Goal: Task Accomplishment & Management: Use online tool/utility

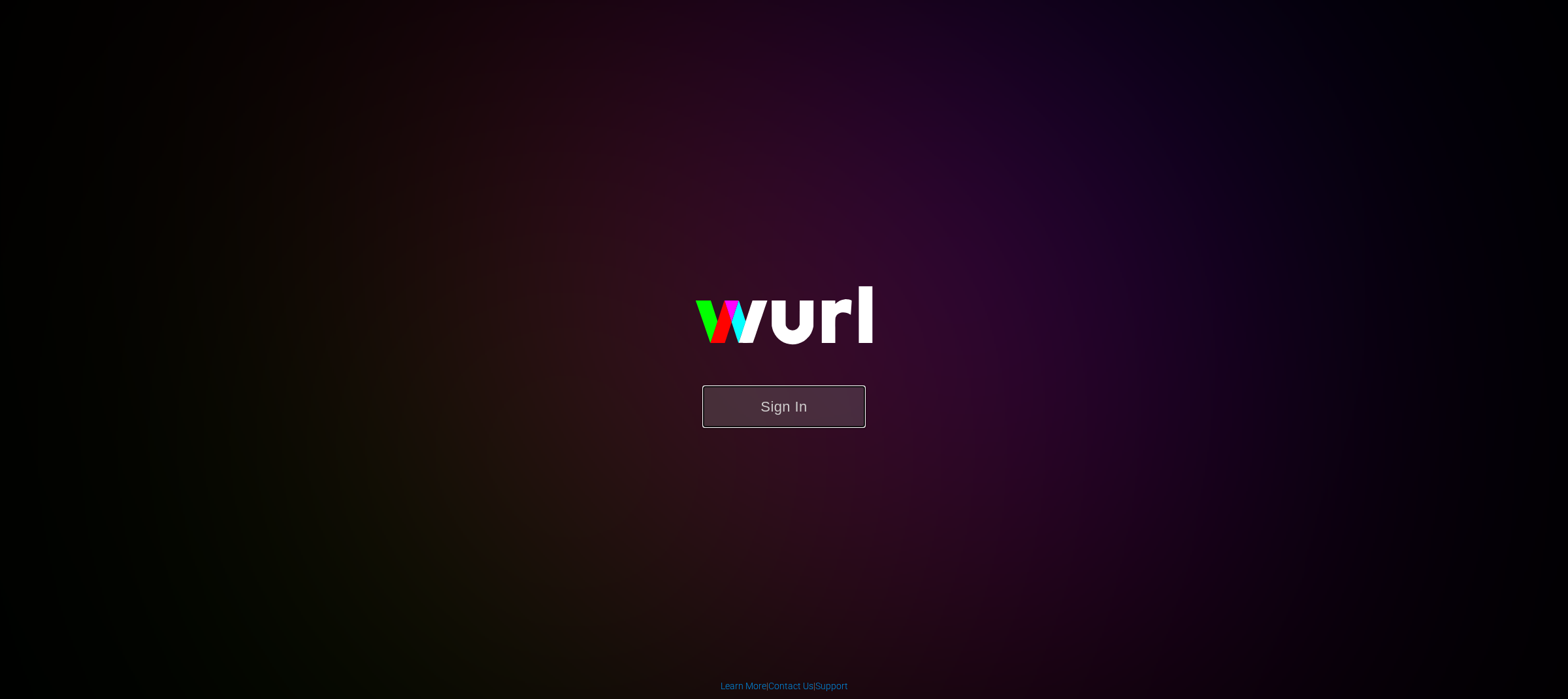
click at [788, 405] on button "Sign In" at bounding box center [784, 407] width 163 height 43
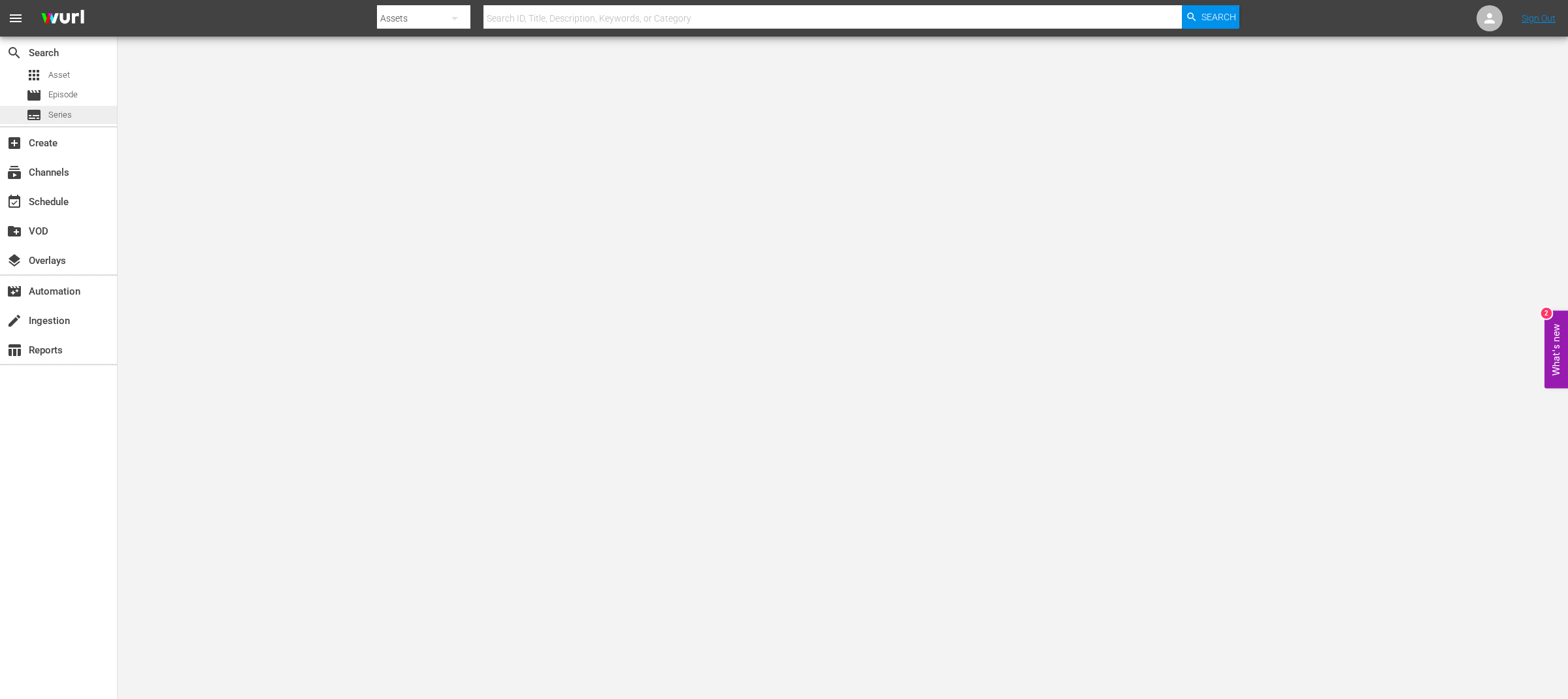
click at [72, 116] on div "subtitles Series" at bounding box center [59, 115] width 117 height 19
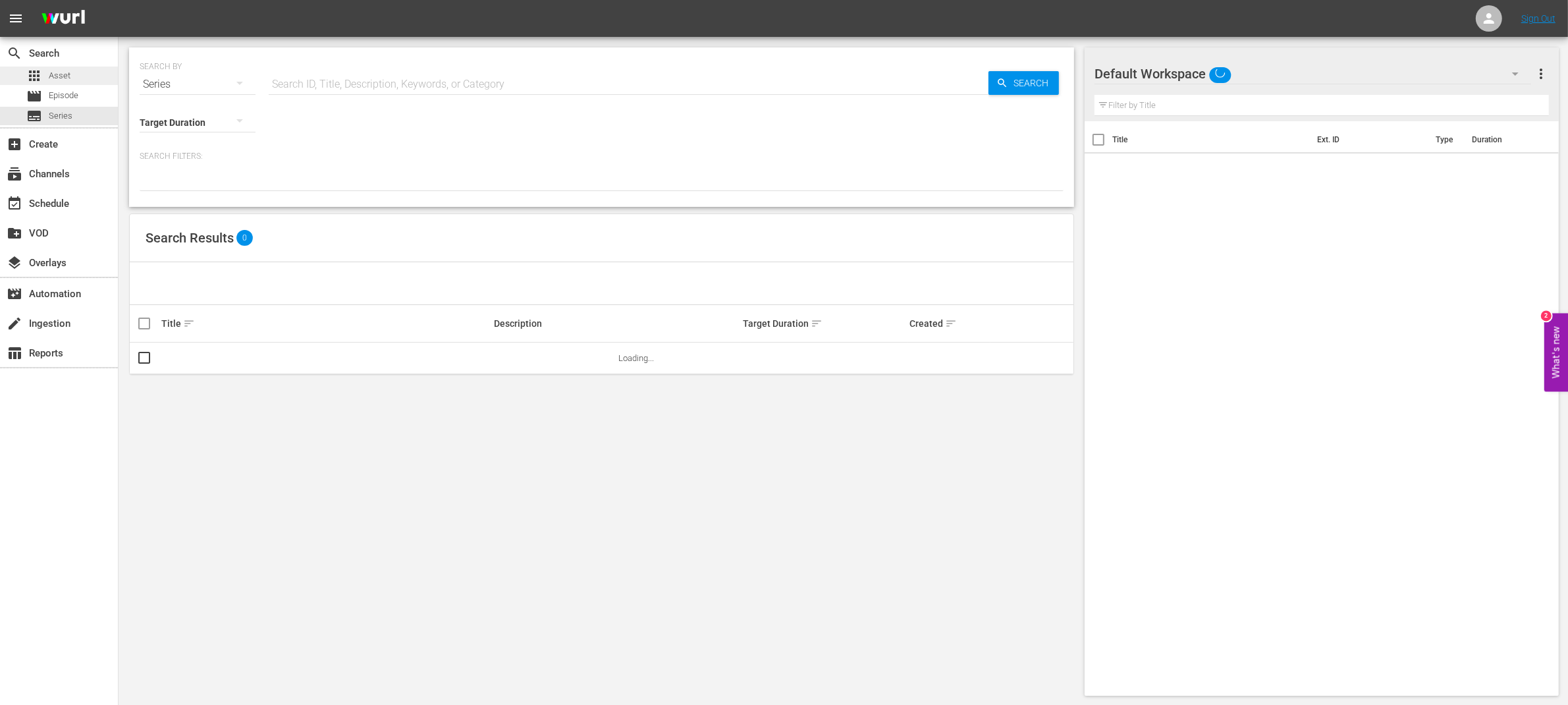
click at [69, 73] on div "apps Asset" at bounding box center [59, 76] width 118 height 19
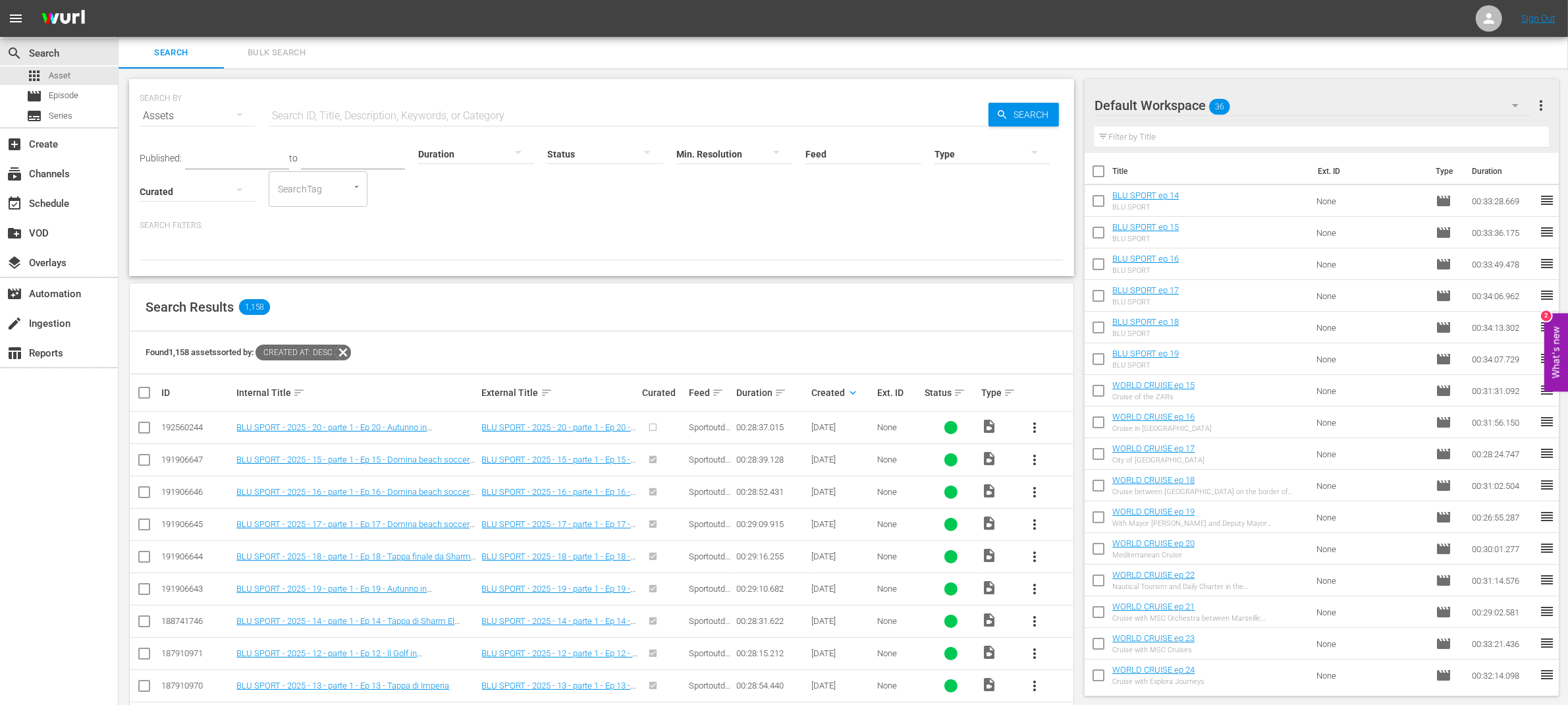
click at [1015, 391] on th "Type sort" at bounding box center [998, 392] width 38 height 37
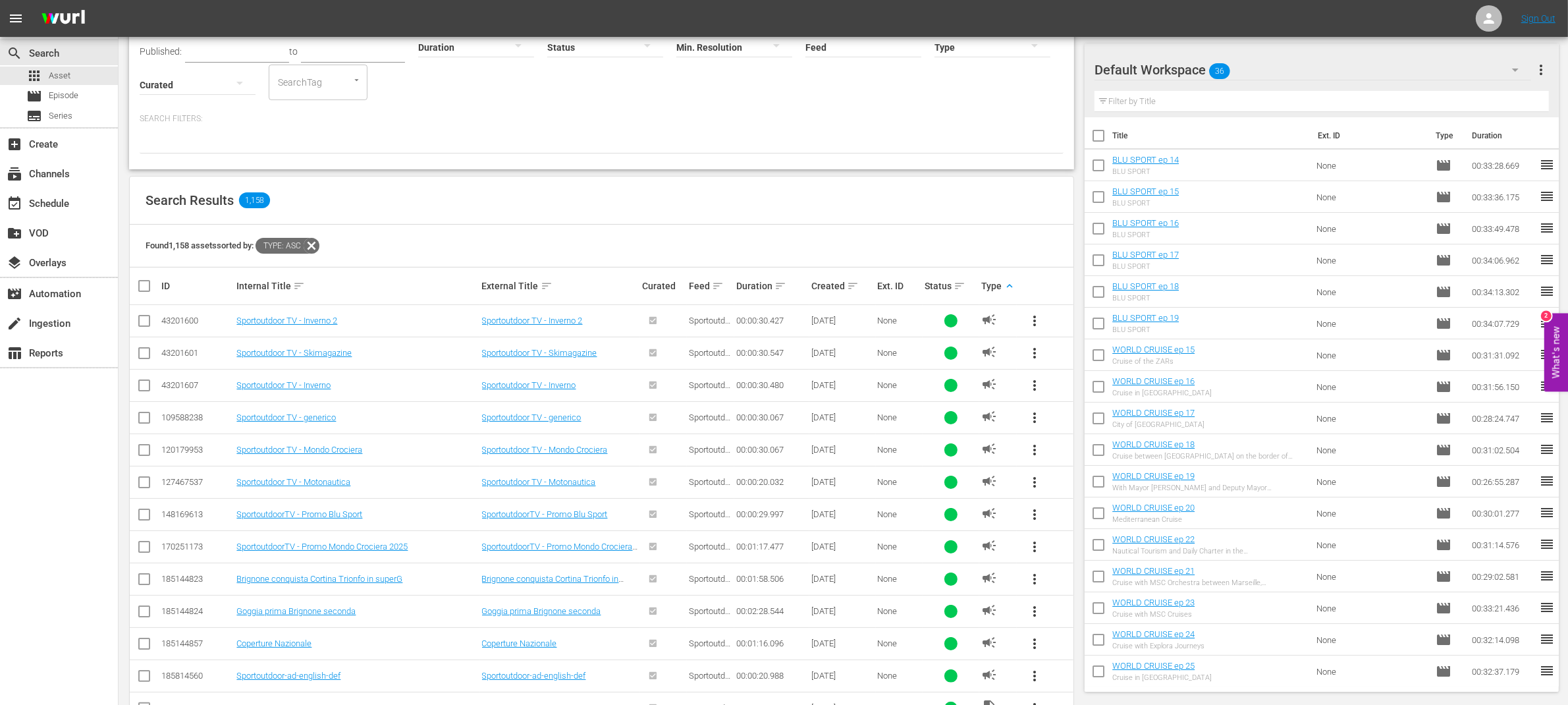
scroll to position [122, 0]
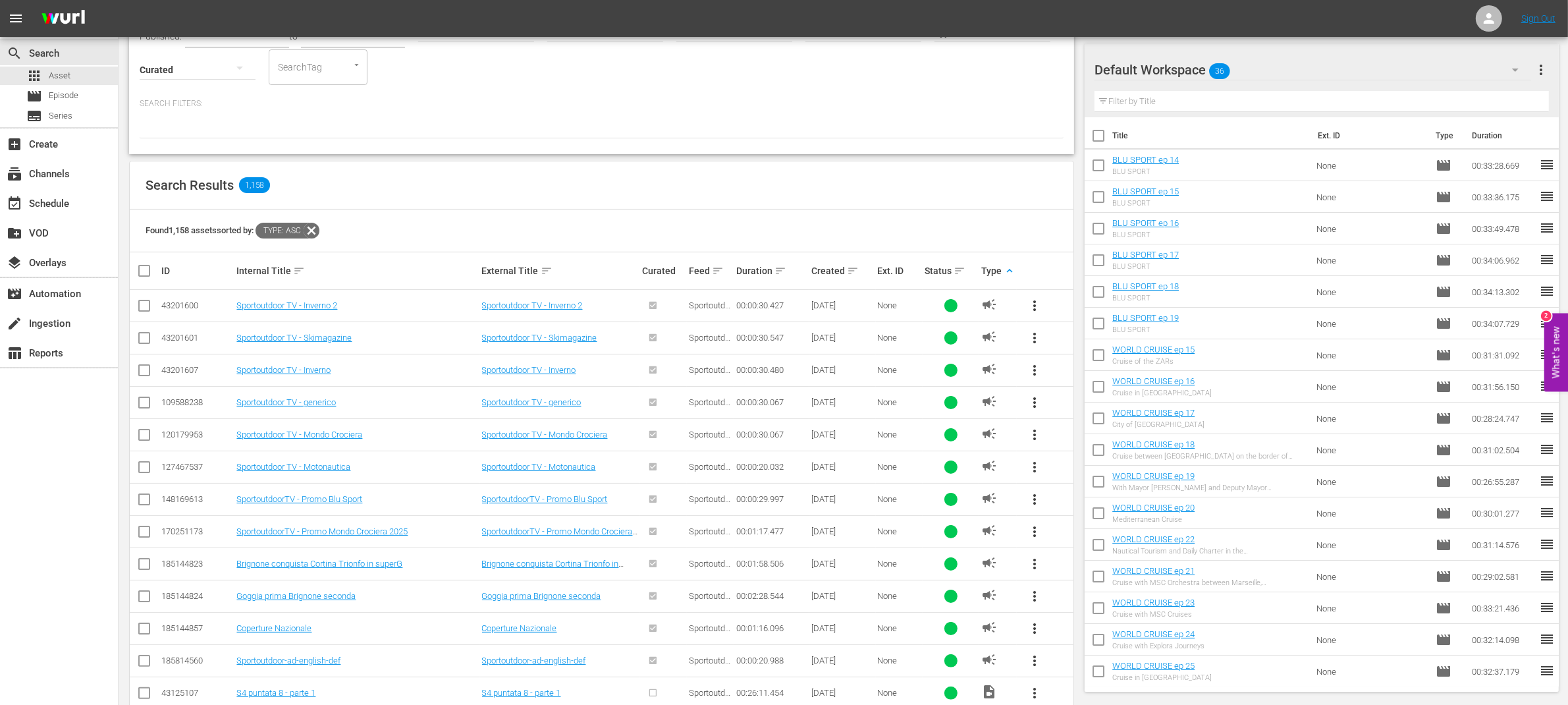
click at [1036, 500] on span "more_vert" at bounding box center [1034, 499] width 16 height 16
click at [1073, 547] on div "Workspace" at bounding box center [1124, 538] width 127 height 32
click at [1039, 566] on span "more_vert" at bounding box center [1034, 563] width 16 height 16
click at [1068, 600] on div "Workspace" at bounding box center [1124, 603] width 127 height 32
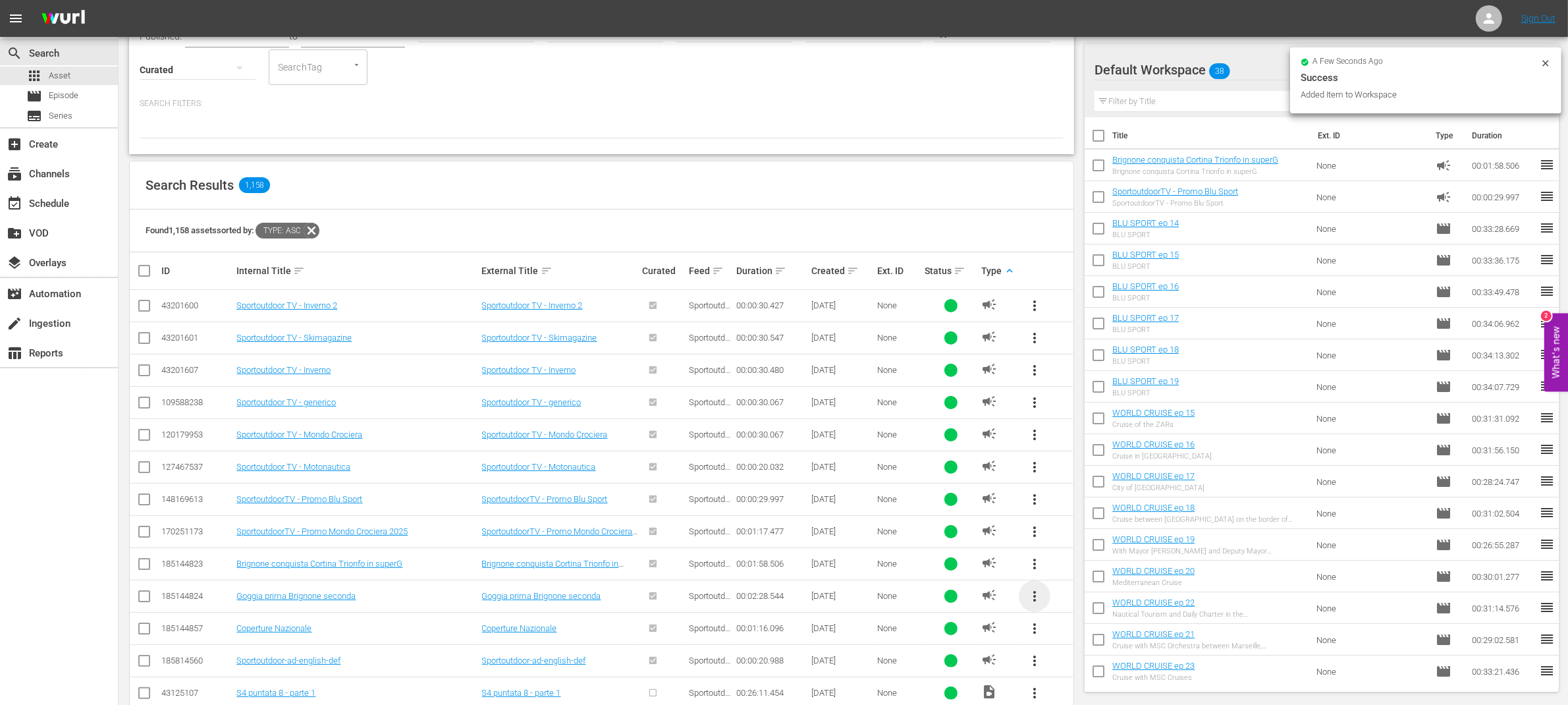
click at [1034, 594] on span "more_vert" at bounding box center [1034, 596] width 16 height 16
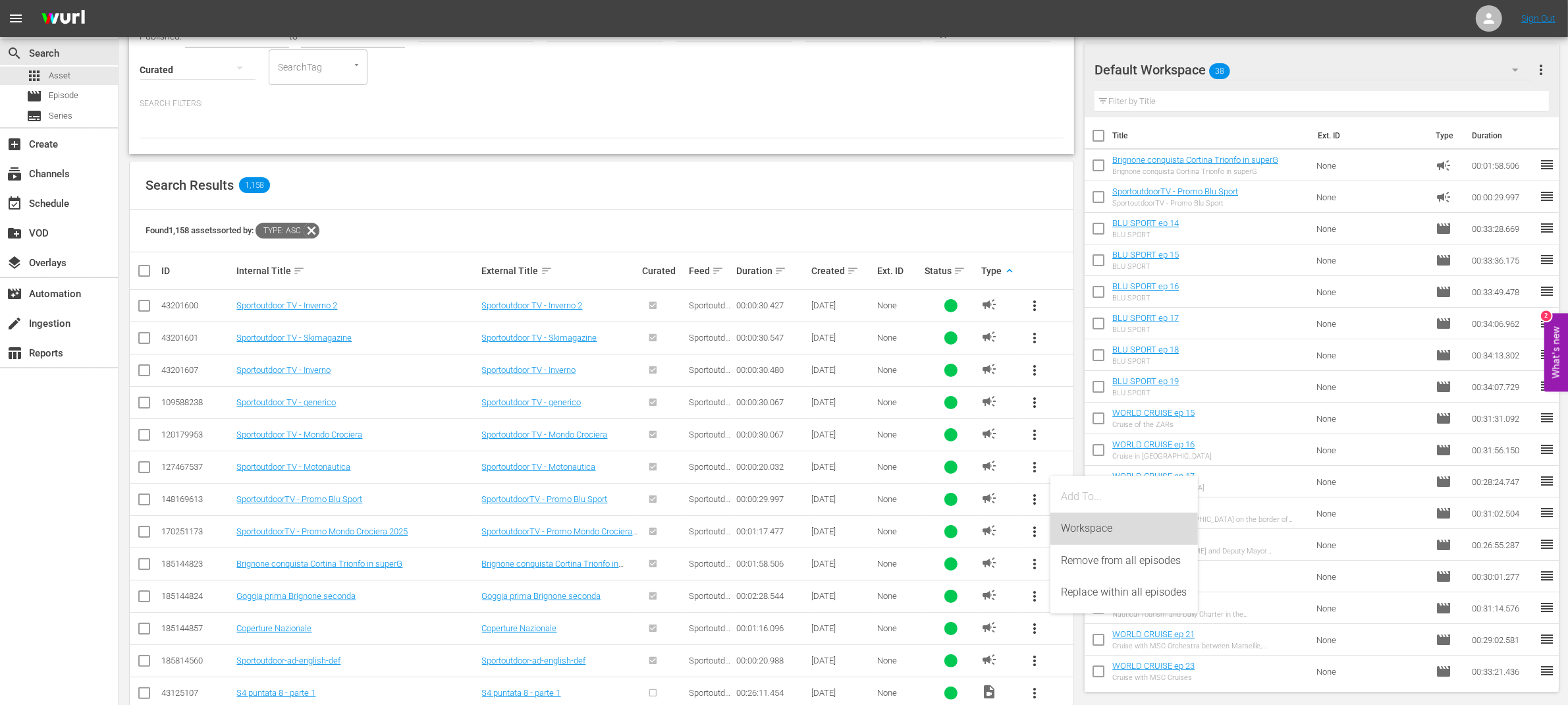
click at [1089, 523] on div "Workspace" at bounding box center [1124, 529] width 127 height 32
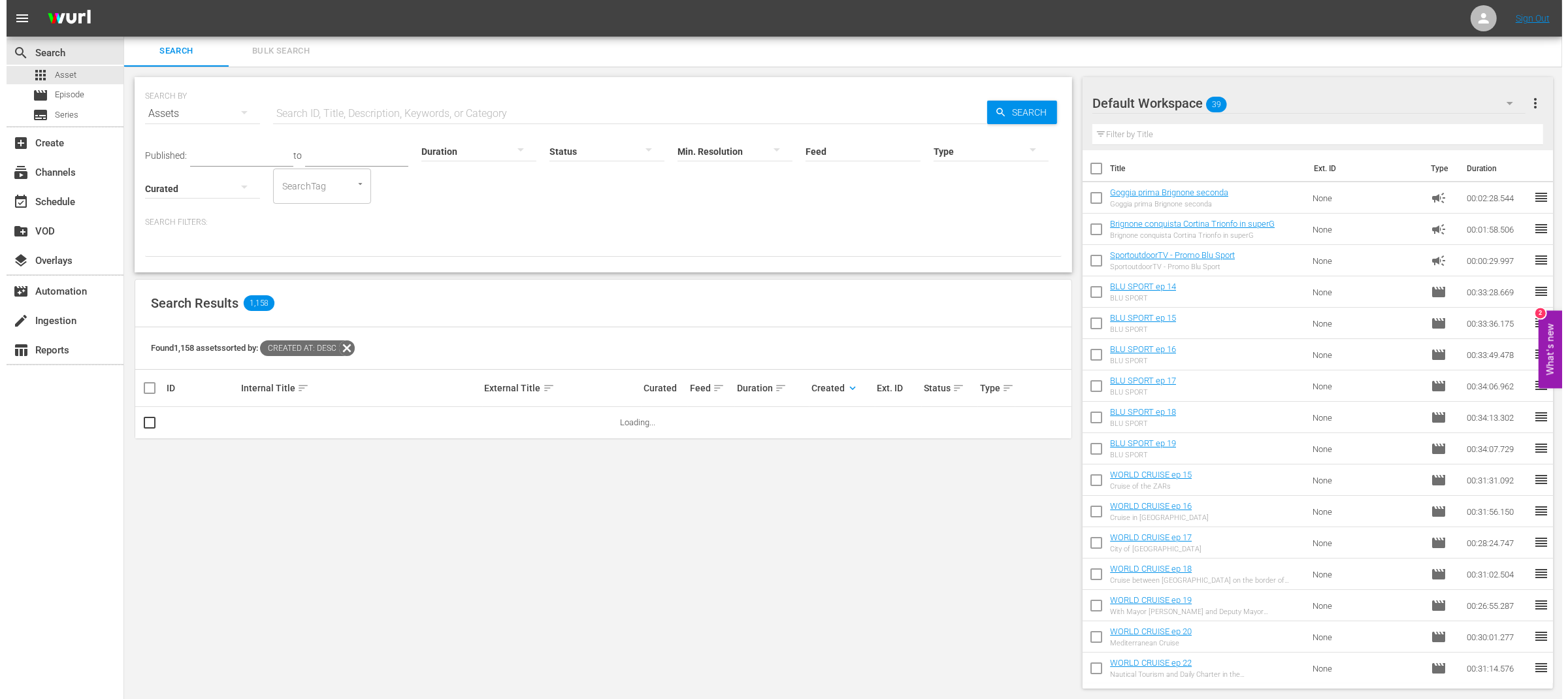
scroll to position [0, 0]
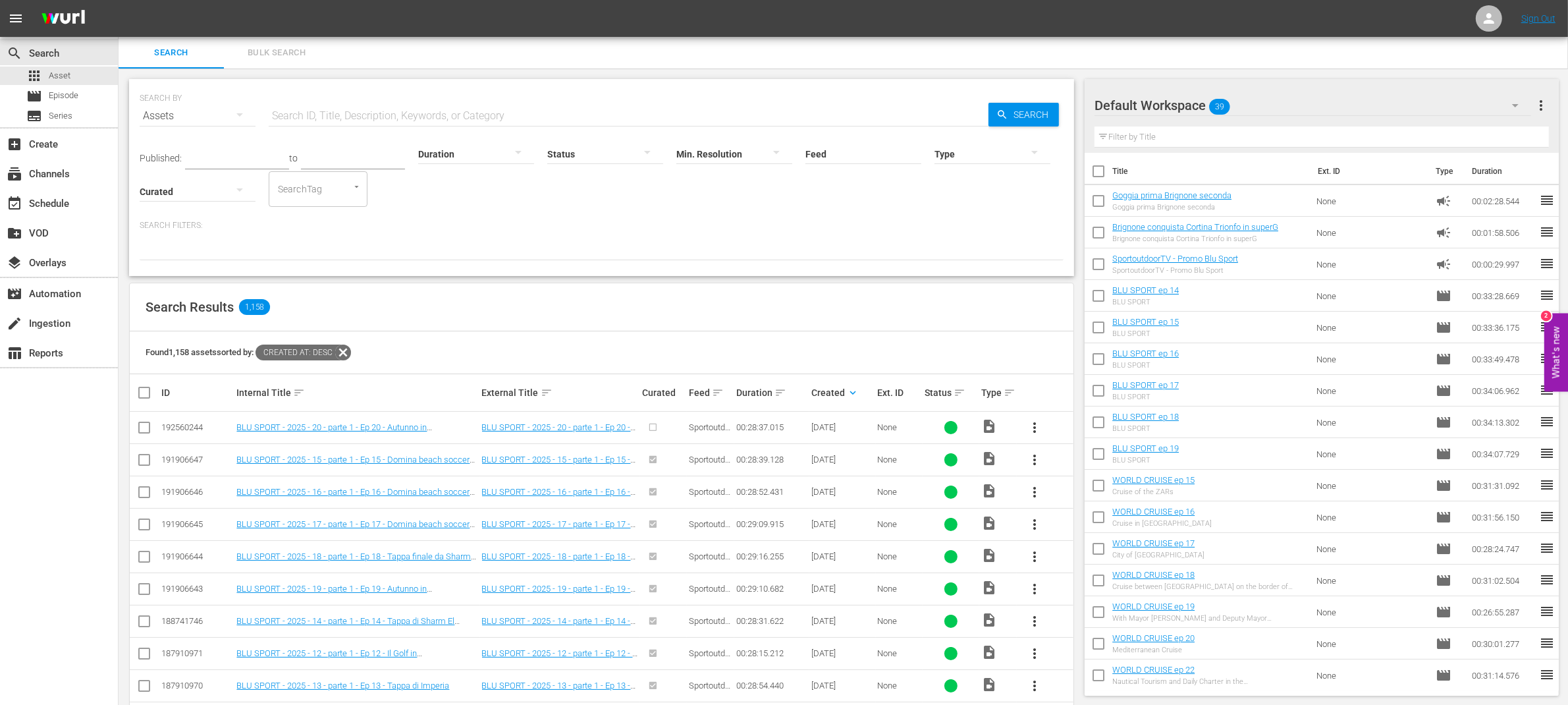
click at [1039, 428] on span "more_vert" at bounding box center [1034, 427] width 16 height 16
click at [1083, 525] on div "Episode" at bounding box center [1105, 528] width 89 height 32
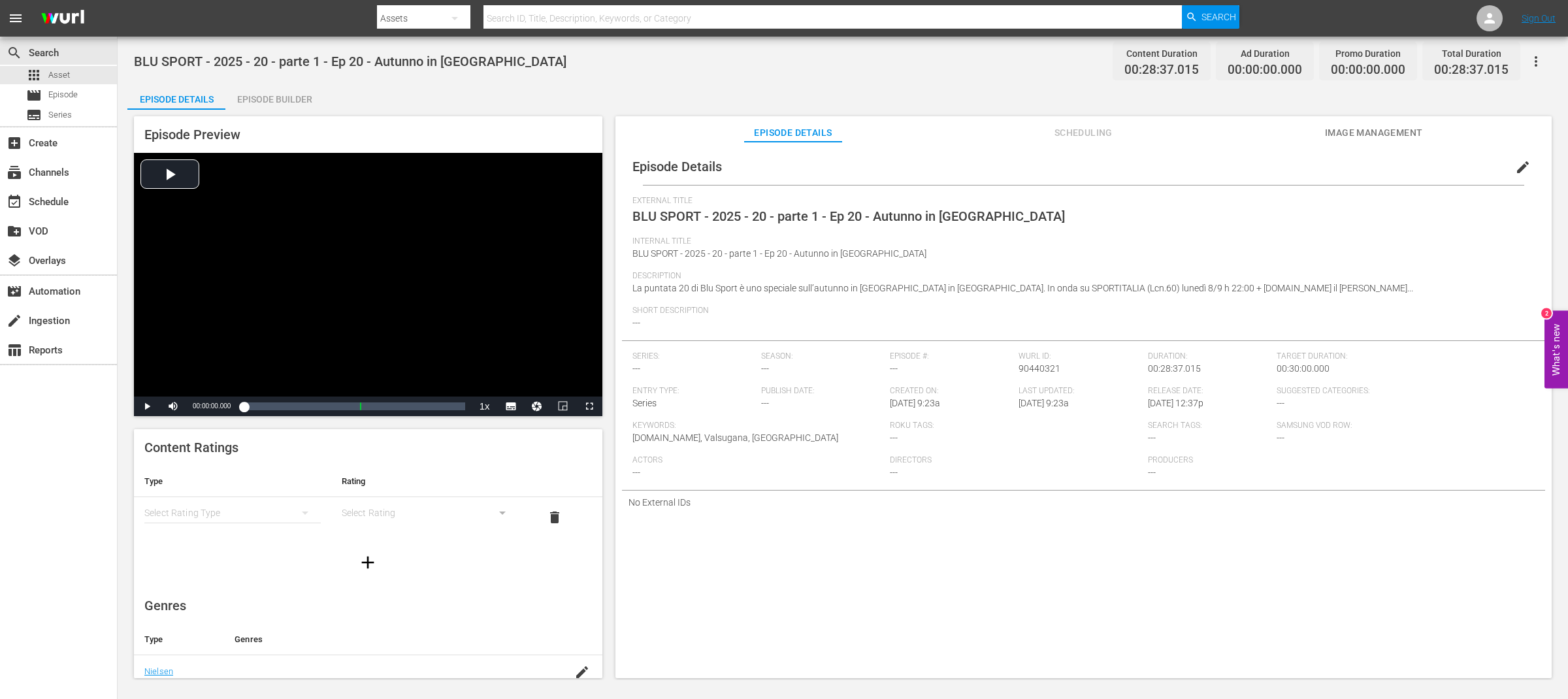
click at [288, 101] on div "Episode Builder" at bounding box center [274, 100] width 98 height 32
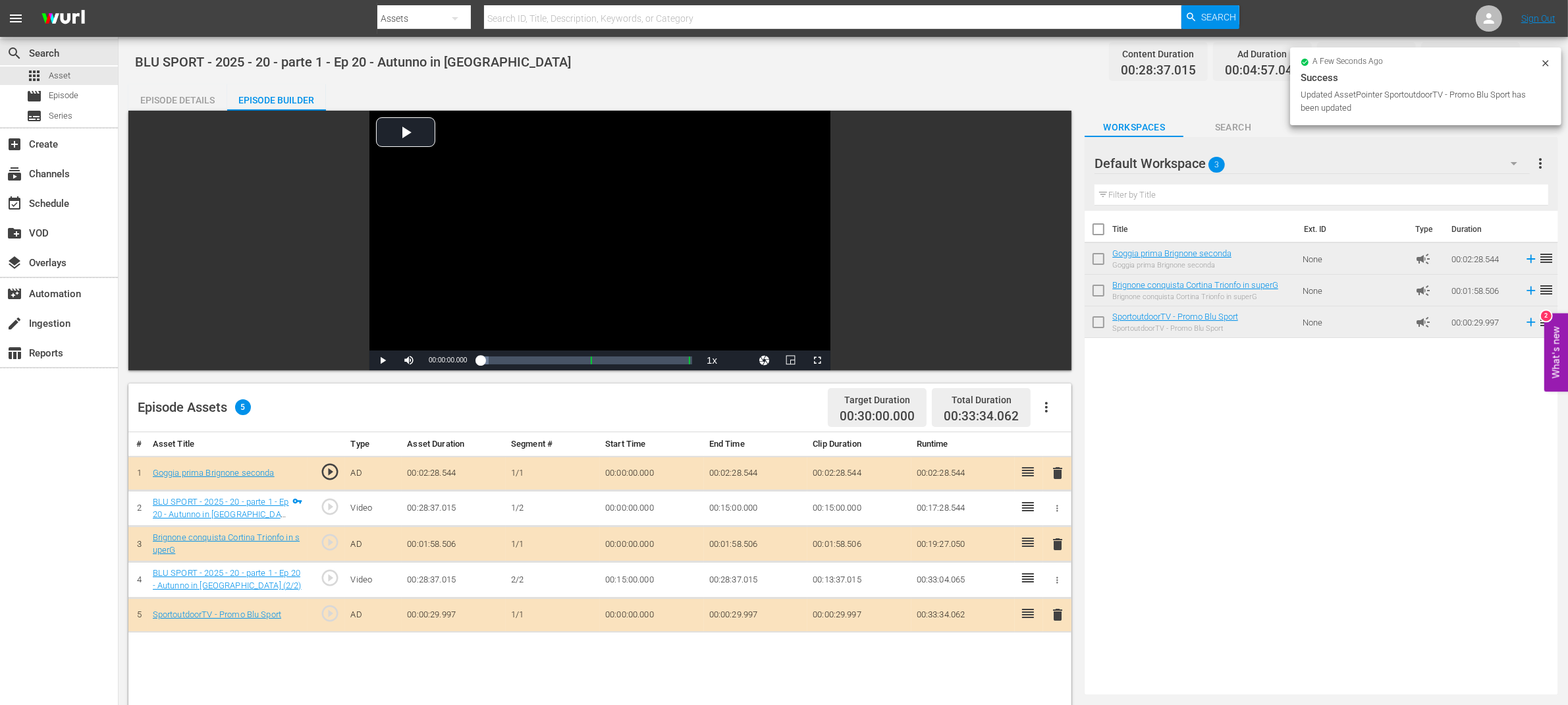
click at [190, 100] on div "Episode Details" at bounding box center [177, 100] width 99 height 32
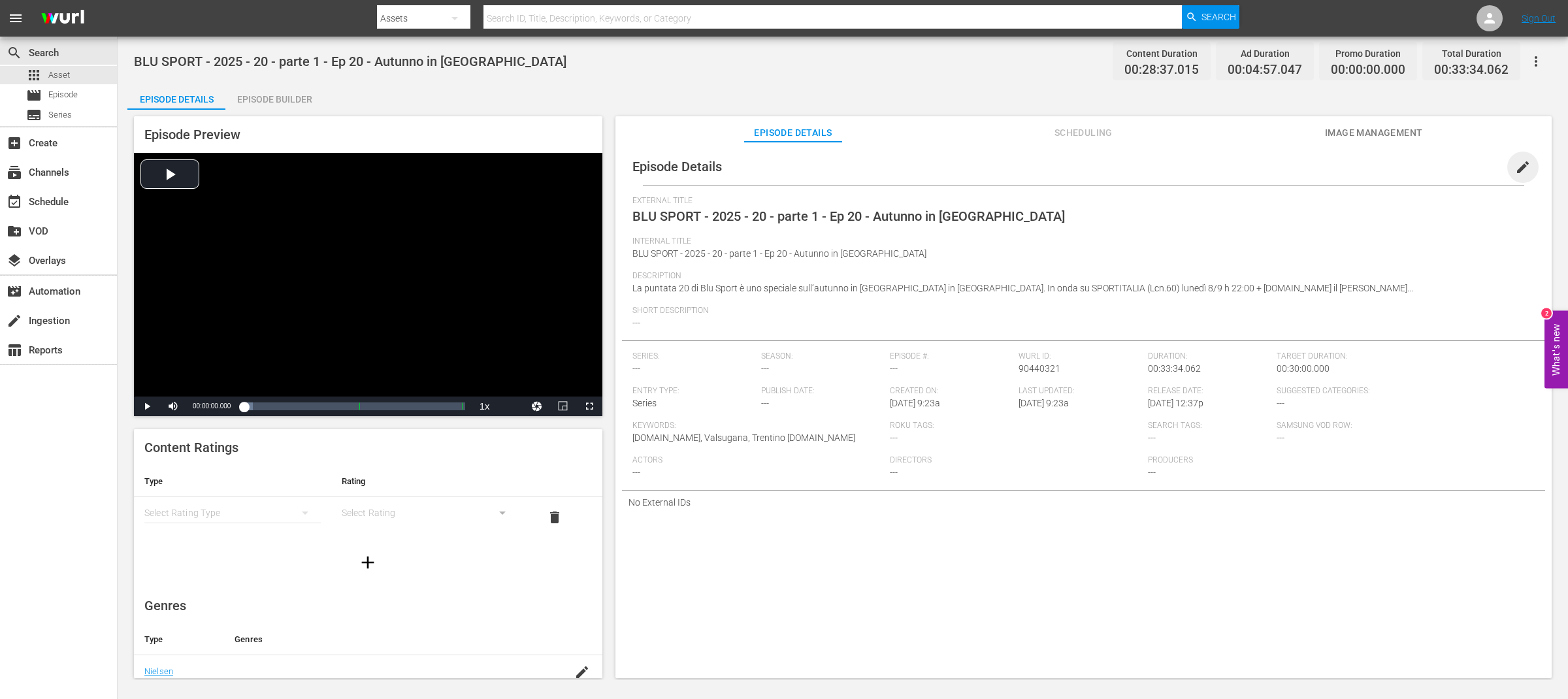
click at [1518, 164] on span "edit" at bounding box center [1522, 167] width 16 height 16
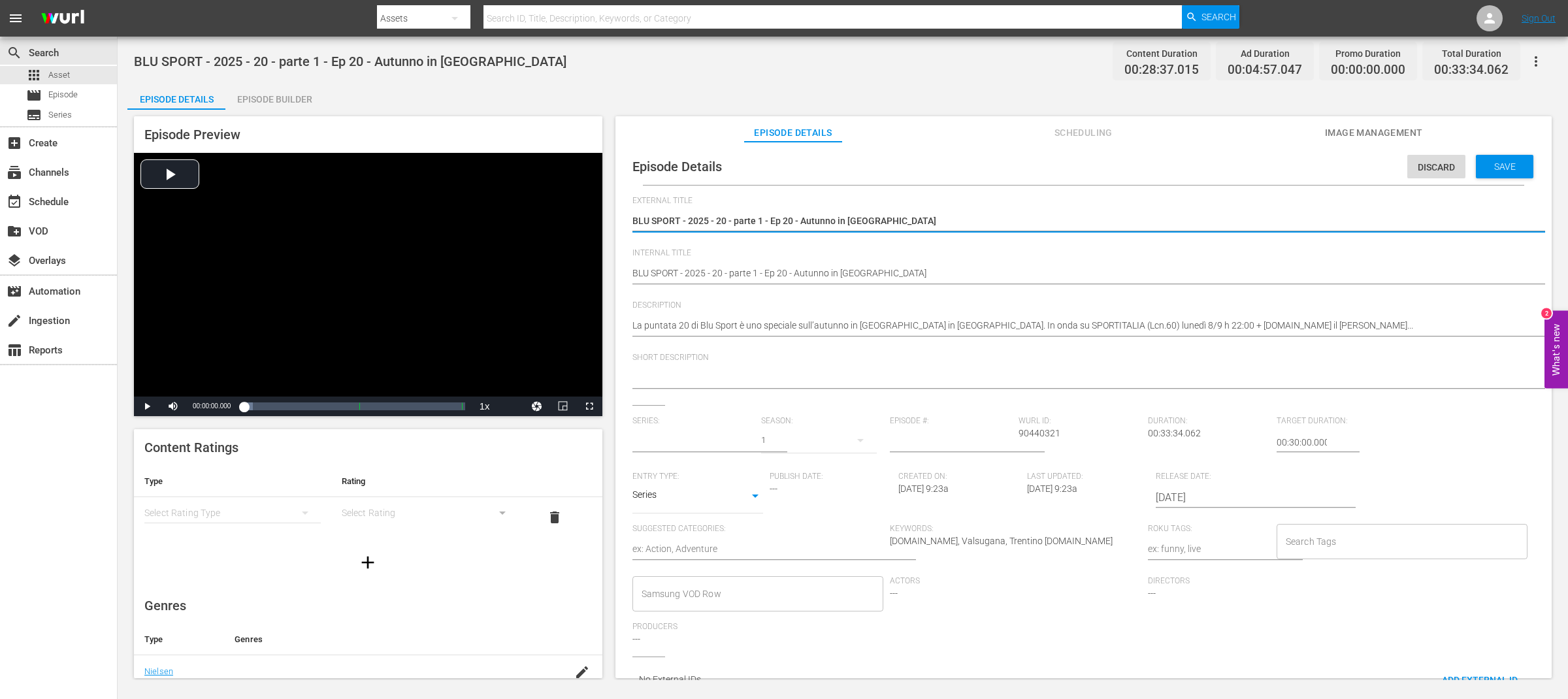
type input "No Series"
drag, startPoint x: 802, startPoint y: 219, endPoint x: 998, endPoint y: 222, distance: 196.0
click at [998, 222] on textarea "BLU SPORT - 2025 - 20 - parte 1 - Ep 20 - Autunno in Valsugana" at bounding box center [1079, 222] width 895 height 16
click at [730, 384] on textarea at bounding box center [1079, 379] width 895 height 16
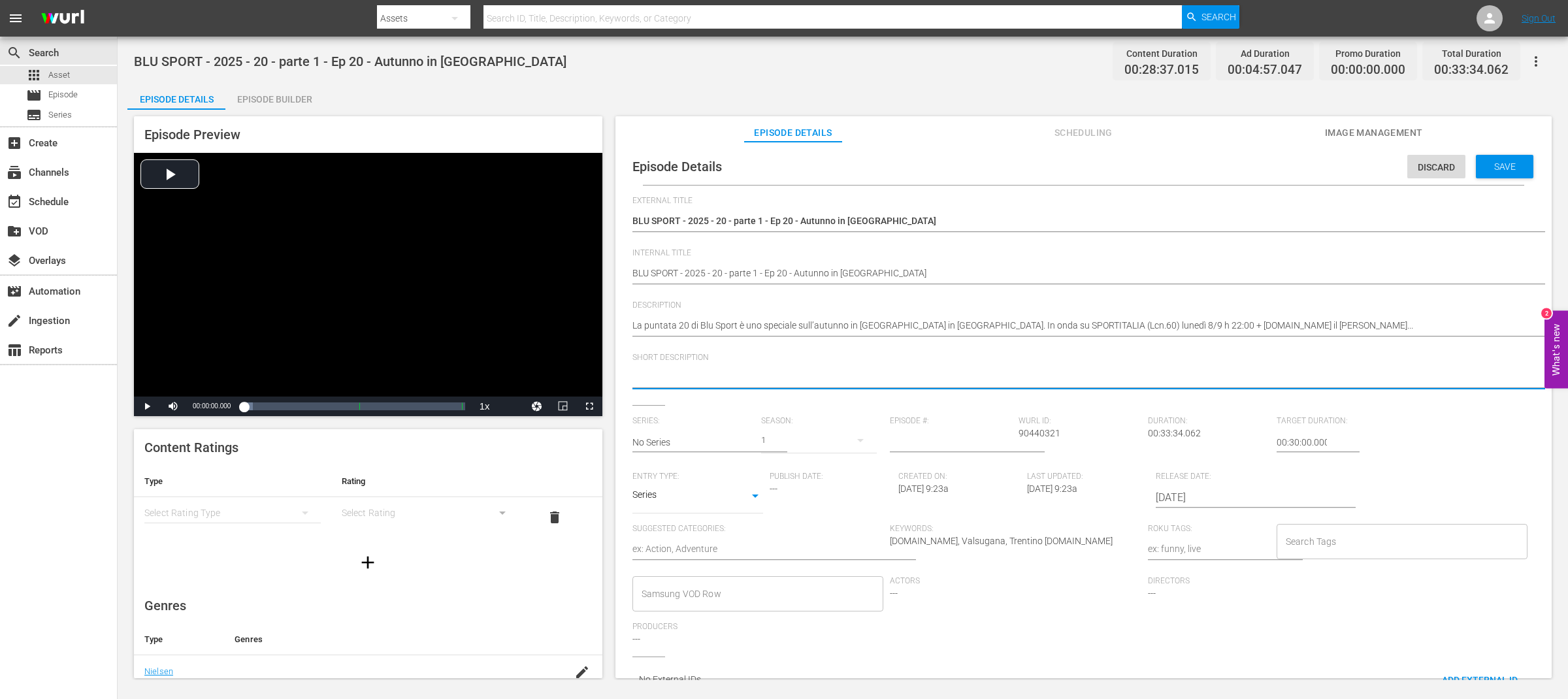
paste textarea "Autumn in Valsugana"
type textarea "Autumn in Valsugana"
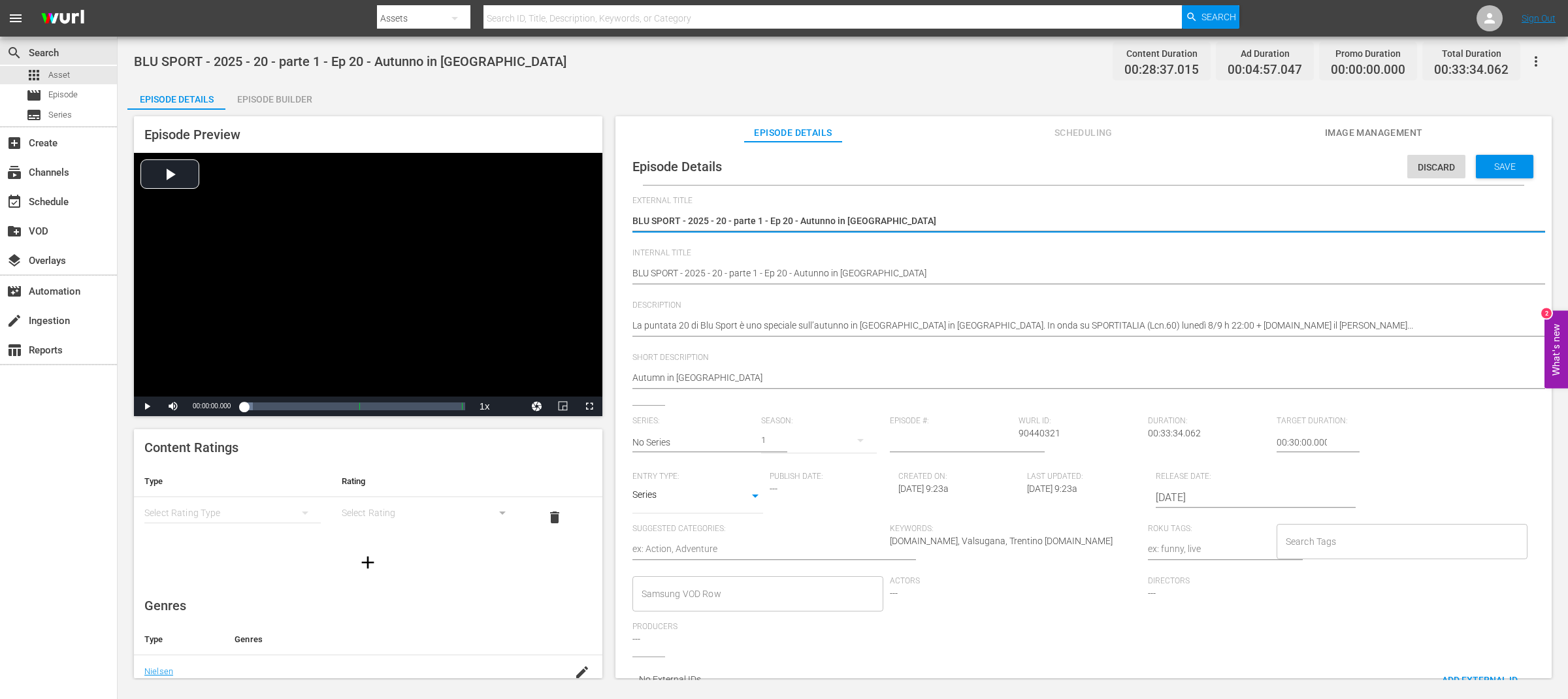
drag, startPoint x: 680, startPoint y: 221, endPoint x: 1041, endPoint y: 224, distance: 361.0
type textarea "BLU SPORT"
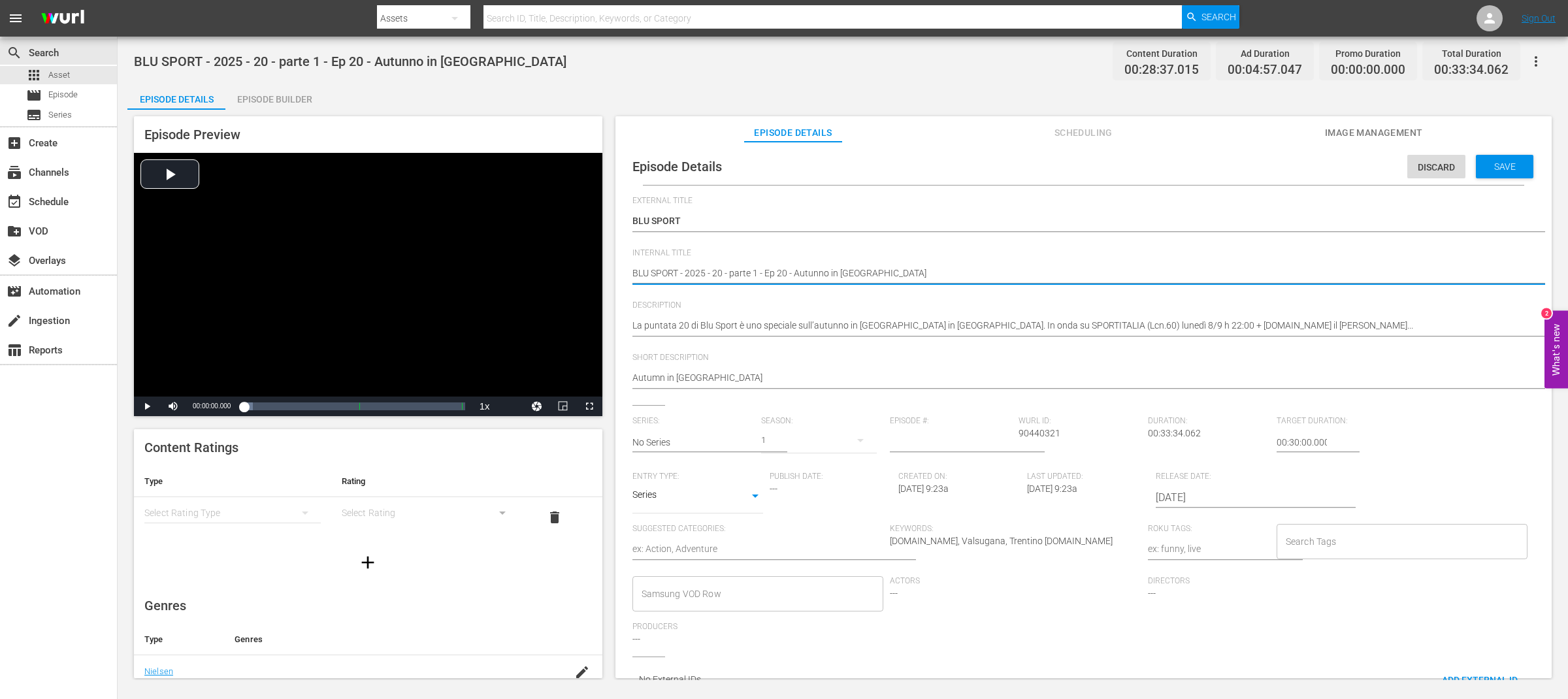
drag, startPoint x: 681, startPoint y: 275, endPoint x: 771, endPoint y: 271, distance: 90.1
type textarea "BLU SPORT ep 20 - Autunno in Valsugana"
drag, startPoint x: 704, startPoint y: 275, endPoint x: 984, endPoint y: 277, distance: 280.0
click at [984, 277] on textarea "BLU SPORT - 2025 - 20 - parte 1 - Ep 20 - Autunno in Valsugana" at bounding box center [1079, 274] width 895 height 16
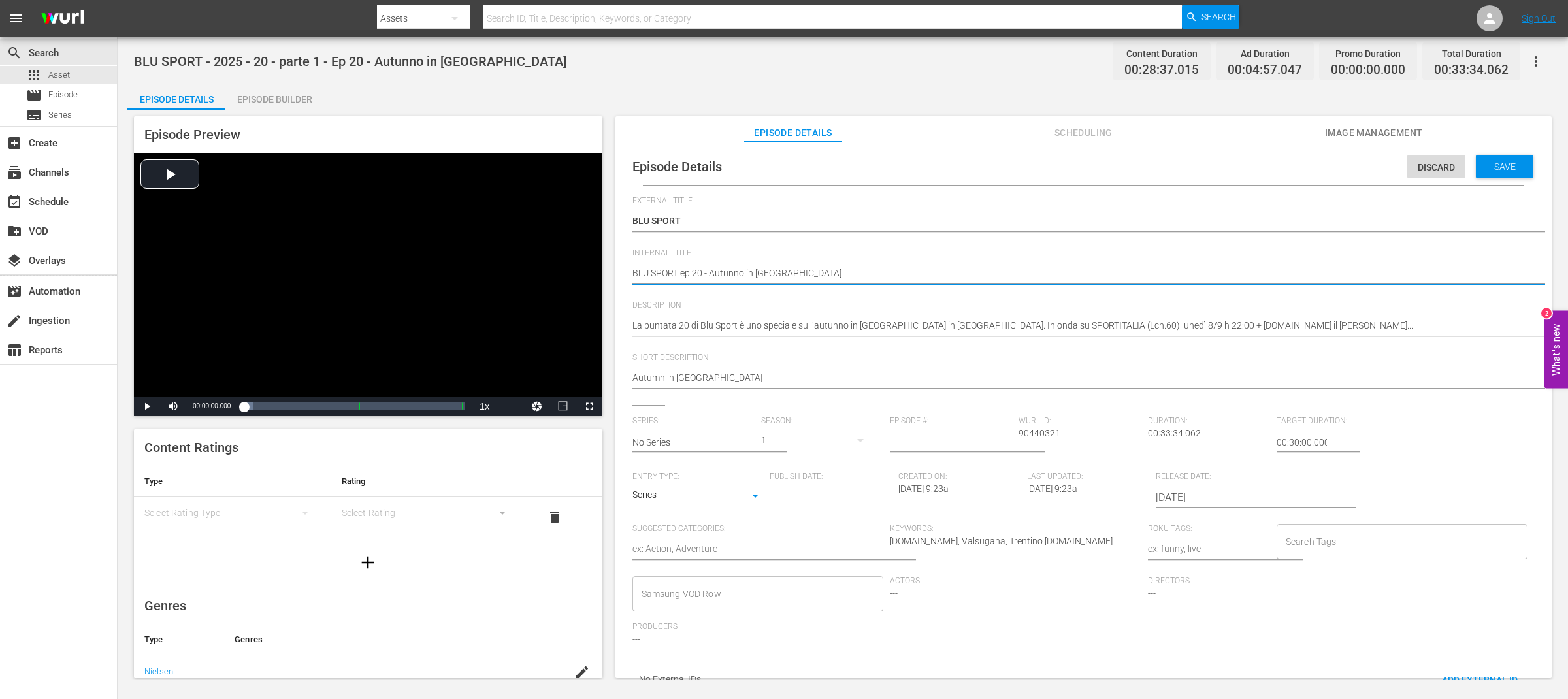
type textarea "BLU SPORT ep 20"
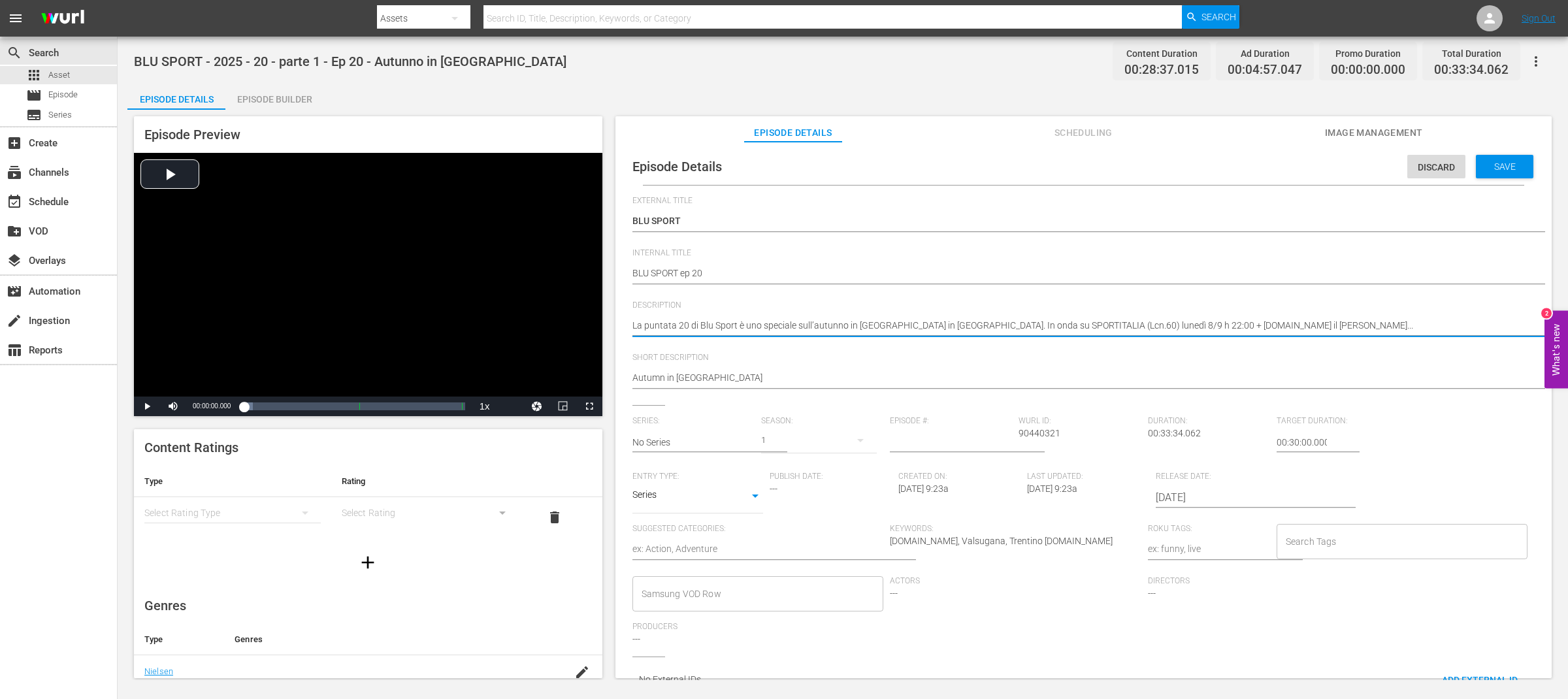
drag, startPoint x: 764, startPoint y: 328, endPoint x: 944, endPoint y: 327, distance: 180.0
drag, startPoint x: 1315, startPoint y: 328, endPoint x: 603, endPoint y: 325, distance: 712.0
click at [603, 325] on div "Episode Preview Video Player is loading. Play Video Play Mute Current Time 00:0…" at bounding box center [842, 399] width 1430 height 579
paste textarea "Special on autumn in Valsugana in Trentino"
type textarea "Special on autumn in Valsugana in Trentino"
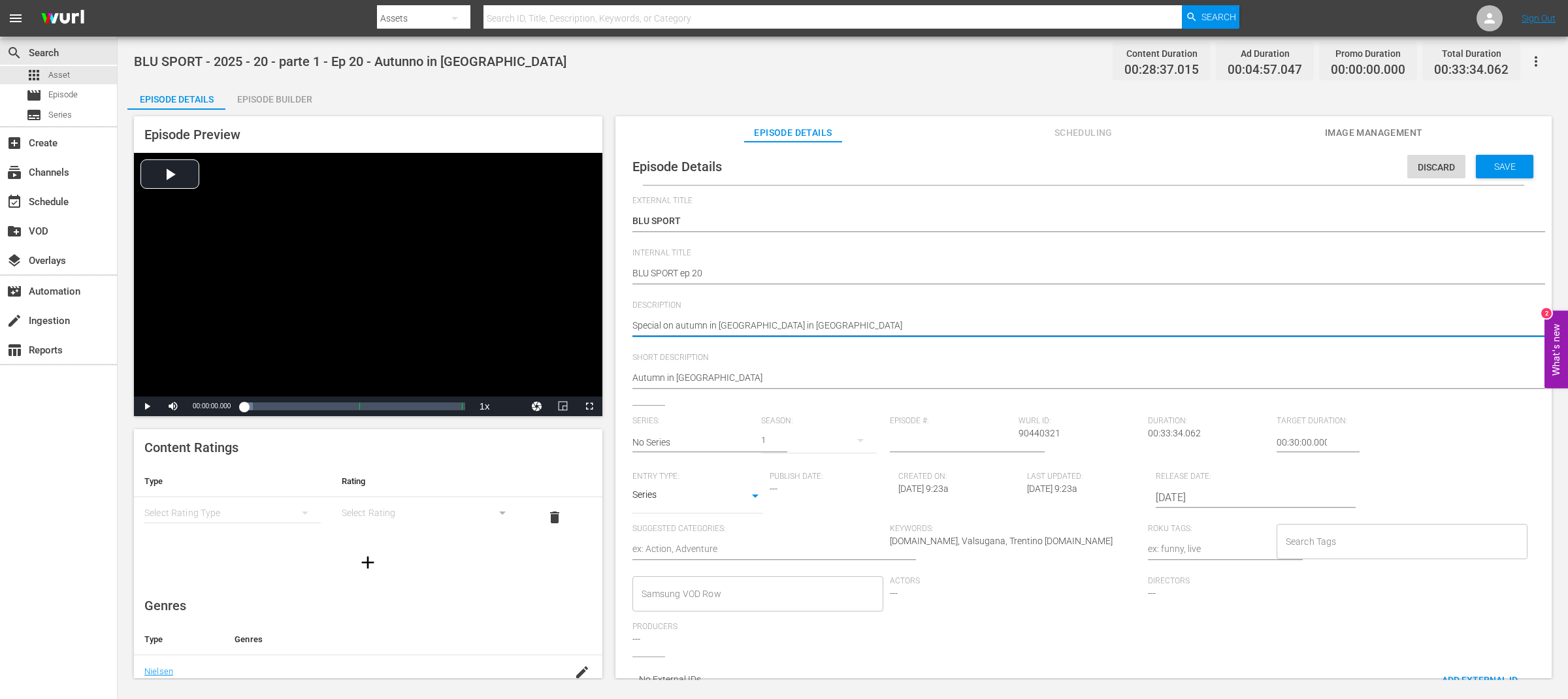
type textarea "Special on autumn in Valsugana in Trentino"
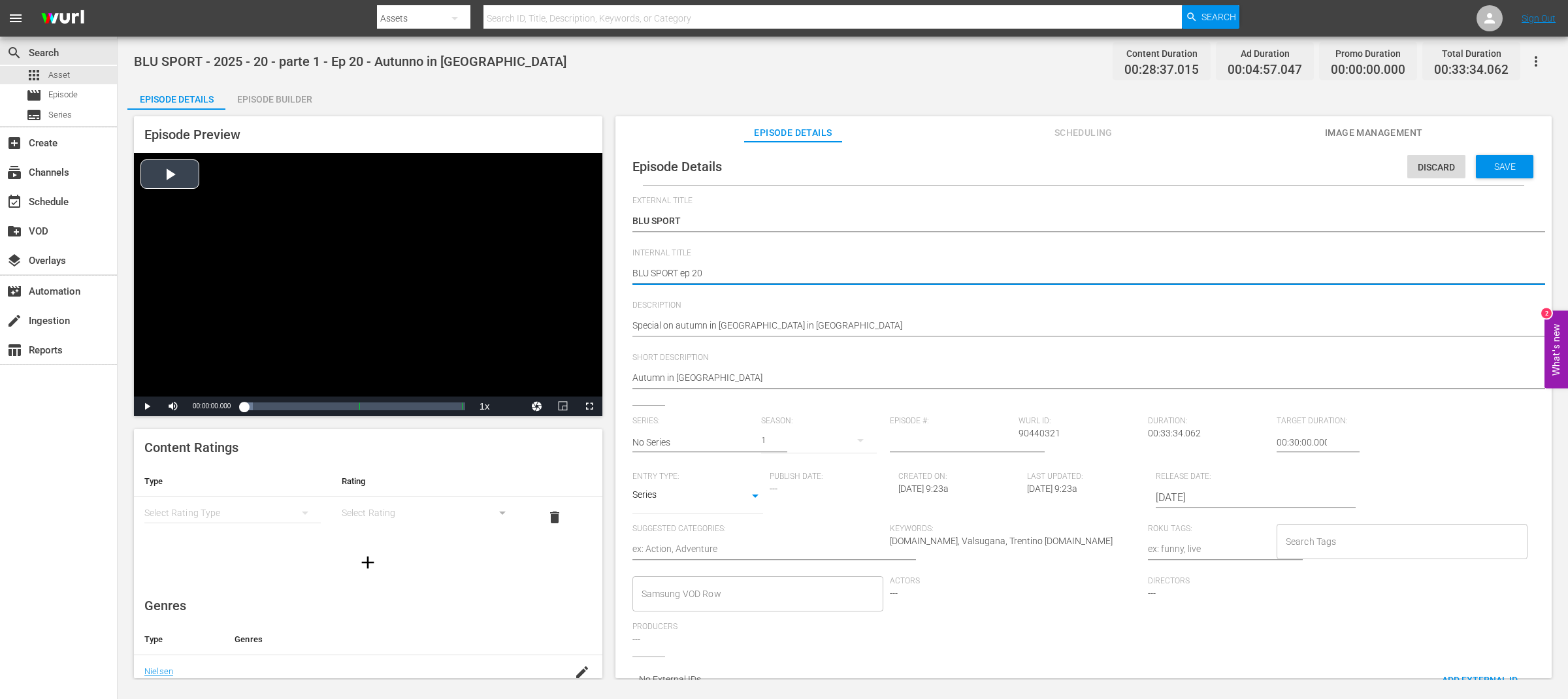
drag, startPoint x: 741, startPoint y: 267, endPoint x: 562, endPoint y: 262, distance: 179.1
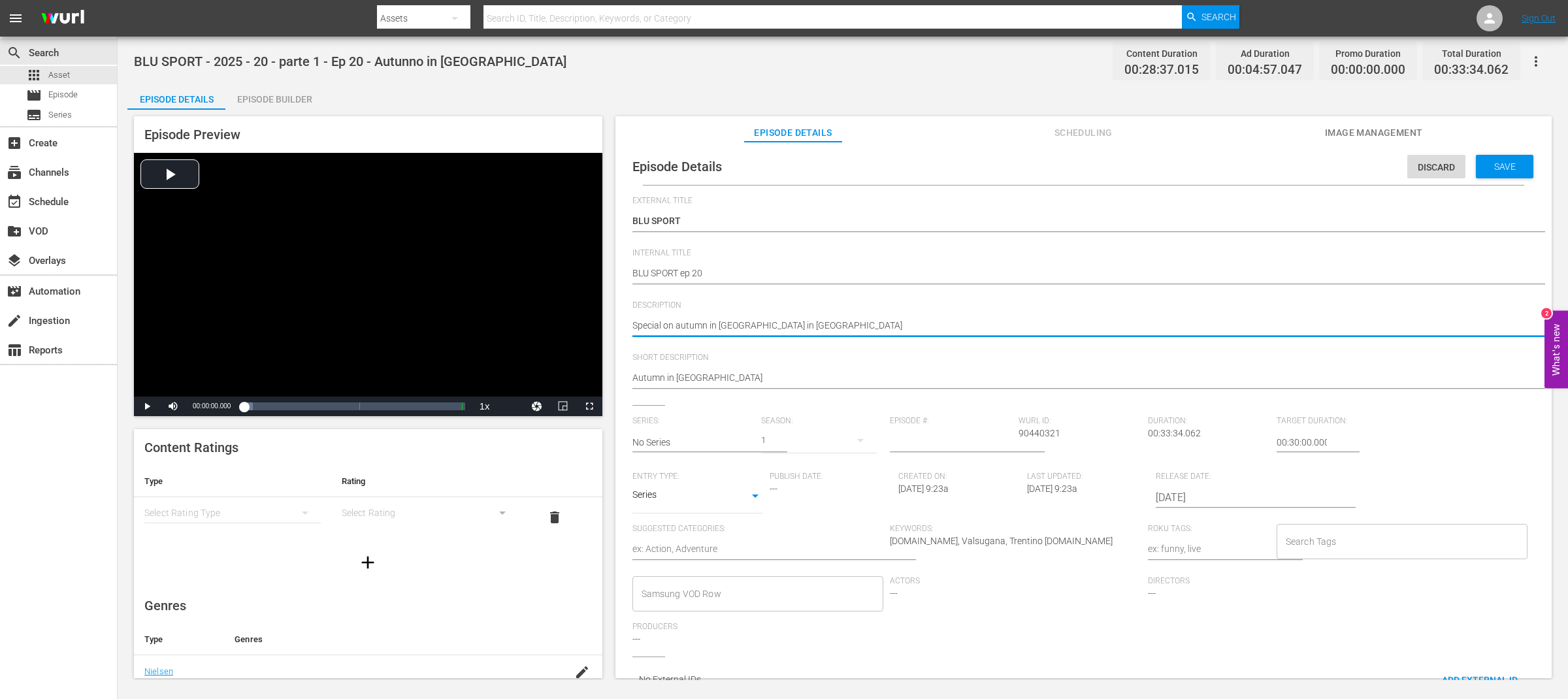
paste textarea "BLU SPORT ep 20"
type textarea "BLU SPORT ep 20Special on autumn in Valsugana in Trentino"
type textarea "BLU SPORT ep 20 Special on autumn in Valsugana in Trentino"
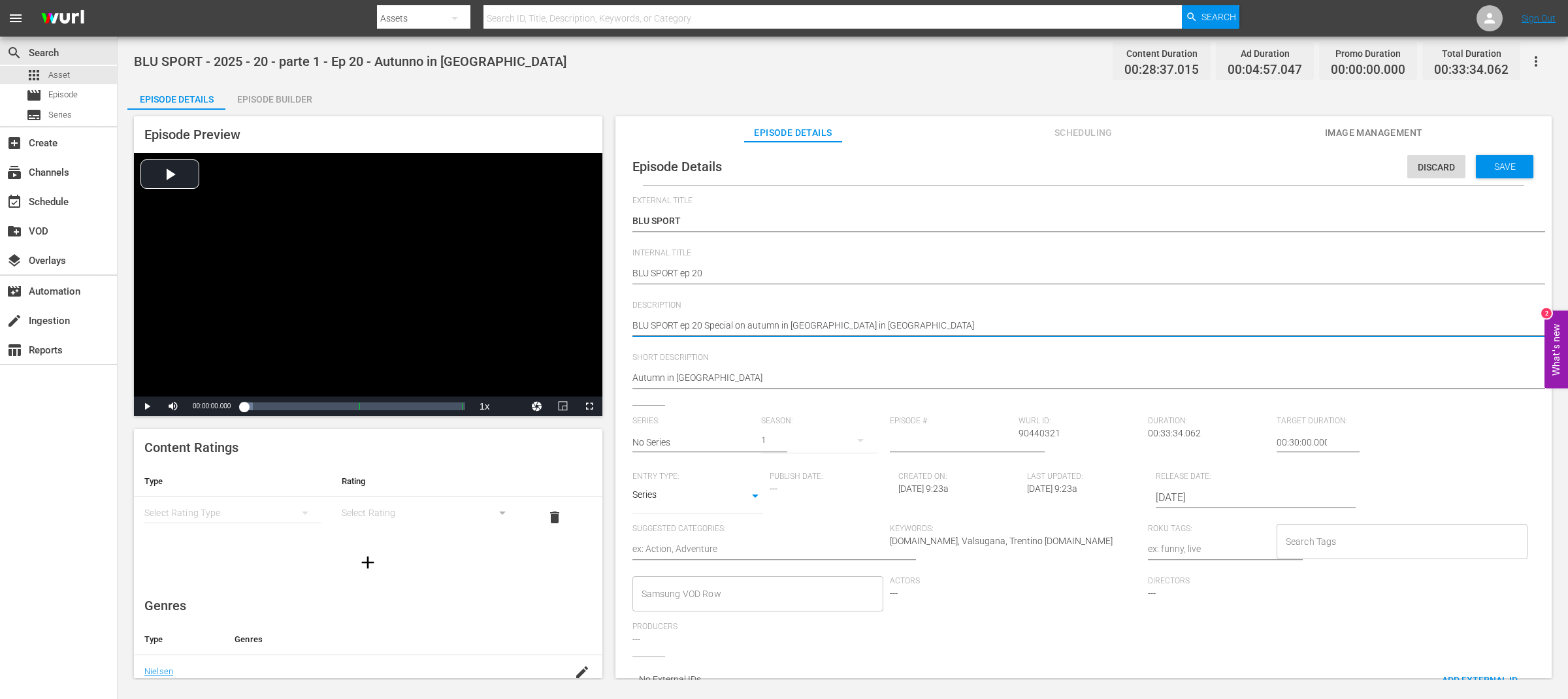
type textarea "BLU SPORT ep 20 -Special on autumn in Valsugana in Trentino"
type textarea "BLU SPORT ep 20 - Special on autumn in Valsugana in Trentino"
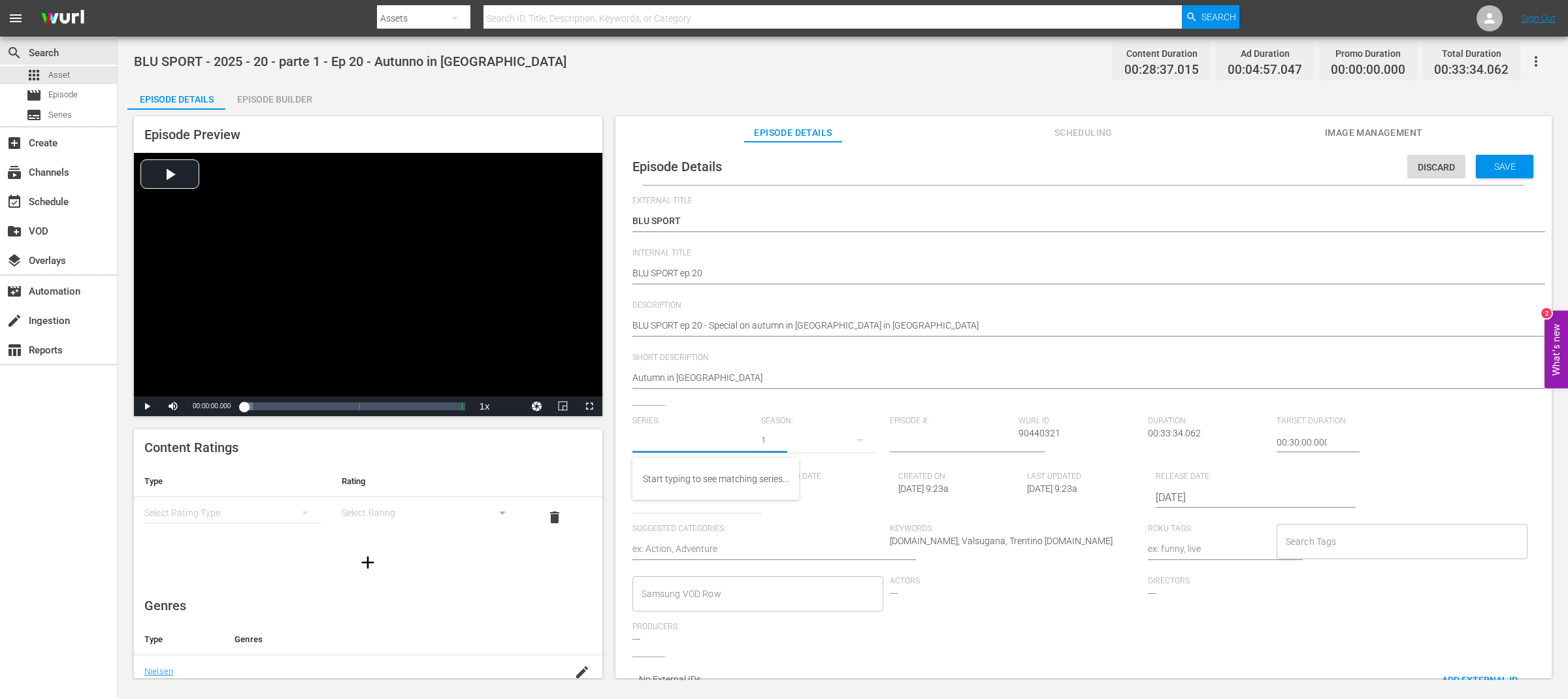
click at [696, 440] on input "text" at bounding box center [692, 442] width 122 height 32
click at [693, 486] on div "BLU SPORT" at bounding box center [675, 479] width 64 height 32
type input "BLU SPORT"
click at [830, 445] on div "2025" at bounding box center [819, 439] width 115 height 36
click at [830, 445] on div "2025 2024 2023 2022 2021 2018" at bounding box center [784, 349] width 1568 height 699
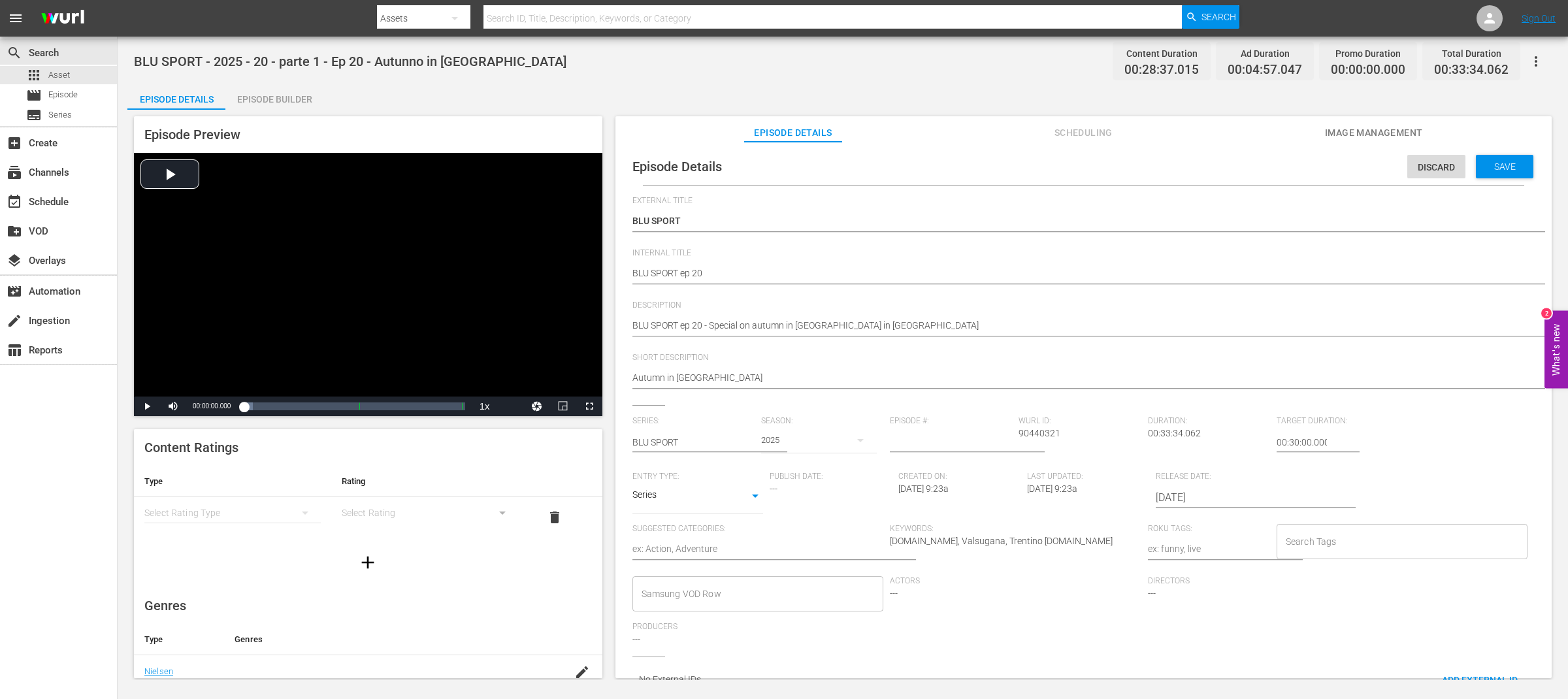
click at [925, 444] on input "number" at bounding box center [950, 442] width 122 height 32
type input "20"
click at [691, 502] on body "menu Search By Assets Search ID, Title, Description, Keywords, or Category Sear…" at bounding box center [784, 349] width 1568 height 699
click at [681, 477] on li "TV Special" at bounding box center [697, 475] width 130 height 21
type input "TV_SPECIAL"
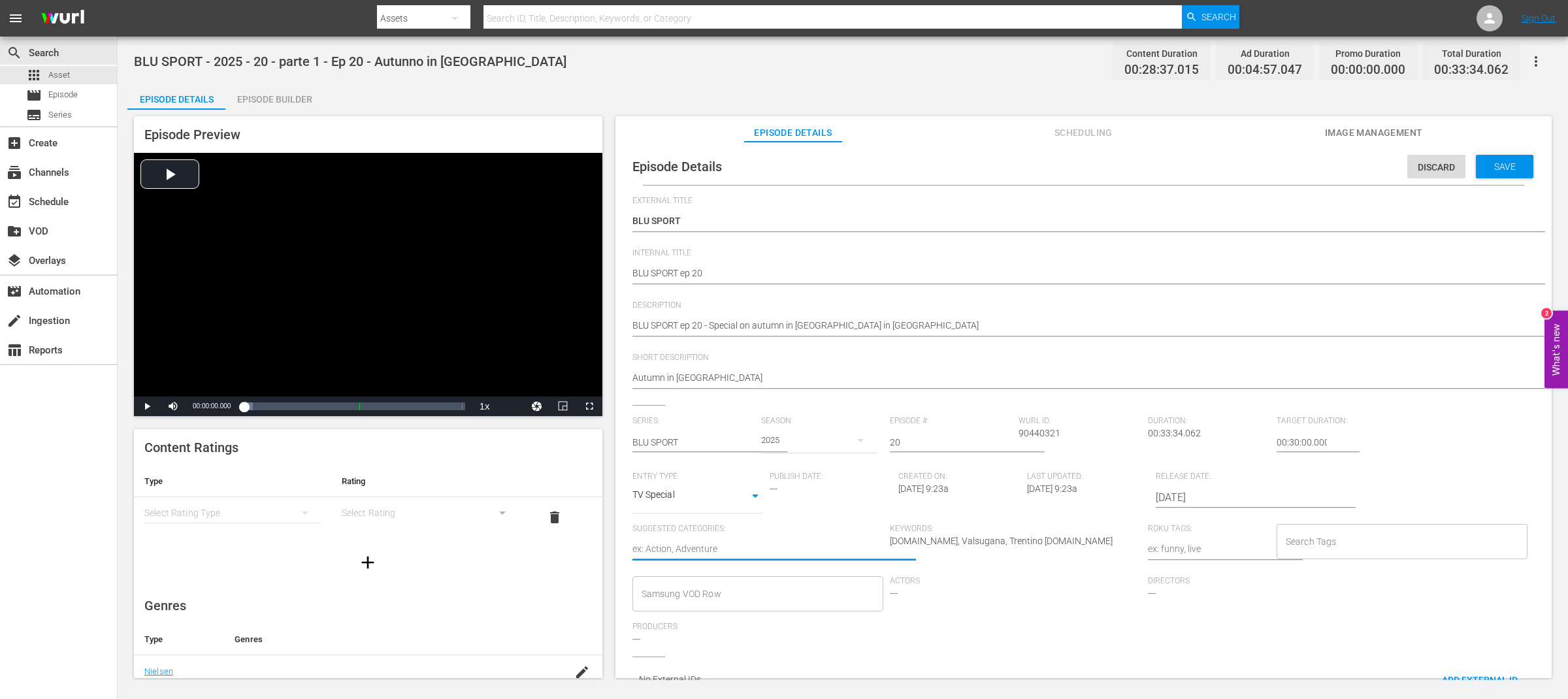
click at [711, 550] on textarea at bounding box center [757, 550] width 251 height 16
type textarea "t"
type textarea "to"
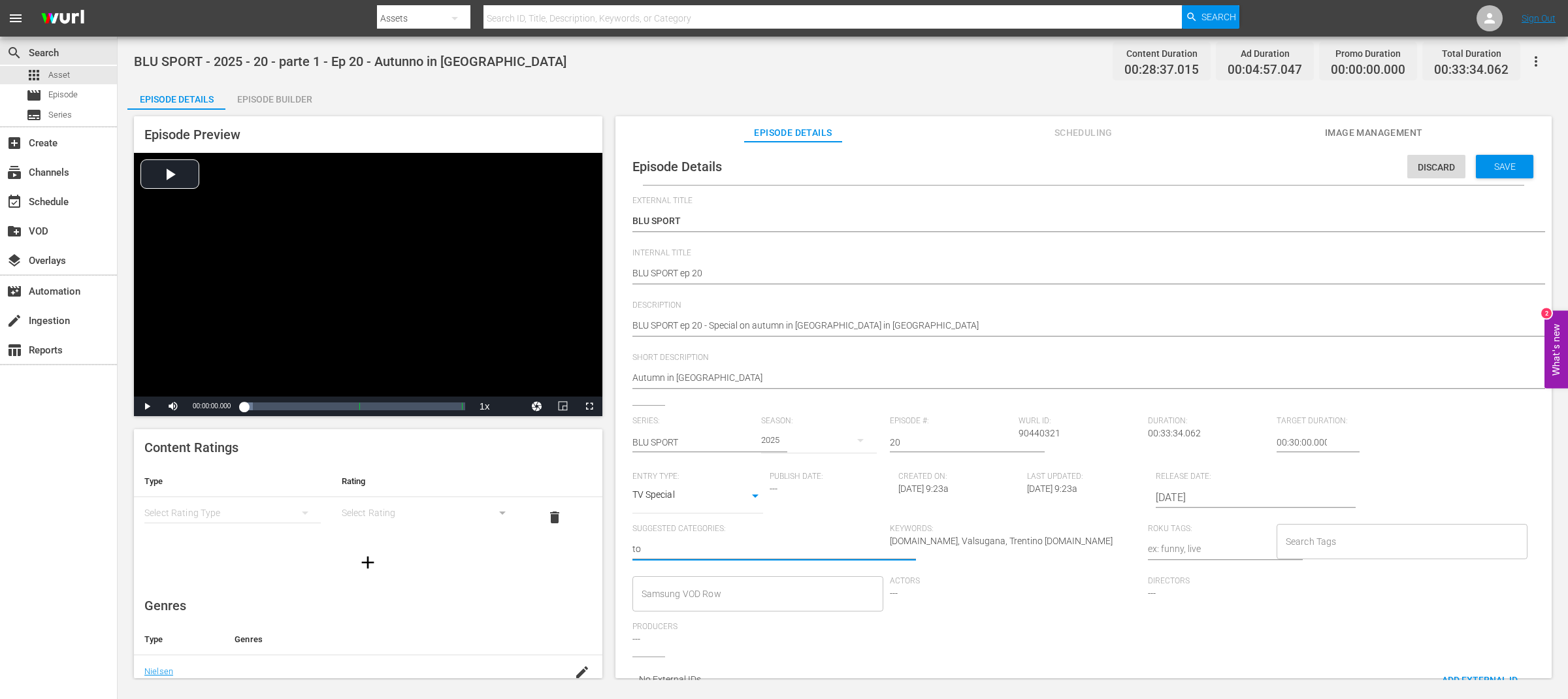
type textarea "tou"
type textarea "tour"
type textarea "touri"
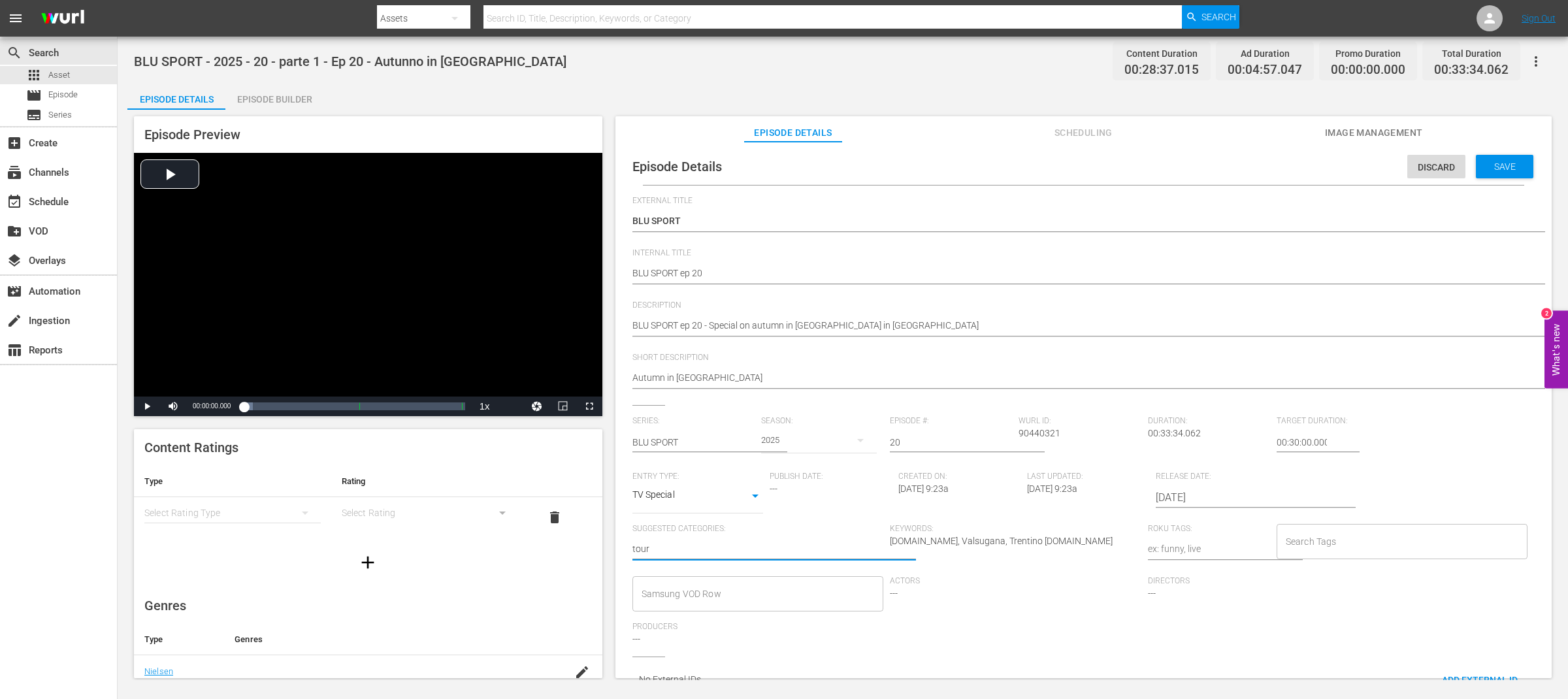
type textarea "touri"
type textarea "touris"
type textarea "tourism"
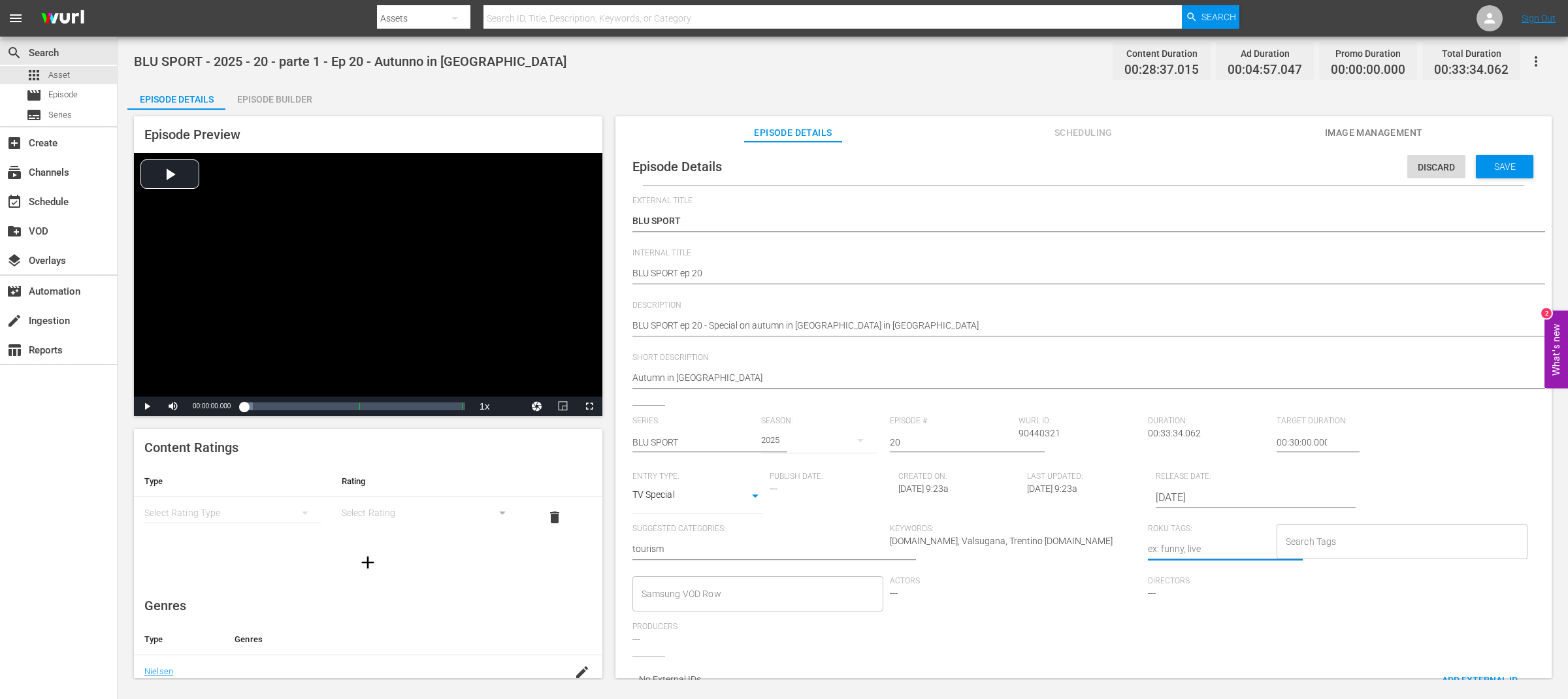
type textarea "t"
type textarea "to"
type textarea "tou"
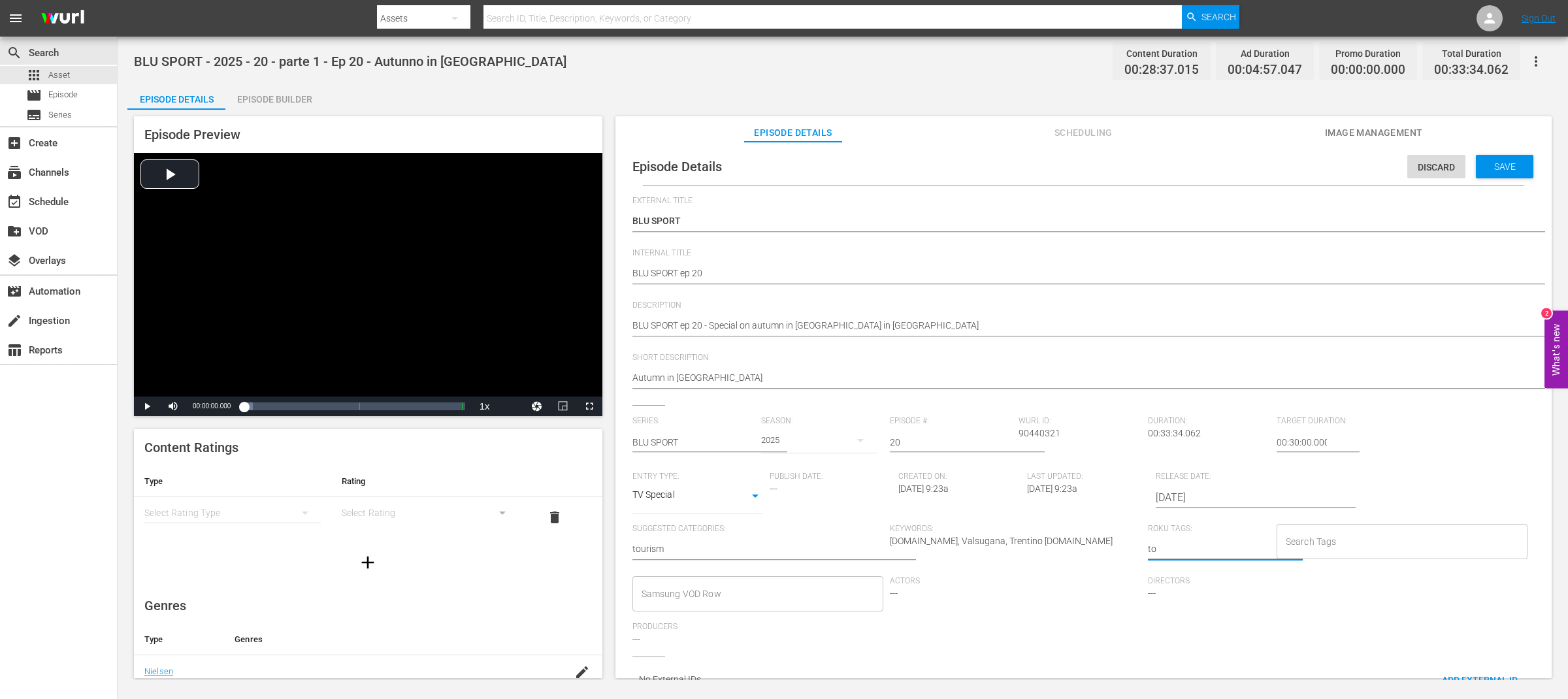
type textarea "tou"
type textarea "tour"
type textarea "touri"
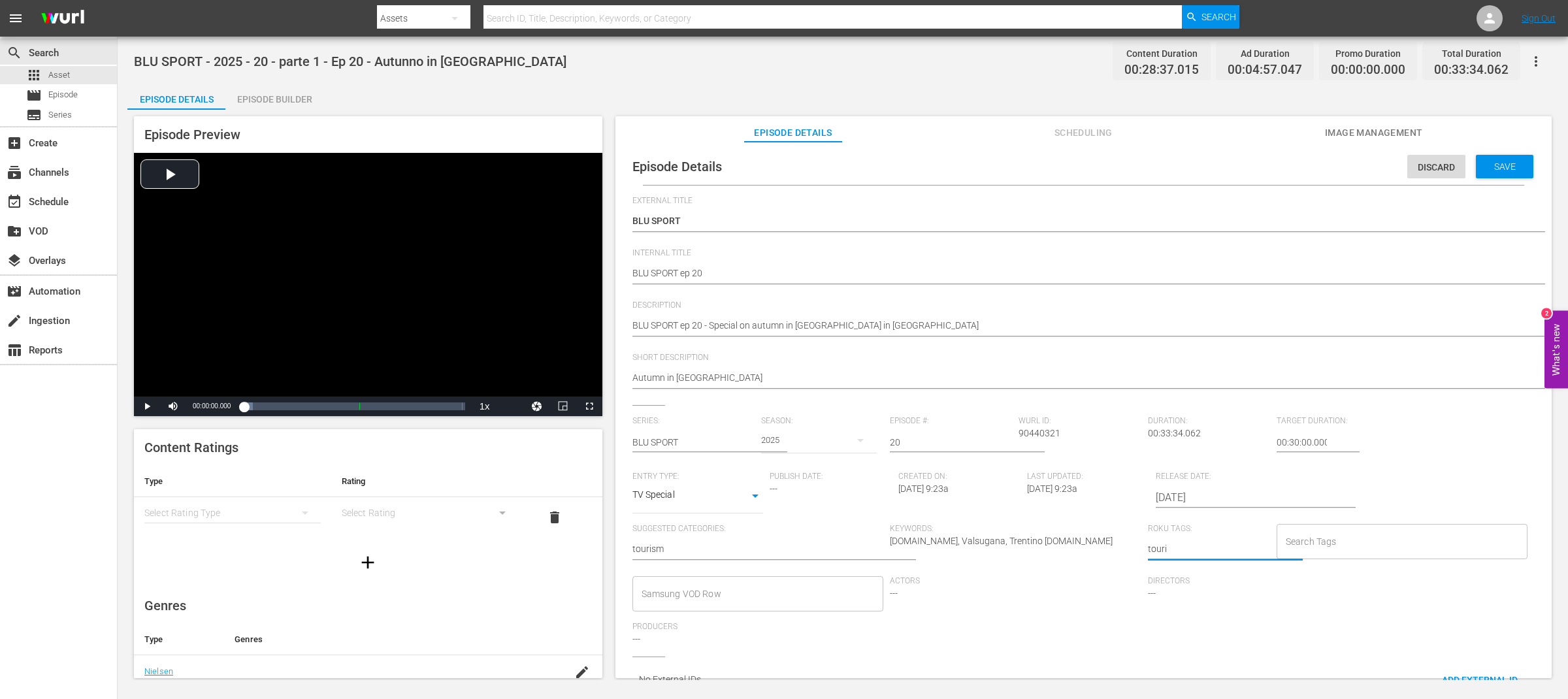
type textarea "touris"
type textarea "tourism"
type textarea "tourism,"
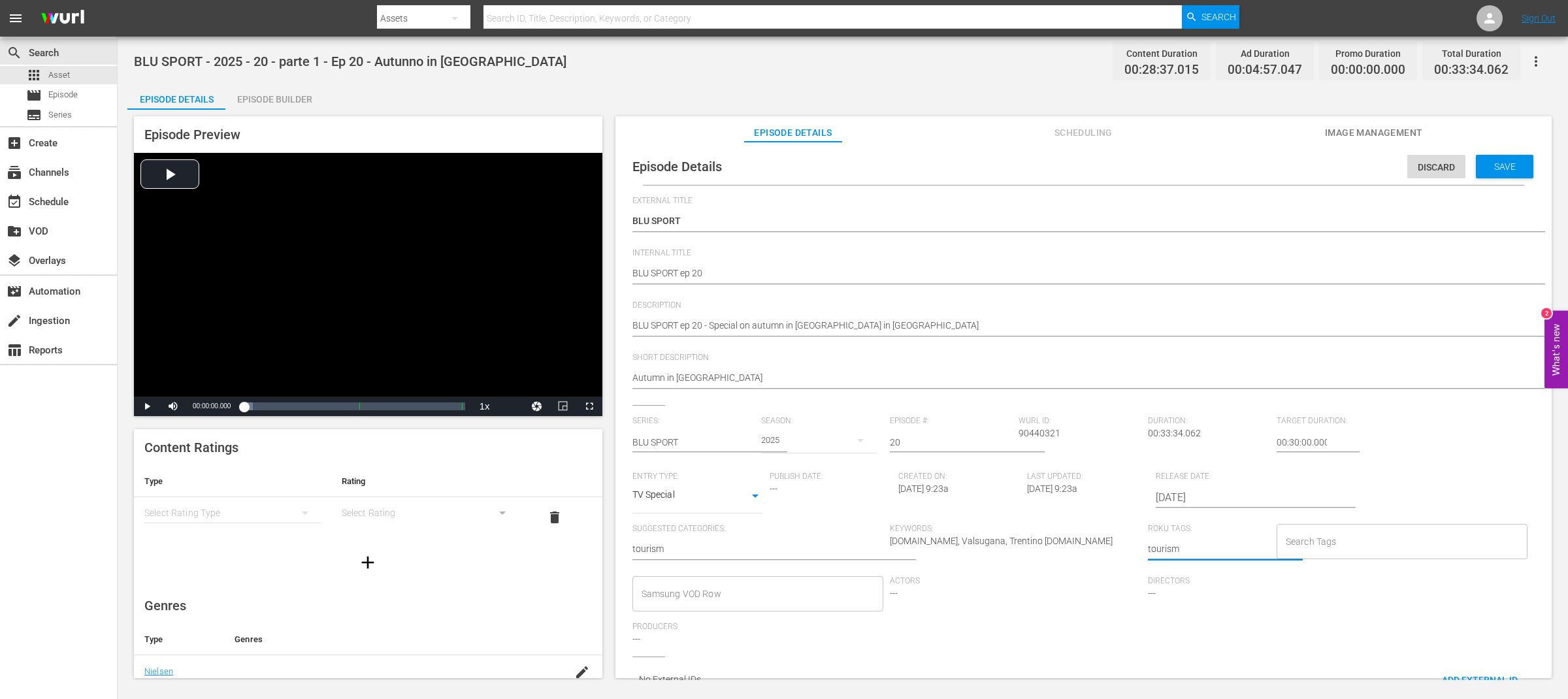
type textarea "tourism,"
type textarea "tourism, m"
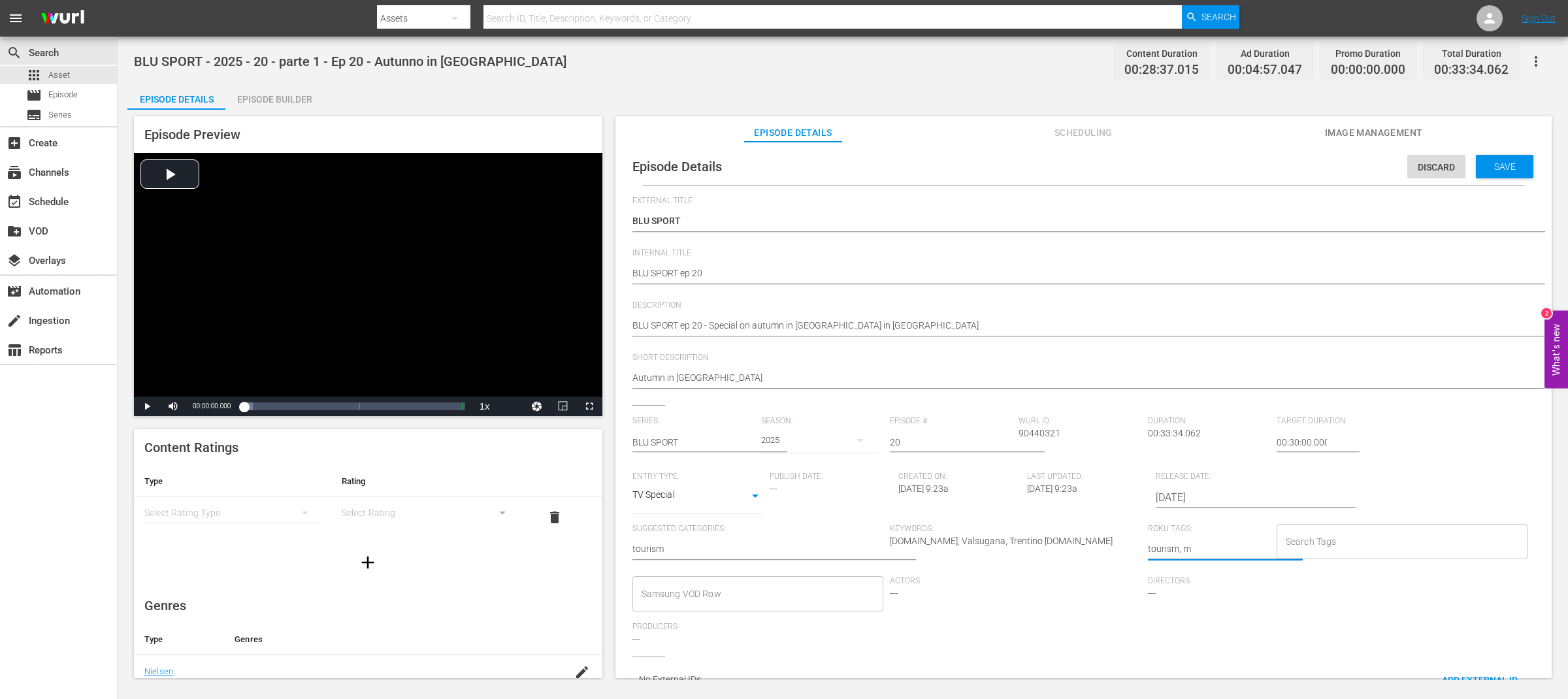
type textarea "tourism, mo"
type textarea "tourism, mou"
type textarea "tourism, moun"
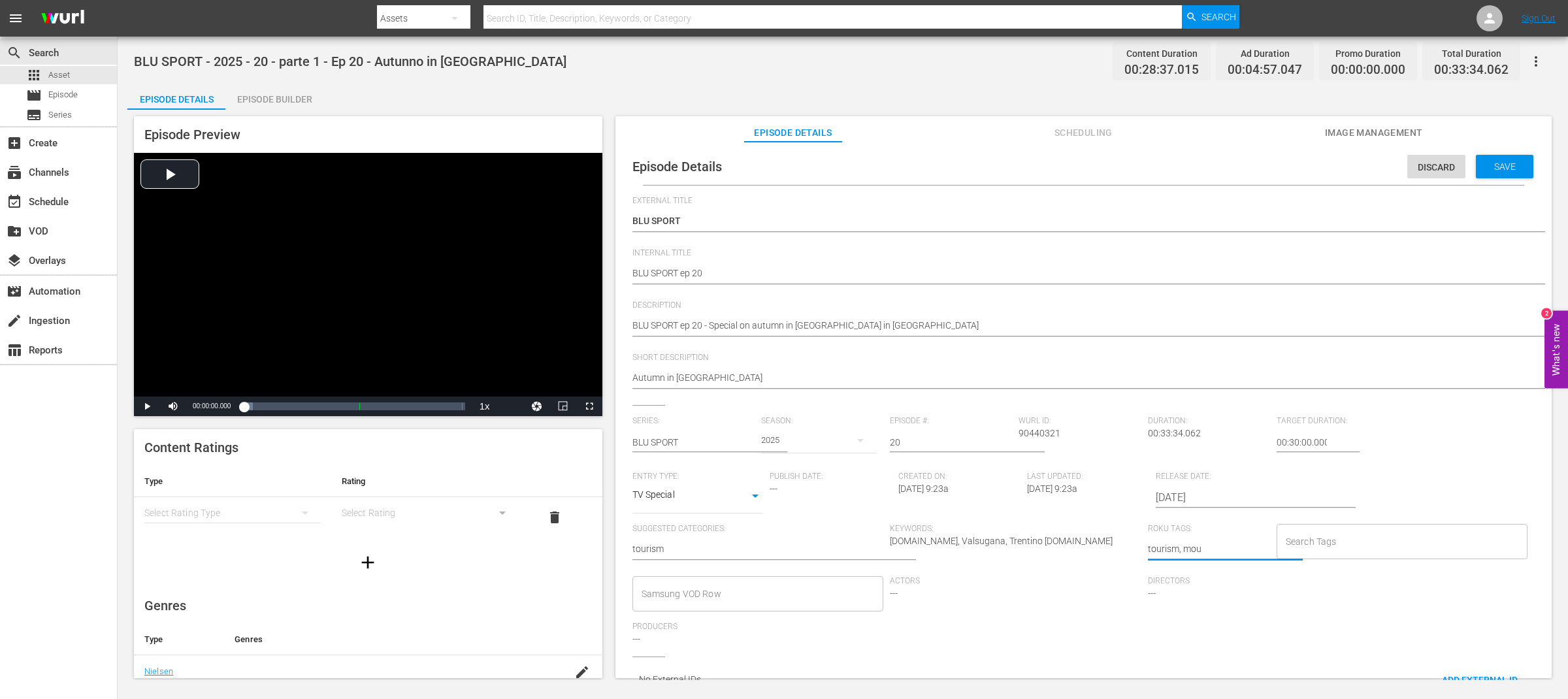
type textarea "tourism, moun"
type textarea "tourism, mount"
type textarea "tourism, mounta"
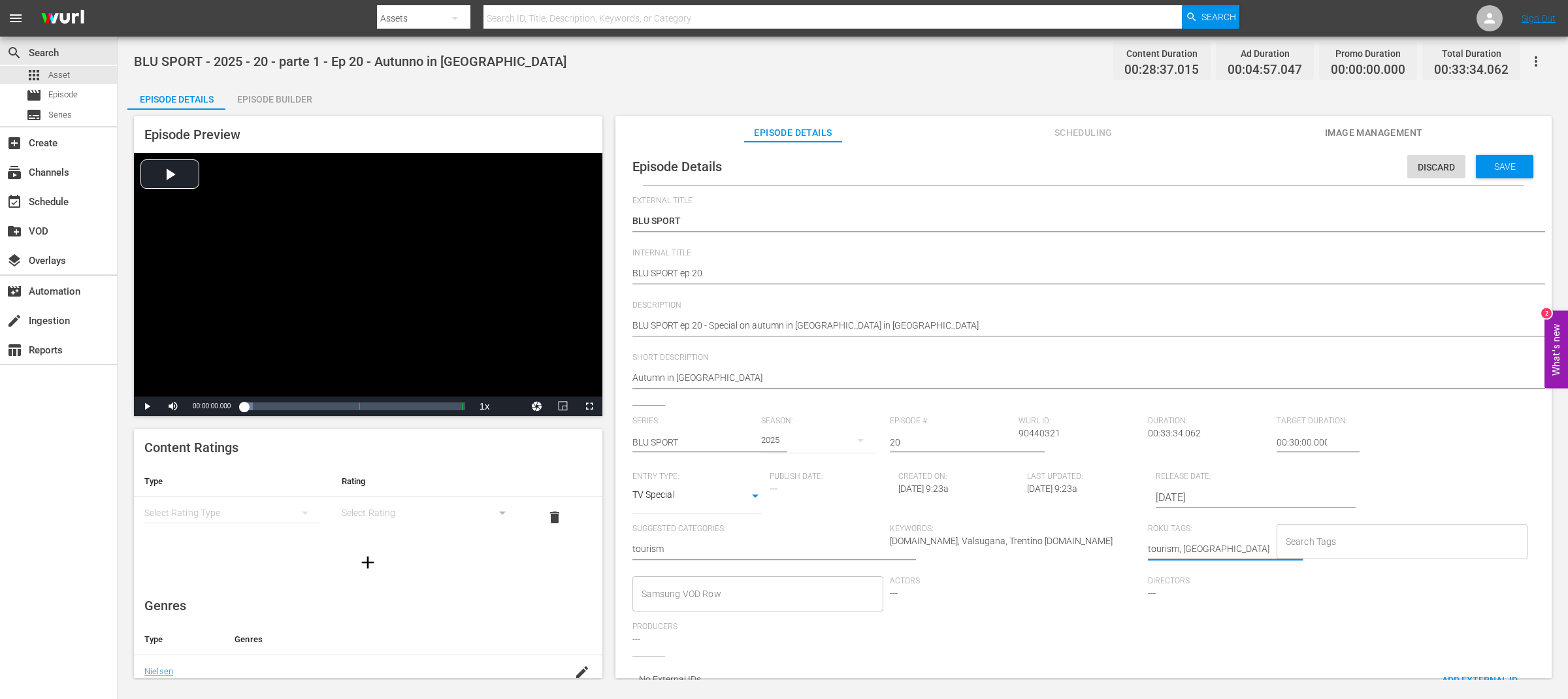
type textarea "tourism, mountai"
type textarea "tourism, mountain"
type textarea "tourism, mountain,"
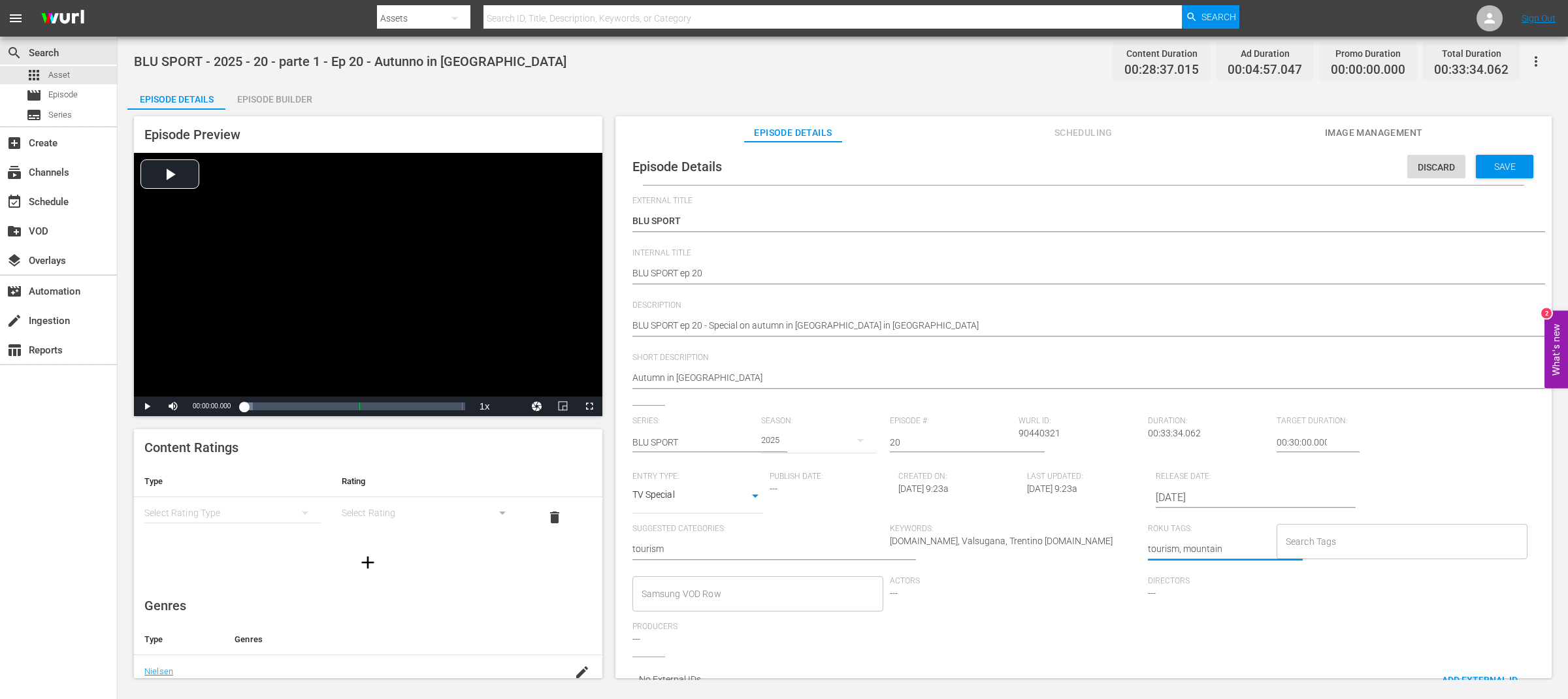
type textarea "tourism, mountain,"
type textarea "tourism, mountain, V"
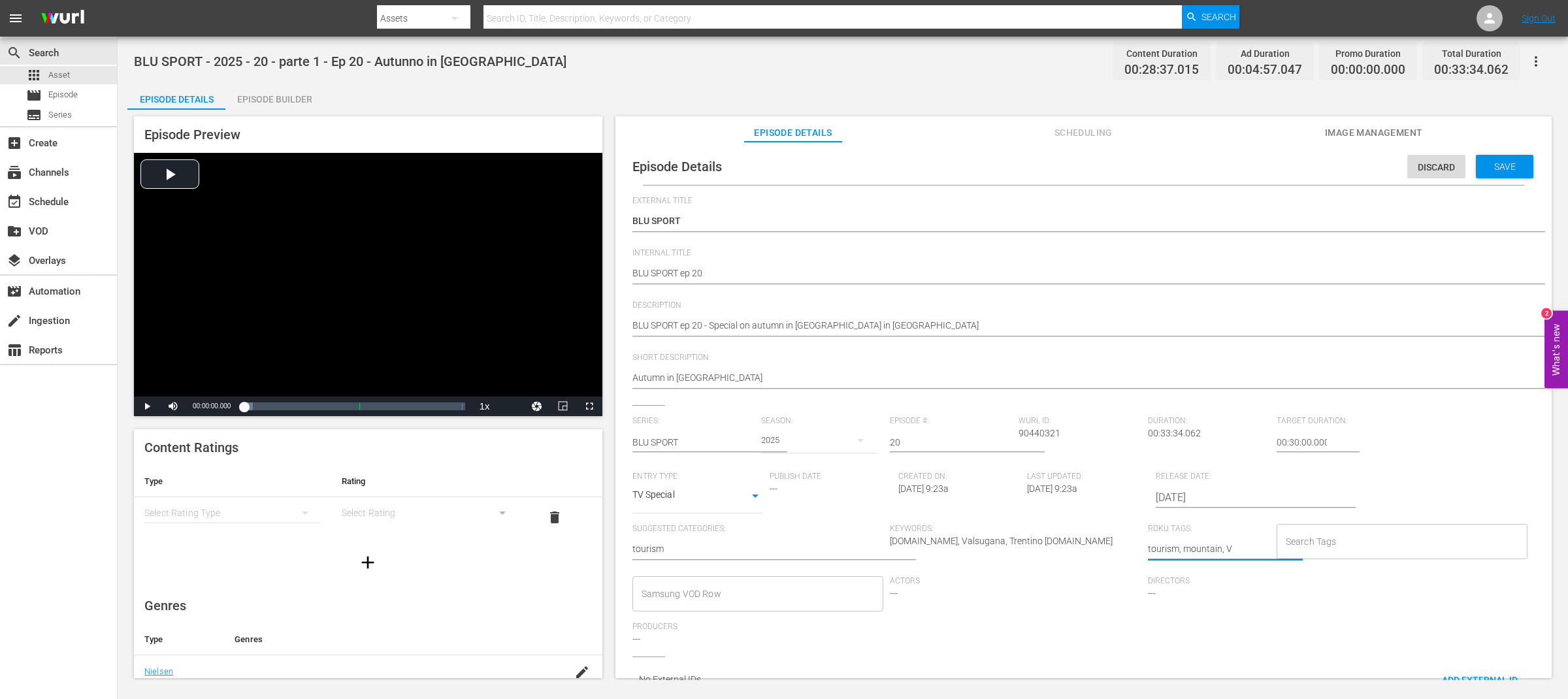
type textarea "tourism, mountain, Va"
type textarea "tourism, mountain, Val"
type textarea "tourism, mountain, Vals"
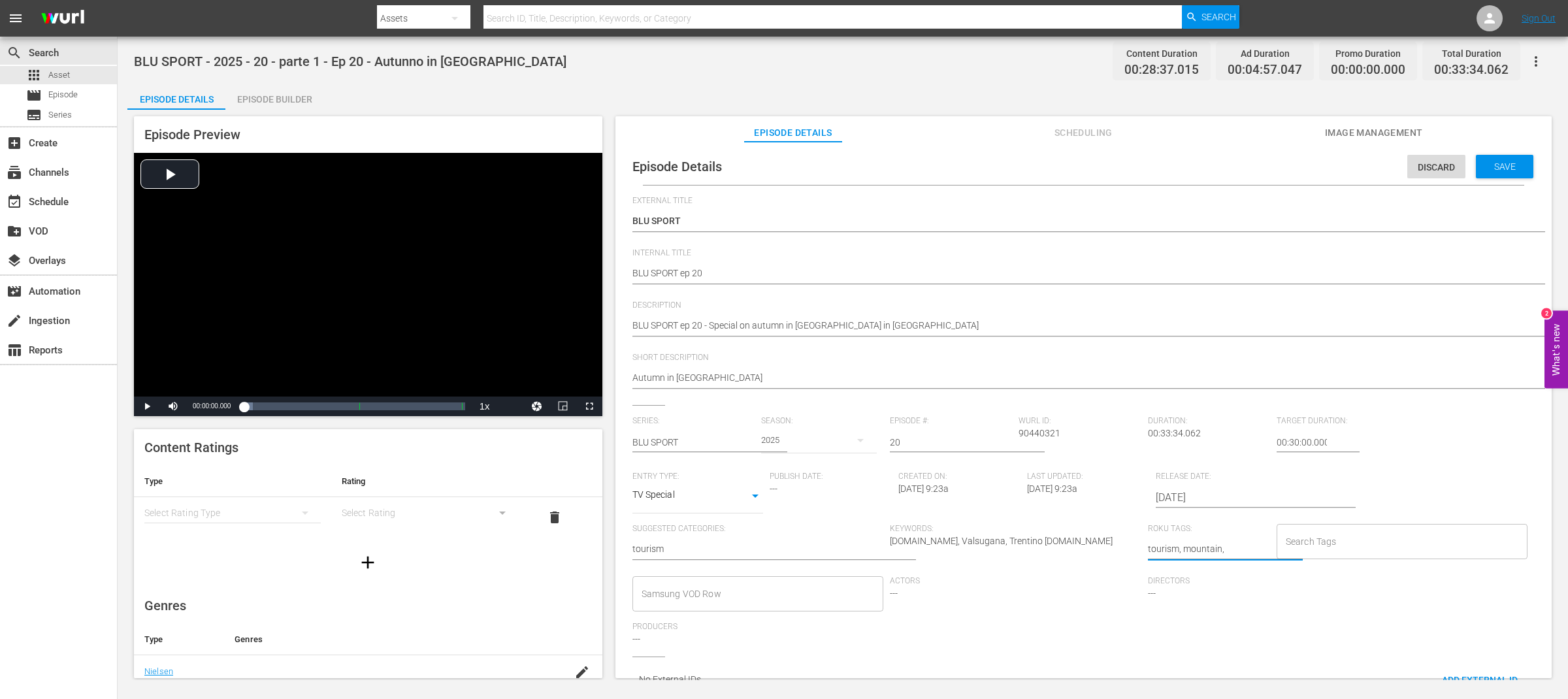
type textarea "tourism, mountain, Vals"
type textarea "tourism, mountain, Valsu"
type textarea "tourism, mountain, Valsug"
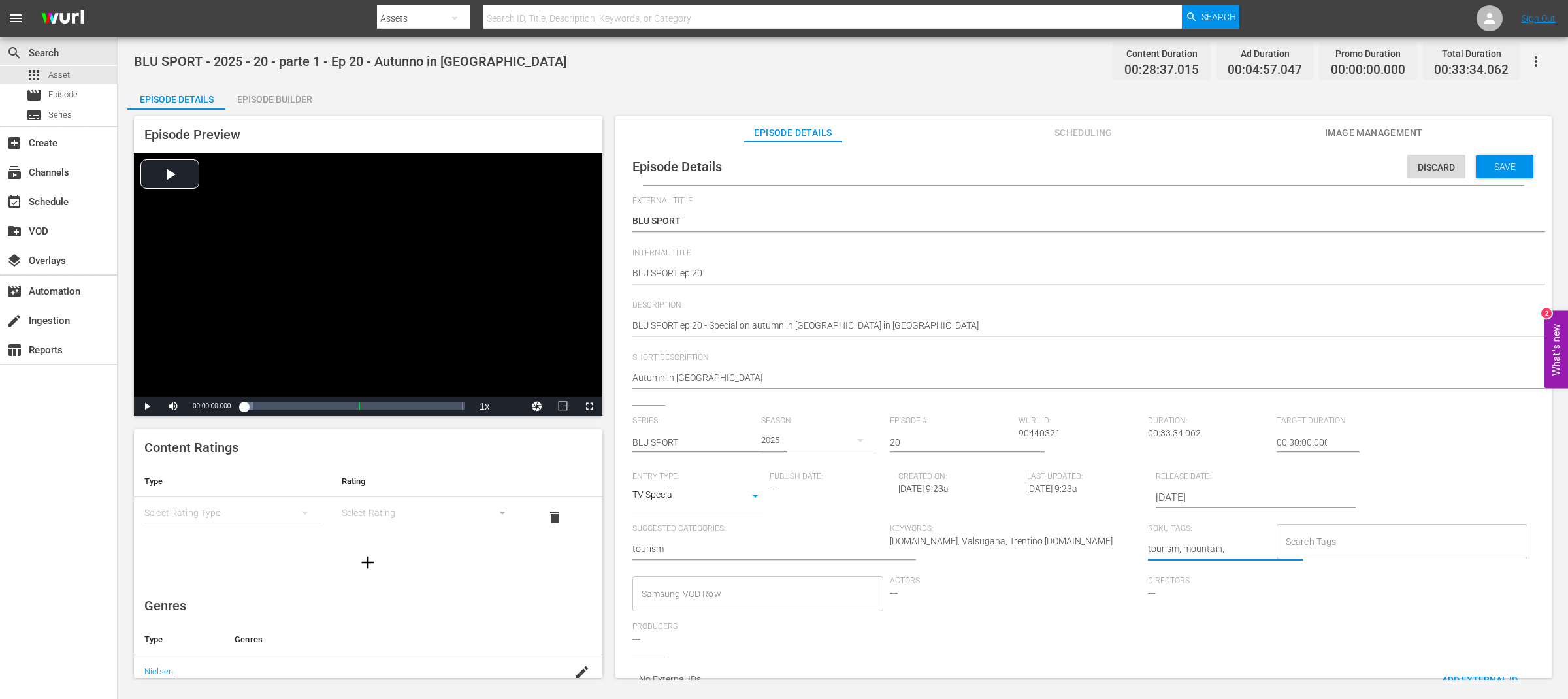
type textarea "tourism, mountain, Valsuga"
type textarea "tourism, mountain, Valsugan"
type textarea "tourism, mountain, Valsugana"
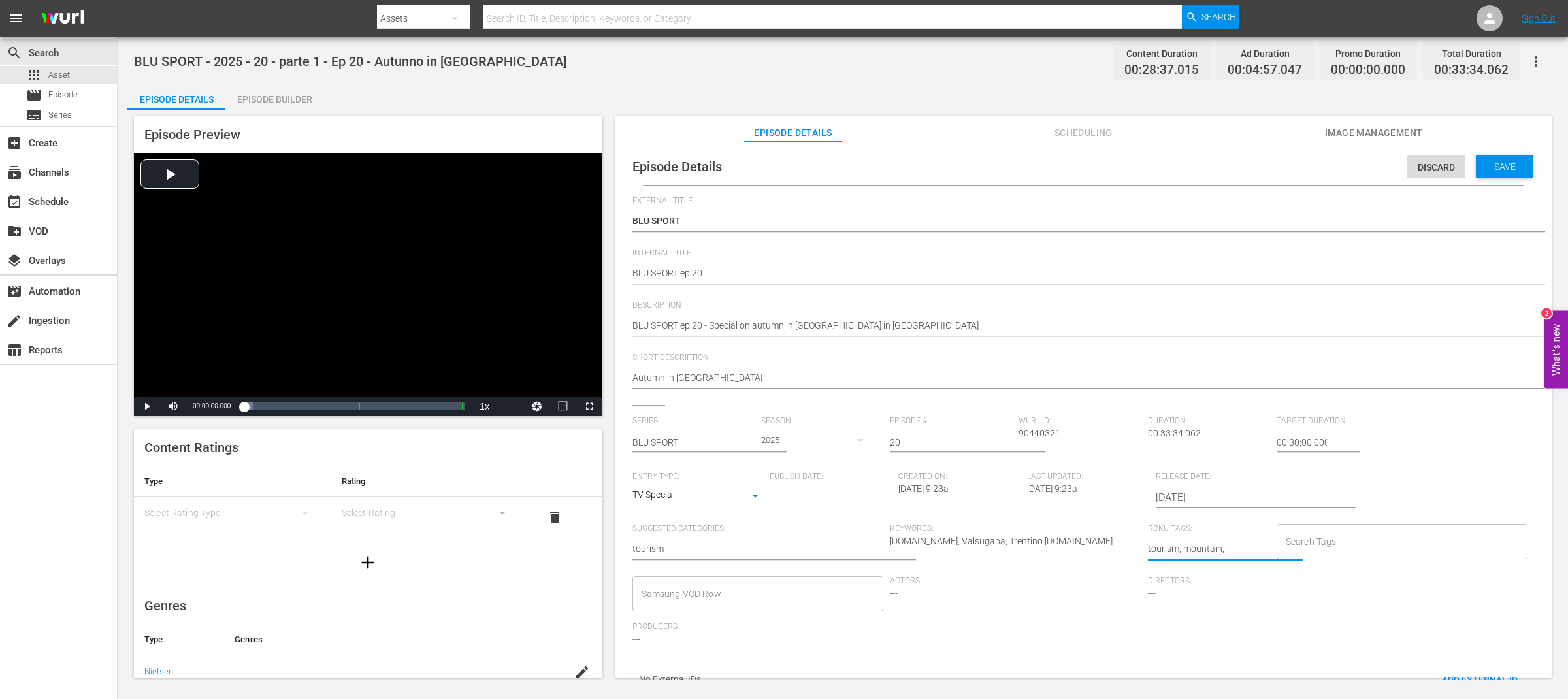
type textarea "tourism, mountain, Valsugana"
type textarea "tourism, mountain, Valsugana,"
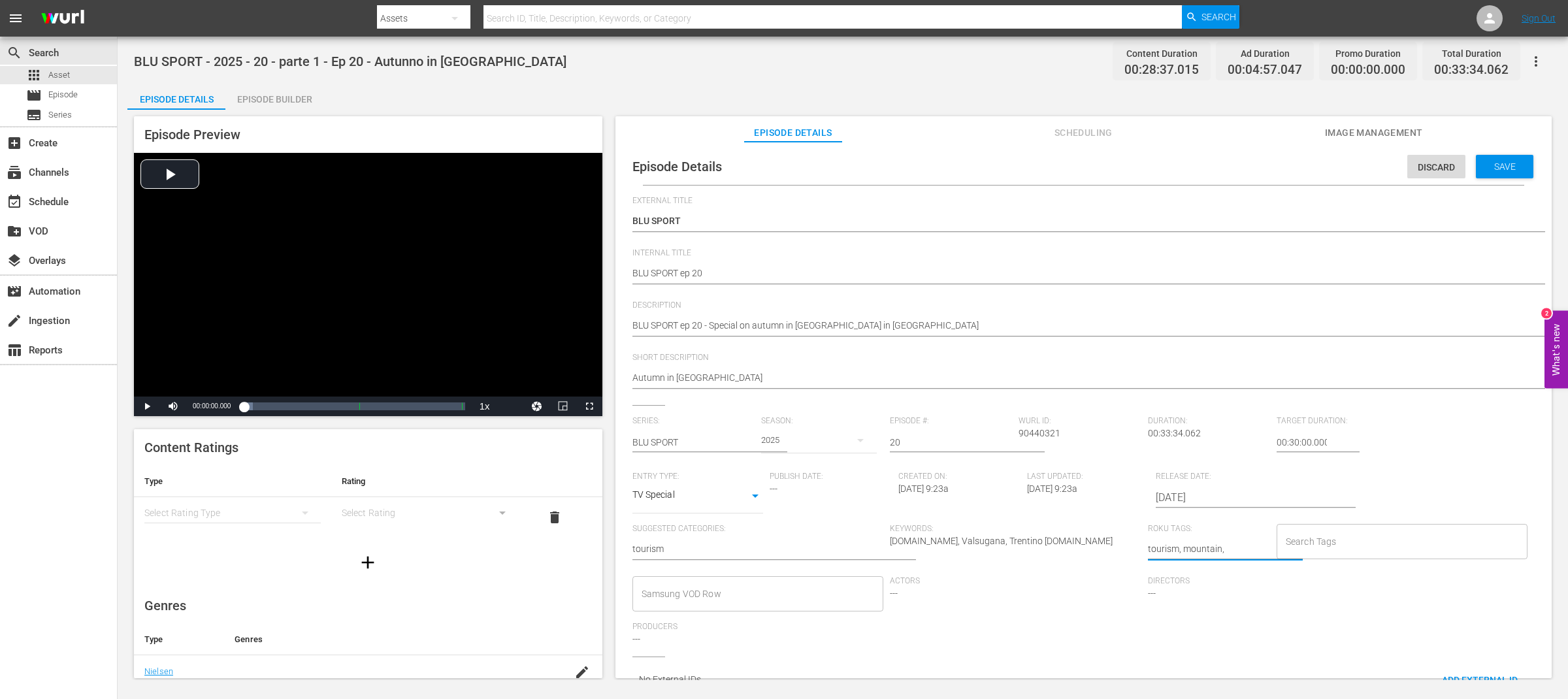
type textarea "tourism, mountain, Valsugana, a"
type textarea "tourism, mountain, Valsugana, au"
type textarea "tourism, mountain, Valsugana, aut"
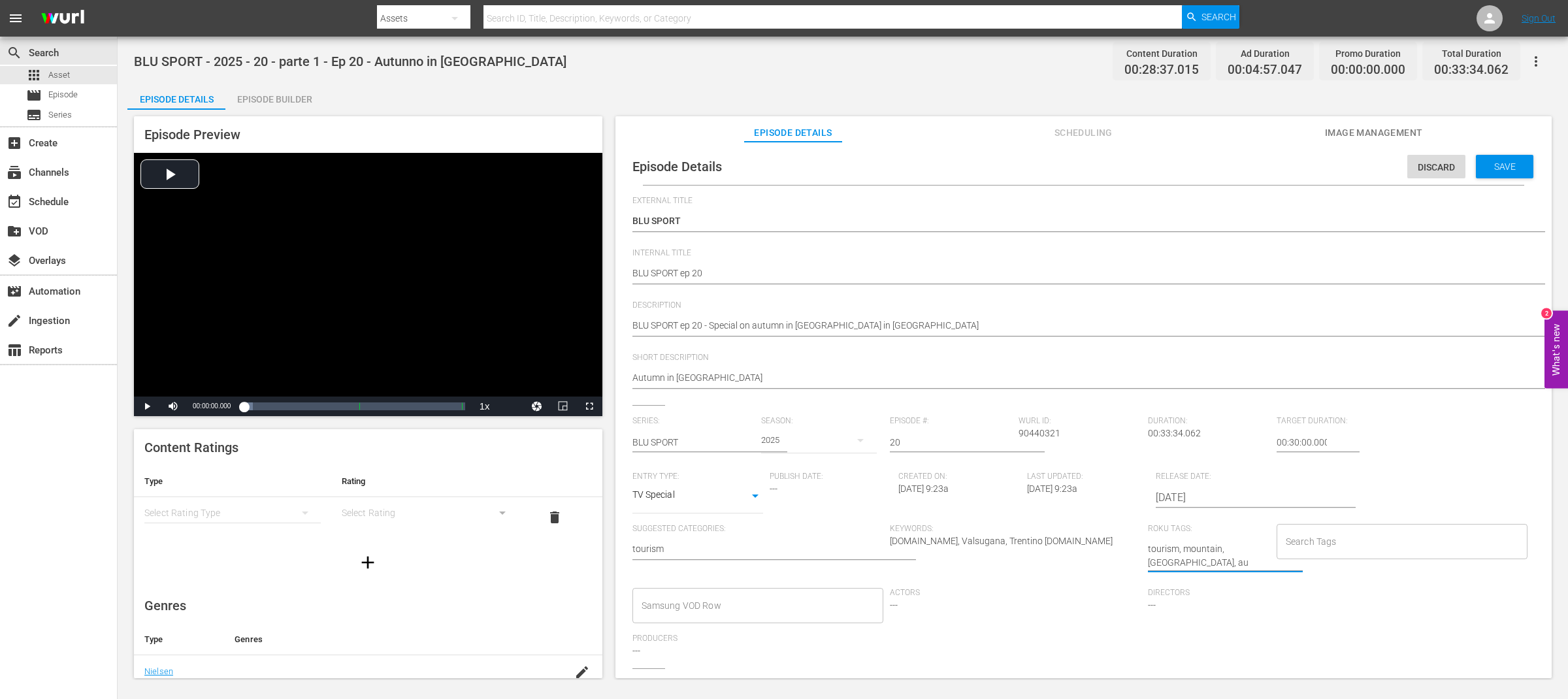
type textarea "tourism, mountain, Valsugana, aut"
type textarea "tourism, mountain, Valsugana, autu"
type textarea "tourism, mountain, Valsugana, autum"
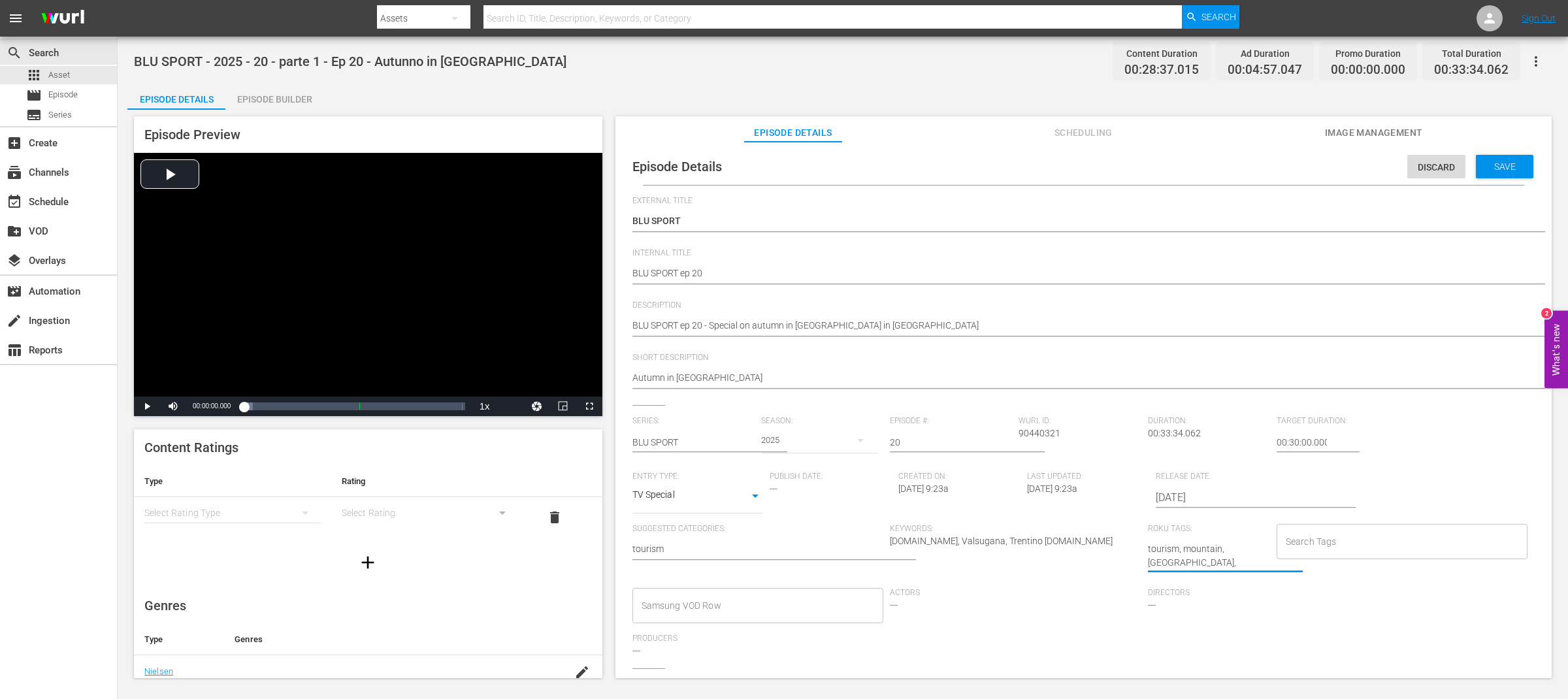
type textarea "tourism, mountain, Valsugana, autumn"
type input "tourism"
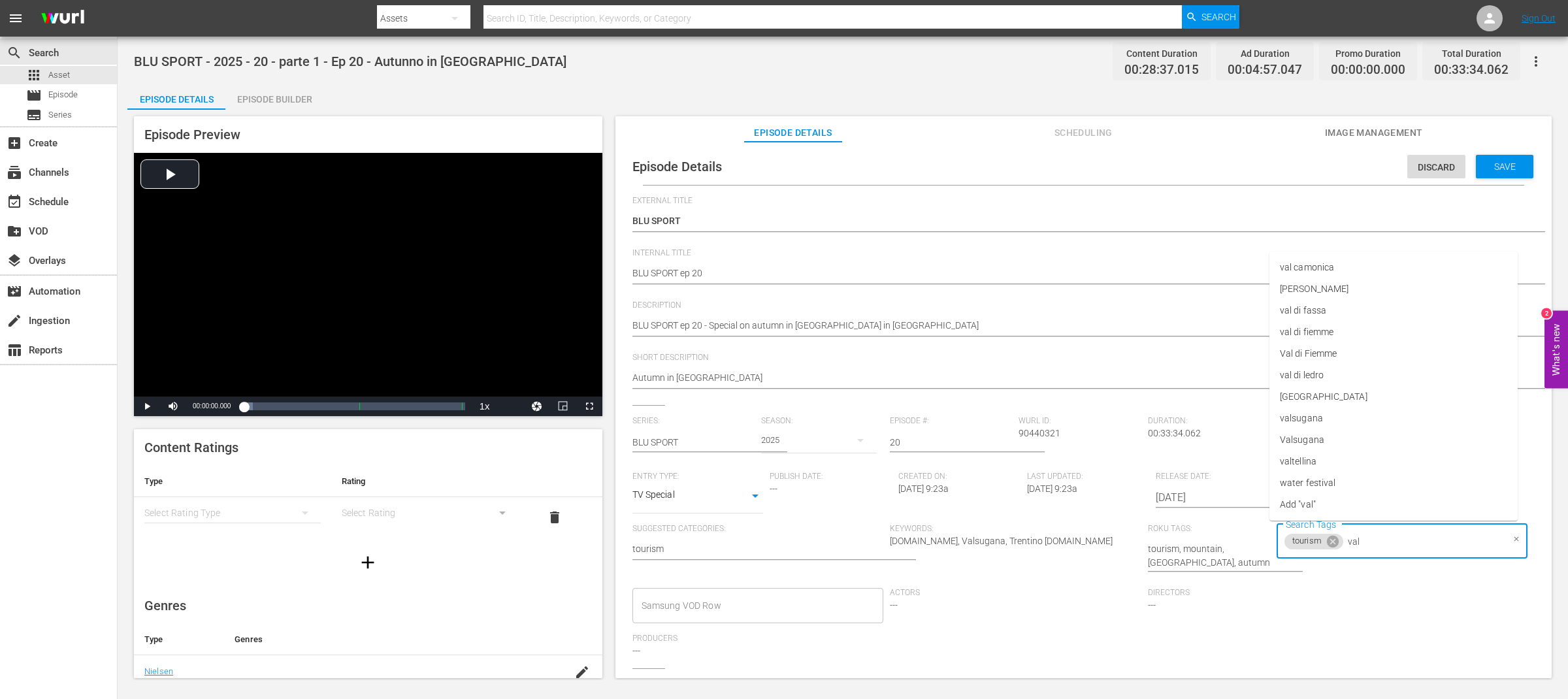
type input "vals"
type input "autumn"
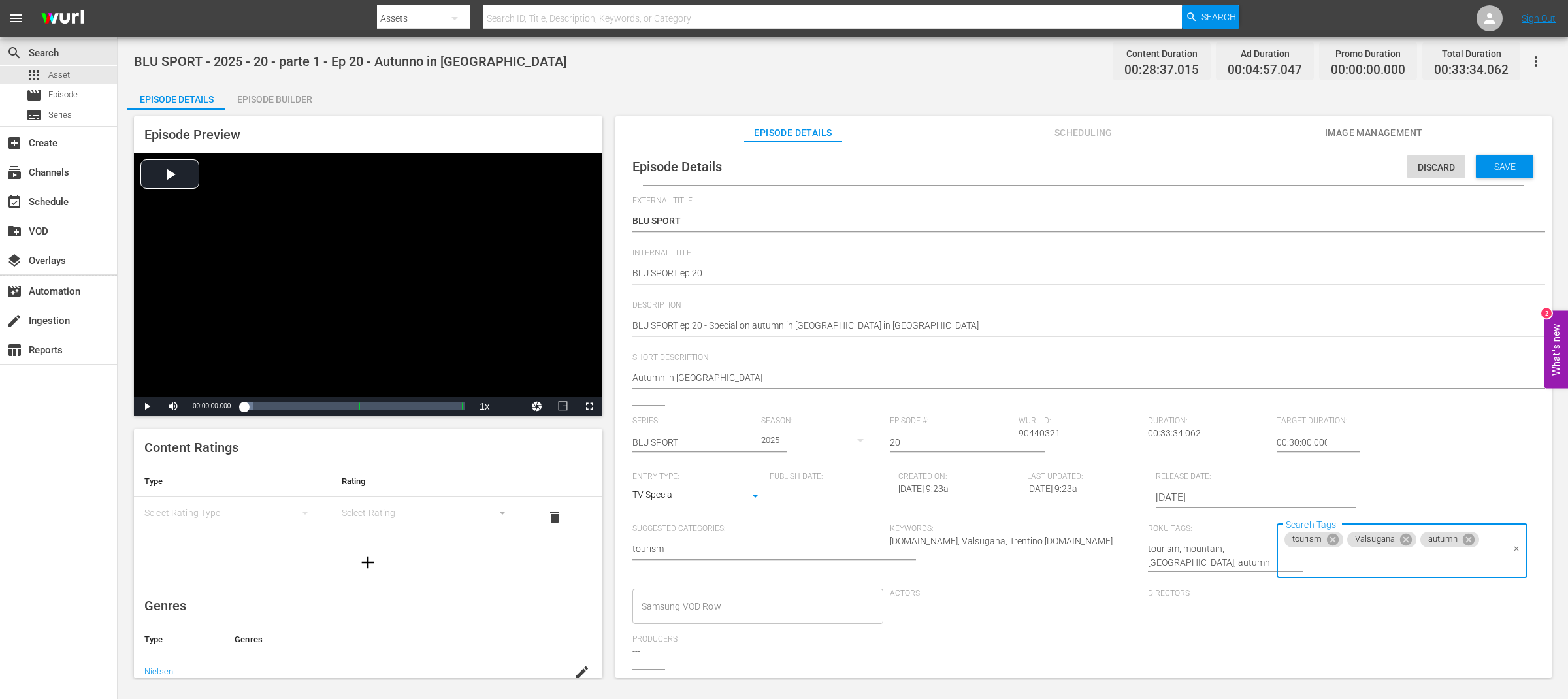
click at [650, 601] on input "Samsung VOD Row" at bounding box center [748, 606] width 221 height 23
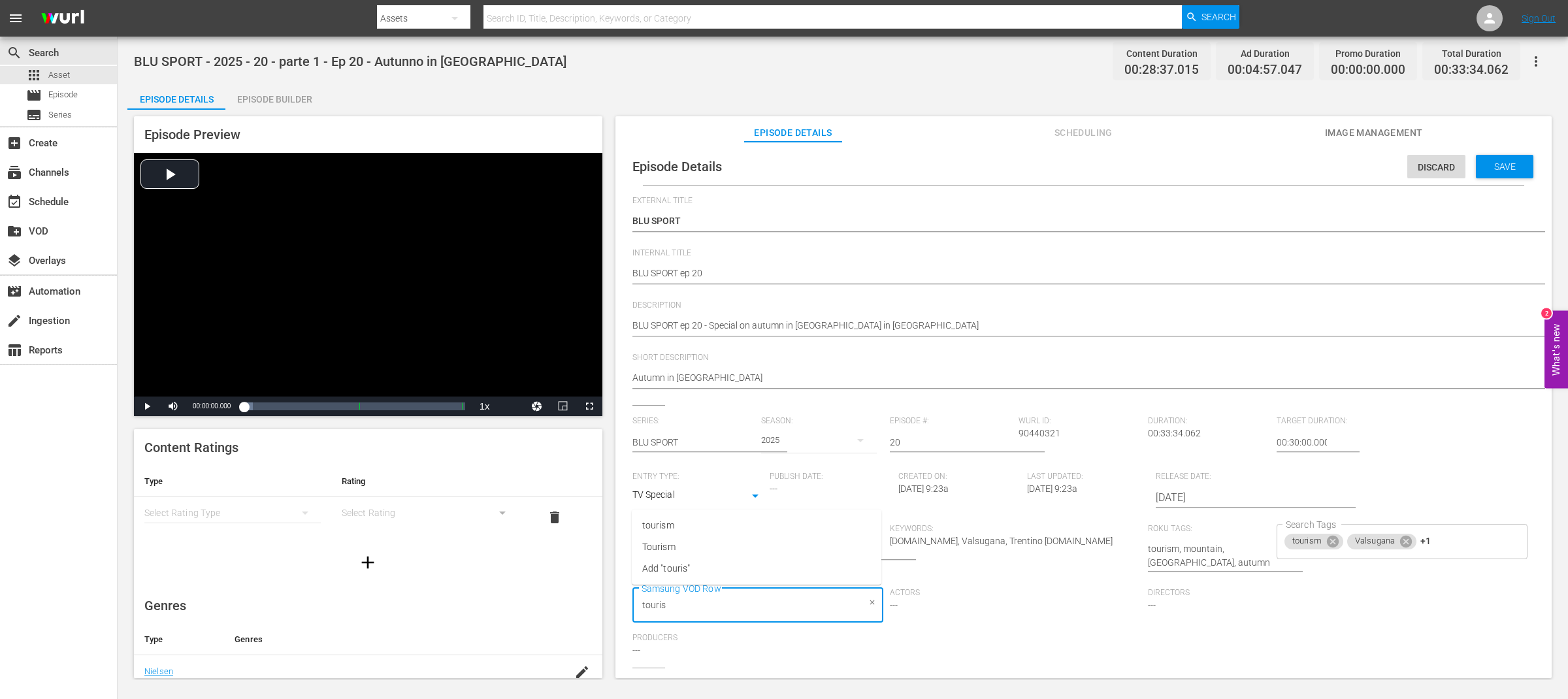
type input "tourism"
type input "valsugana"
click at [1483, 164] on span "Save" at bounding box center [1505, 166] width 43 height 10
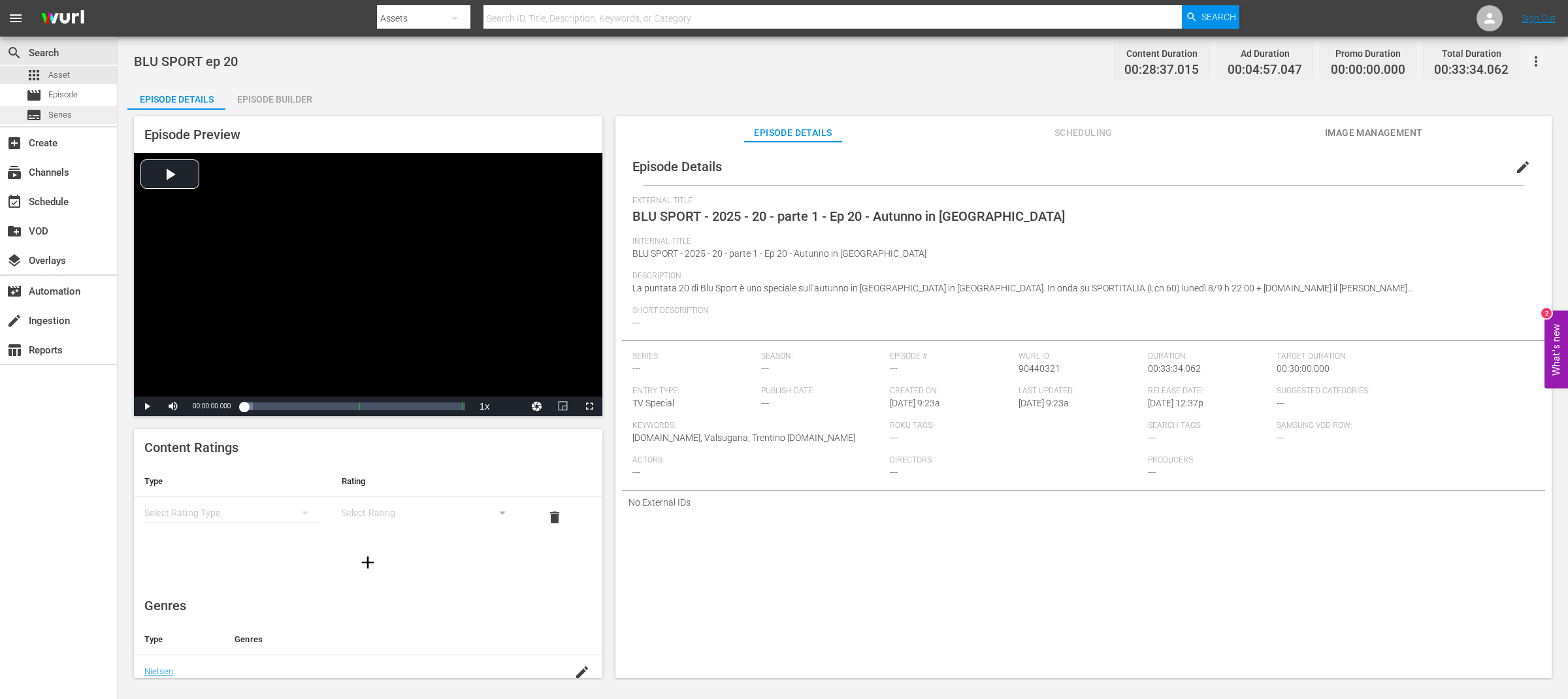
click at [80, 114] on div "subtitles Series" at bounding box center [59, 115] width 117 height 19
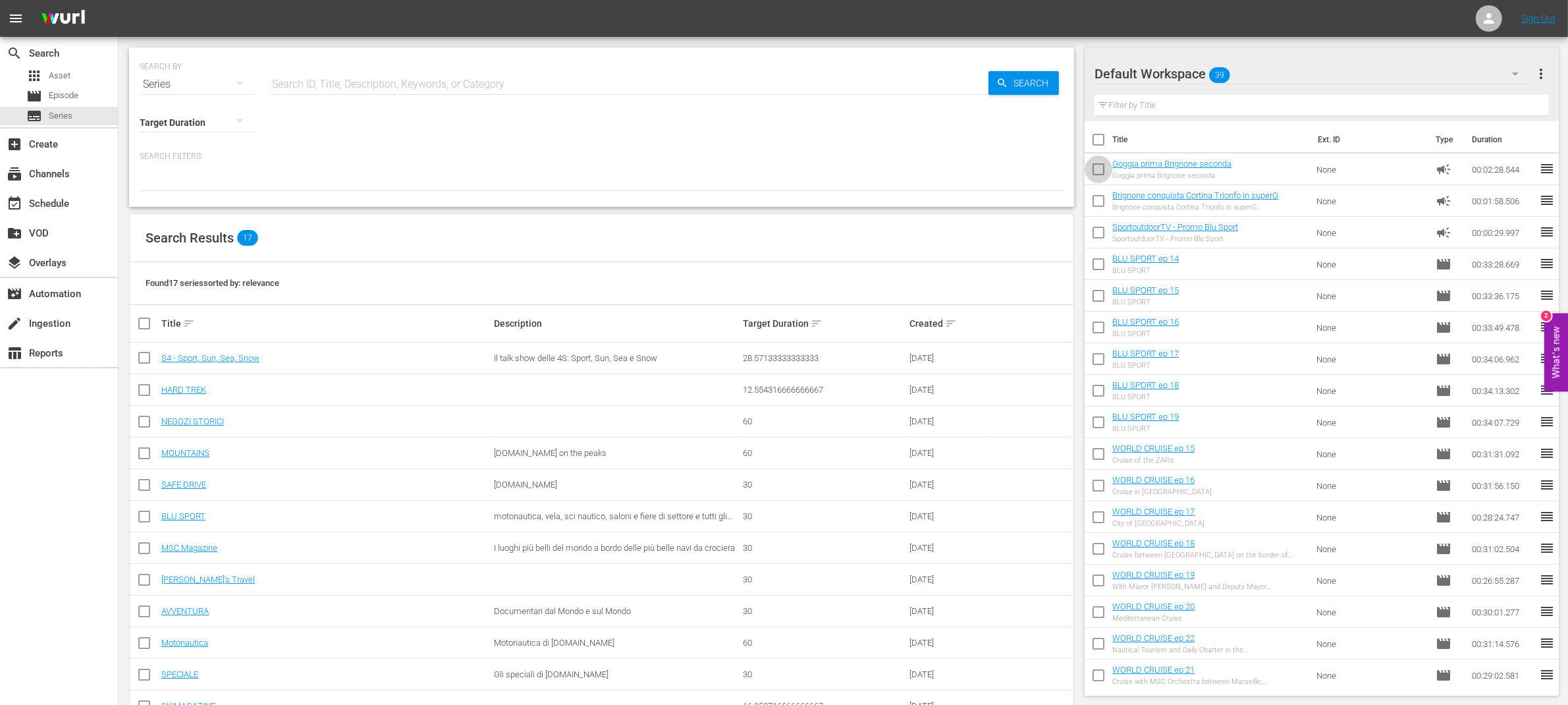
click at [1099, 167] on input "checkbox" at bounding box center [1098, 171] width 27 height 27
checkbox input "true"
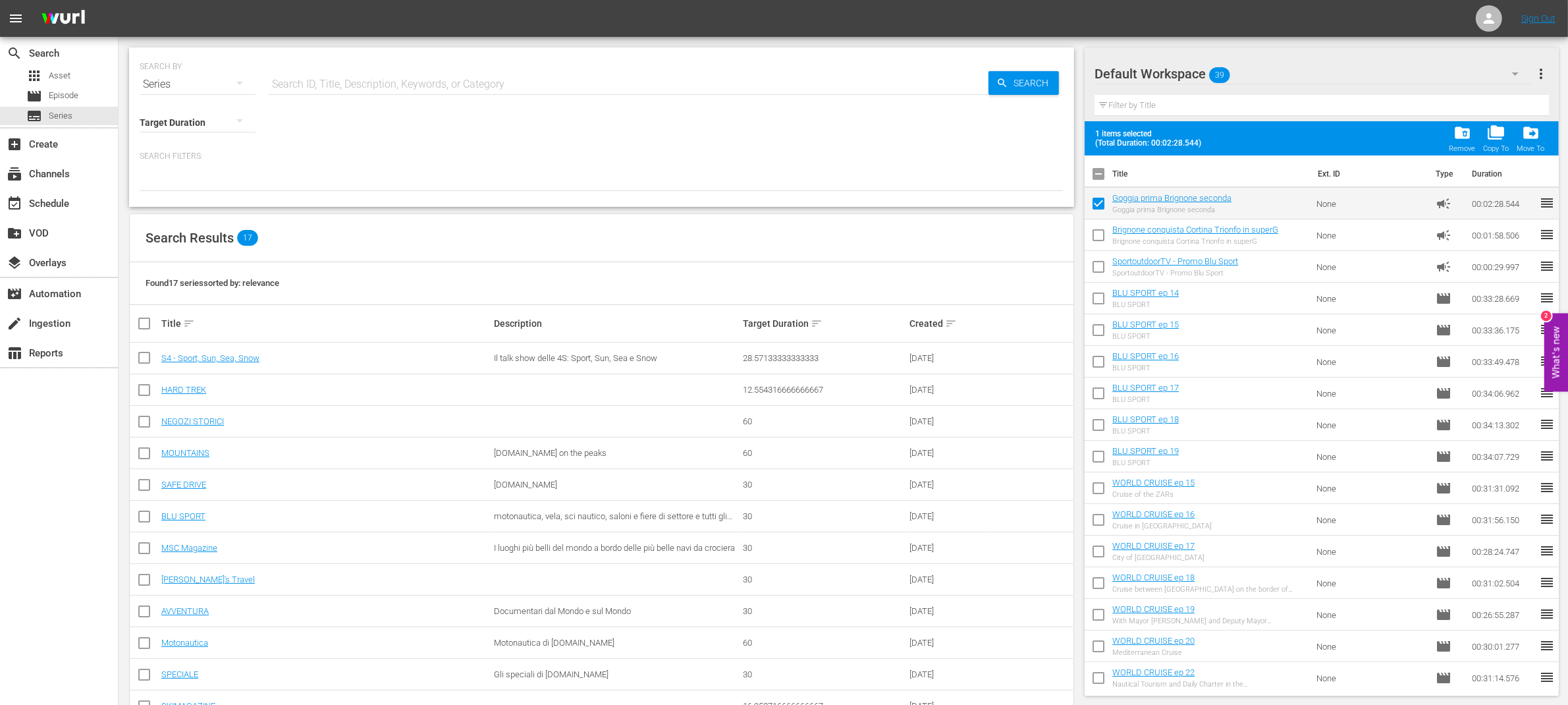
click at [1100, 238] on input "checkbox" at bounding box center [1098, 238] width 27 height 27
checkbox input "true"
click at [1101, 264] on input "checkbox" at bounding box center [1098, 268] width 27 height 27
checkbox input "true"
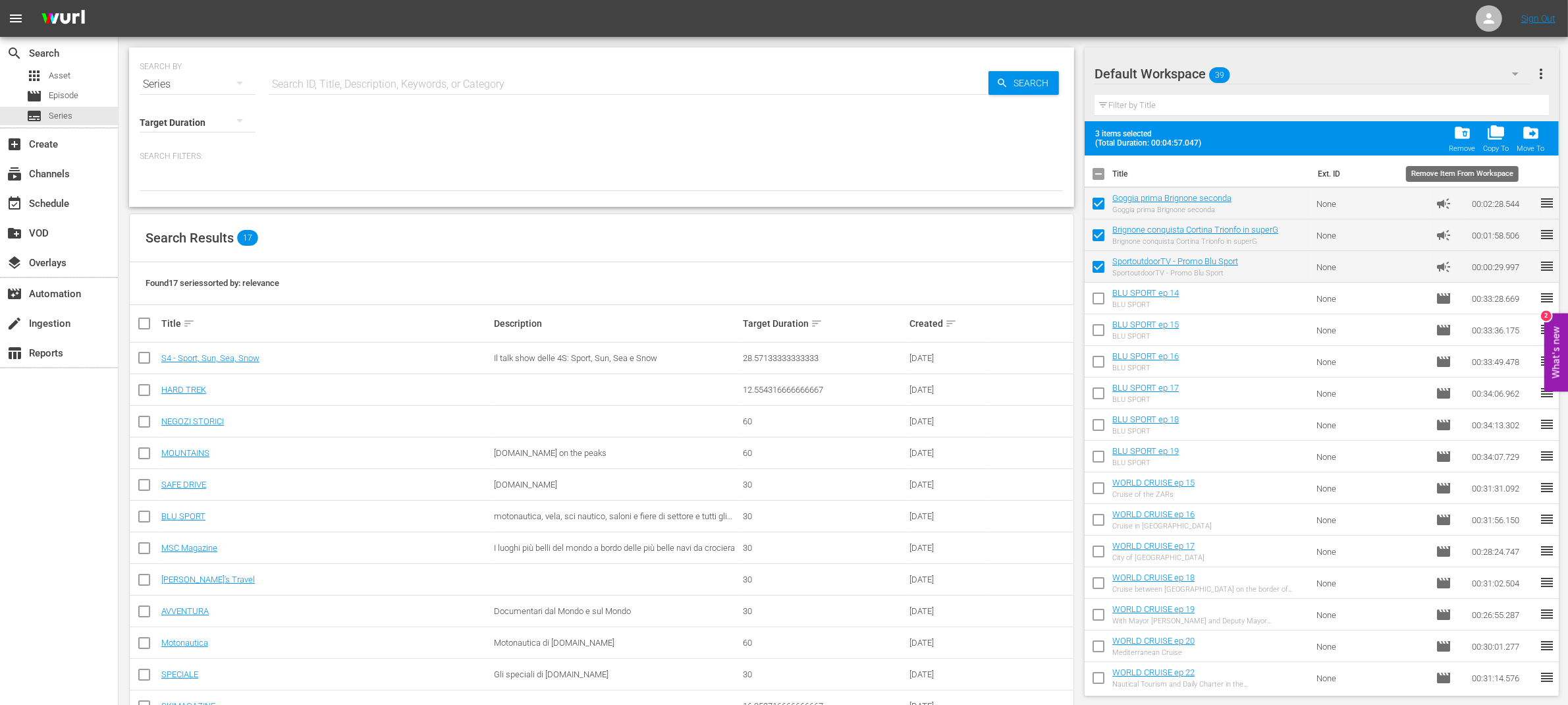
click at [1469, 133] on span "folder_delete" at bounding box center [1462, 132] width 18 height 18
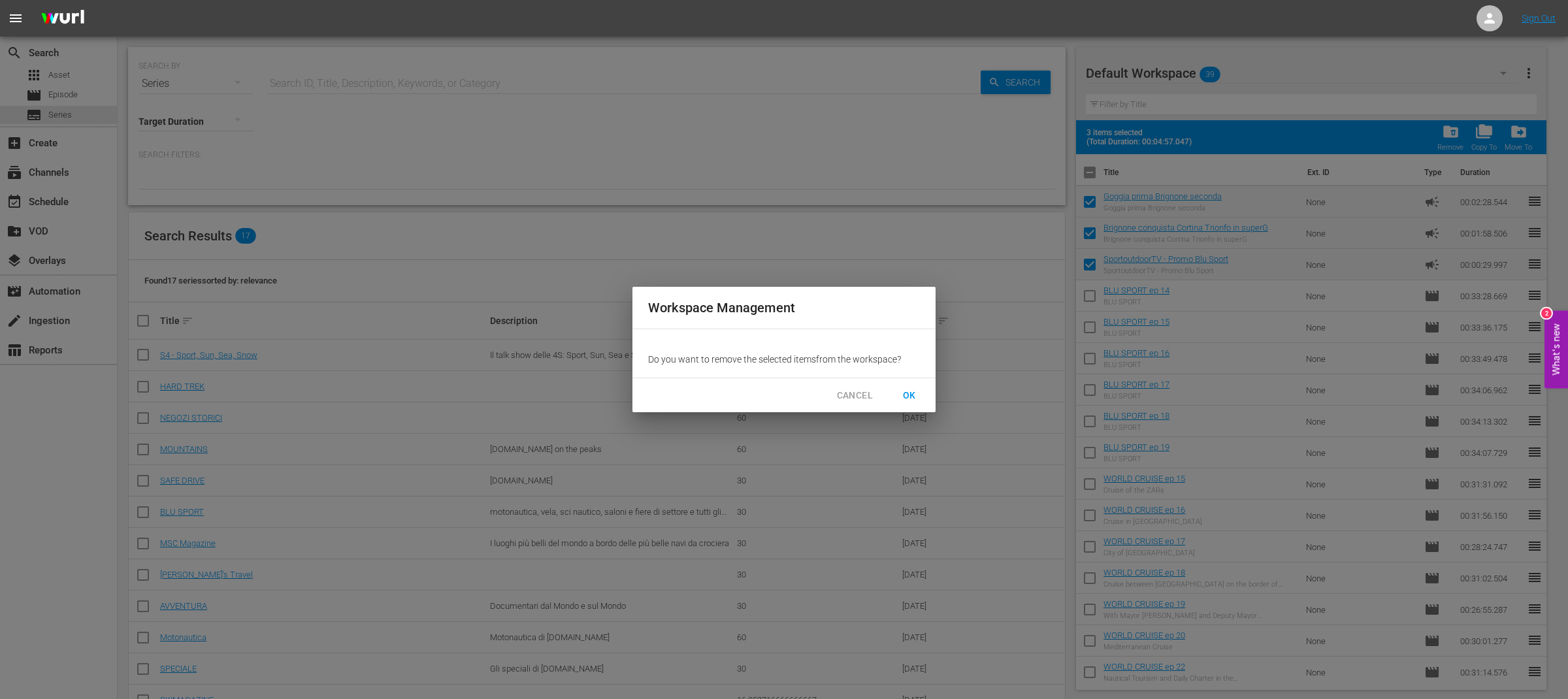
click at [910, 394] on span "OK" at bounding box center [909, 396] width 20 height 17
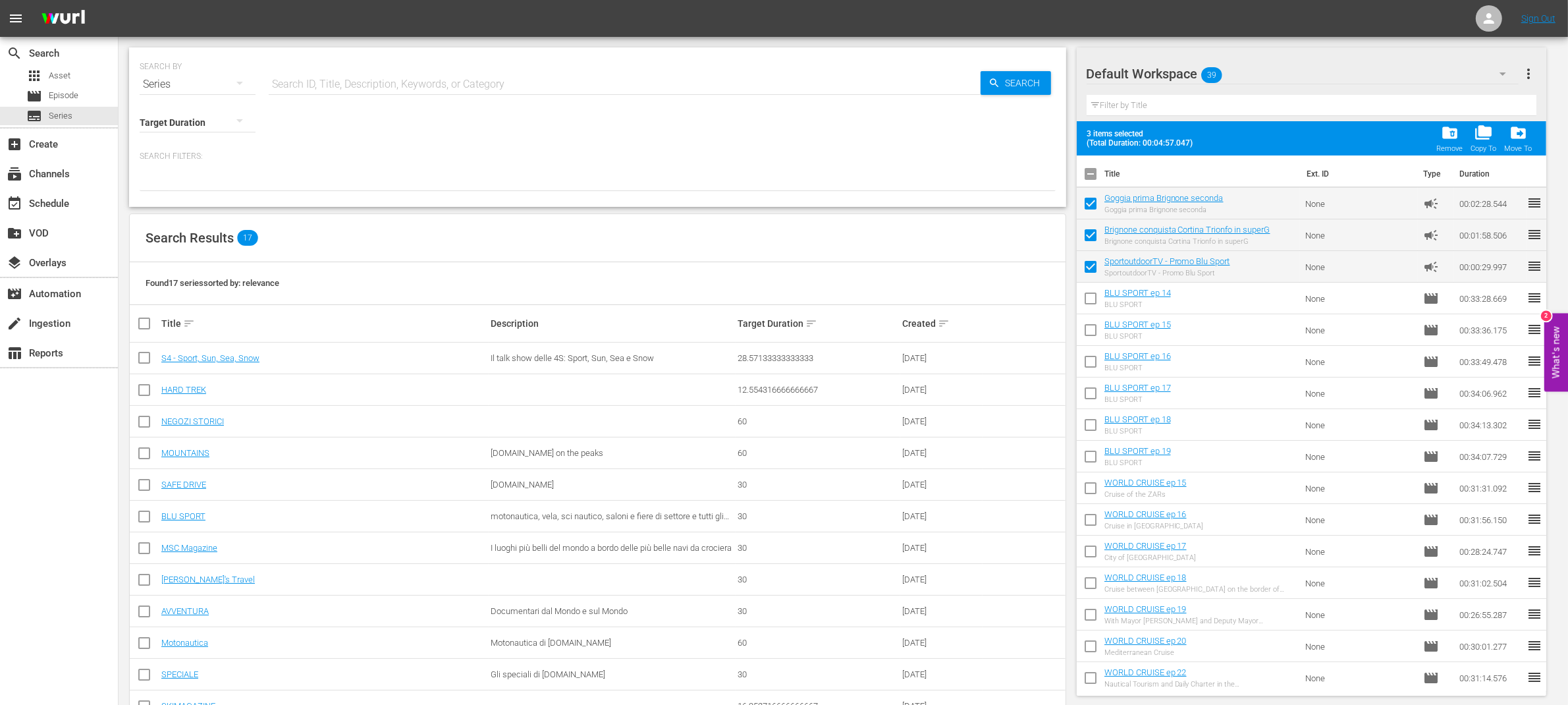
checkbox input "false"
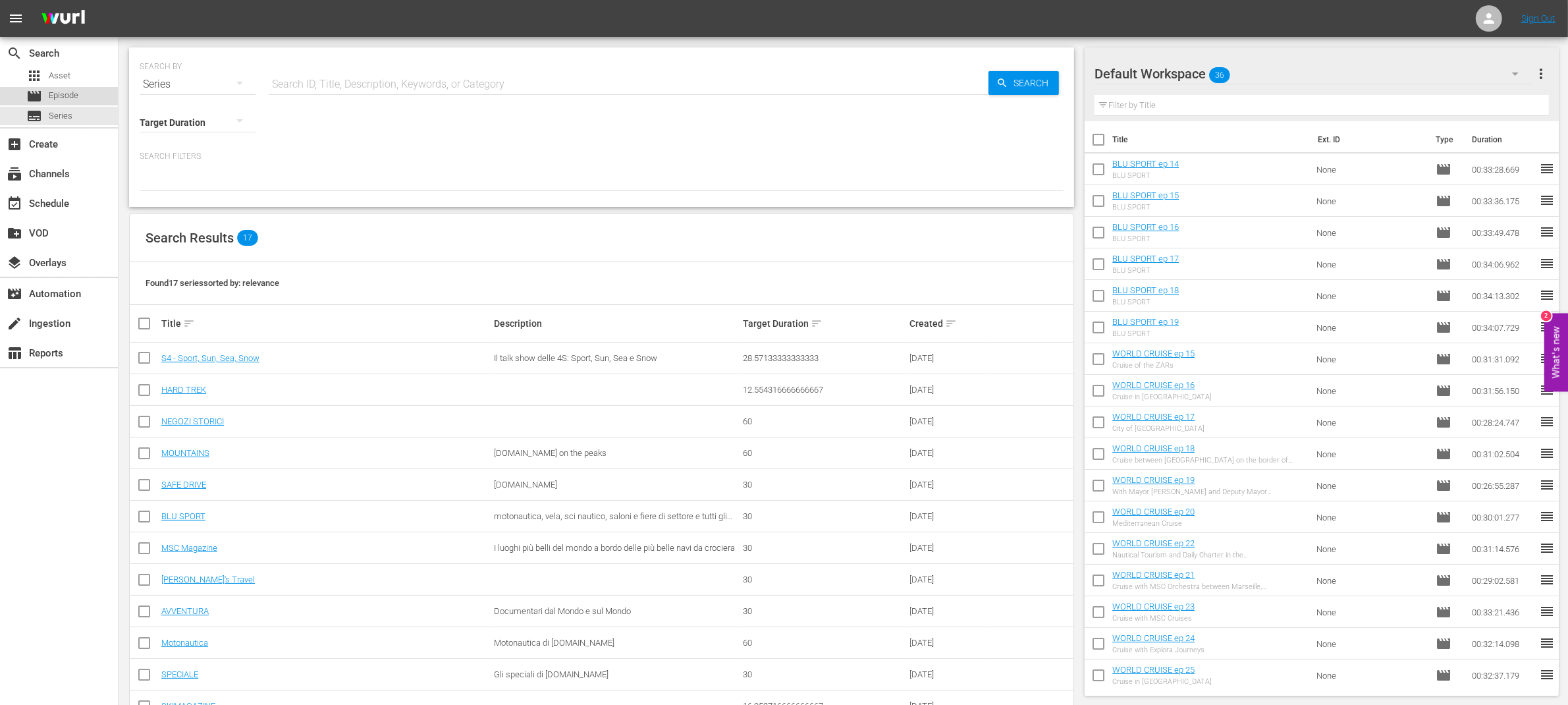
click at [76, 100] on span "Episode" at bounding box center [64, 96] width 30 height 13
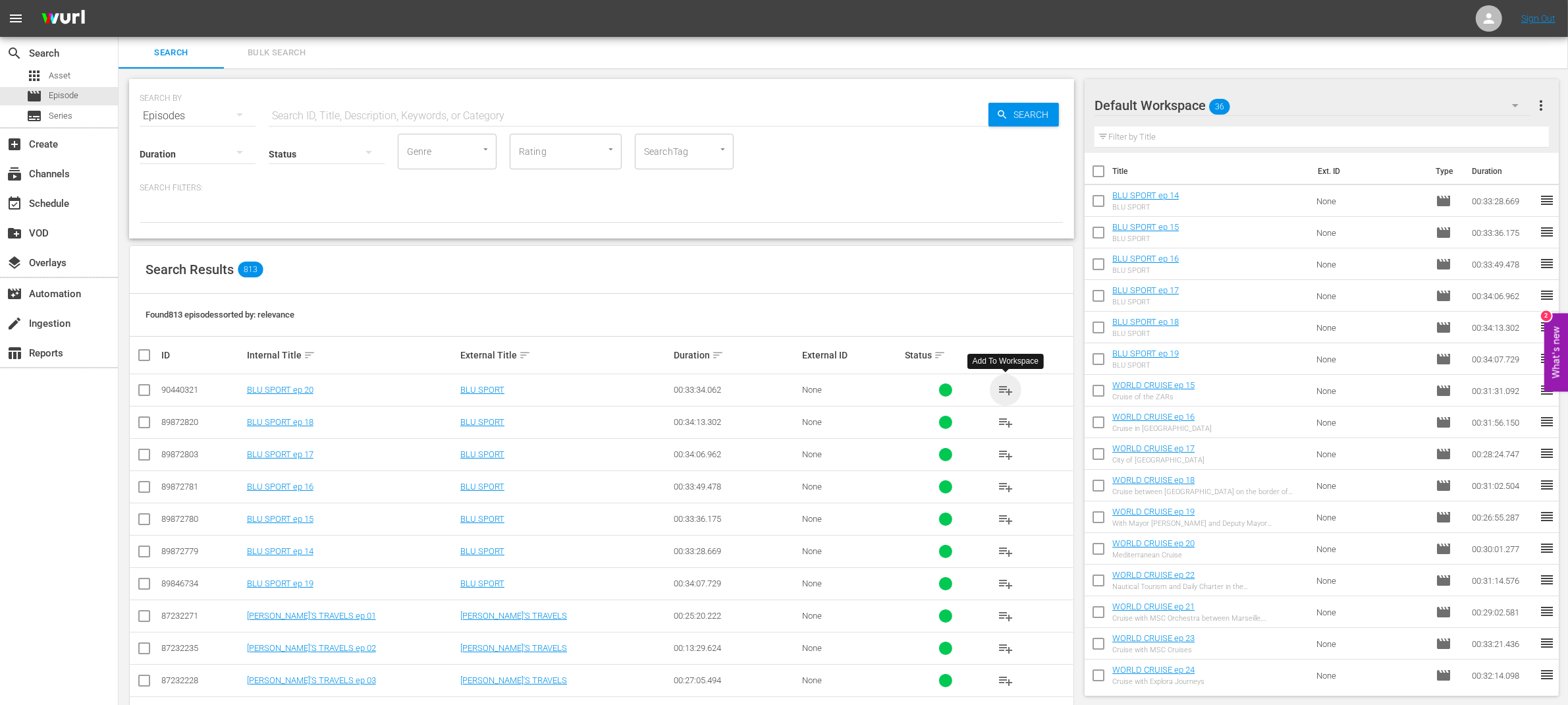
click at [1005, 391] on span "playlist_add" at bounding box center [1005, 390] width 16 height 16
click at [48, 177] on div "subscriptions Channels" at bounding box center [37, 172] width 74 height 12
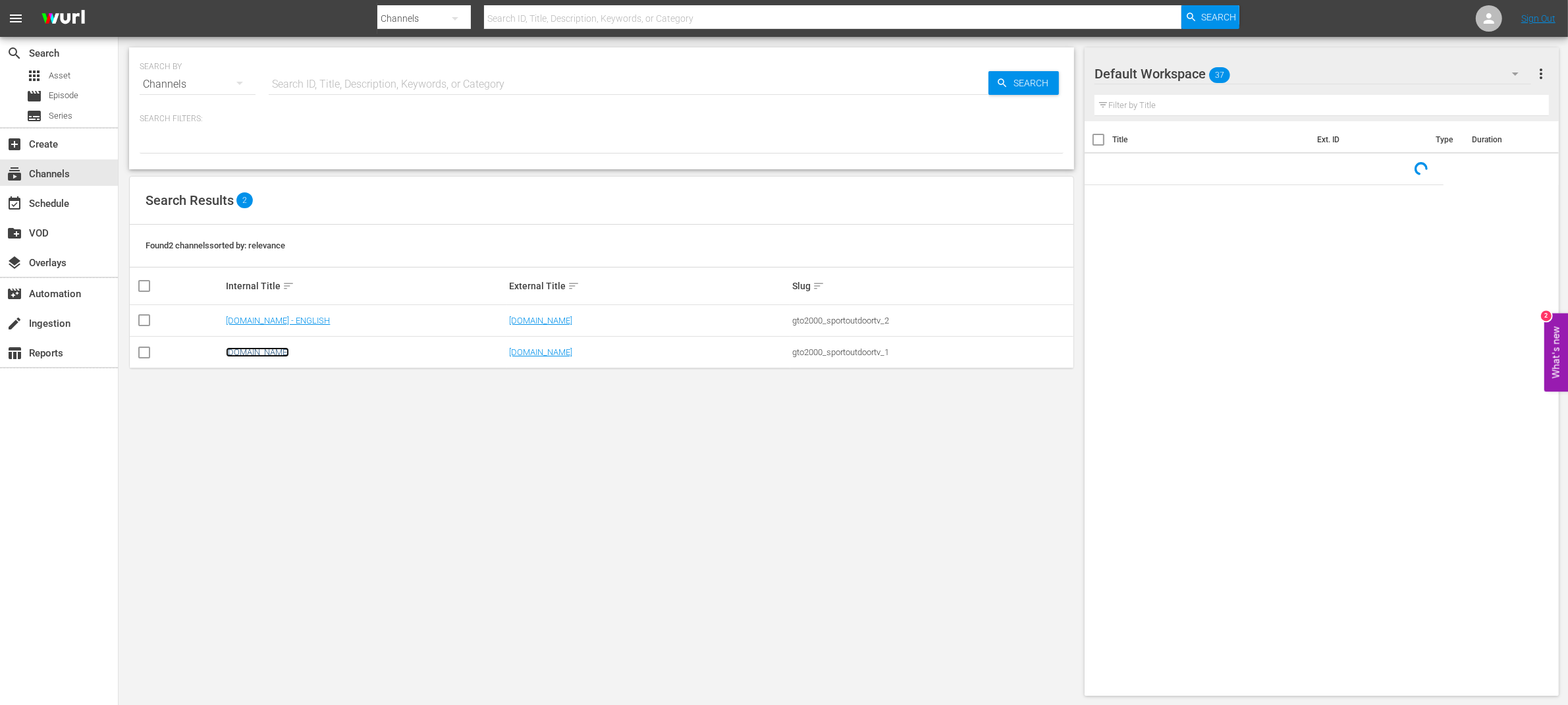
click at [262, 353] on link "[DOMAIN_NAME]" at bounding box center [257, 352] width 63 height 10
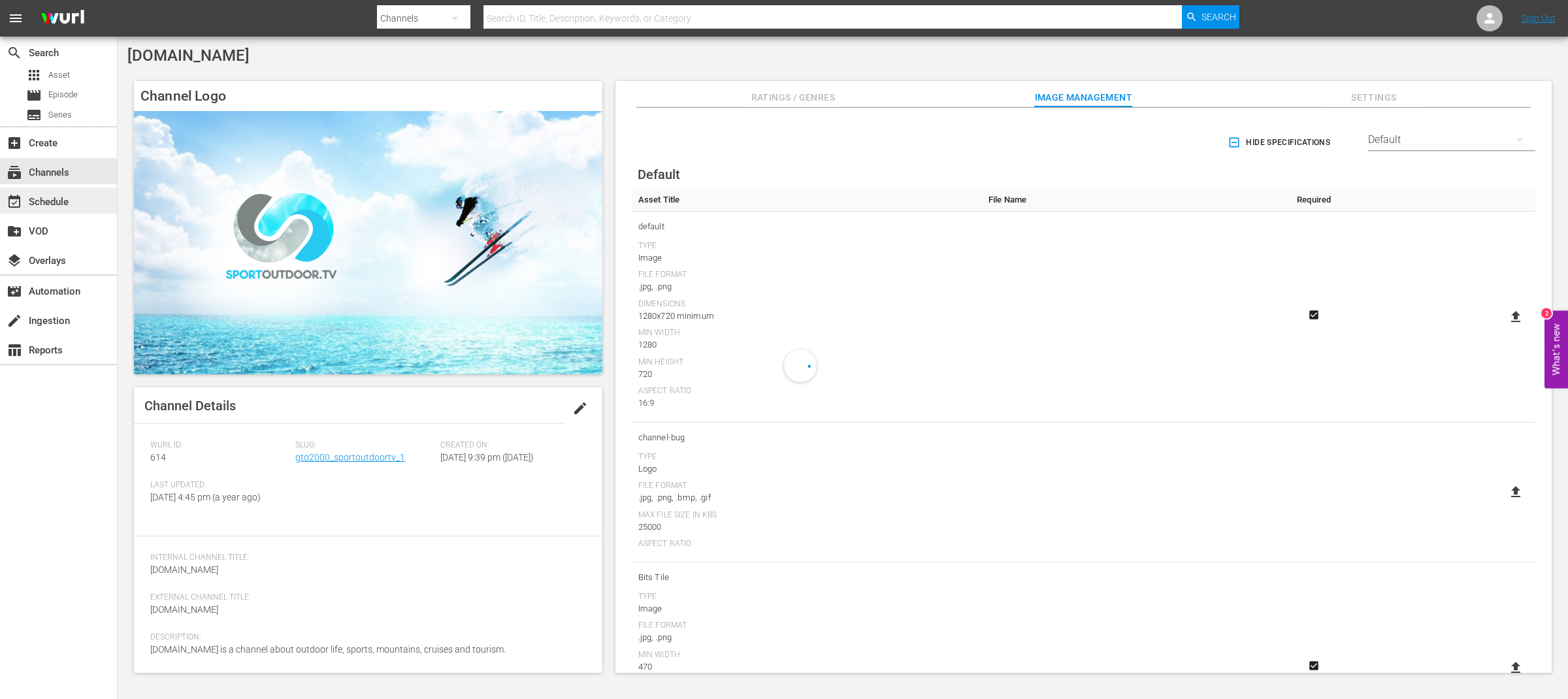
click at [61, 203] on div "event_available Schedule" at bounding box center [36, 199] width 74 height 12
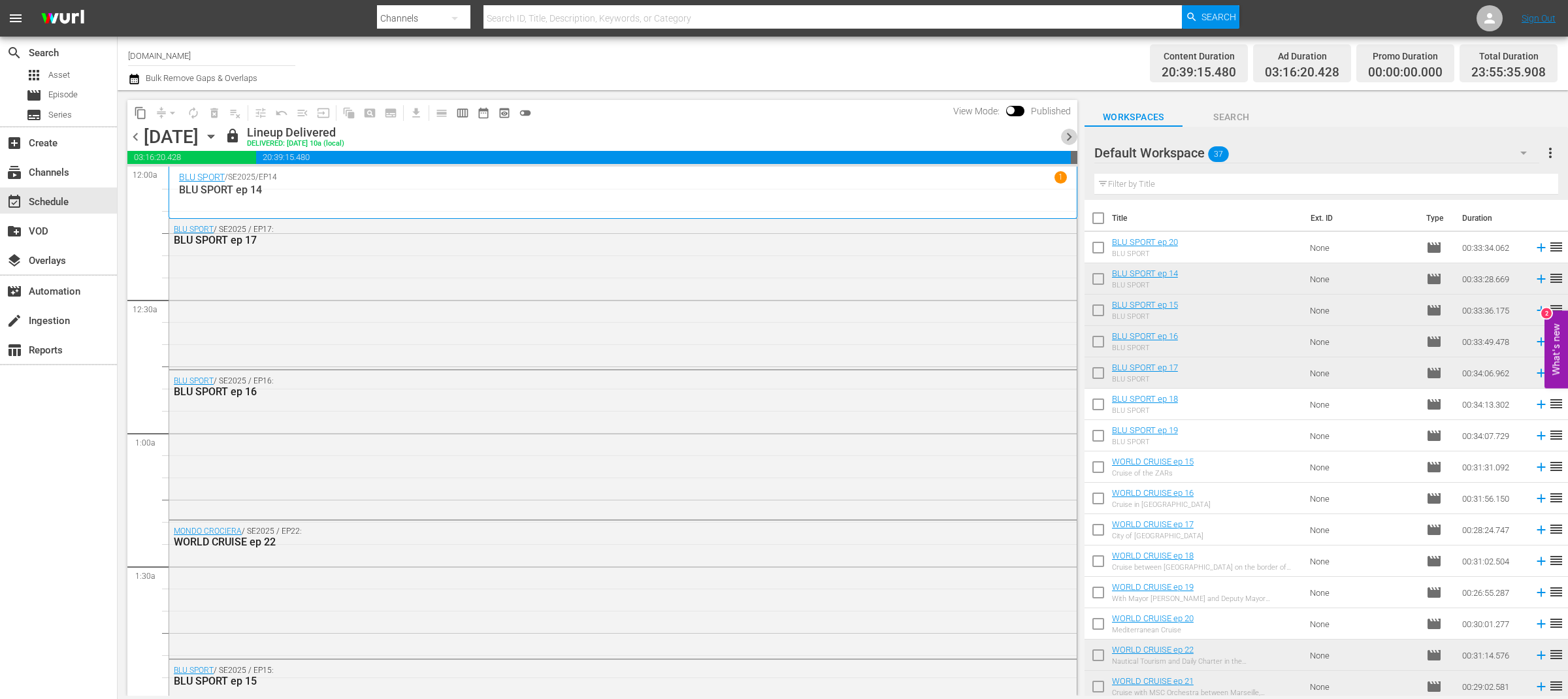
click at [1066, 132] on span "chevron_right" at bounding box center [1069, 137] width 17 height 17
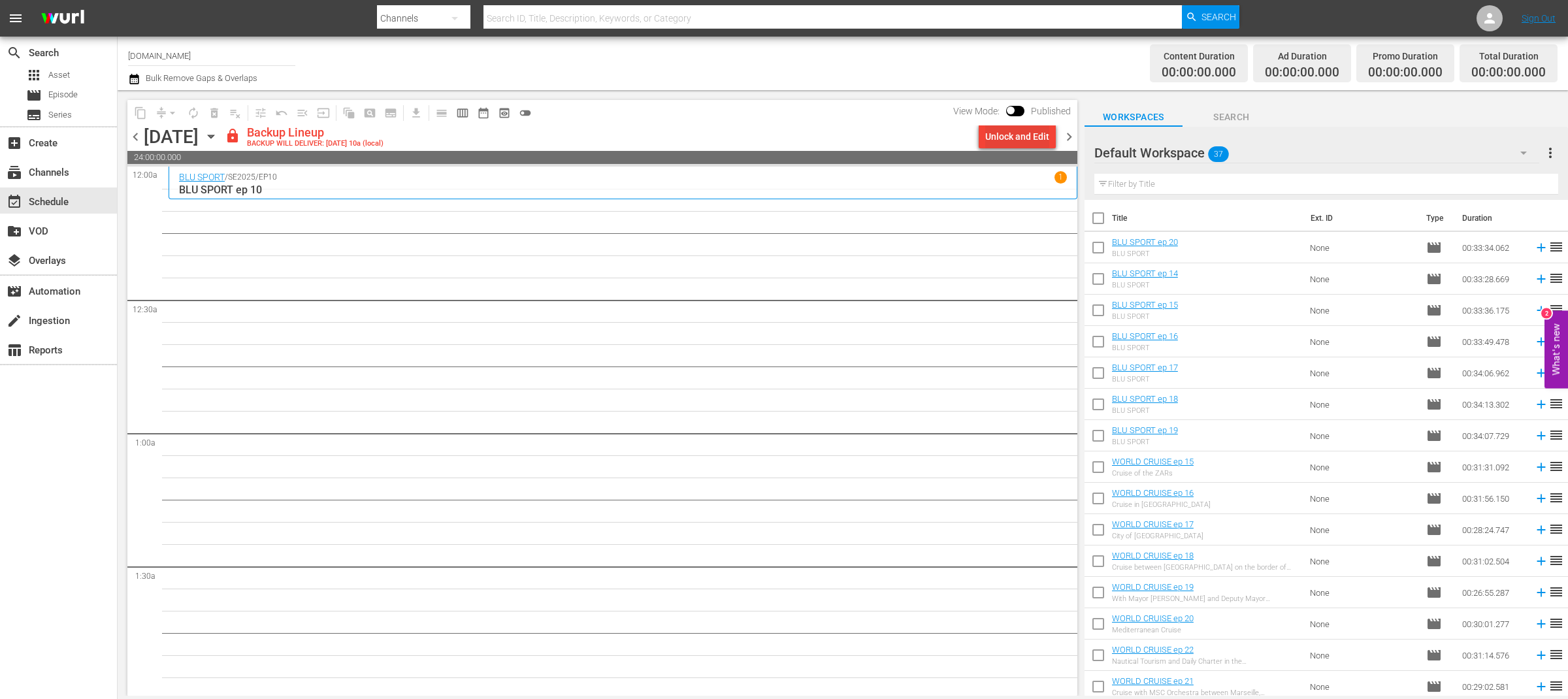
click at [1037, 140] on div "Unlock and Edit" at bounding box center [1016, 136] width 64 height 23
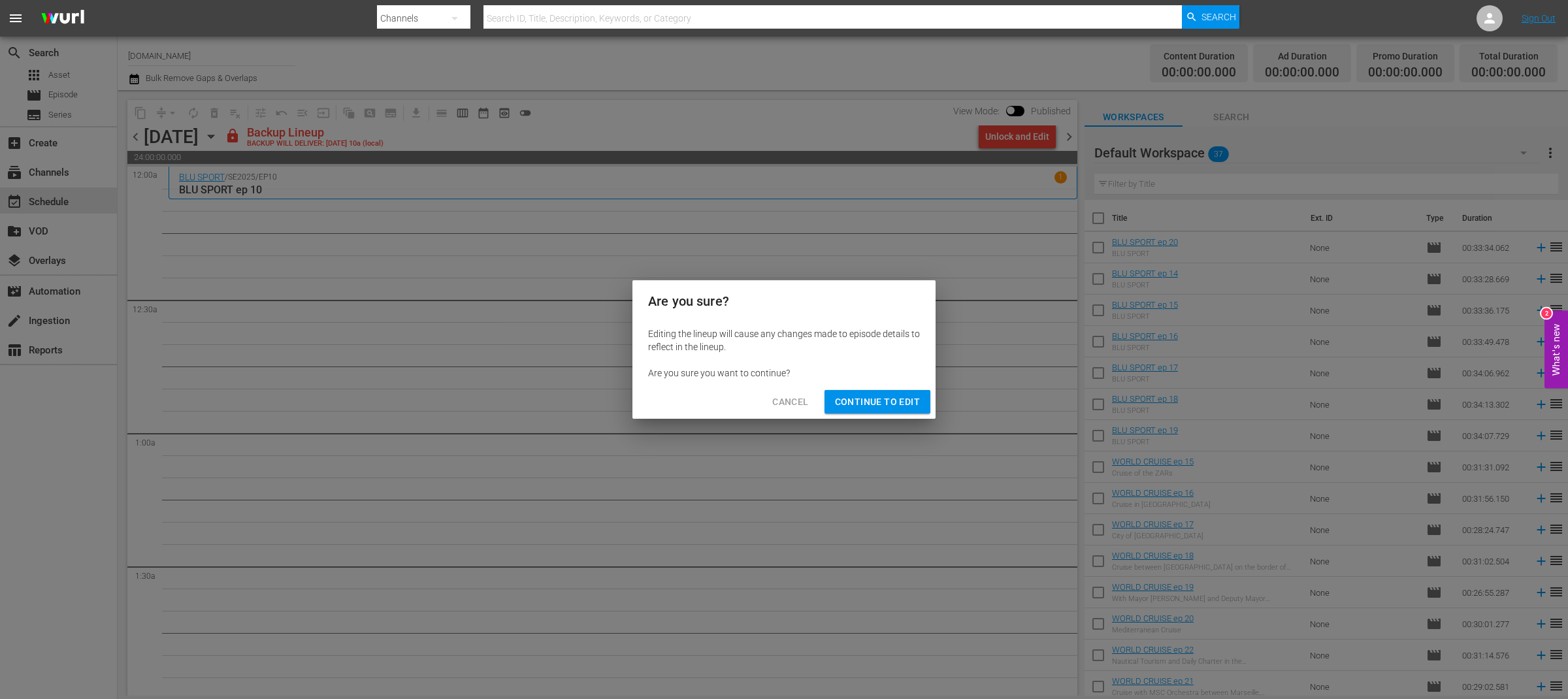
click at [893, 384] on div "Cancel Continue to Edit" at bounding box center [784, 401] width 303 height 34
click at [899, 399] on span "Continue to Edit" at bounding box center [877, 402] width 85 height 17
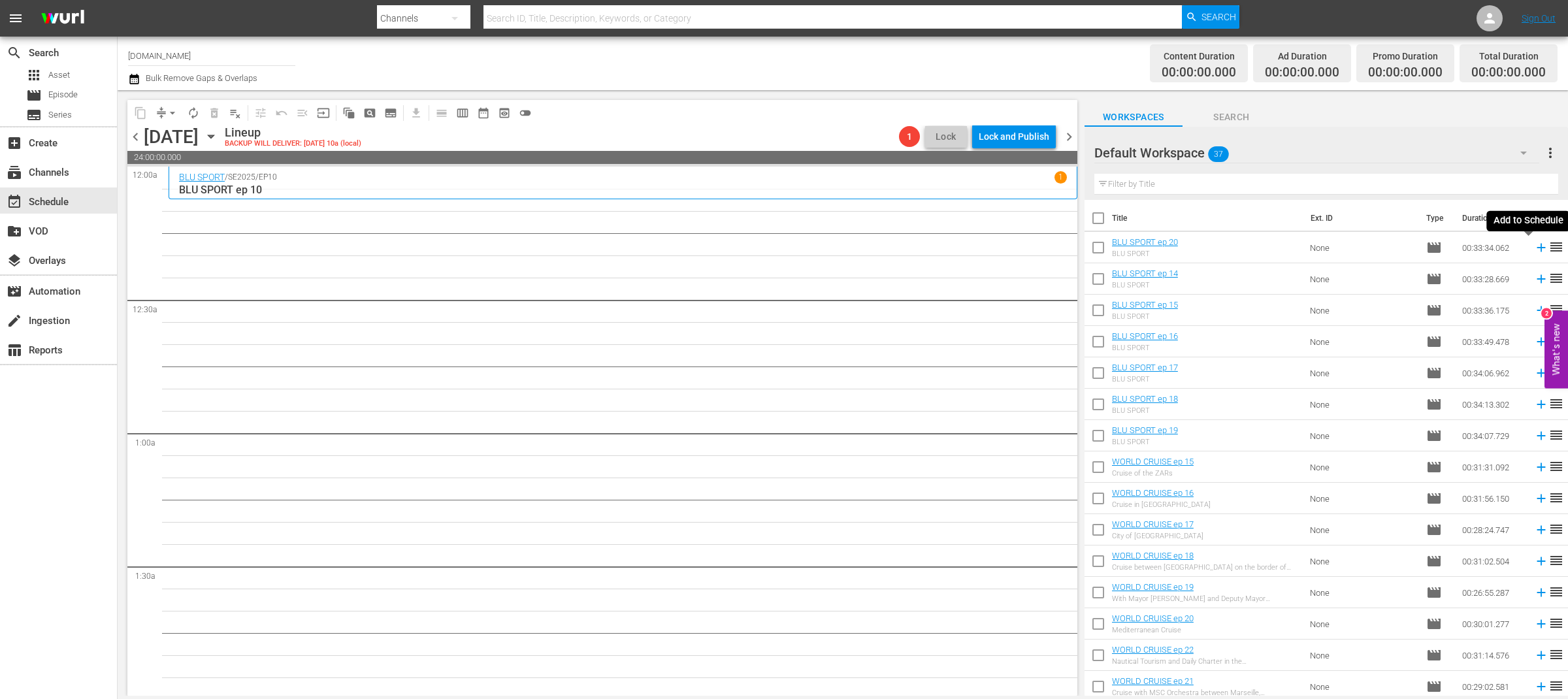
click at [1536, 251] on icon at bounding box center [1540, 248] width 8 height 8
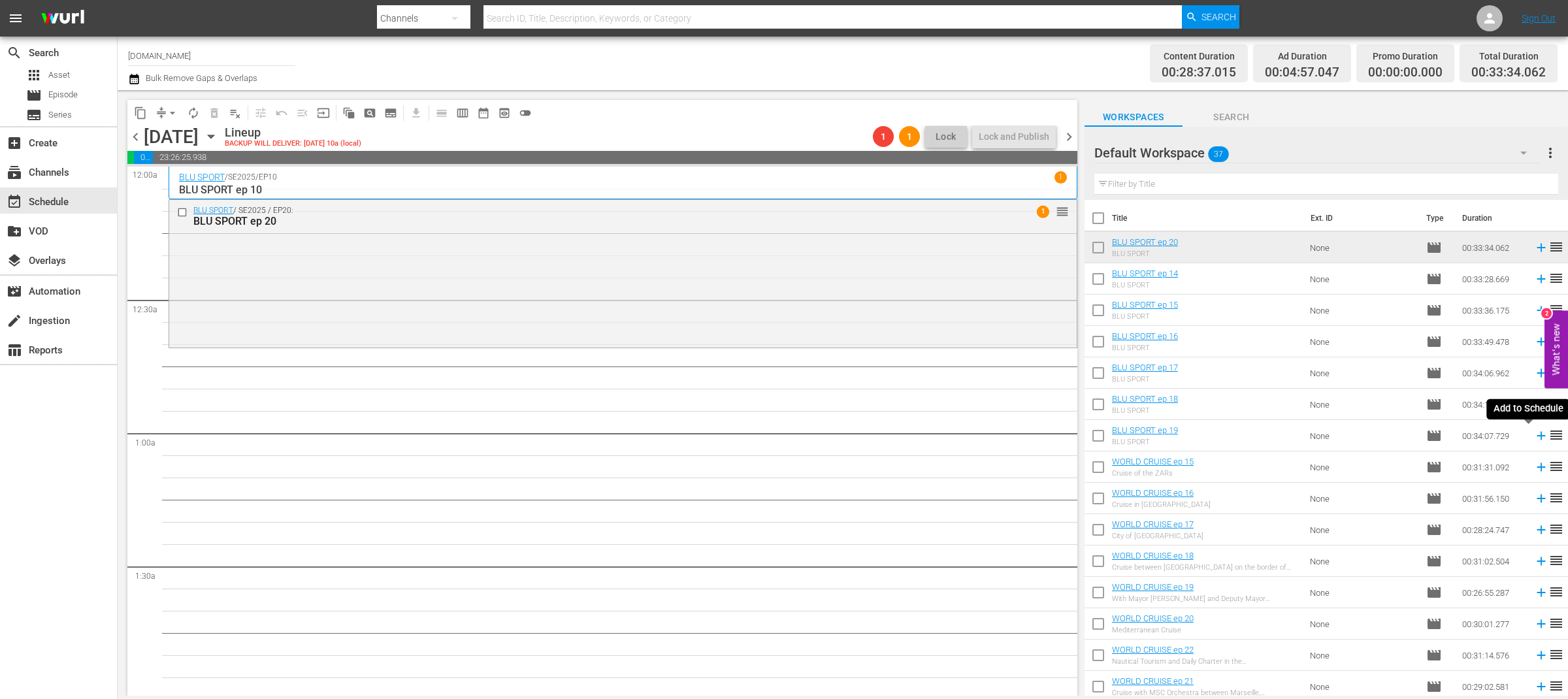
click at [1534, 437] on icon at bounding box center [1540, 435] width 14 height 14
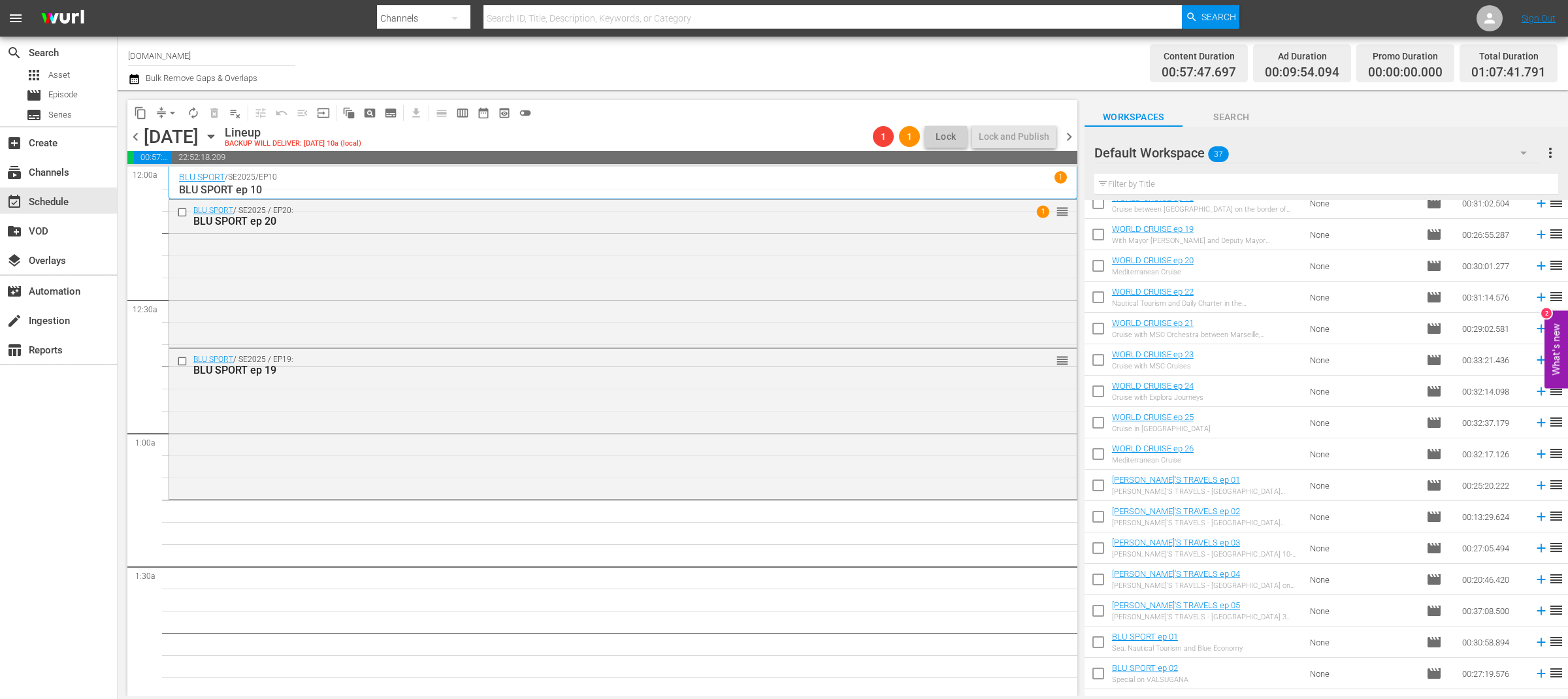
scroll to position [360, 0]
click at [1534, 481] on icon at bounding box center [1540, 482] width 14 height 14
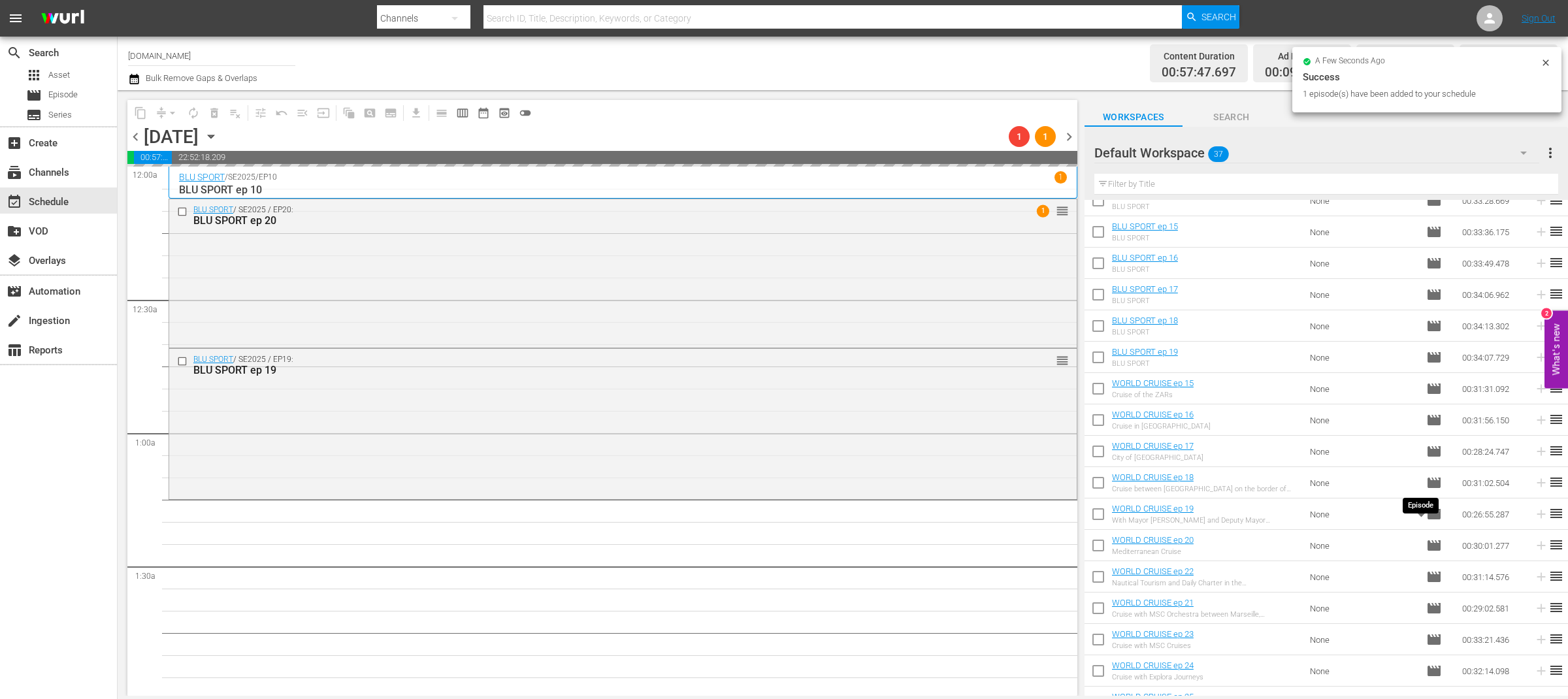
scroll to position [0, 0]
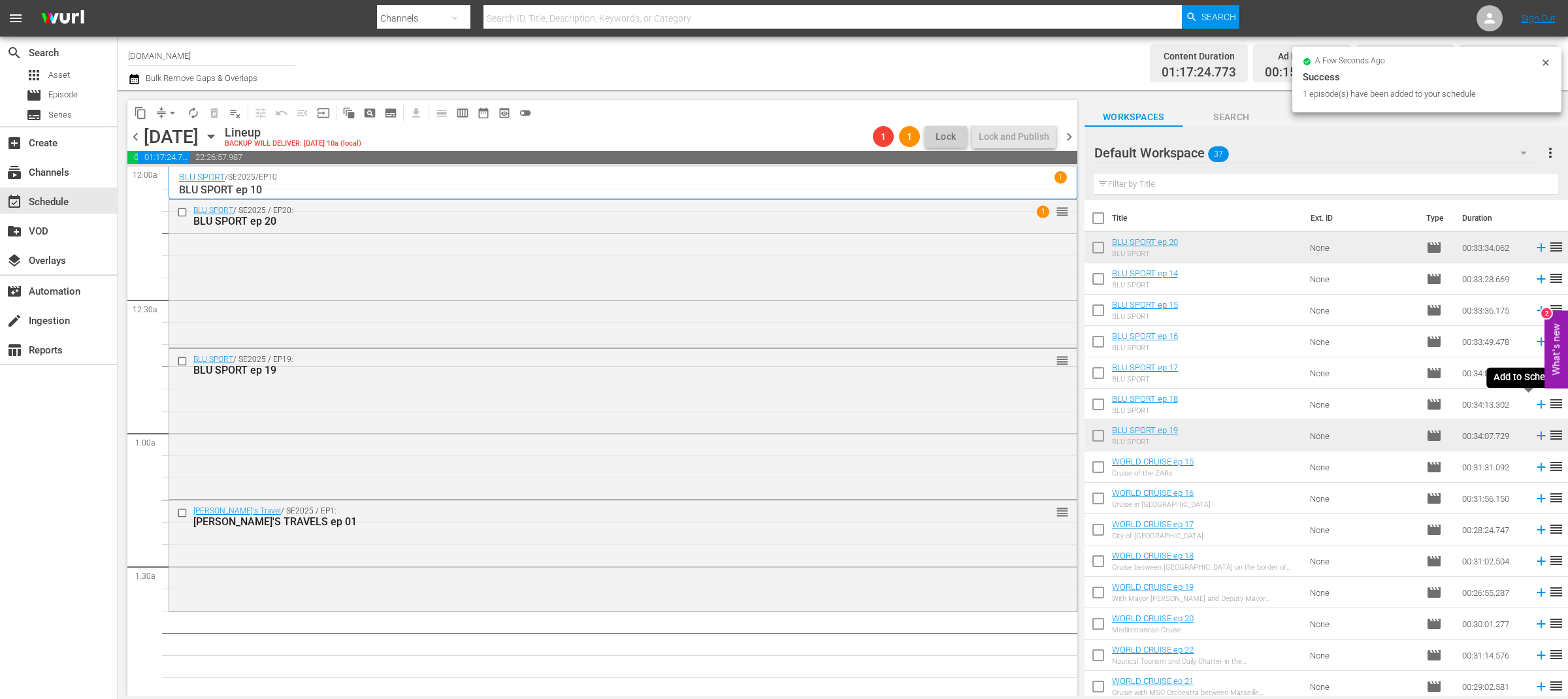
click at [1536, 407] on icon at bounding box center [1540, 404] width 8 height 8
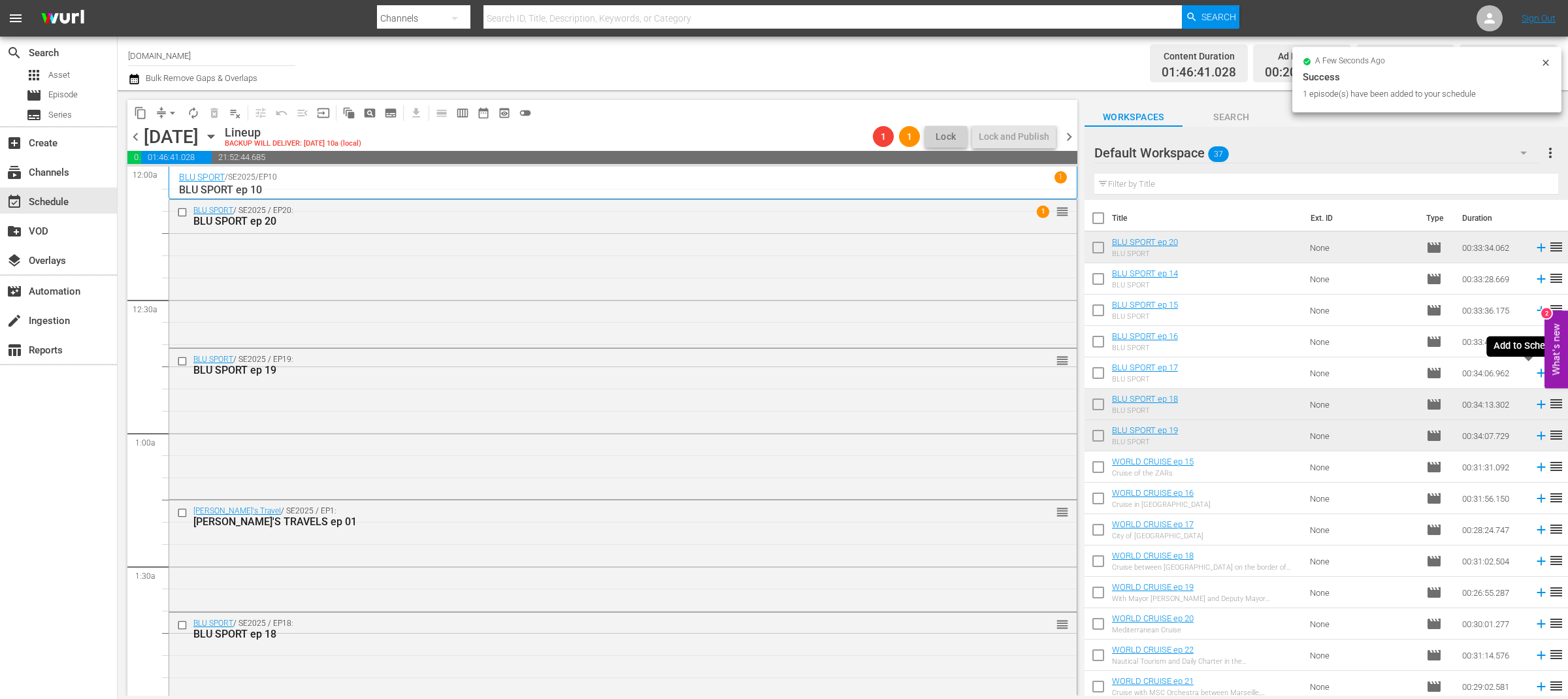
click at [1534, 374] on icon at bounding box center [1540, 372] width 14 height 14
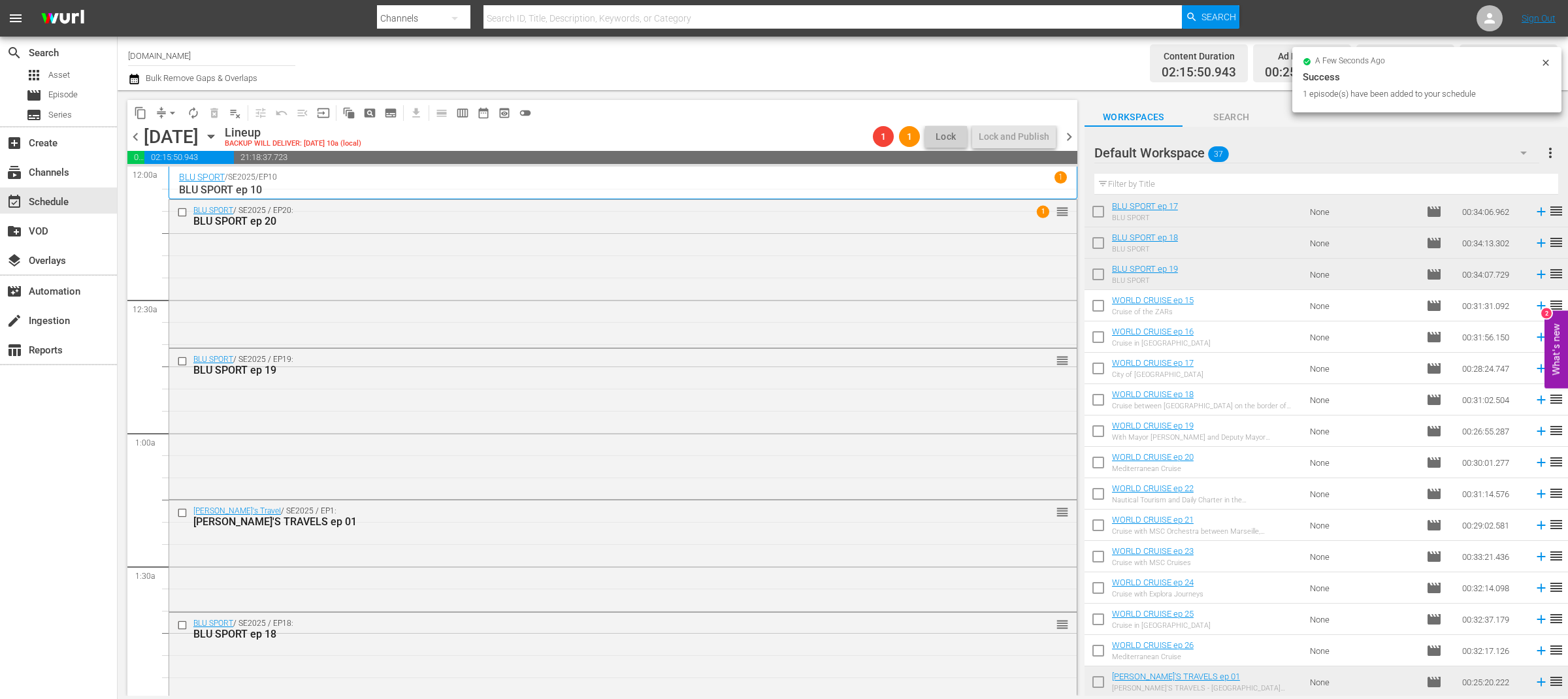
scroll to position [164, 0]
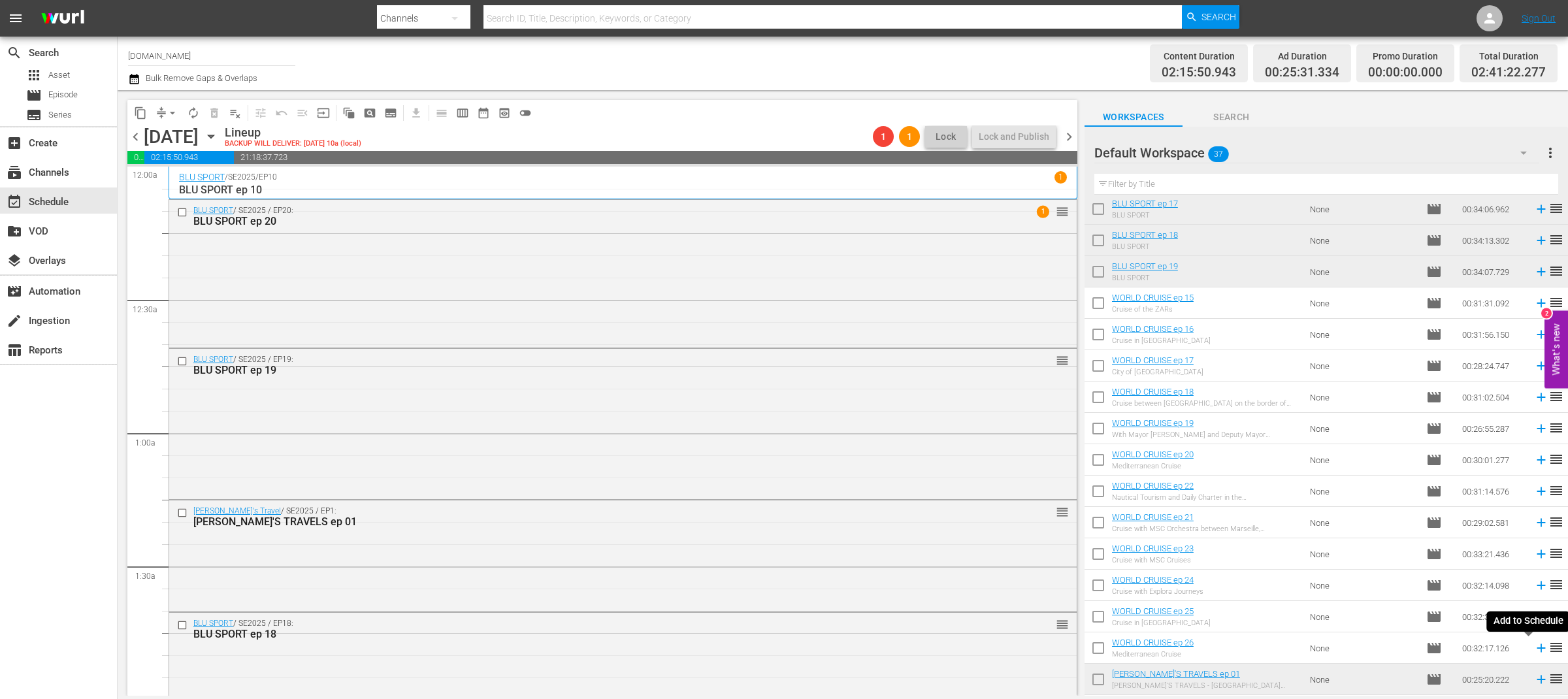
click at [1534, 647] on icon at bounding box center [1540, 648] width 14 height 14
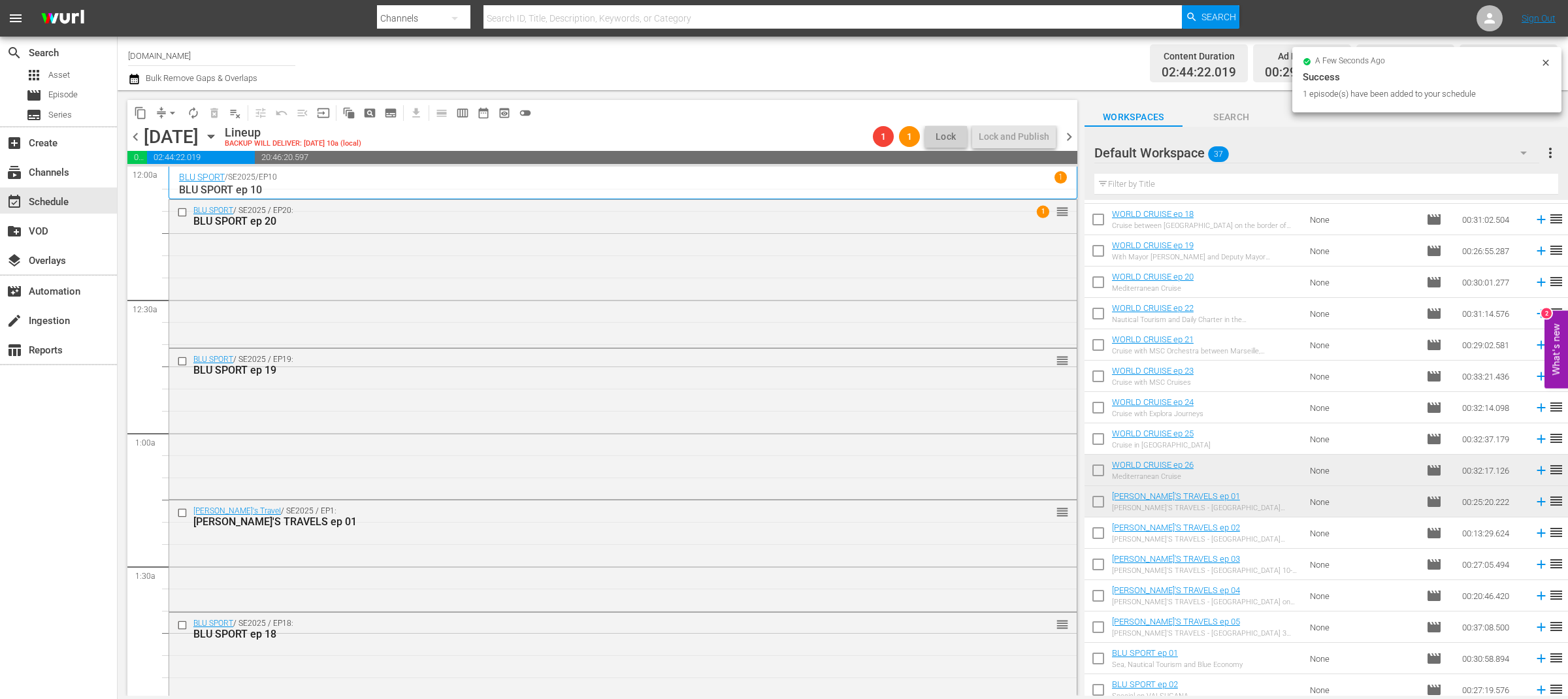
scroll to position [343, 0]
click at [1534, 532] on icon at bounding box center [1540, 531] width 14 height 14
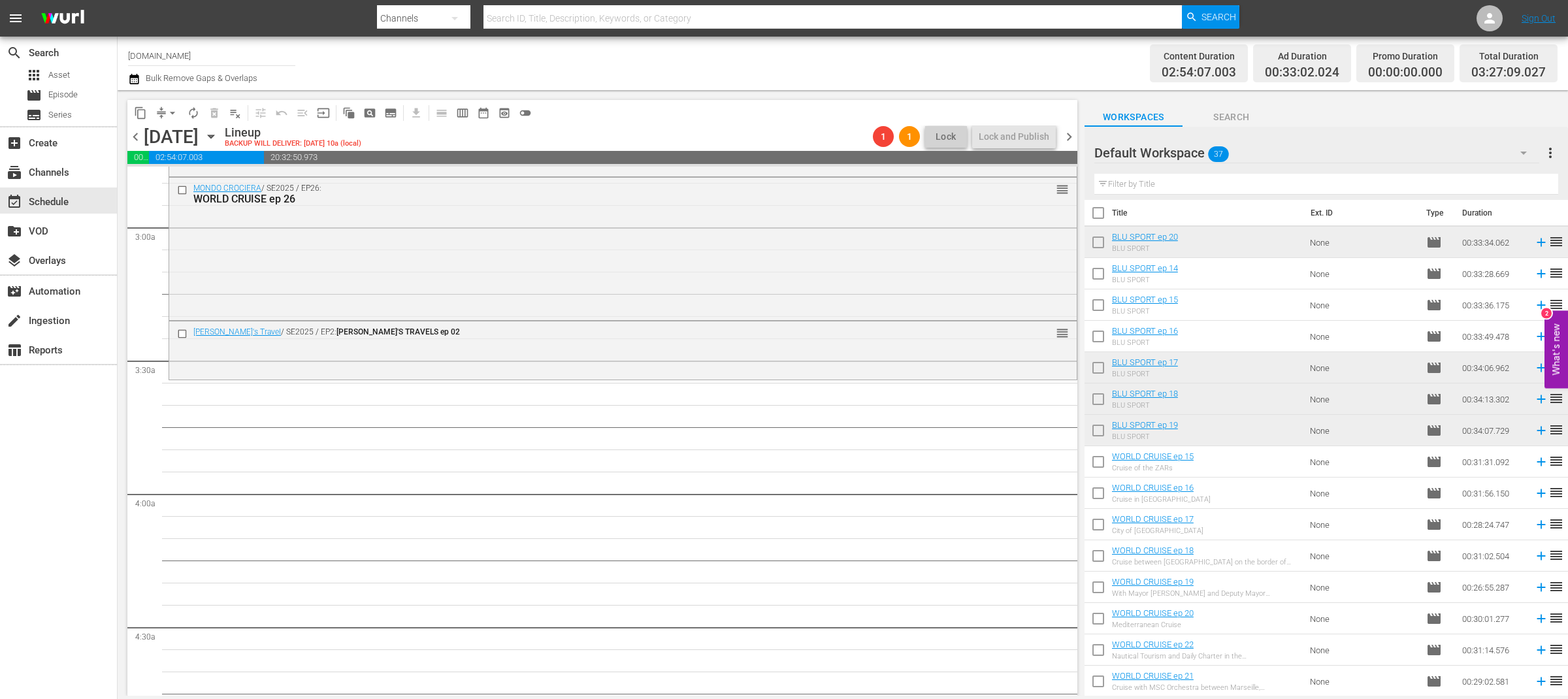
scroll to position [0, 0]
click at [1536, 342] on icon at bounding box center [1540, 342] width 8 height 8
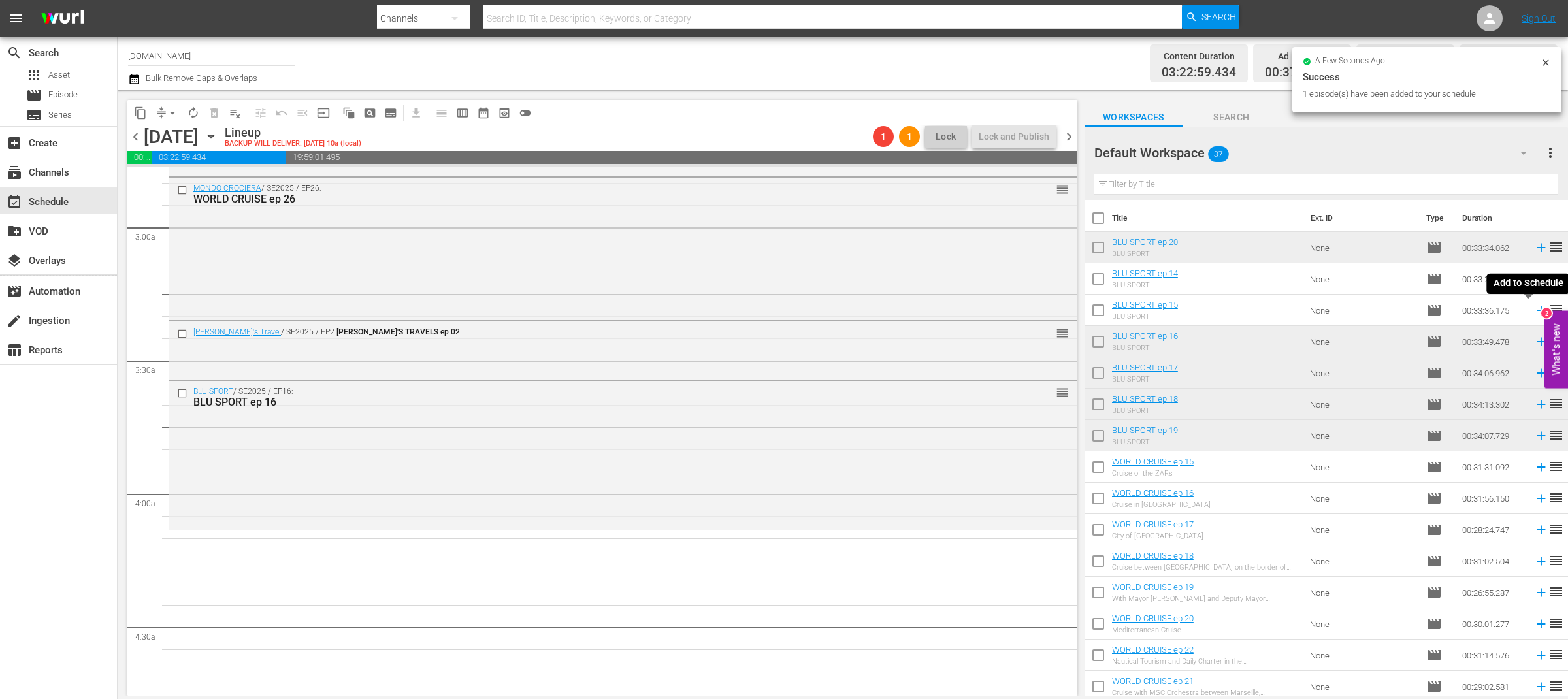
click at [1534, 309] on icon at bounding box center [1540, 310] width 14 height 14
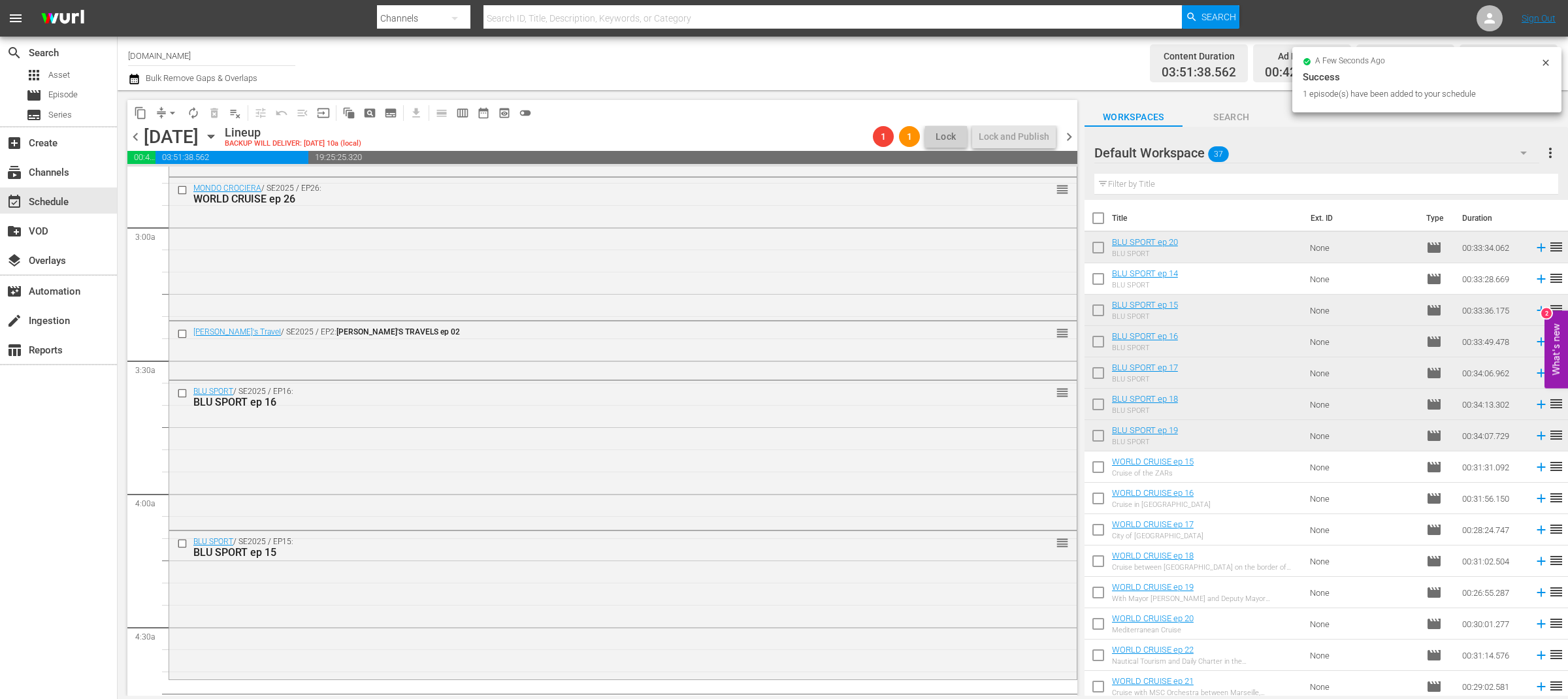
scroll to position [437, 0]
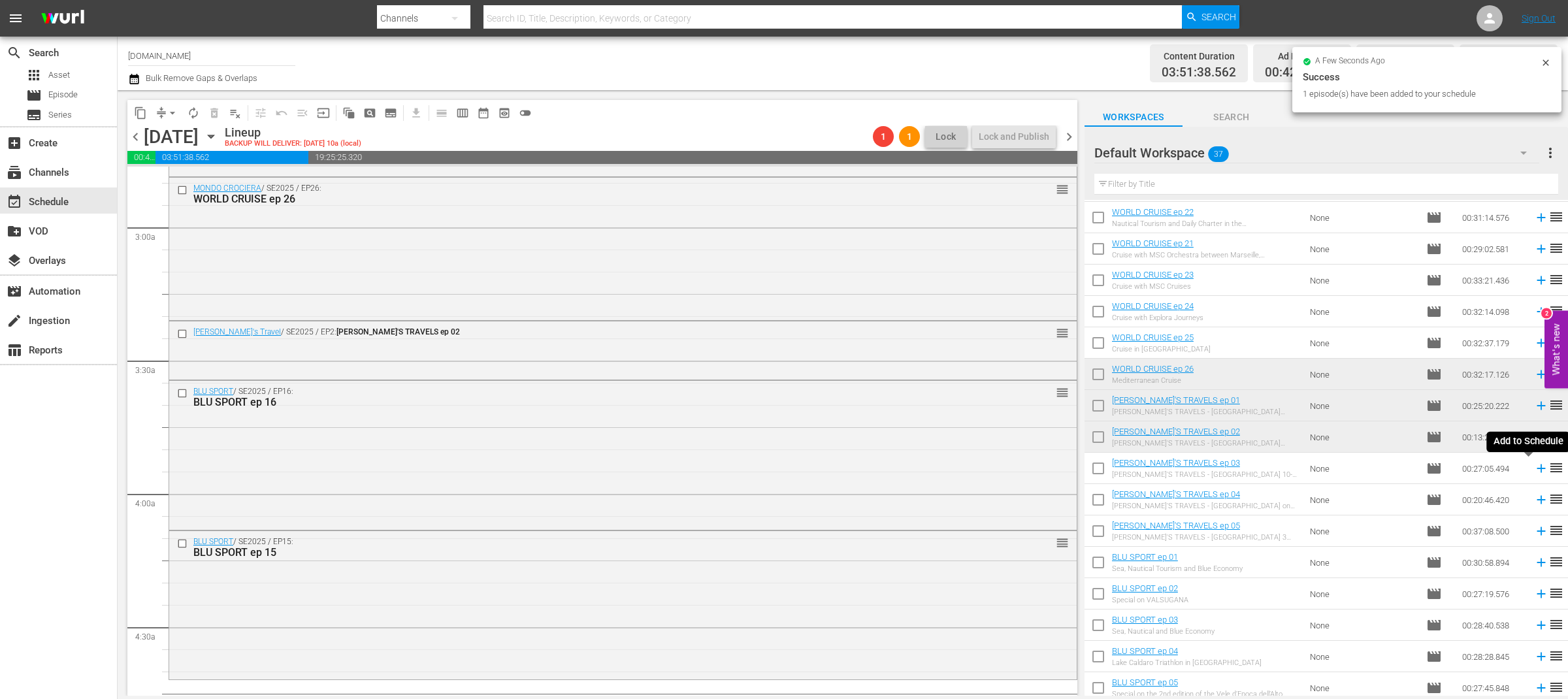
click at [1536, 468] on icon at bounding box center [1540, 468] width 8 height 8
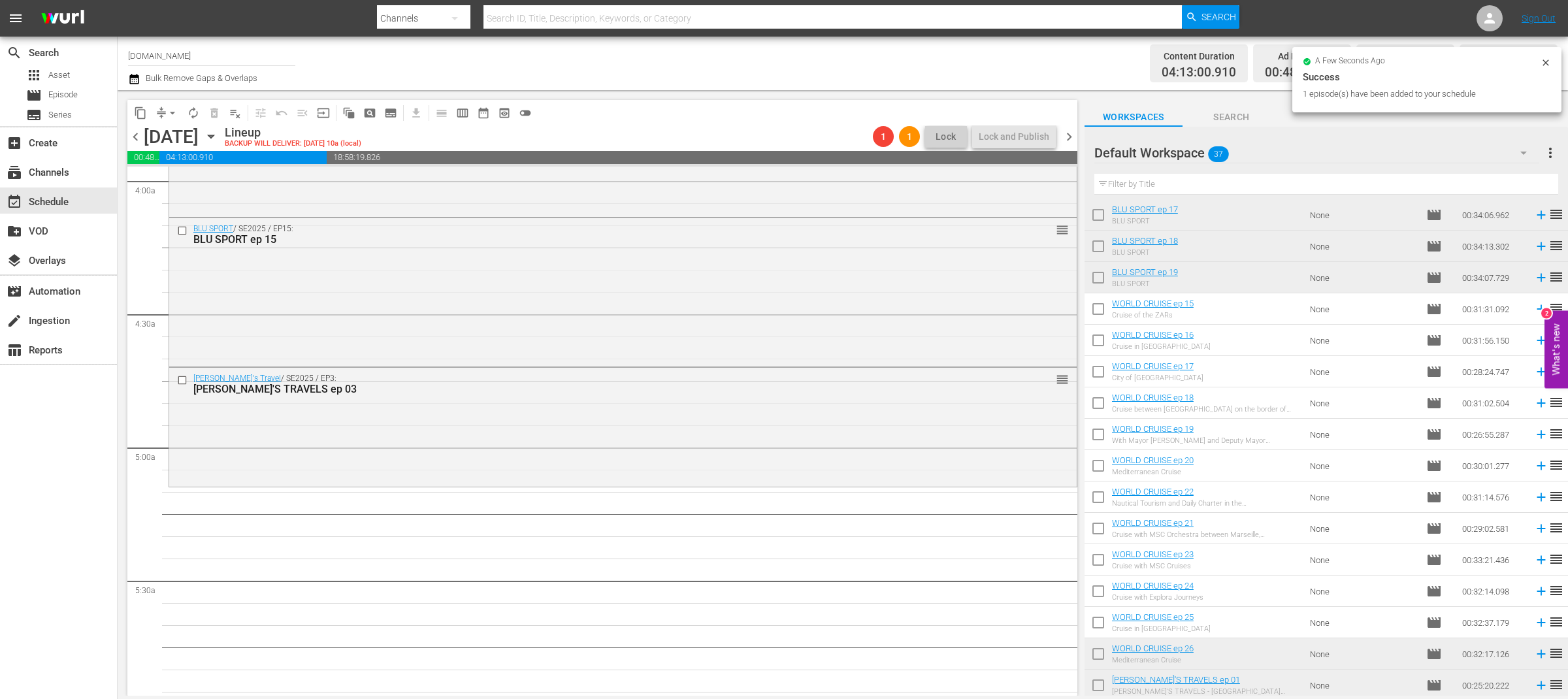
scroll to position [0, 0]
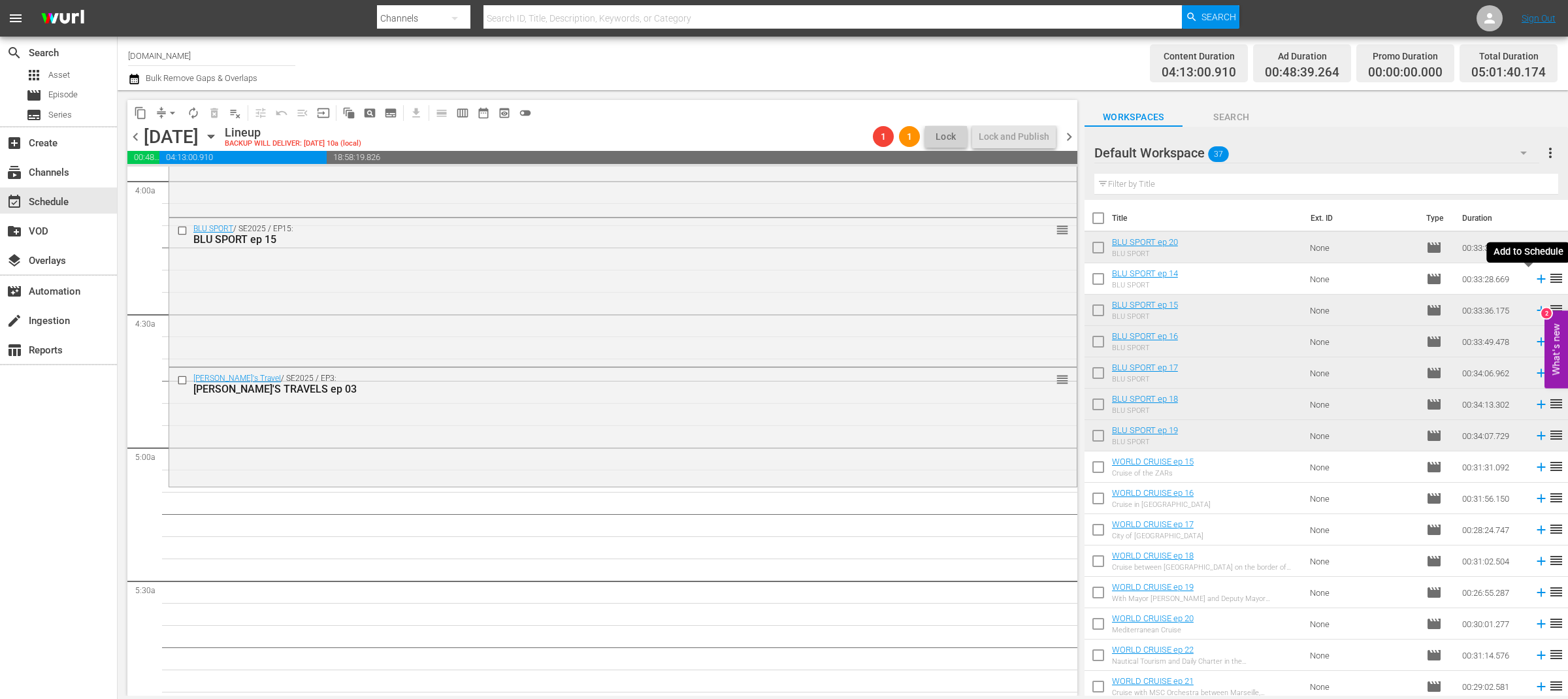
click at [1536, 279] on icon at bounding box center [1540, 278] width 8 height 8
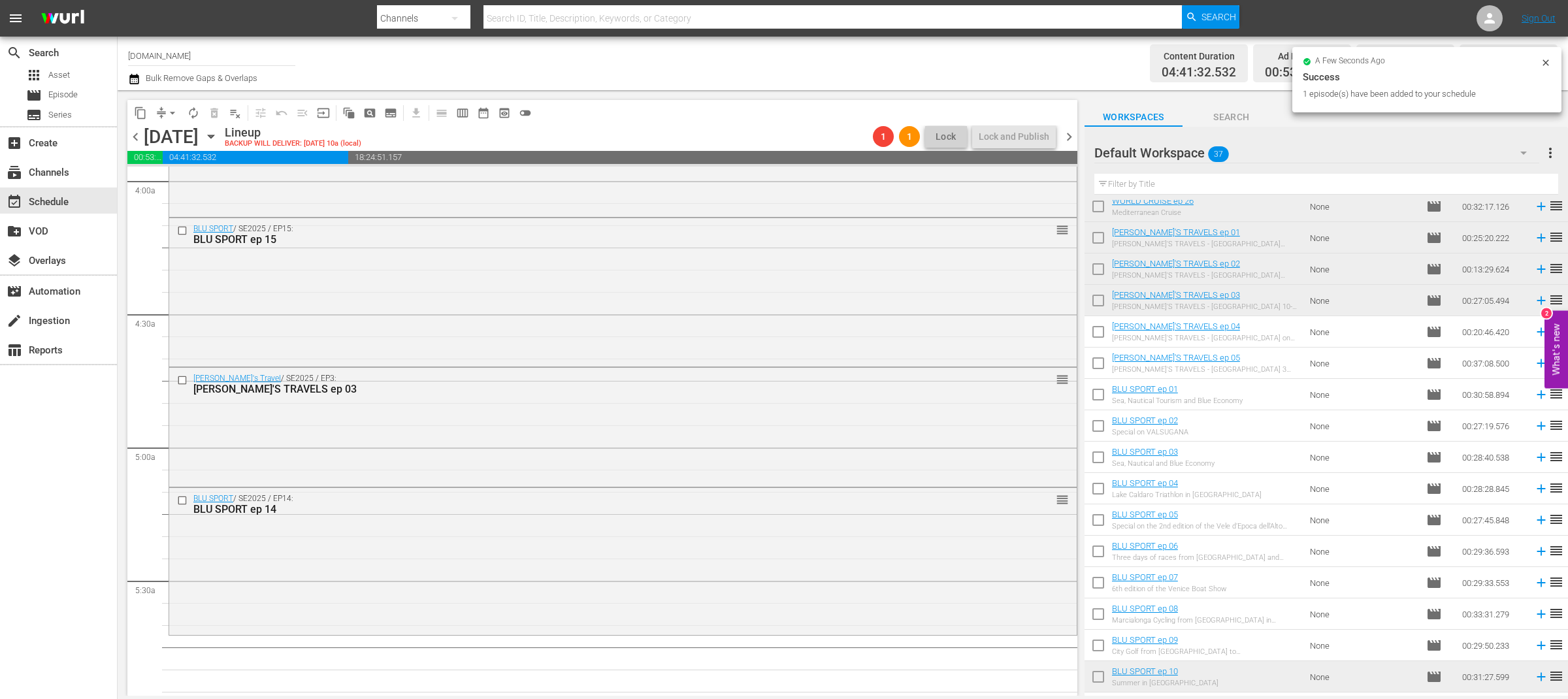
scroll to position [693, 0]
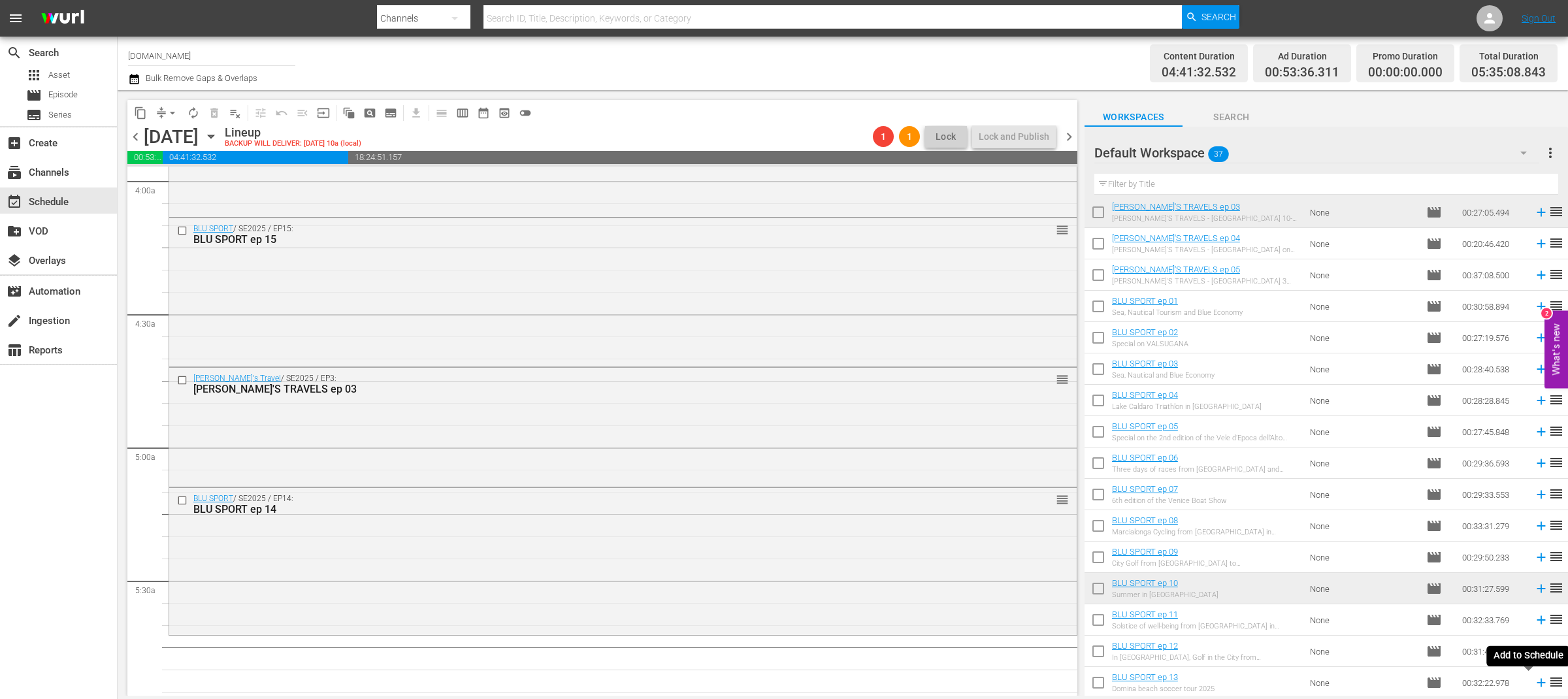
click at [1536, 685] on icon at bounding box center [1540, 682] width 8 height 8
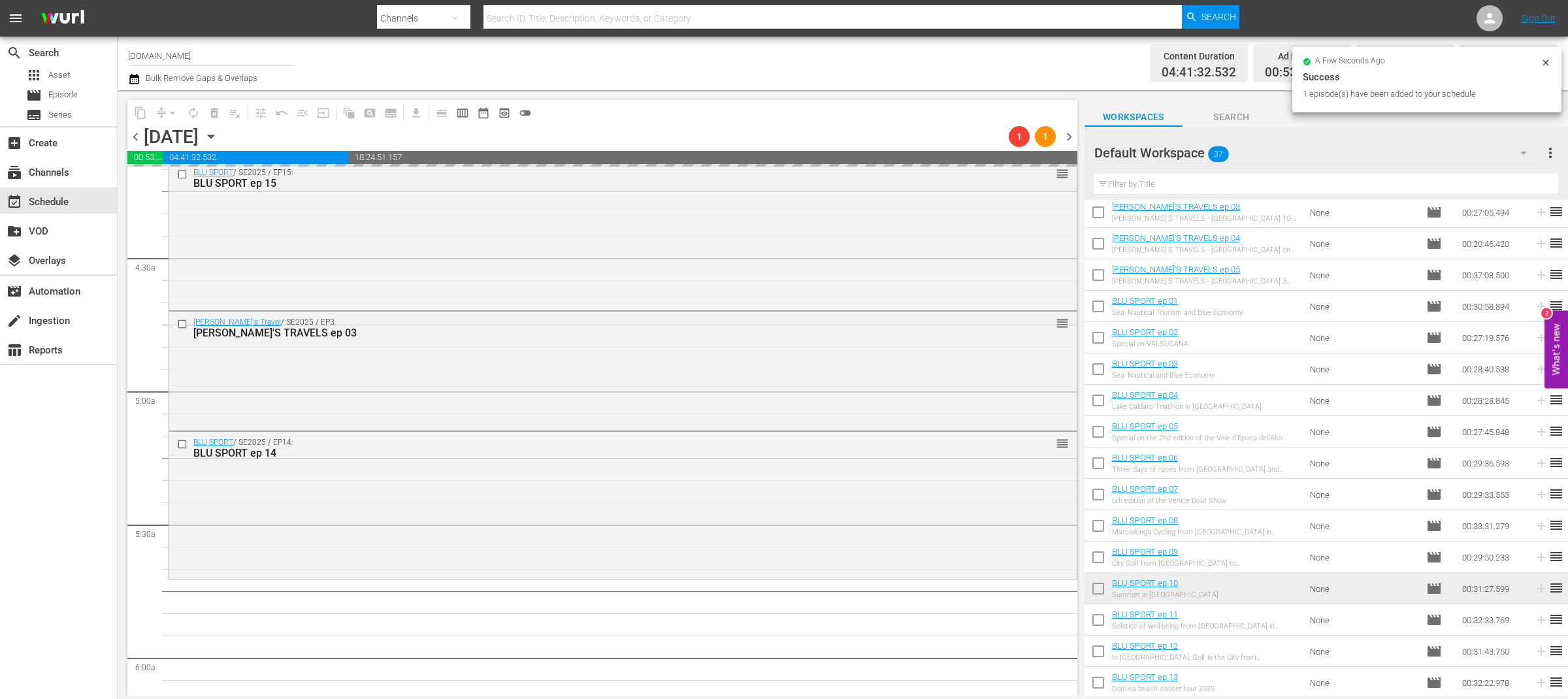
scroll to position [1439, 0]
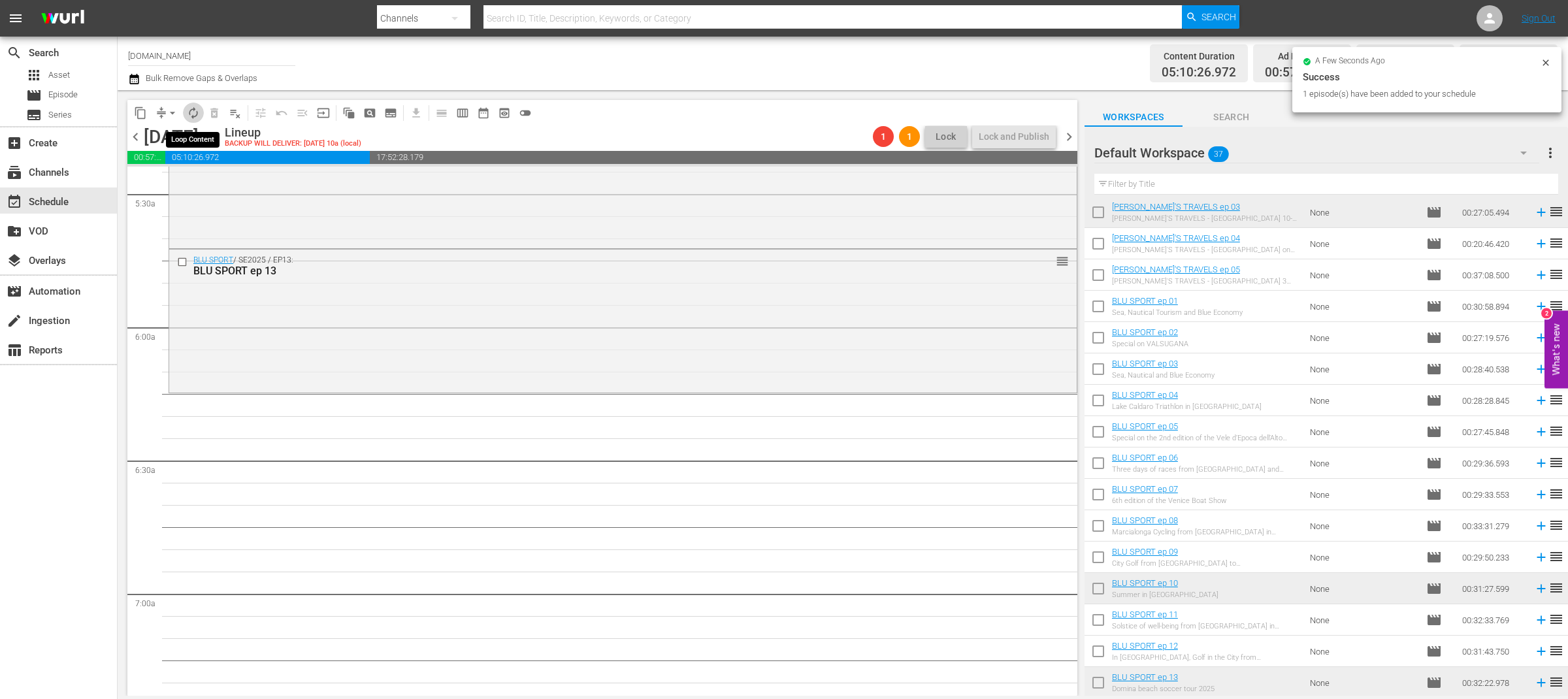
click at [195, 104] on button "autorenew_outlined" at bounding box center [194, 113] width 20 height 20
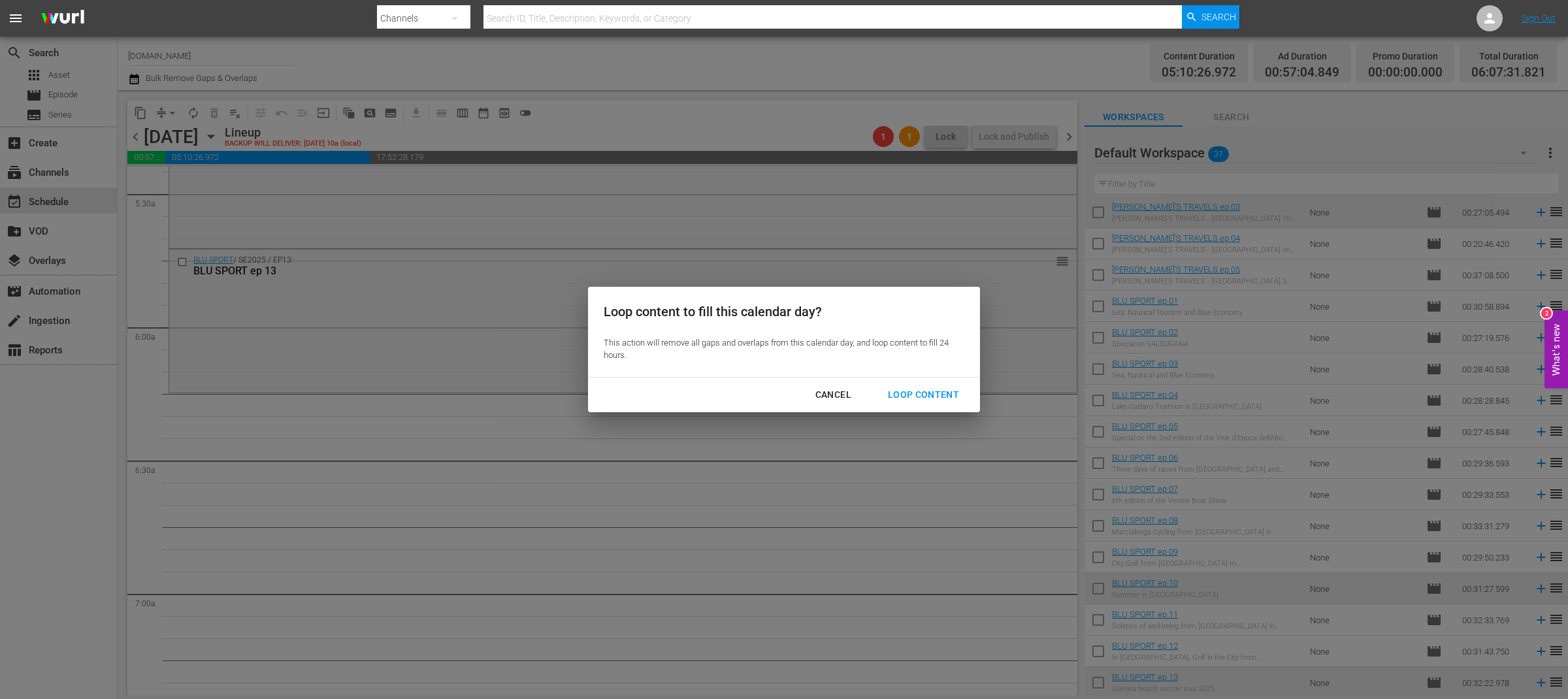
click at [821, 395] on div "Cancel" at bounding box center [833, 396] width 57 height 17
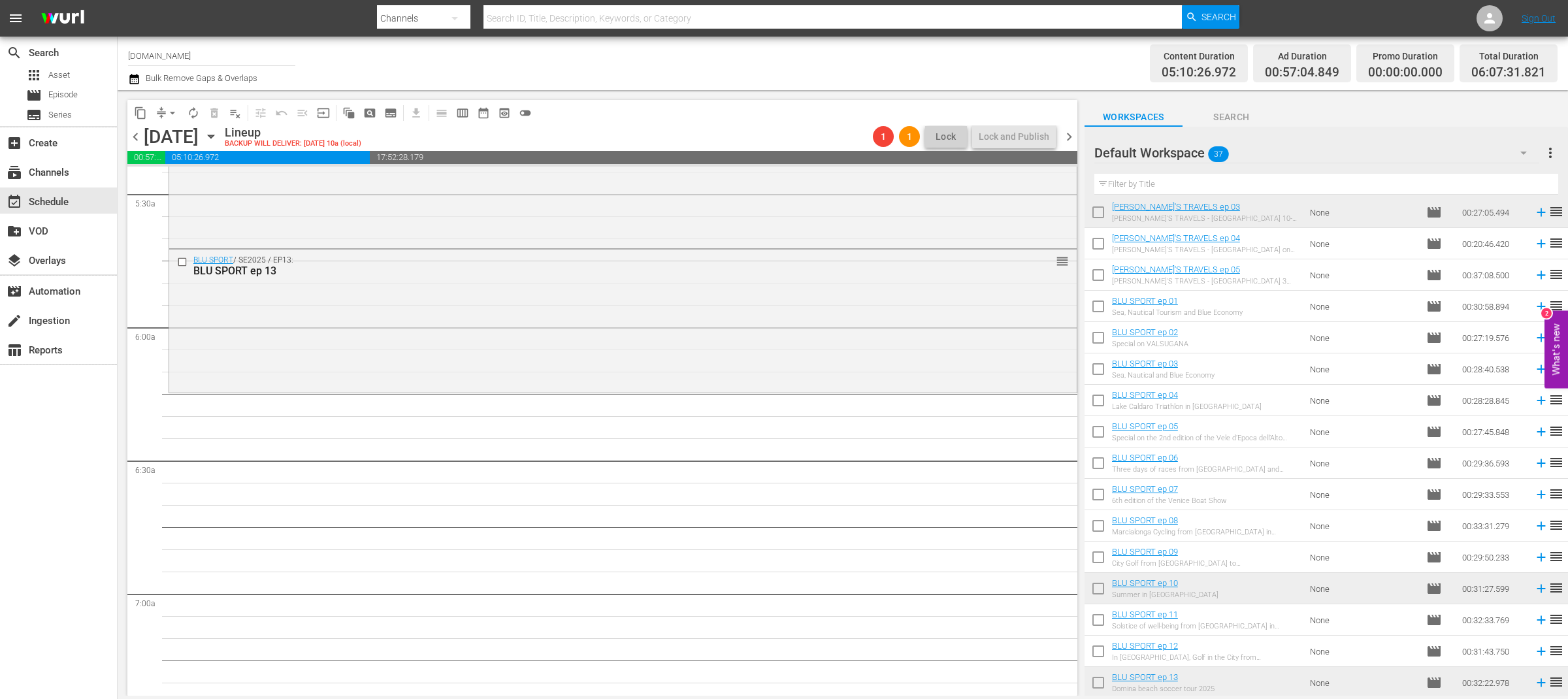
click at [1536, 244] on icon at bounding box center [1540, 244] width 8 height 8
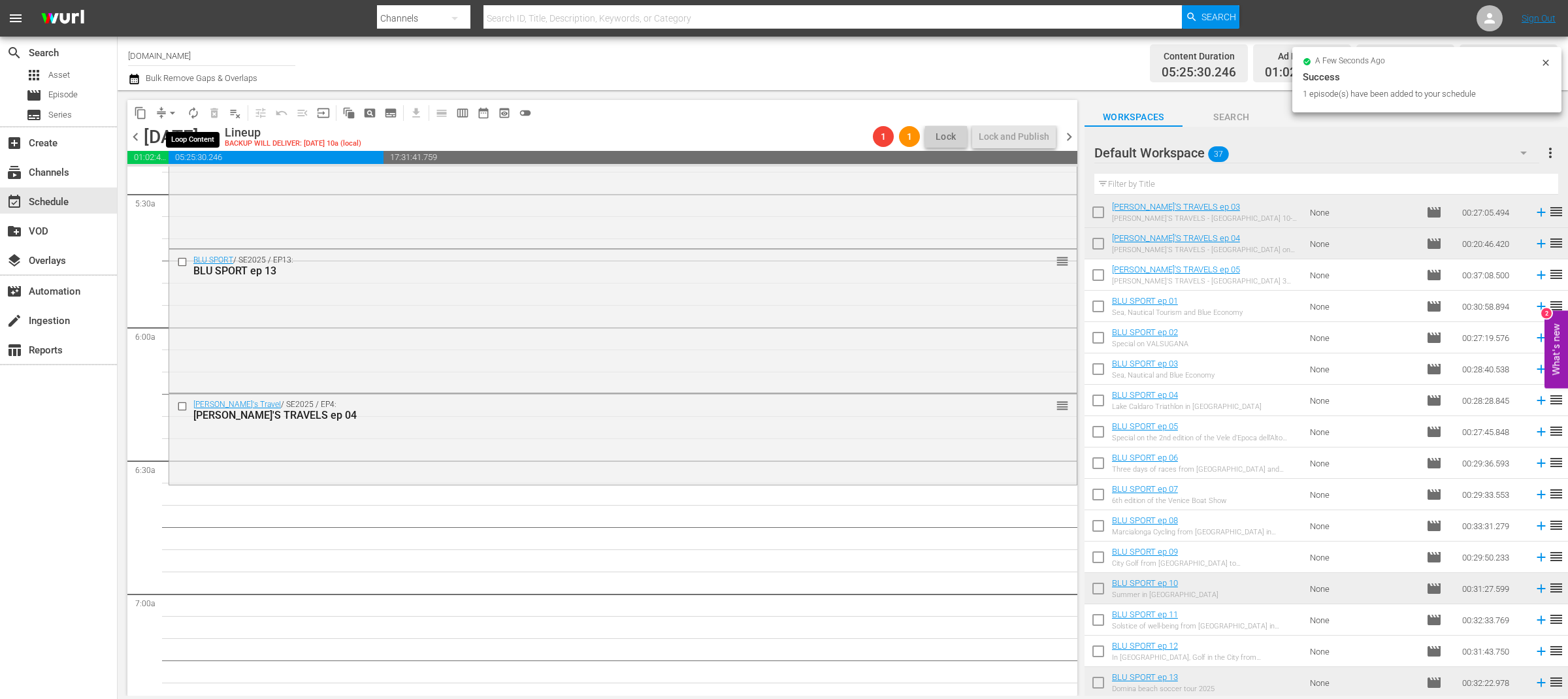
click at [194, 114] on span "autorenew_outlined" at bounding box center [194, 113] width 13 height 13
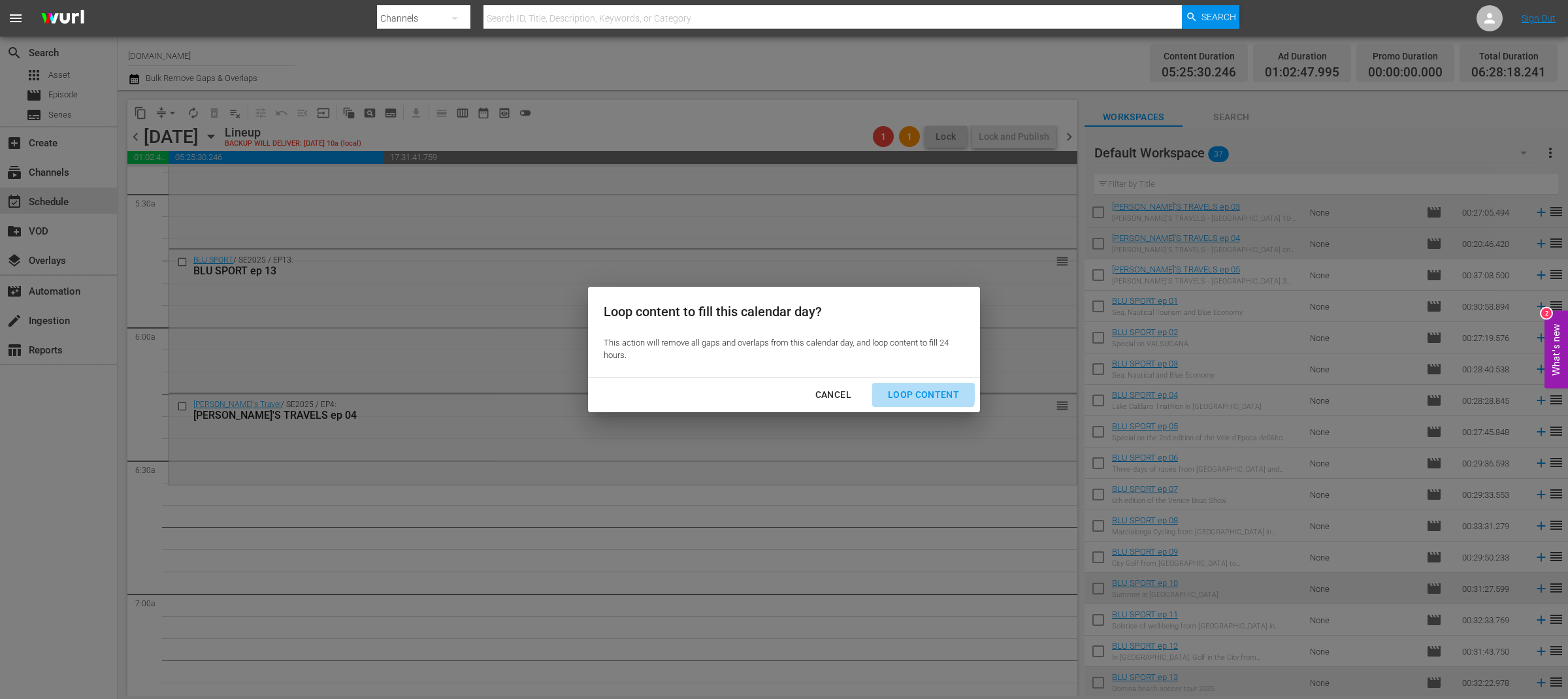
click at [914, 392] on div "Loop Content" at bounding box center [923, 396] width 92 height 17
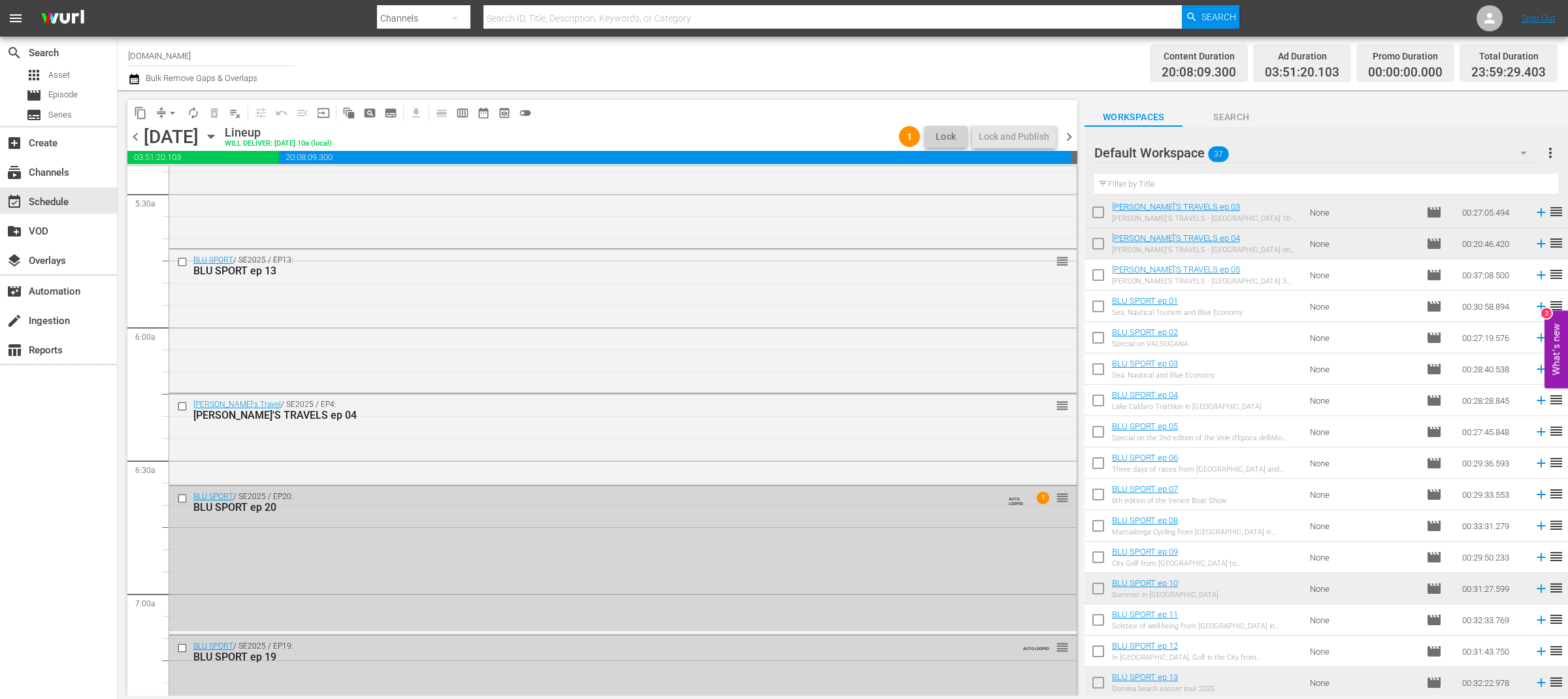
click at [1073, 135] on span "chevron_right" at bounding box center [1069, 137] width 17 height 17
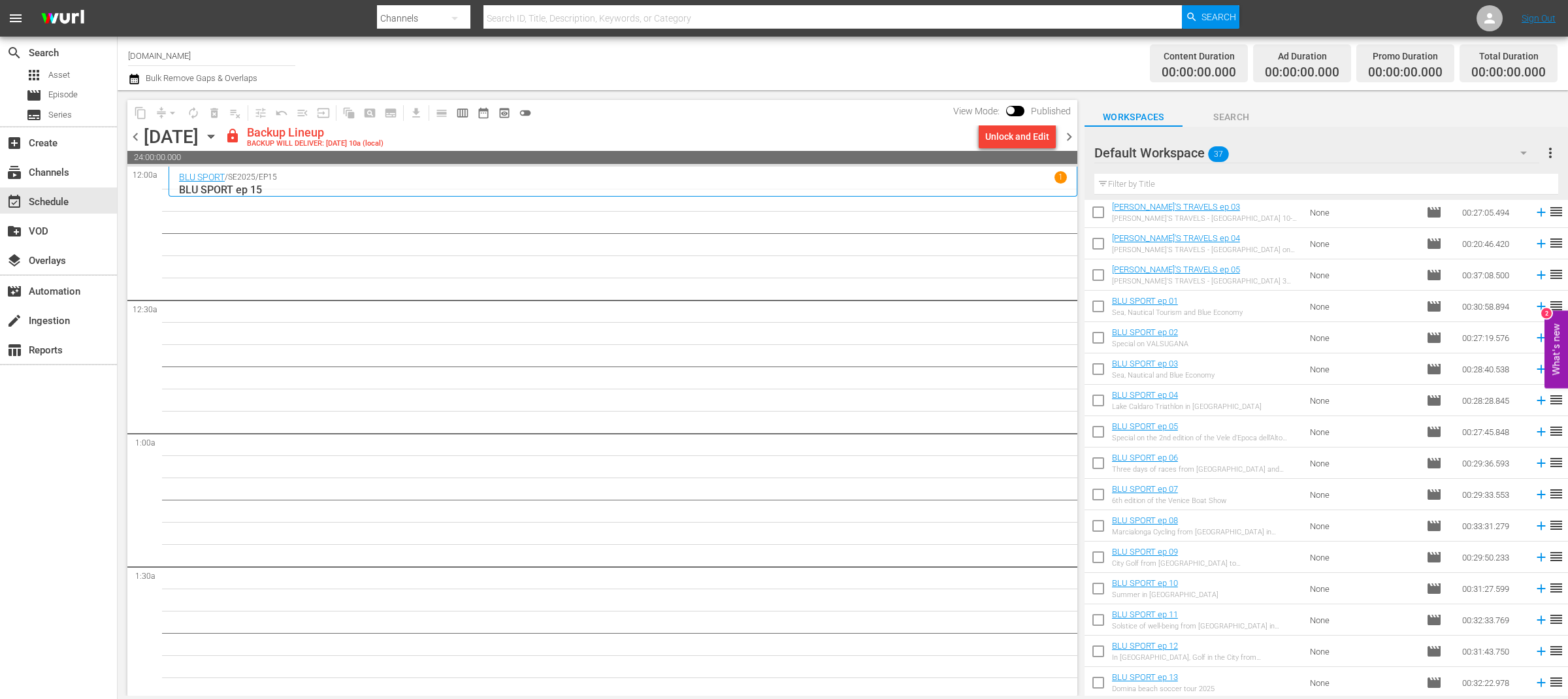
click at [755, 85] on div "Channel Title SportOutdoor.TV Bulk Remove Gaps & Overlaps" at bounding box center [517, 63] width 779 height 47
click at [139, 138] on span "chevron_left" at bounding box center [136, 137] width 17 height 17
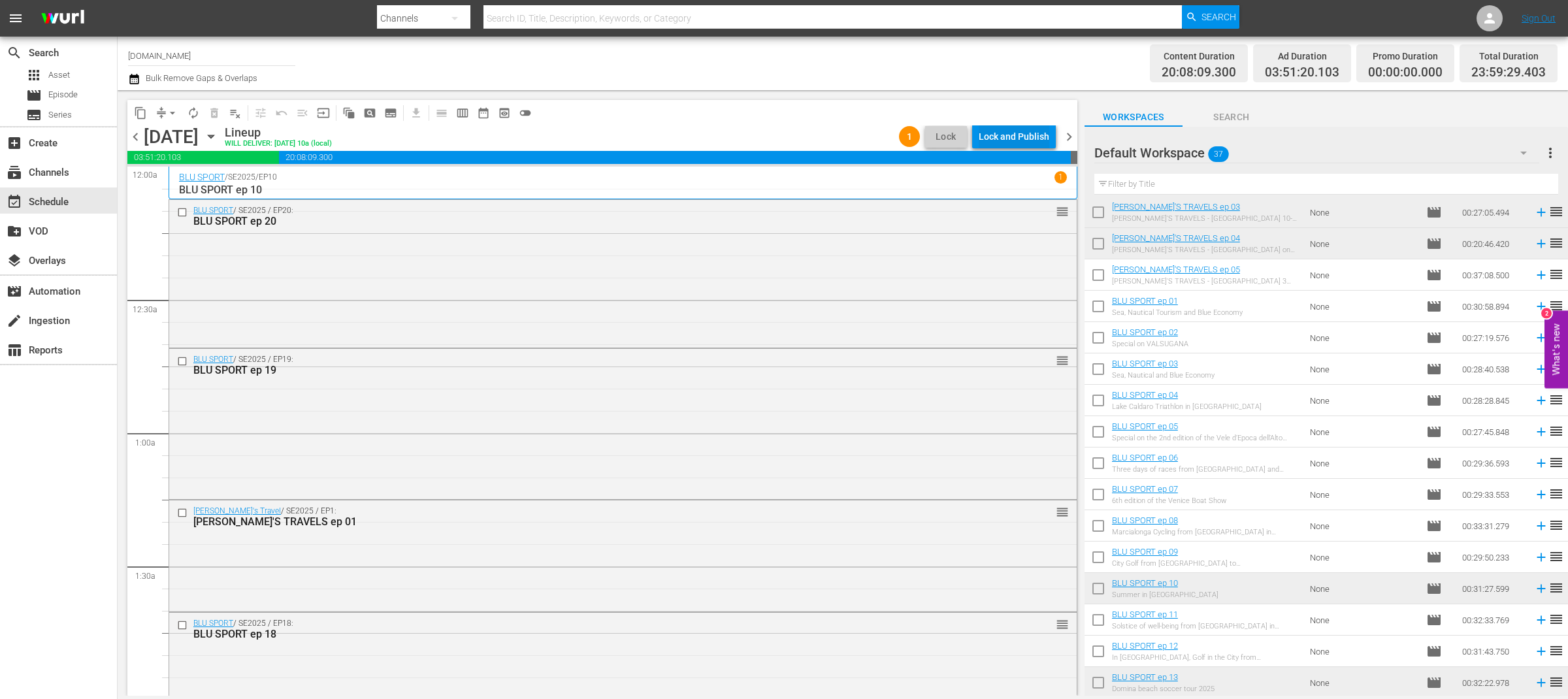
click at [1012, 134] on div "Lock and Publish" at bounding box center [1013, 136] width 71 height 23
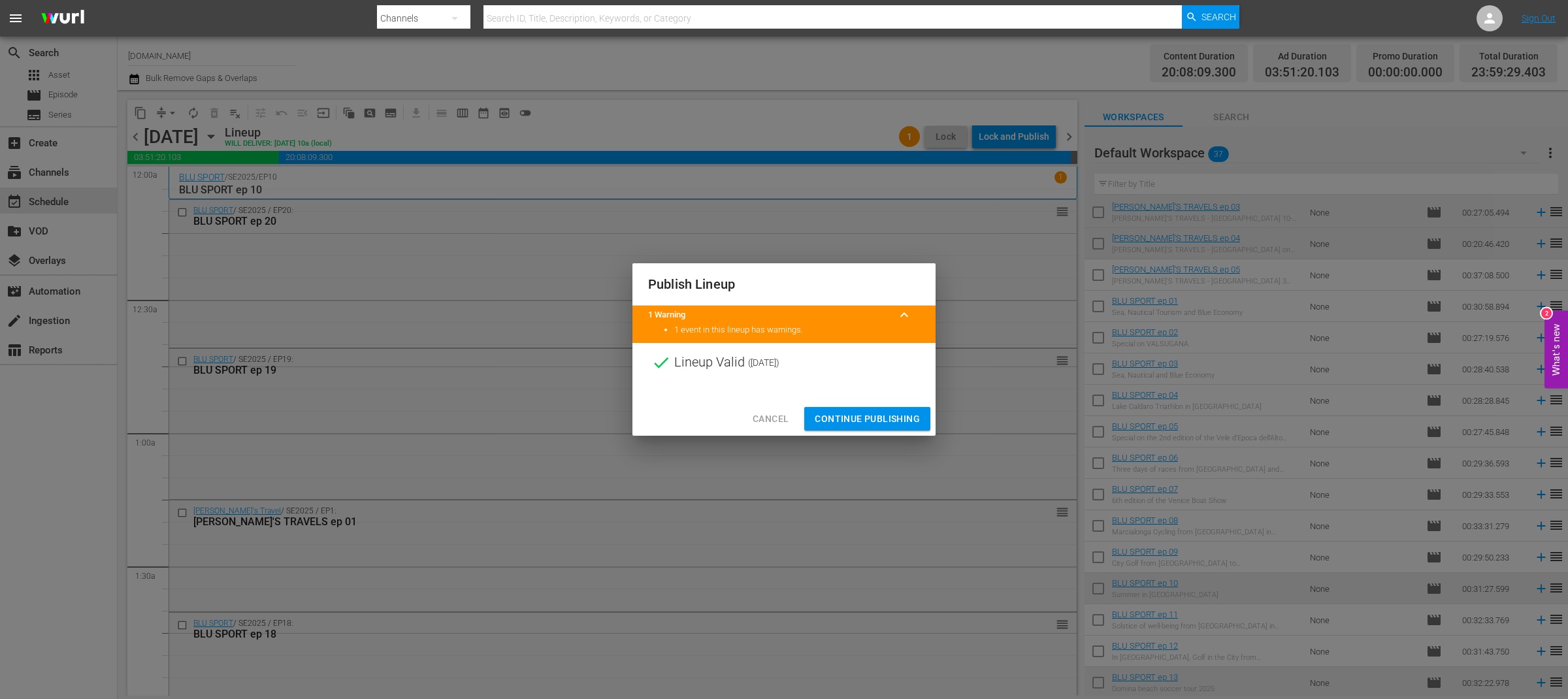
click at [897, 419] on span "Continue Publishing" at bounding box center [866, 419] width 105 height 17
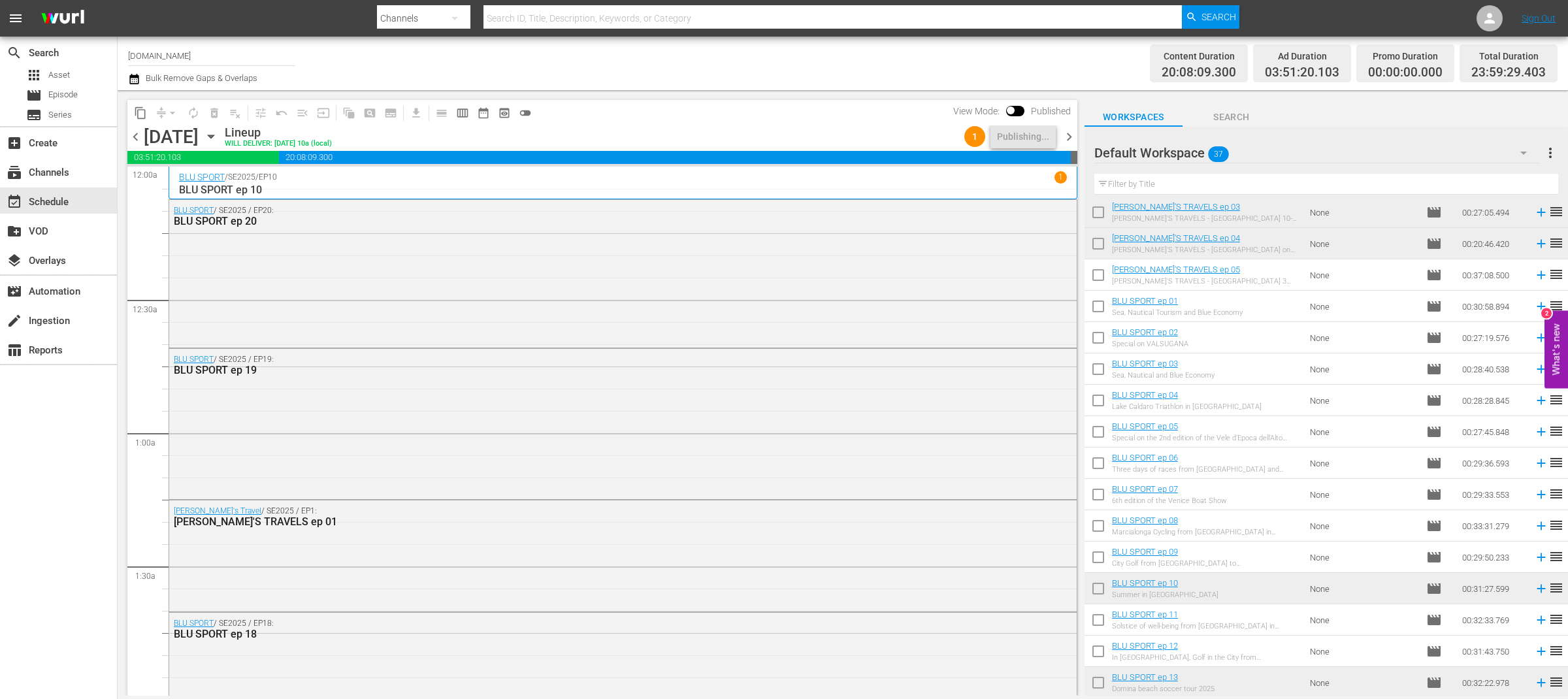
click at [1067, 141] on span "chevron_right" at bounding box center [1069, 137] width 17 height 17
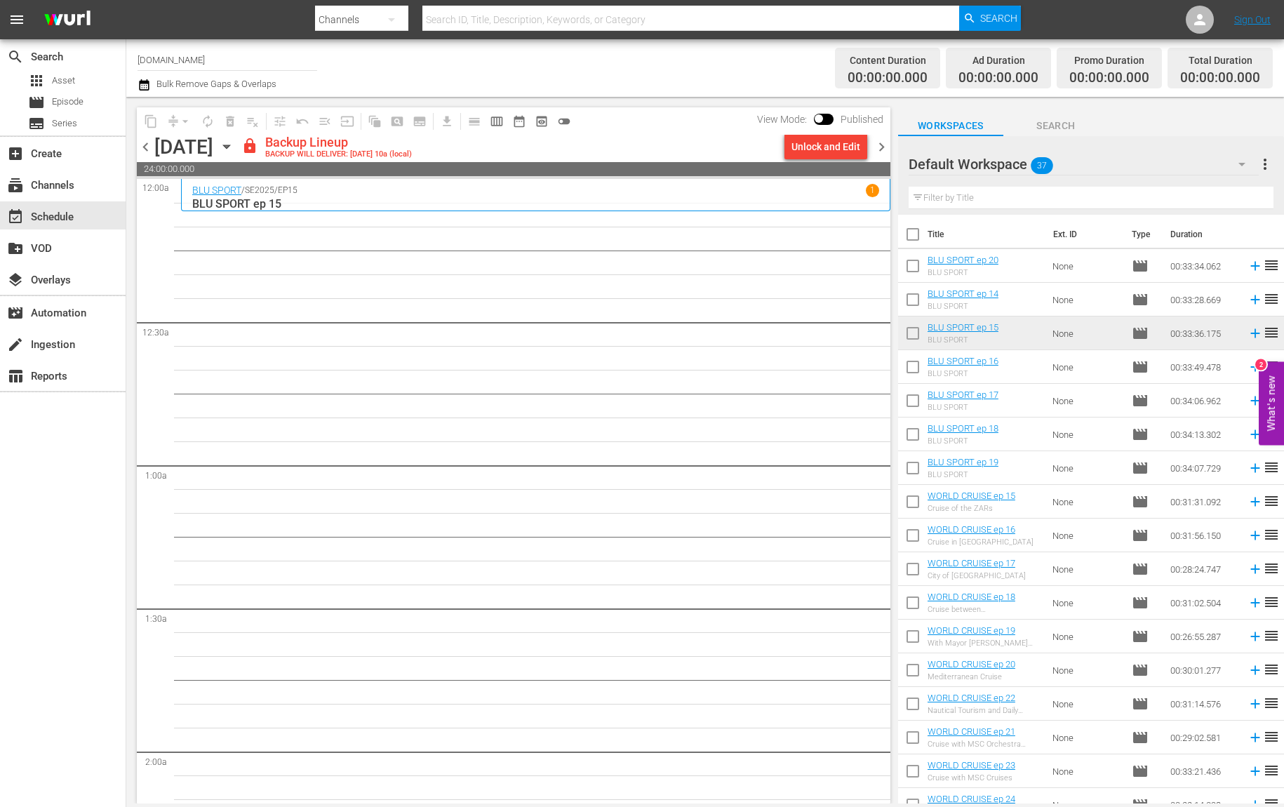
click at [144, 147] on span "chevron_left" at bounding box center [146, 147] width 18 height 18
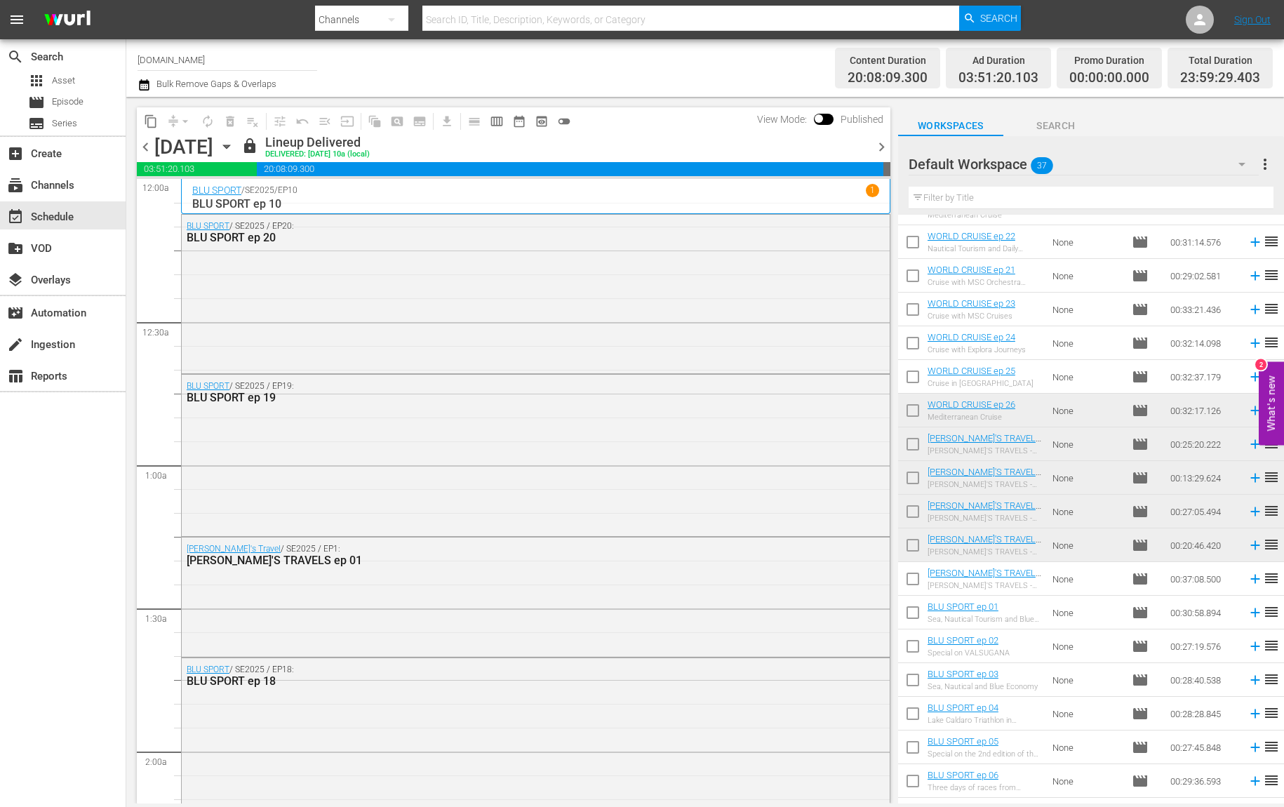
scroll to position [519, 0]
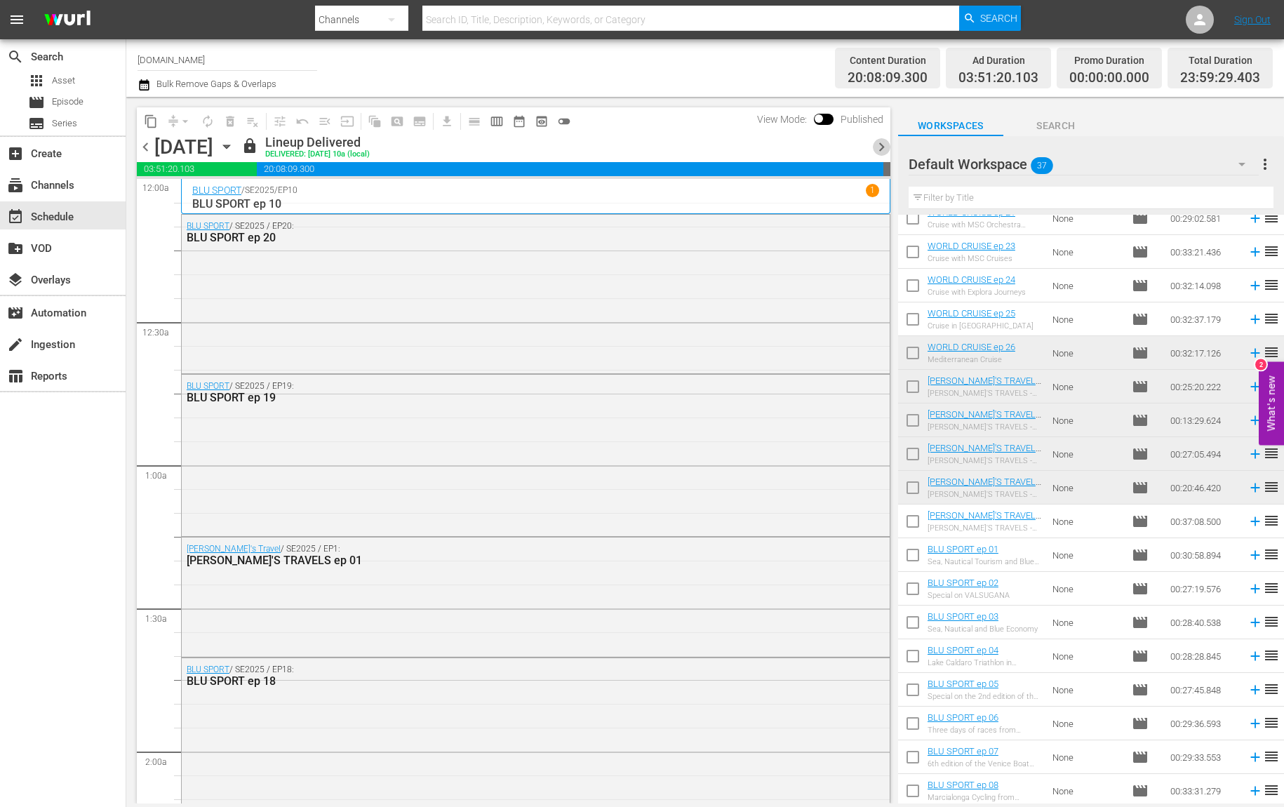
click at [879, 150] on span "chevron_right" at bounding box center [882, 147] width 18 height 18
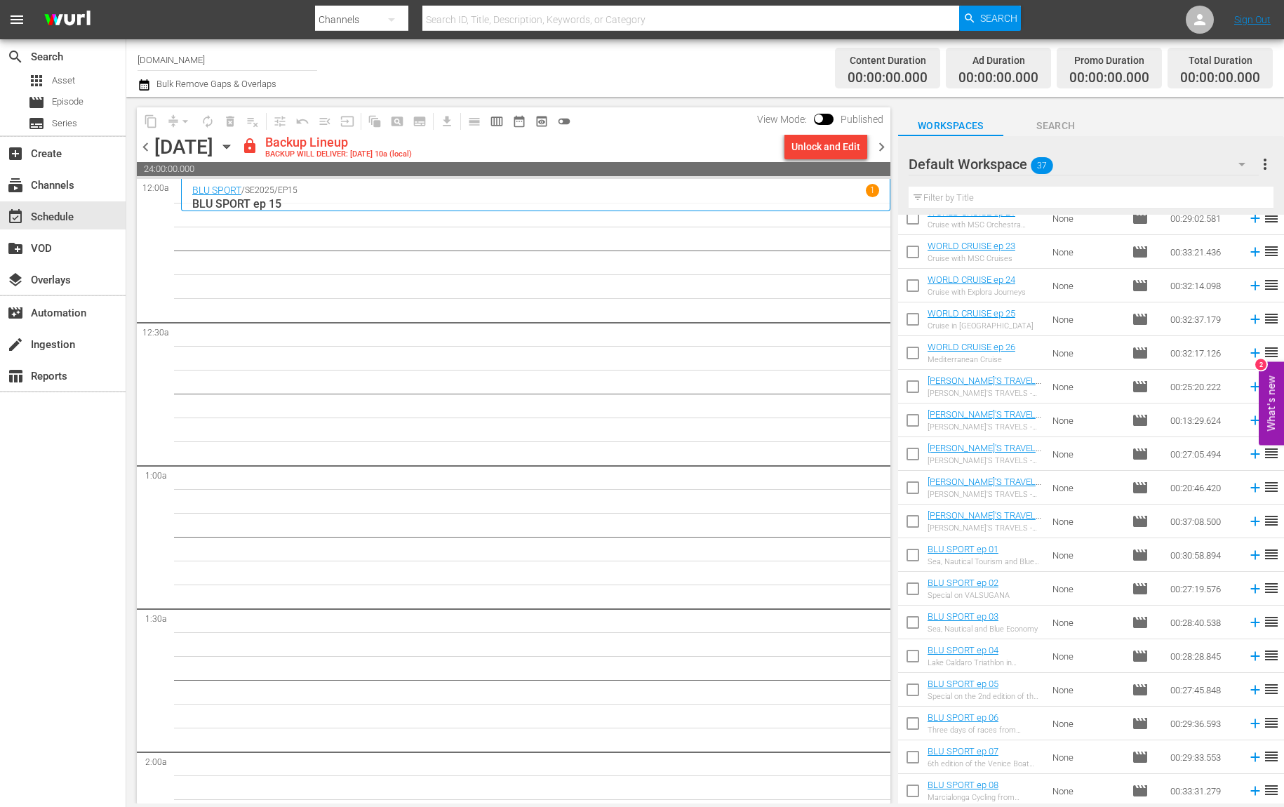
click at [148, 150] on span "chevron_left" at bounding box center [146, 147] width 18 height 18
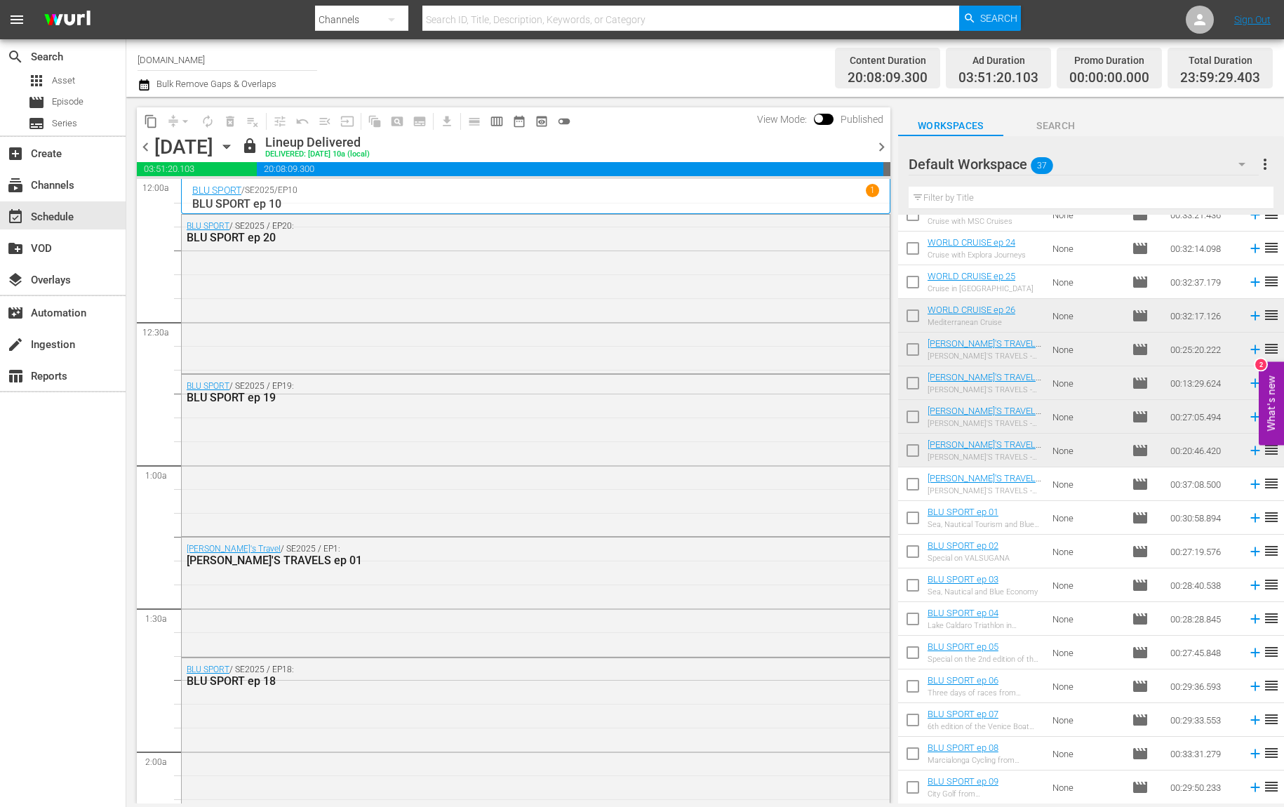
scroll to position [689, 0]
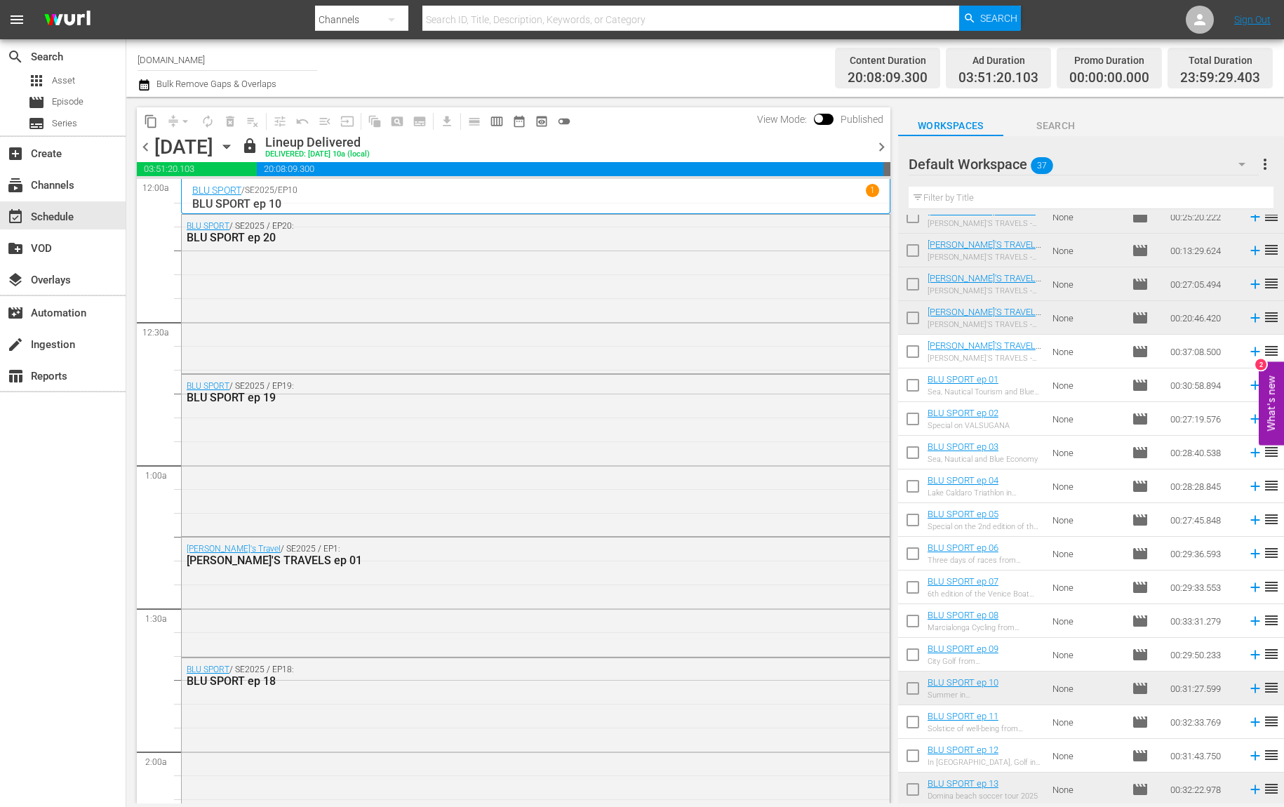
click at [878, 145] on span "chevron_right" at bounding box center [882, 147] width 18 height 18
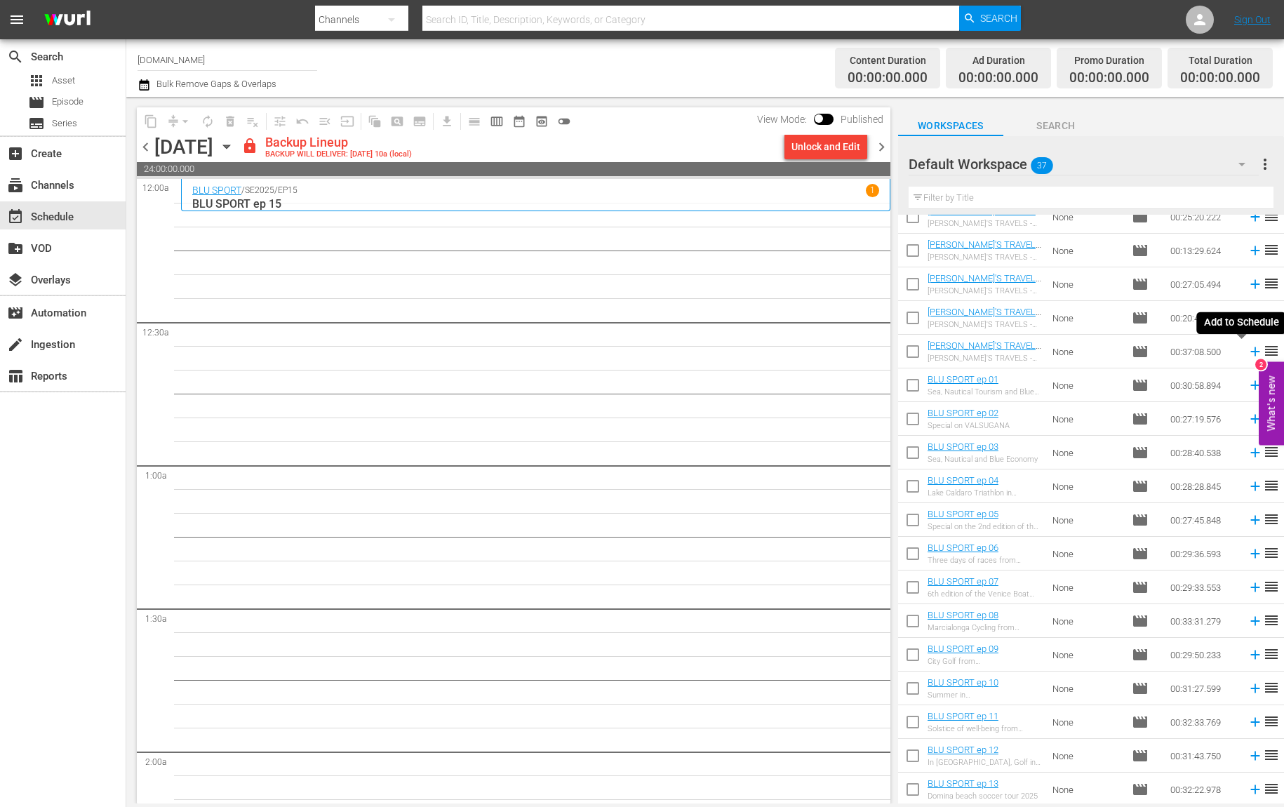
click at [1248, 352] on icon at bounding box center [1255, 351] width 15 height 15
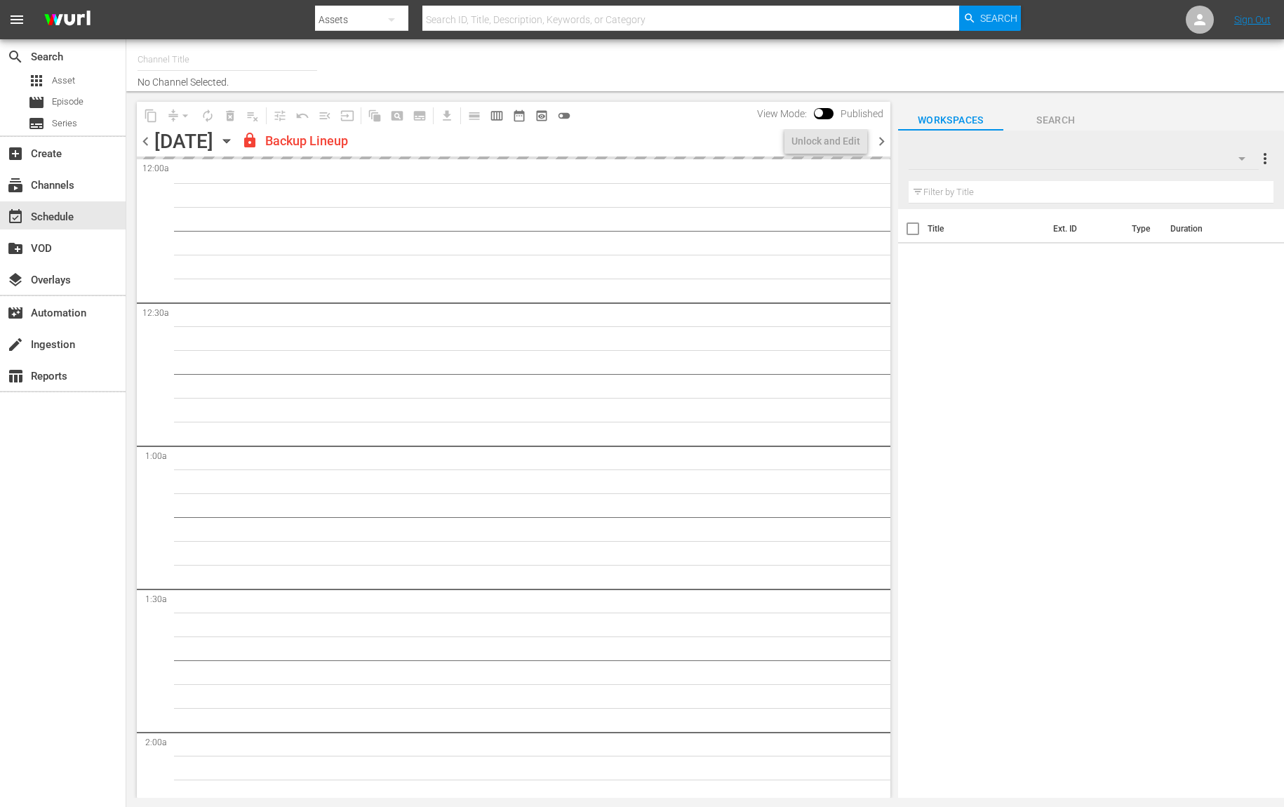
type input "[DOMAIN_NAME] (614)"
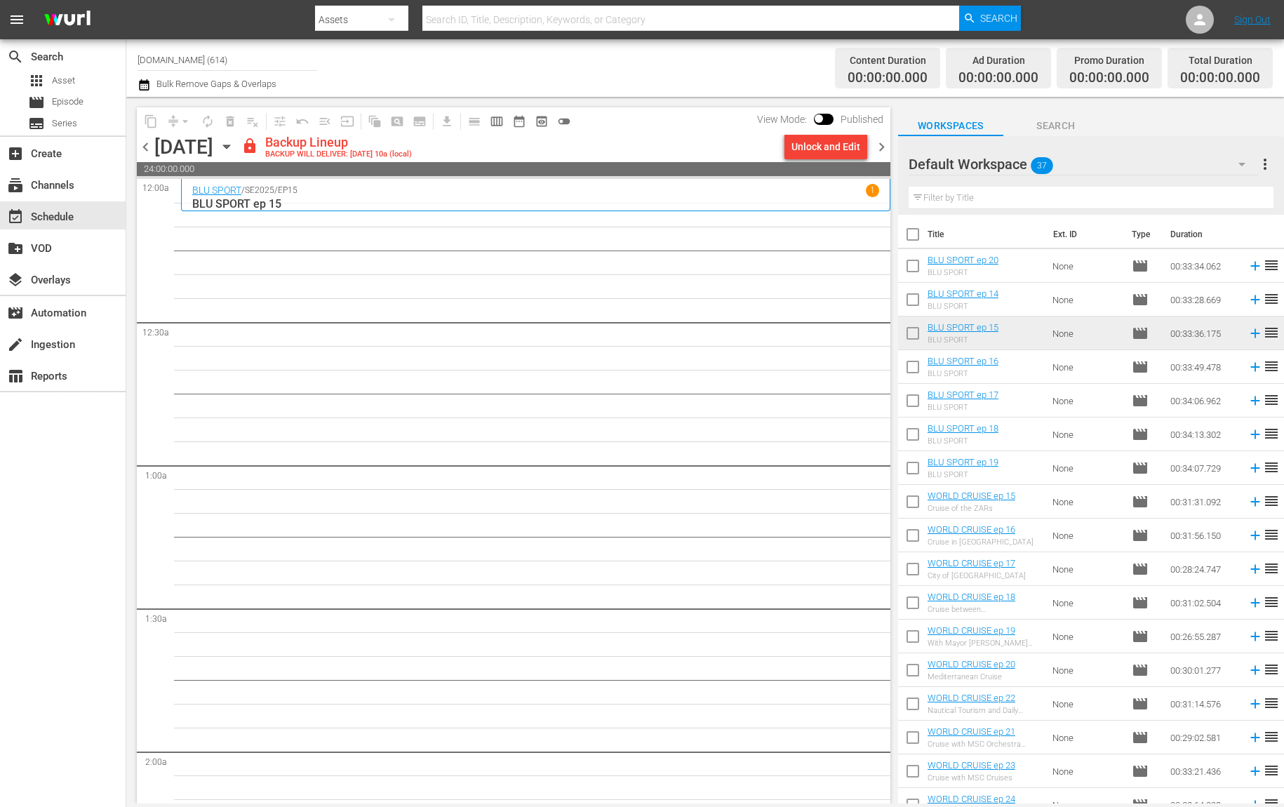
click at [830, 154] on div "Unlock and Edit" at bounding box center [826, 146] width 69 height 25
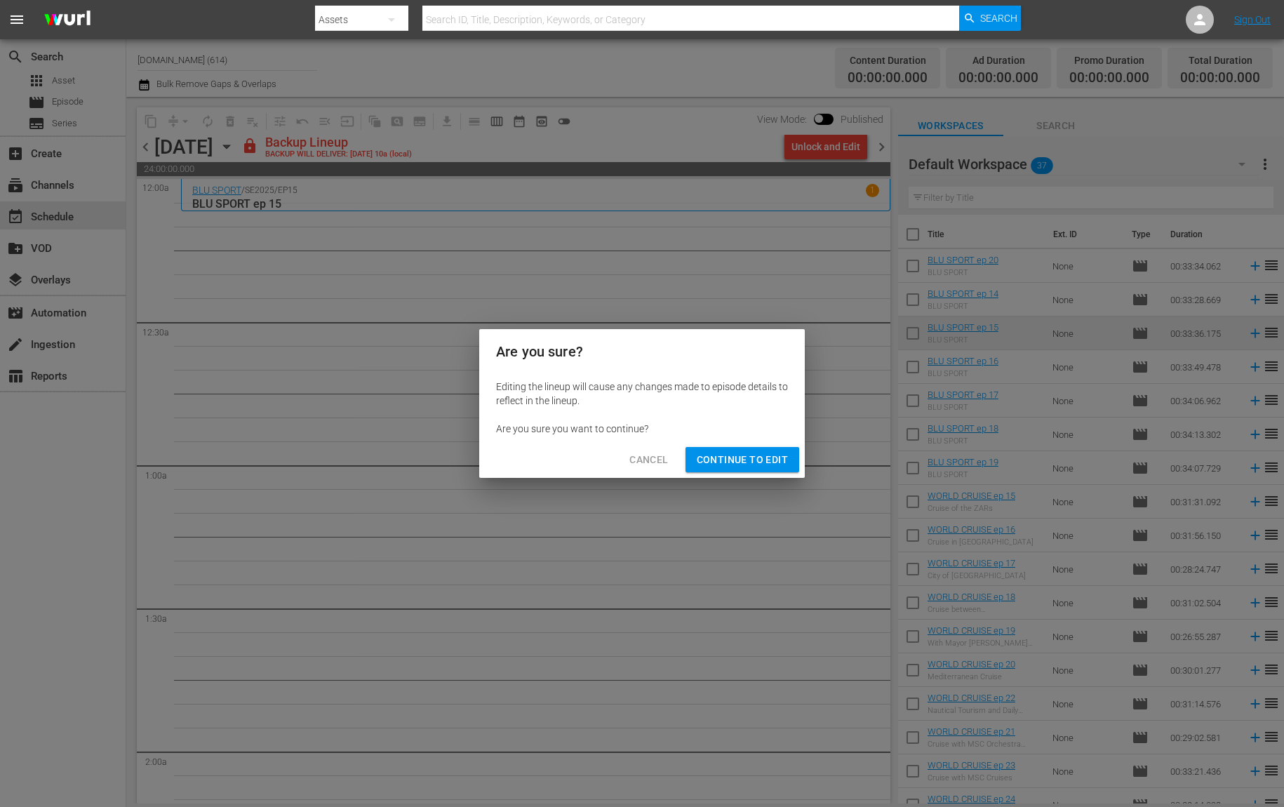
click at [783, 460] on span "Continue to Edit" at bounding box center [742, 460] width 91 height 18
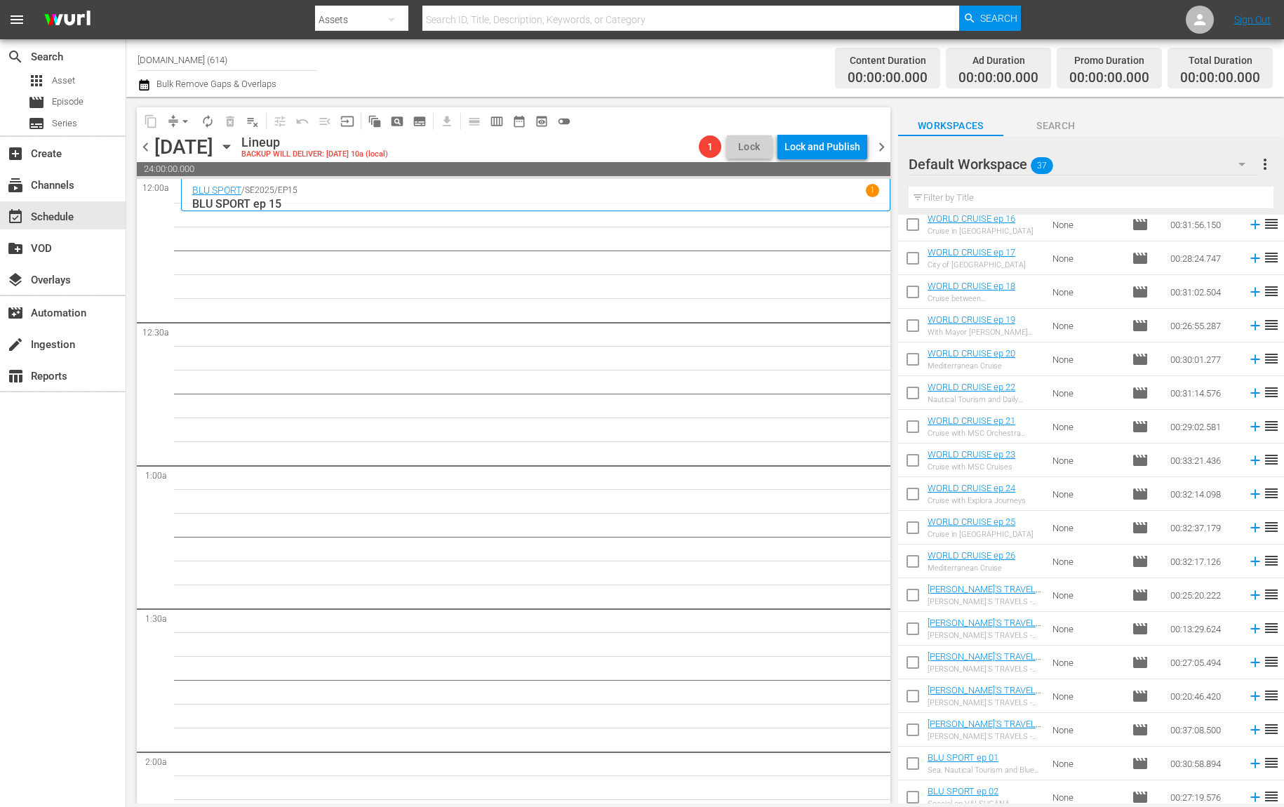
scroll to position [378, 0]
click at [1248, 665] on icon at bounding box center [1255, 663] width 15 height 15
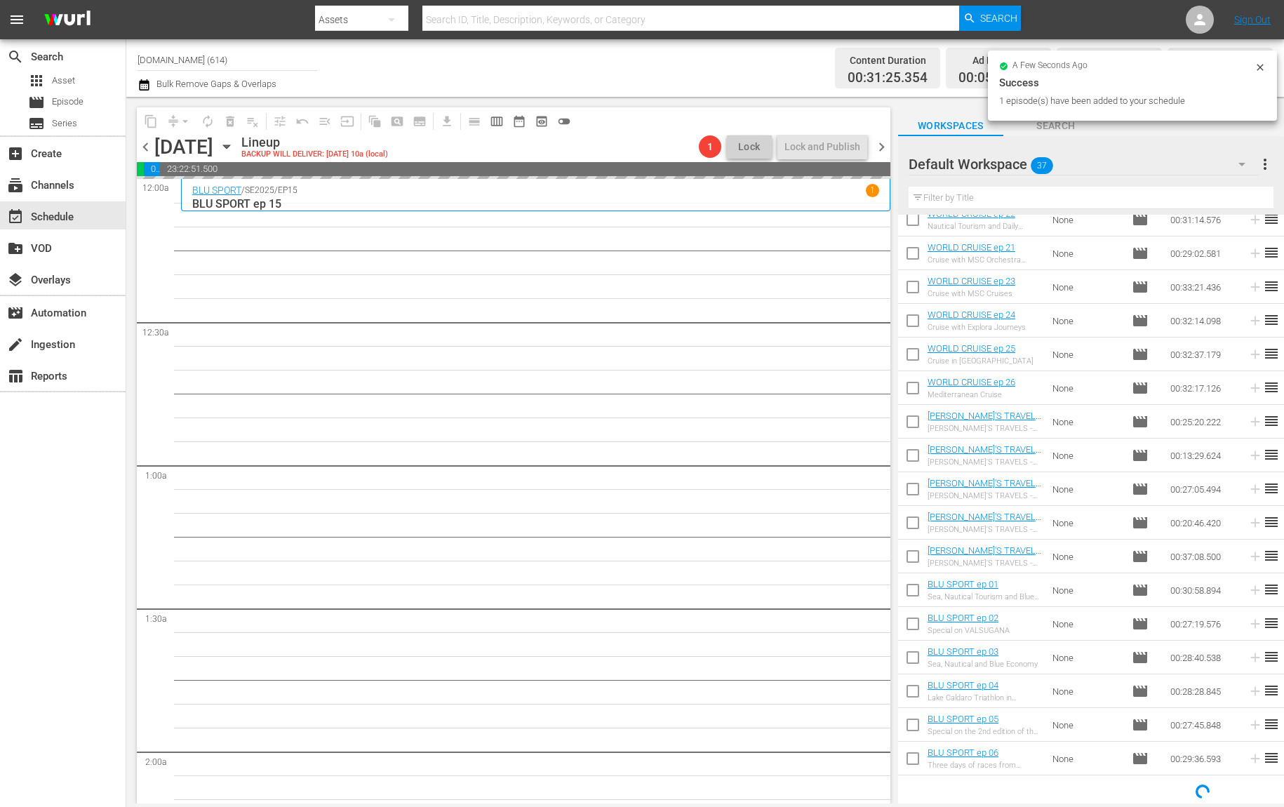
scroll to position [486, 0]
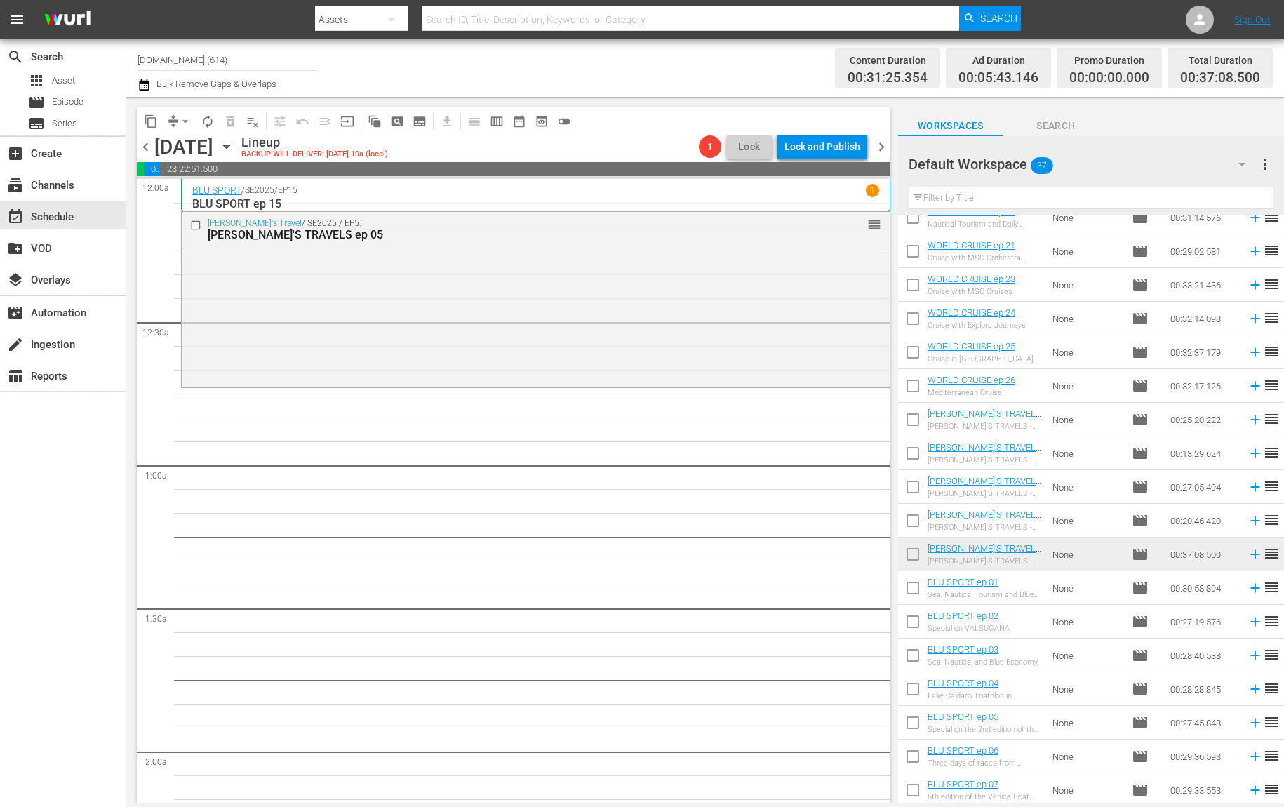
click at [149, 147] on span "chevron_left" at bounding box center [146, 147] width 18 height 18
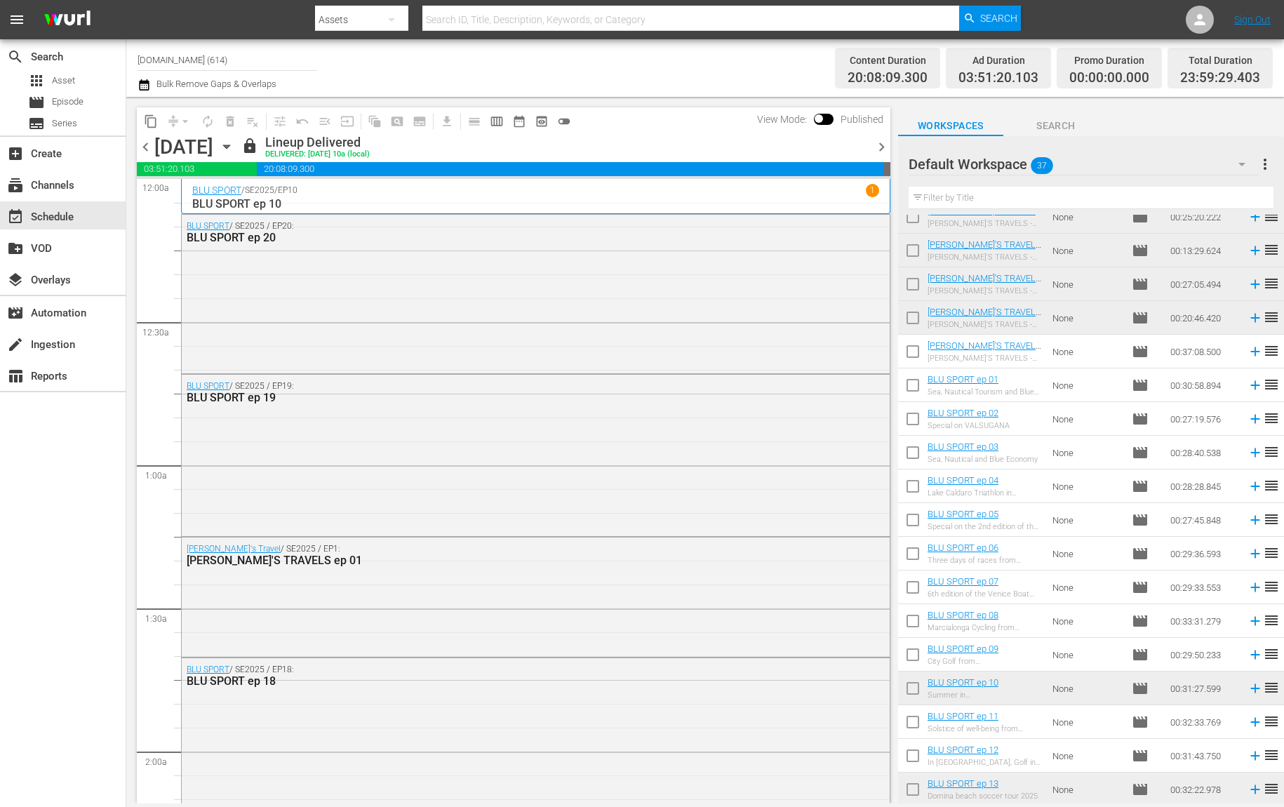
scroll to position [689, 0]
click at [882, 142] on span "chevron_right" at bounding box center [882, 147] width 18 height 18
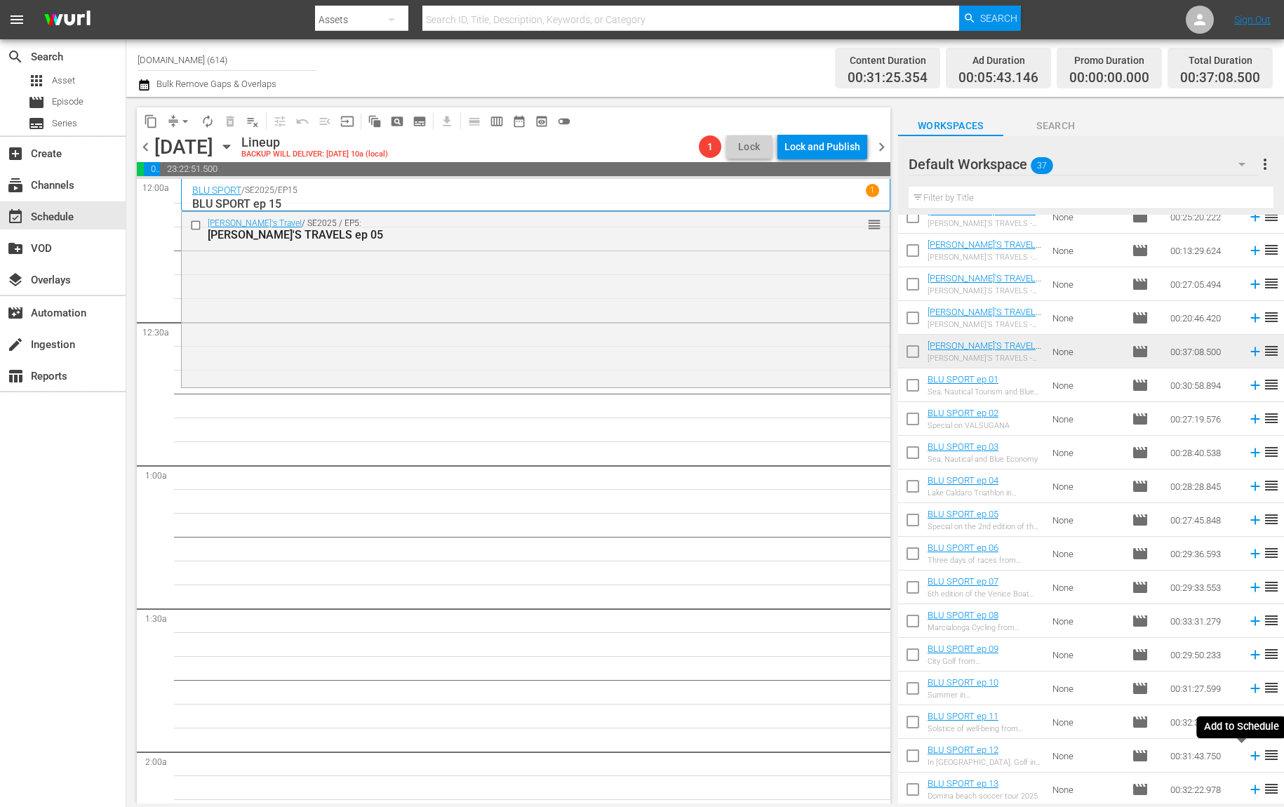
click at [1248, 756] on icon at bounding box center [1255, 755] width 15 height 15
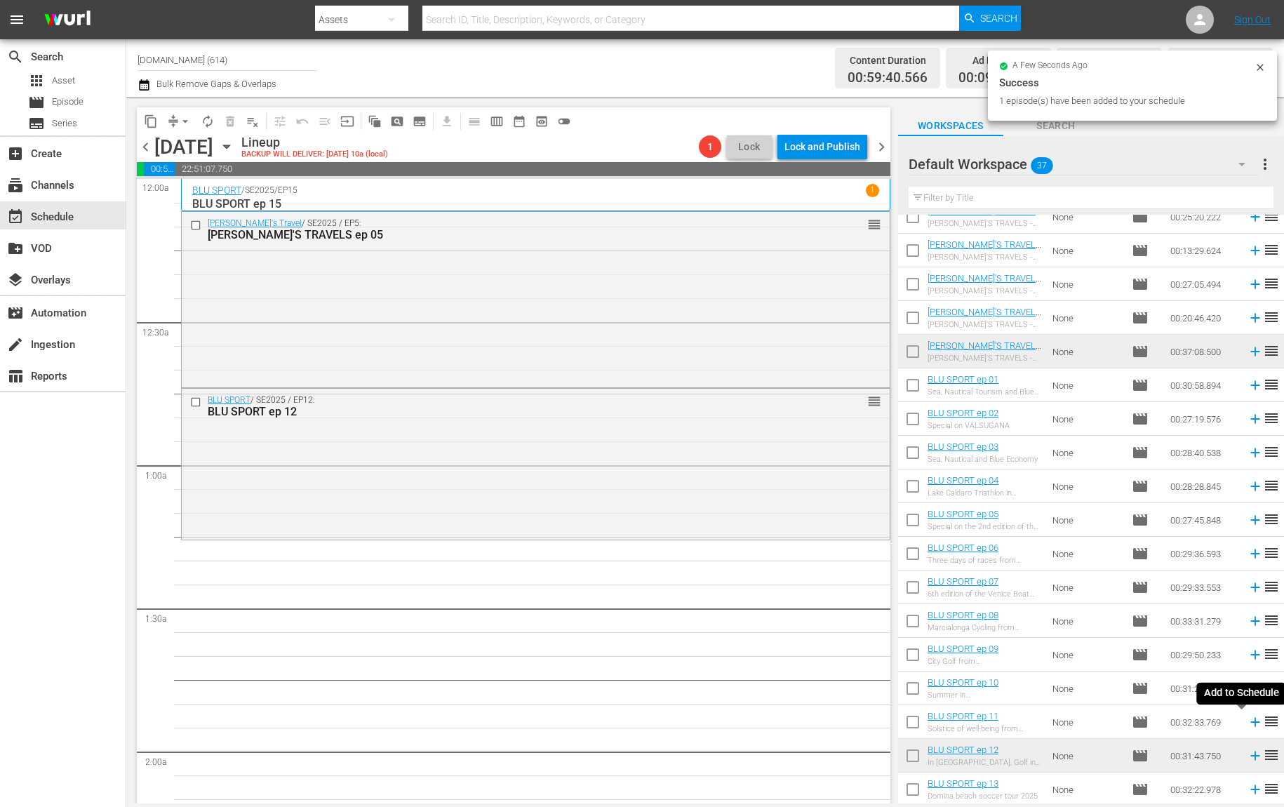
click at [1251, 722] on icon at bounding box center [1255, 722] width 9 height 9
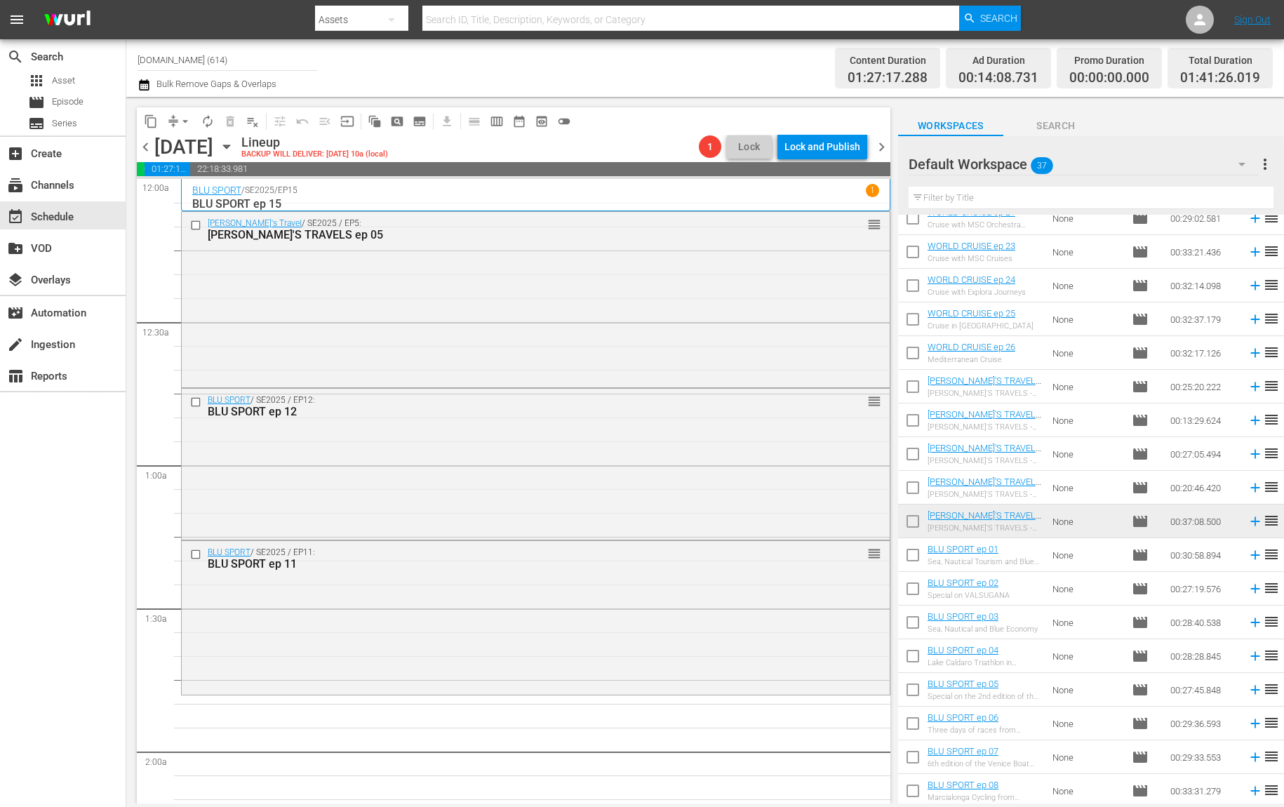
scroll to position [518, 0]
click at [1248, 321] on icon at bounding box center [1255, 320] width 15 height 15
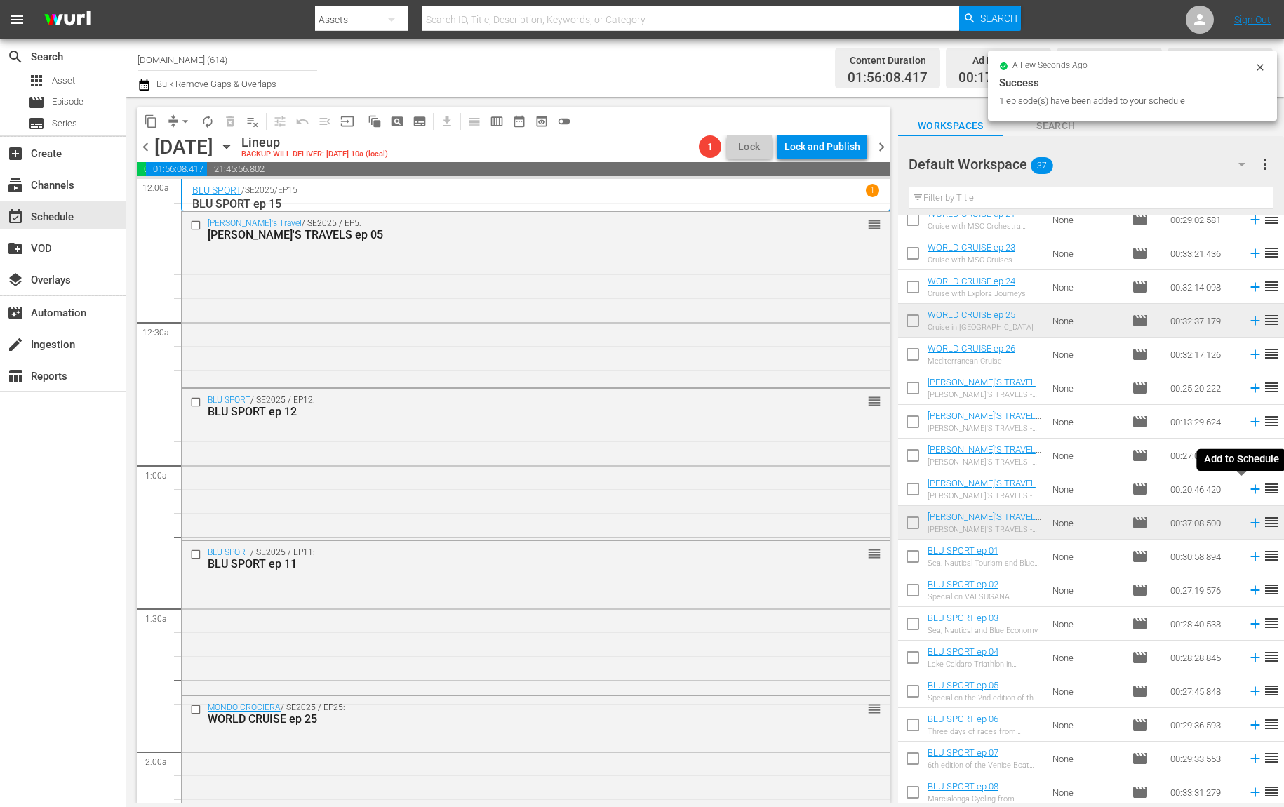
click at [1248, 491] on icon at bounding box center [1255, 488] width 15 height 15
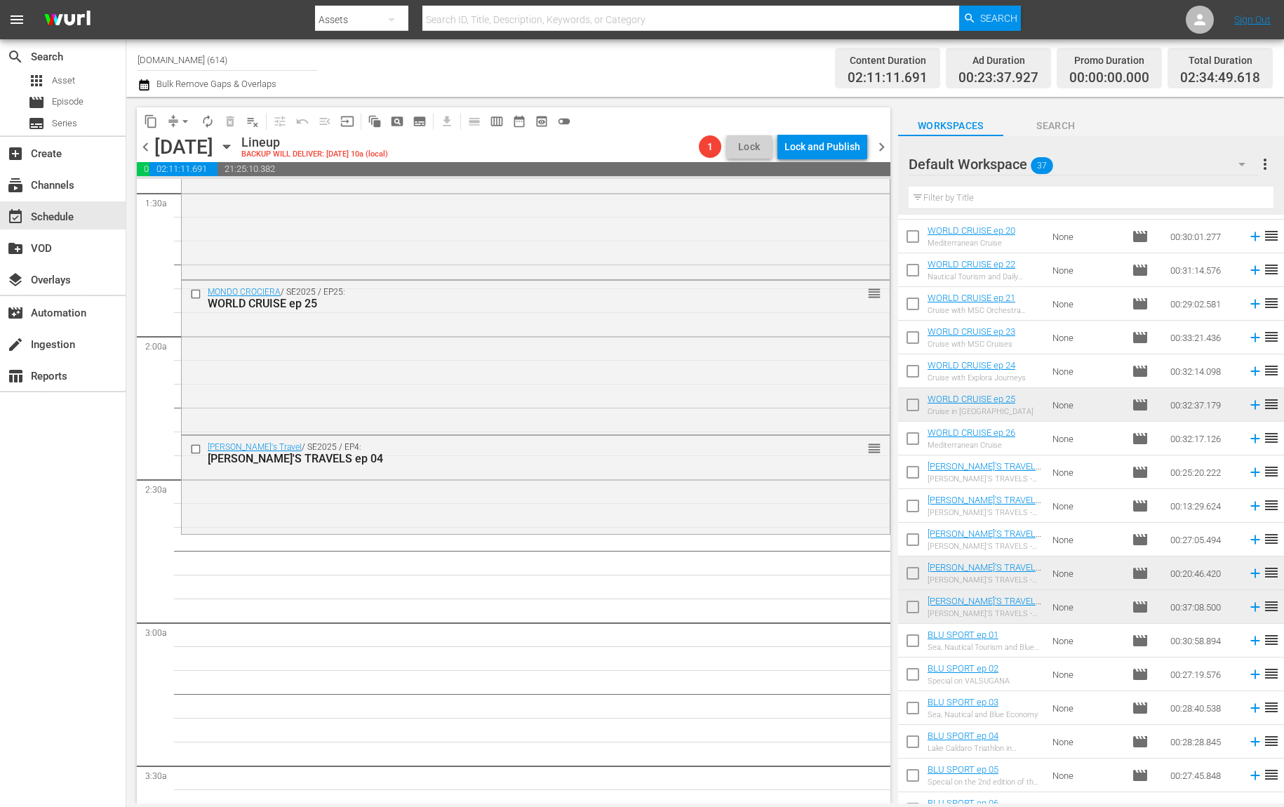
scroll to position [689, 0]
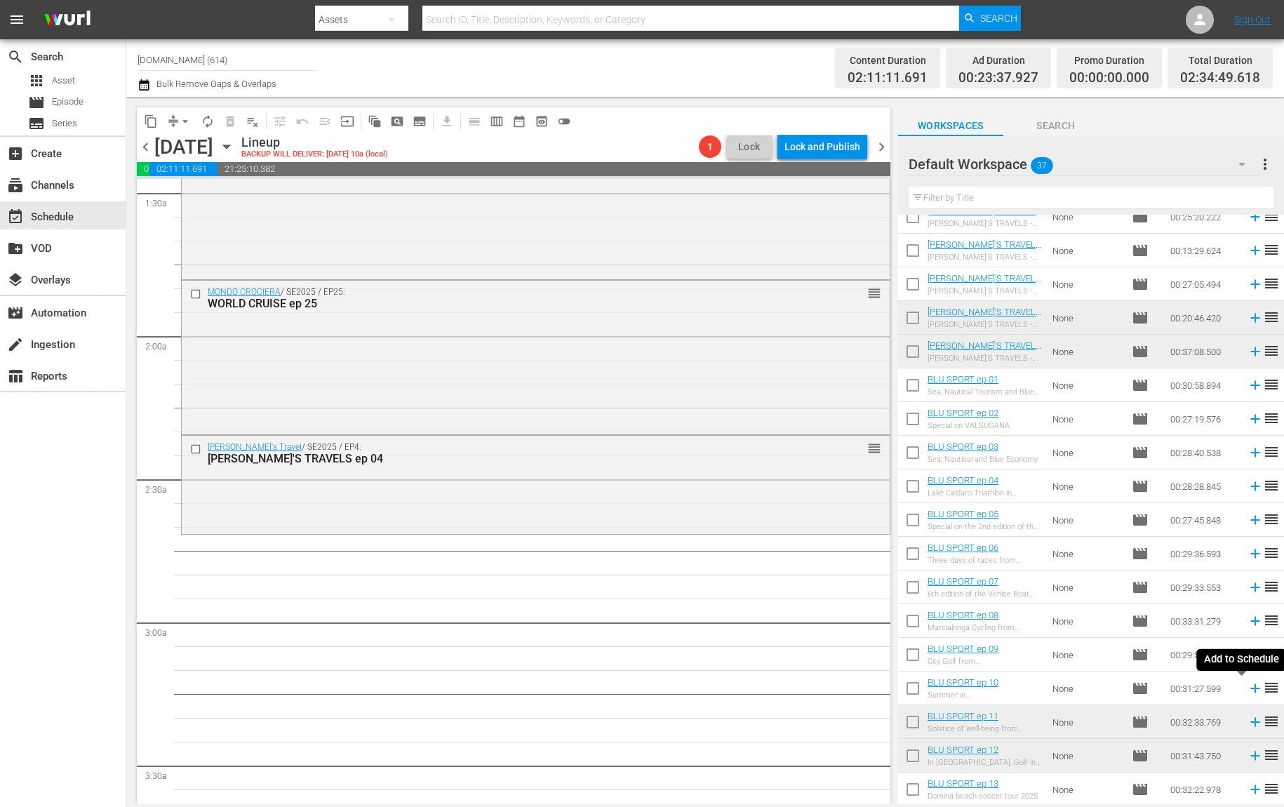
click at [1248, 690] on icon at bounding box center [1255, 688] width 15 height 15
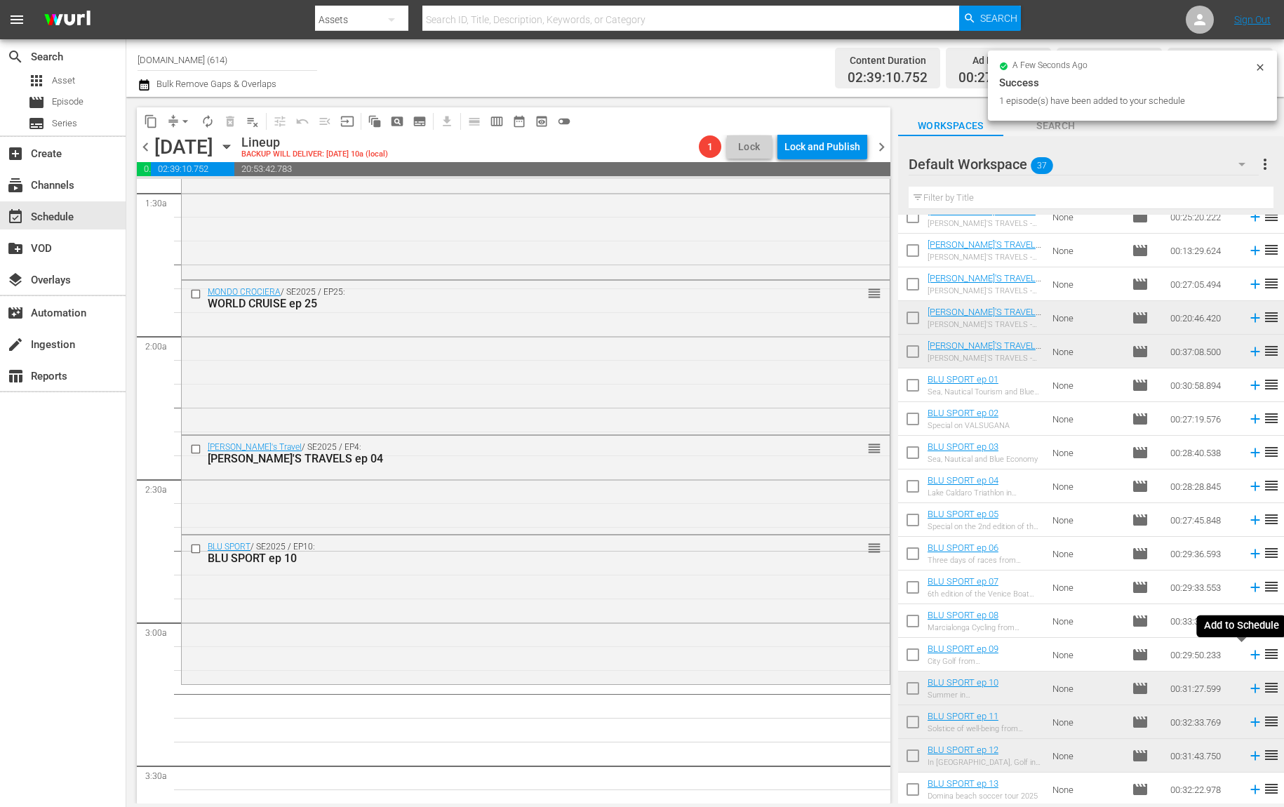
click at [1251, 655] on icon at bounding box center [1255, 655] width 9 height 9
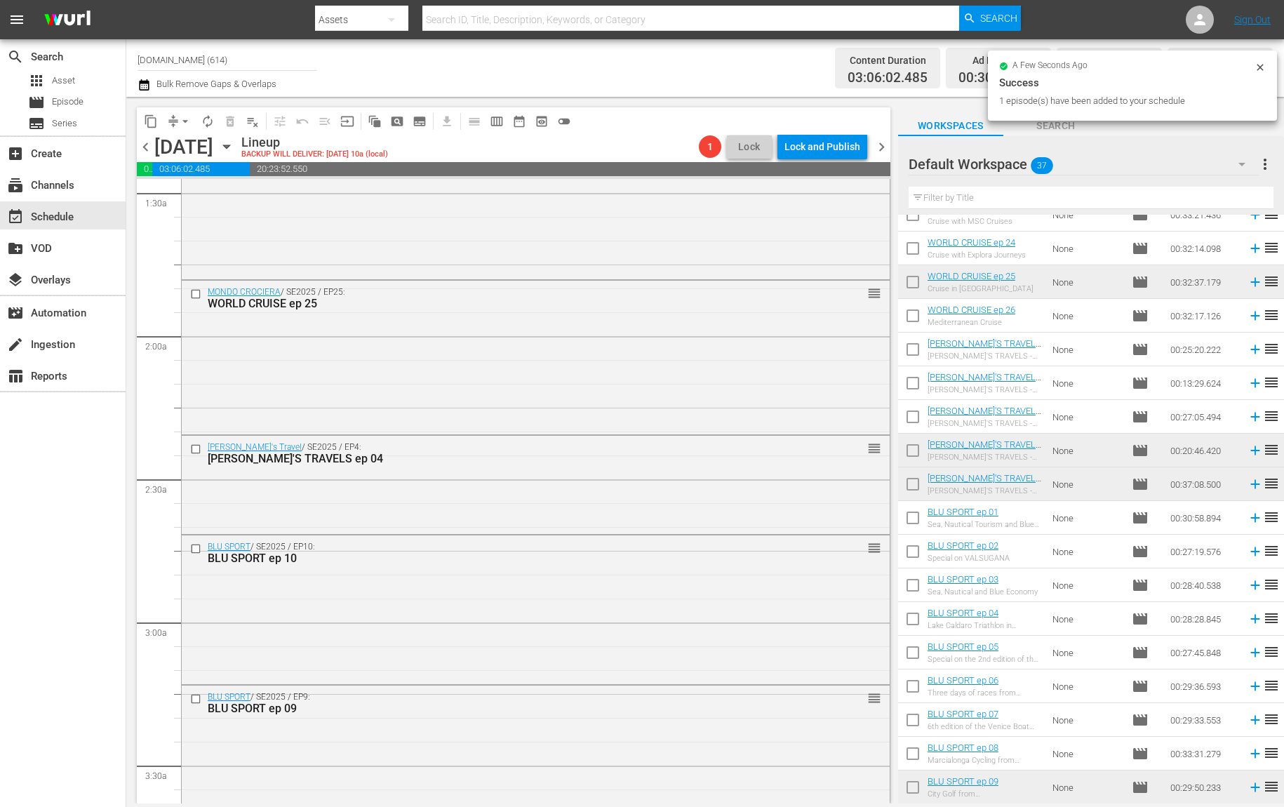
scroll to position [516, 0]
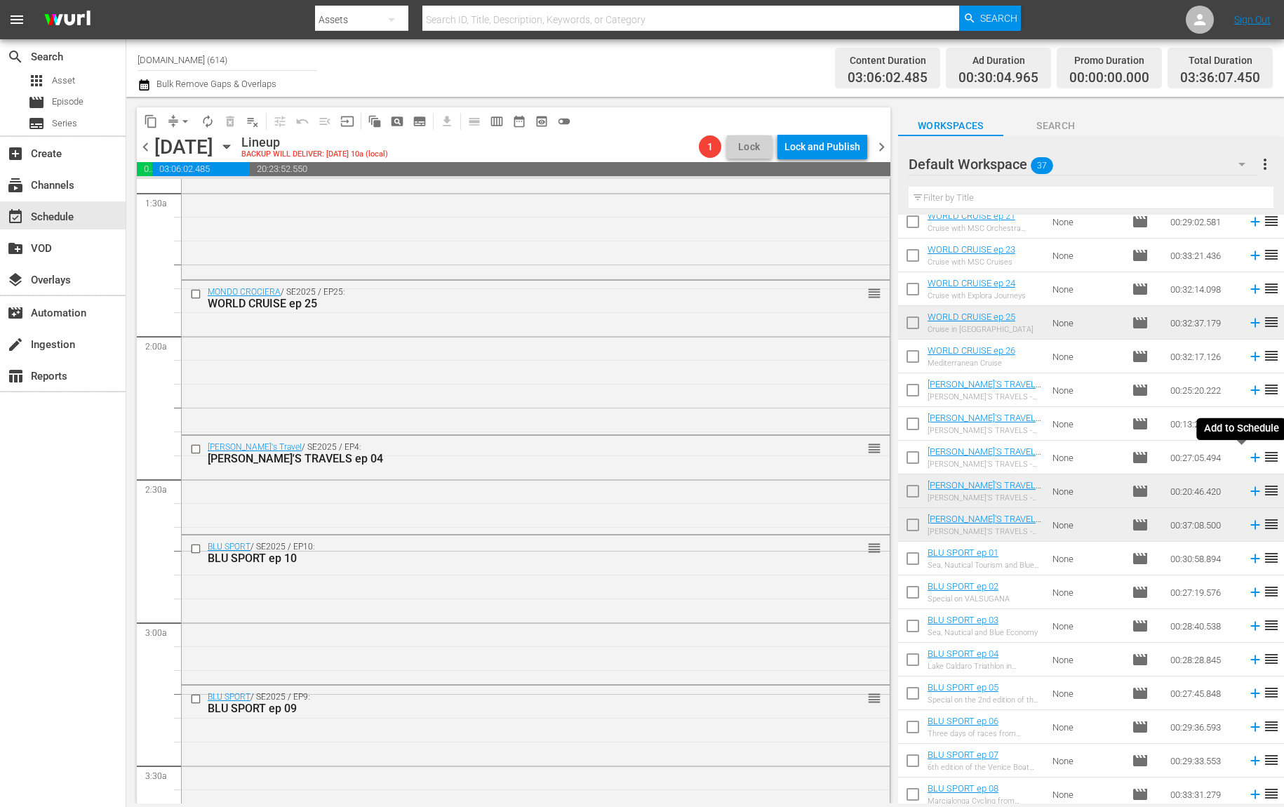
click at [1251, 461] on icon at bounding box center [1255, 457] width 9 height 9
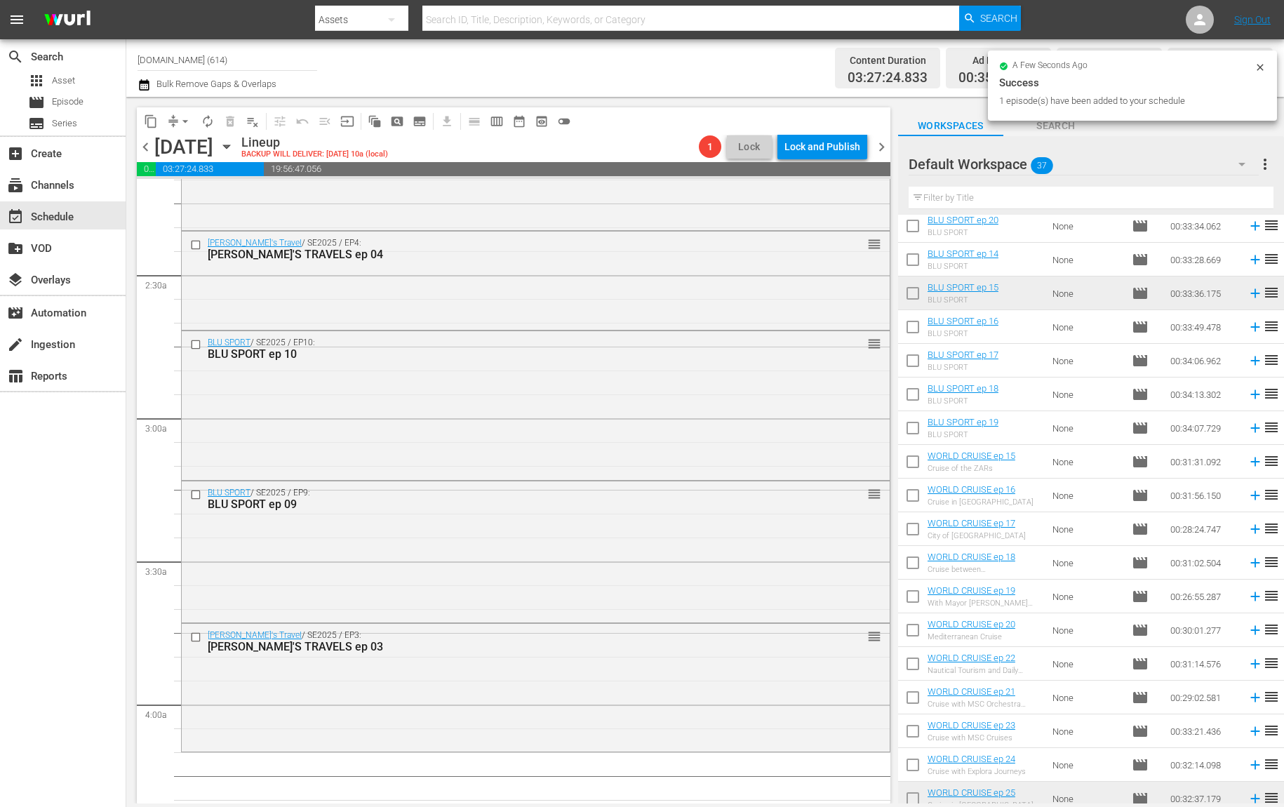
scroll to position [15, 0]
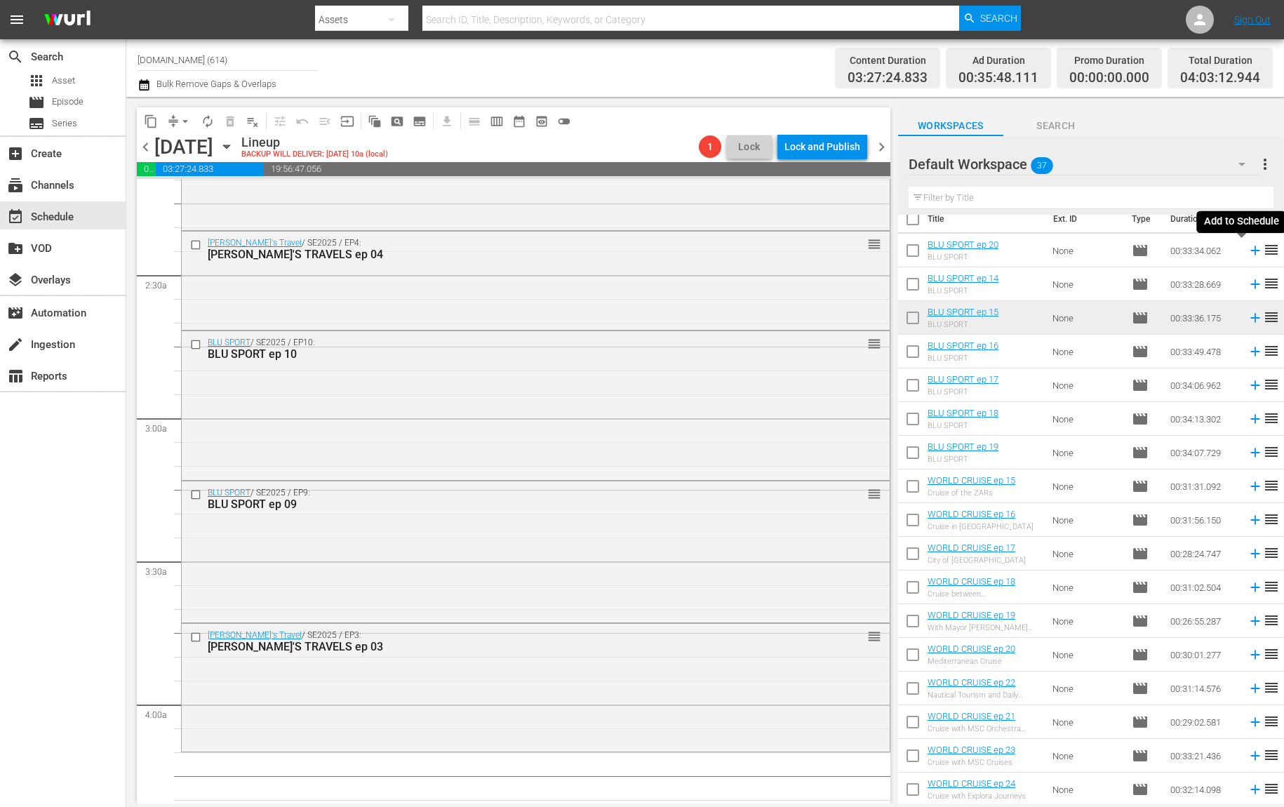
click at [1248, 251] on icon at bounding box center [1255, 250] width 15 height 15
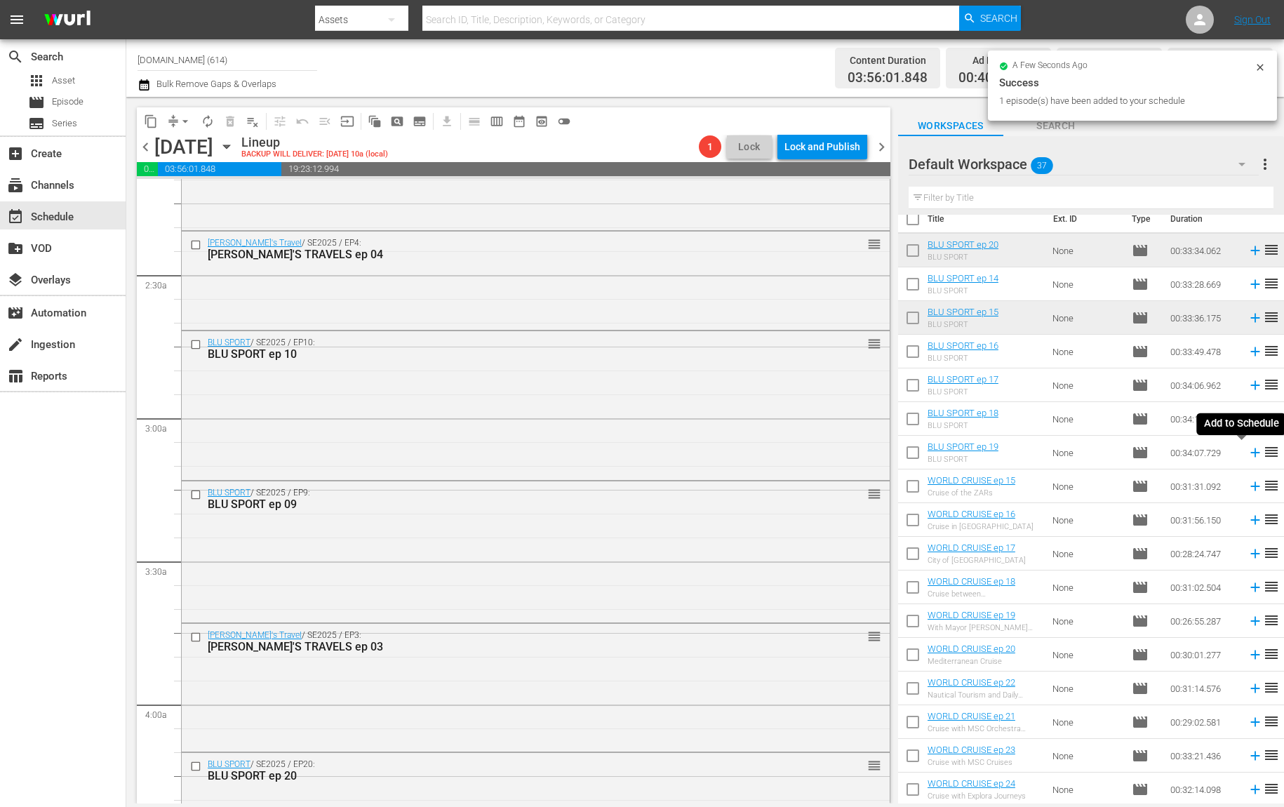
click at [1251, 452] on icon at bounding box center [1255, 453] width 9 height 9
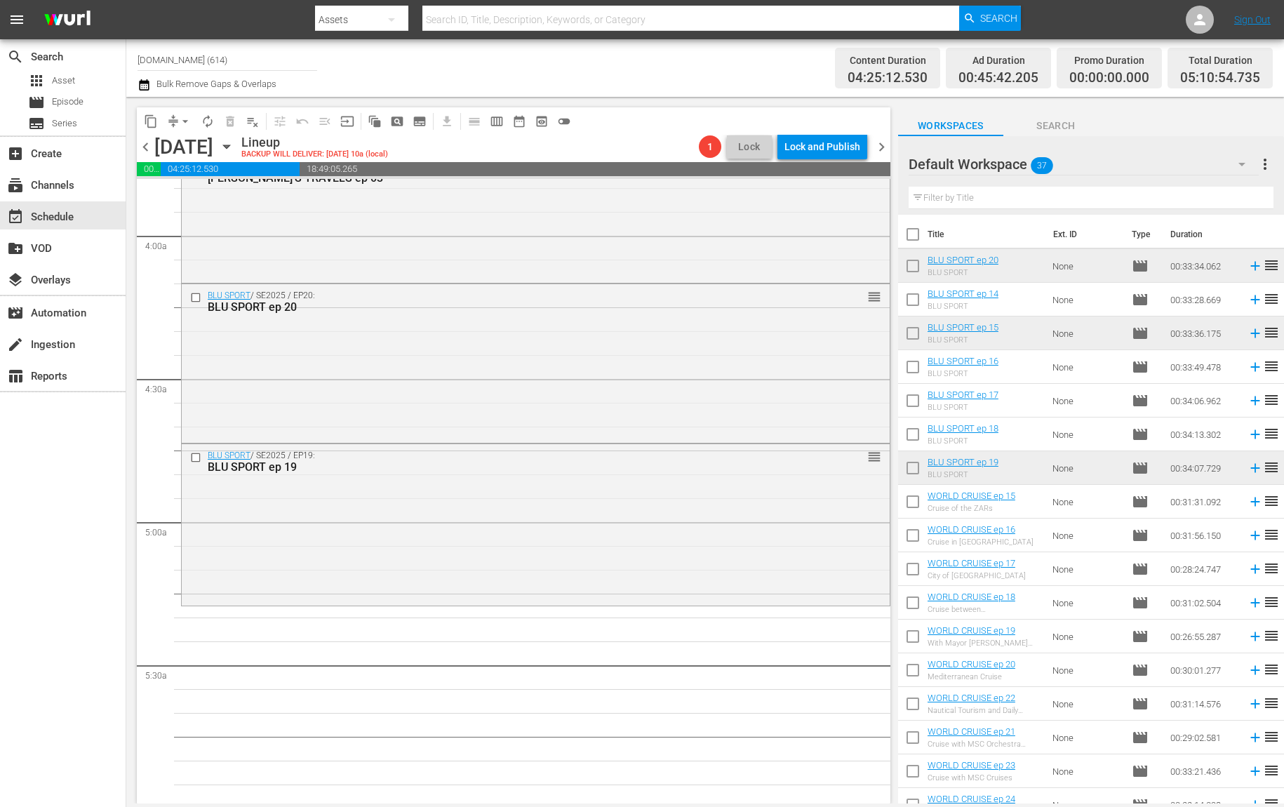
scroll to position [510, 0]
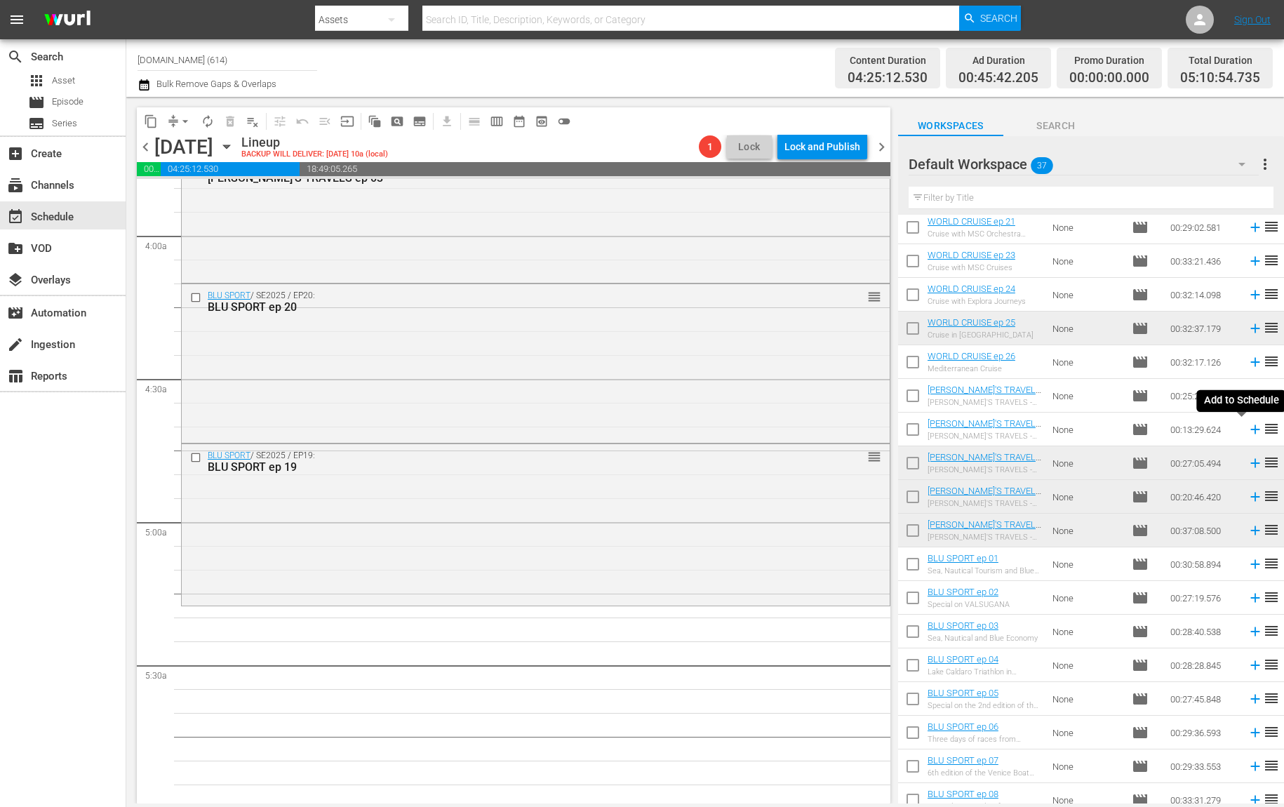
click at [1248, 434] on icon at bounding box center [1255, 429] width 15 height 15
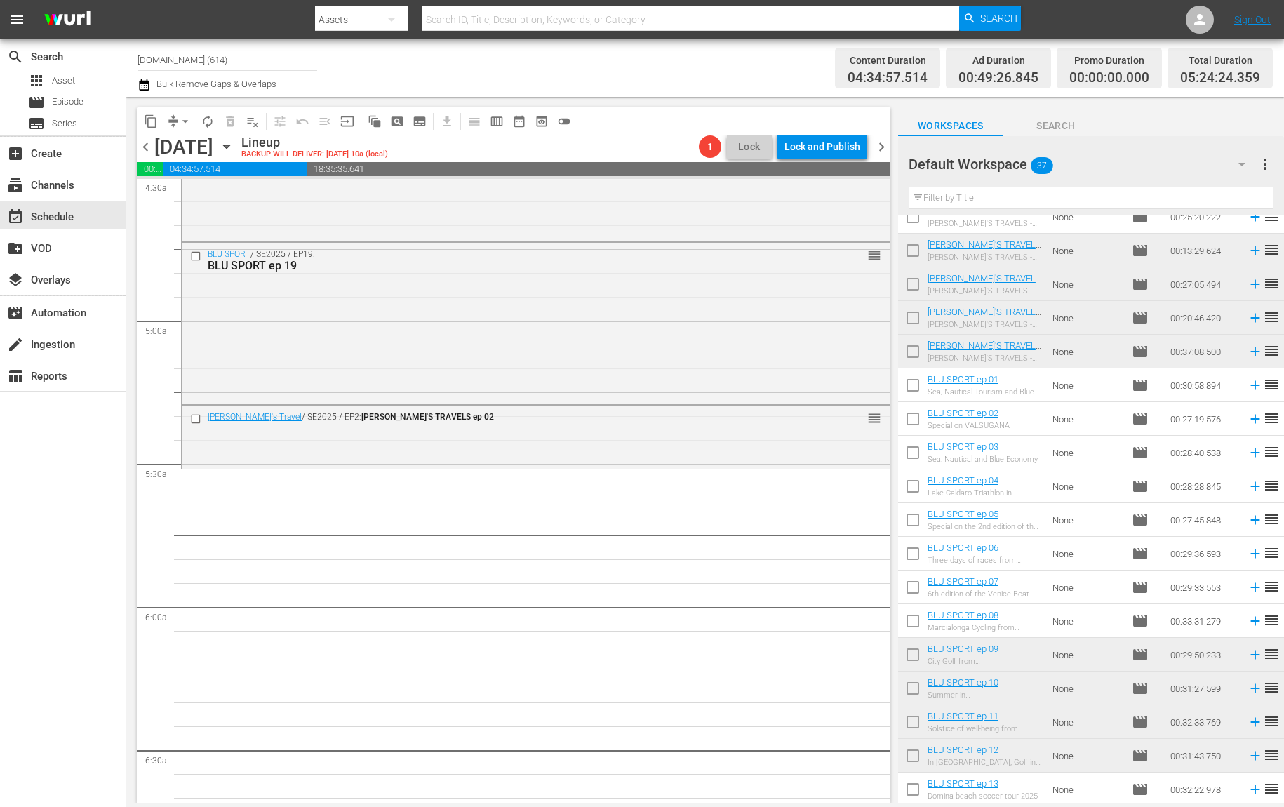
scroll to position [1285, 0]
click at [1248, 621] on icon at bounding box center [1255, 620] width 15 height 15
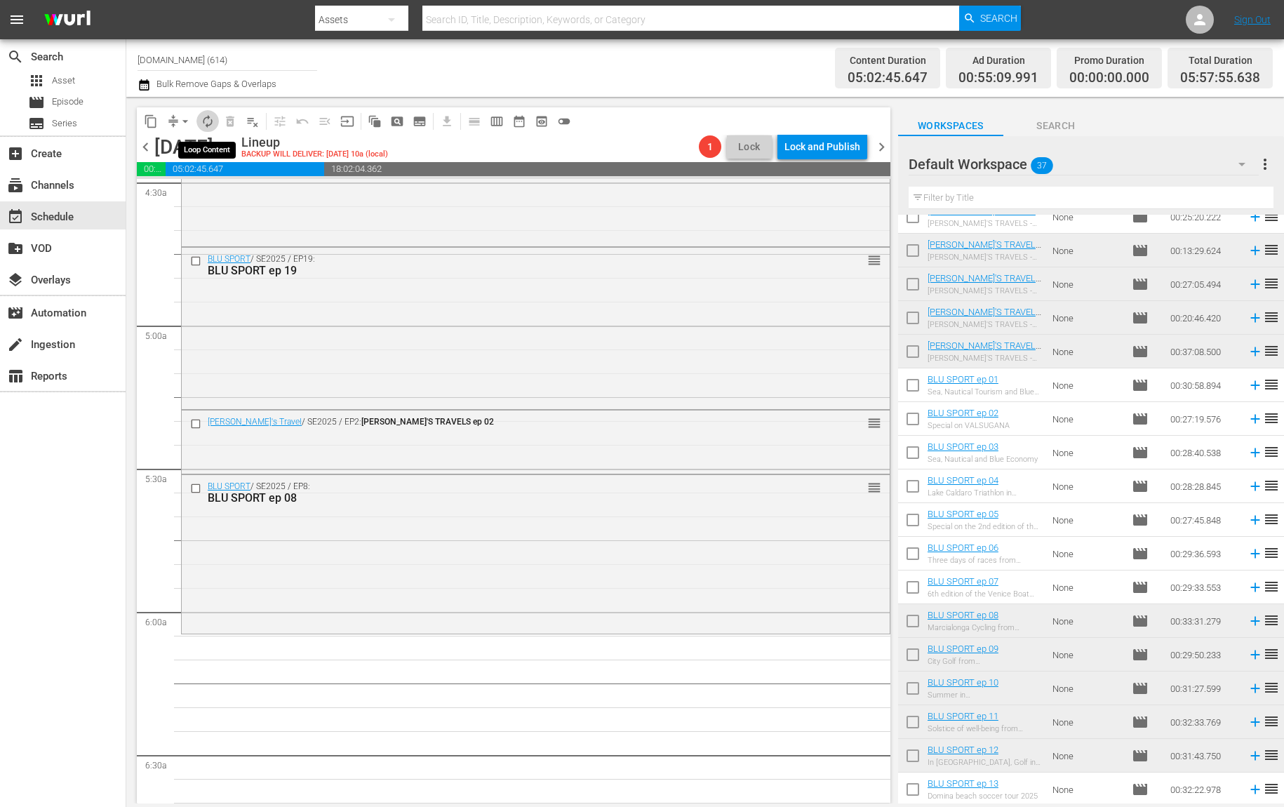
click at [208, 114] on span "autorenew_outlined" at bounding box center [208, 121] width 14 height 14
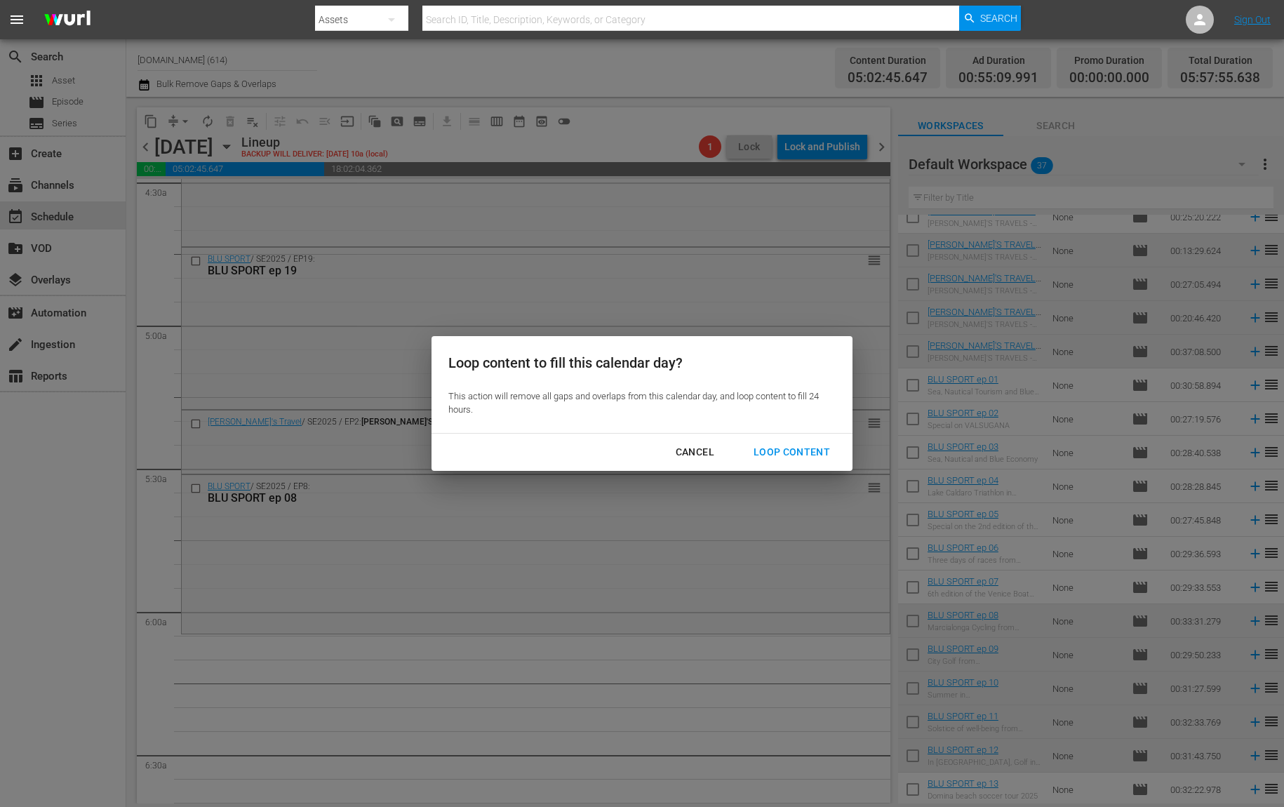
click at [790, 452] on div "Loop Content" at bounding box center [792, 453] width 99 height 18
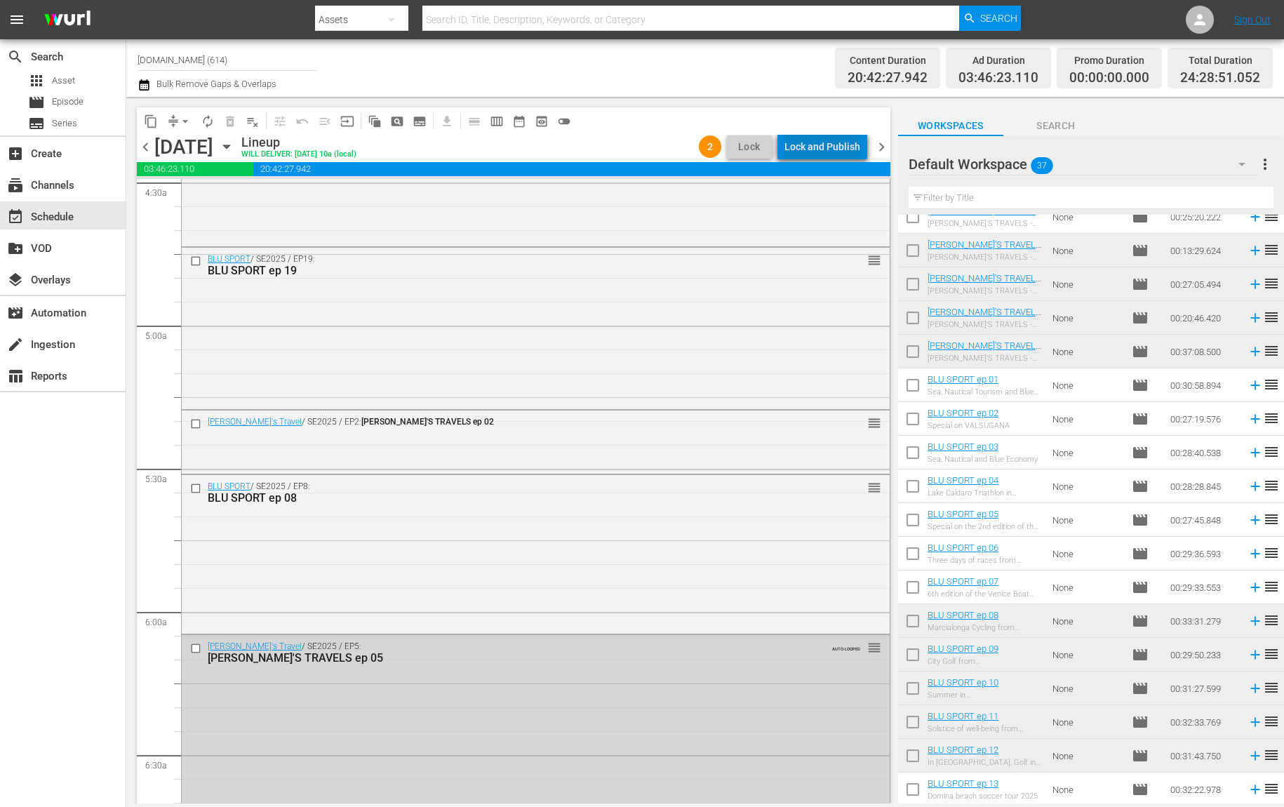
click at [839, 146] on div "Lock and Publish" at bounding box center [823, 146] width 76 height 25
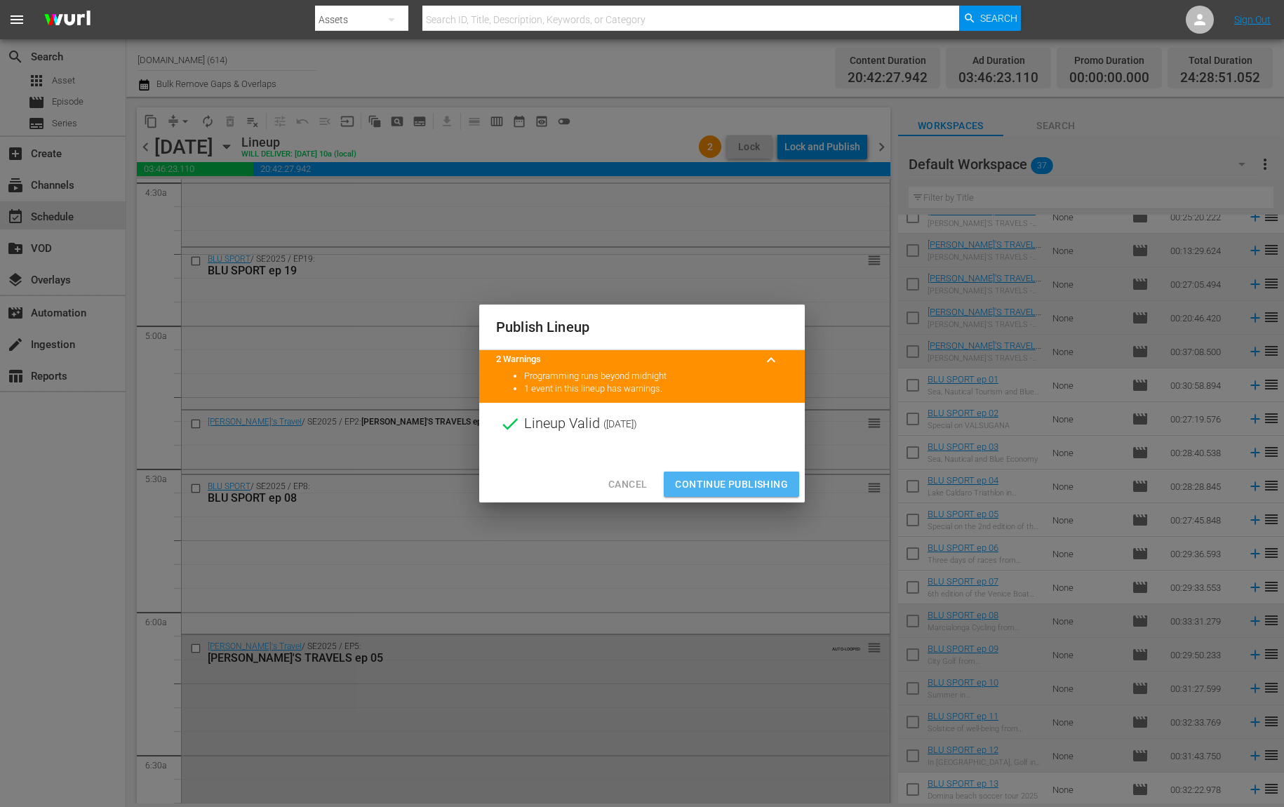
click at [740, 489] on span "Continue Publishing" at bounding box center [731, 485] width 113 height 18
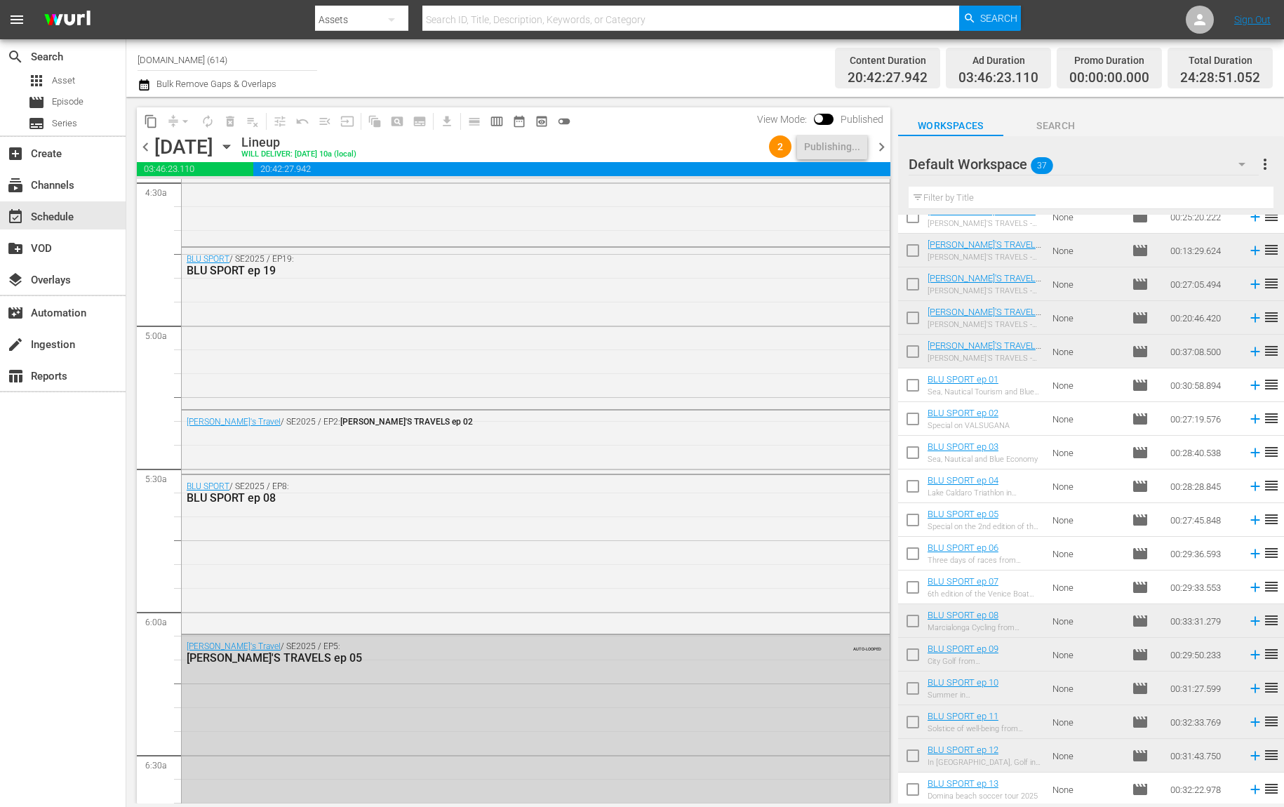
click at [884, 146] on span "chevron_right" at bounding box center [882, 147] width 18 height 18
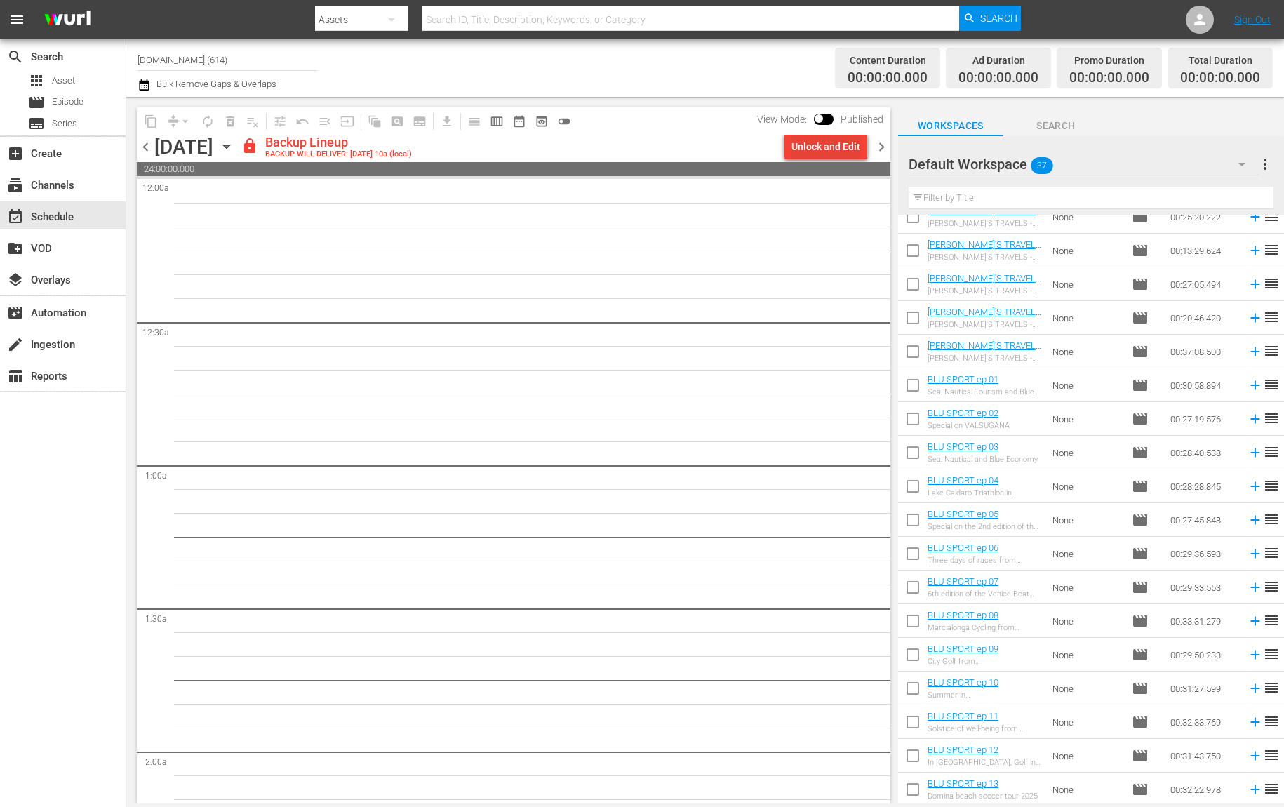
click at [837, 156] on div "Unlock and Edit" at bounding box center [826, 146] width 69 height 25
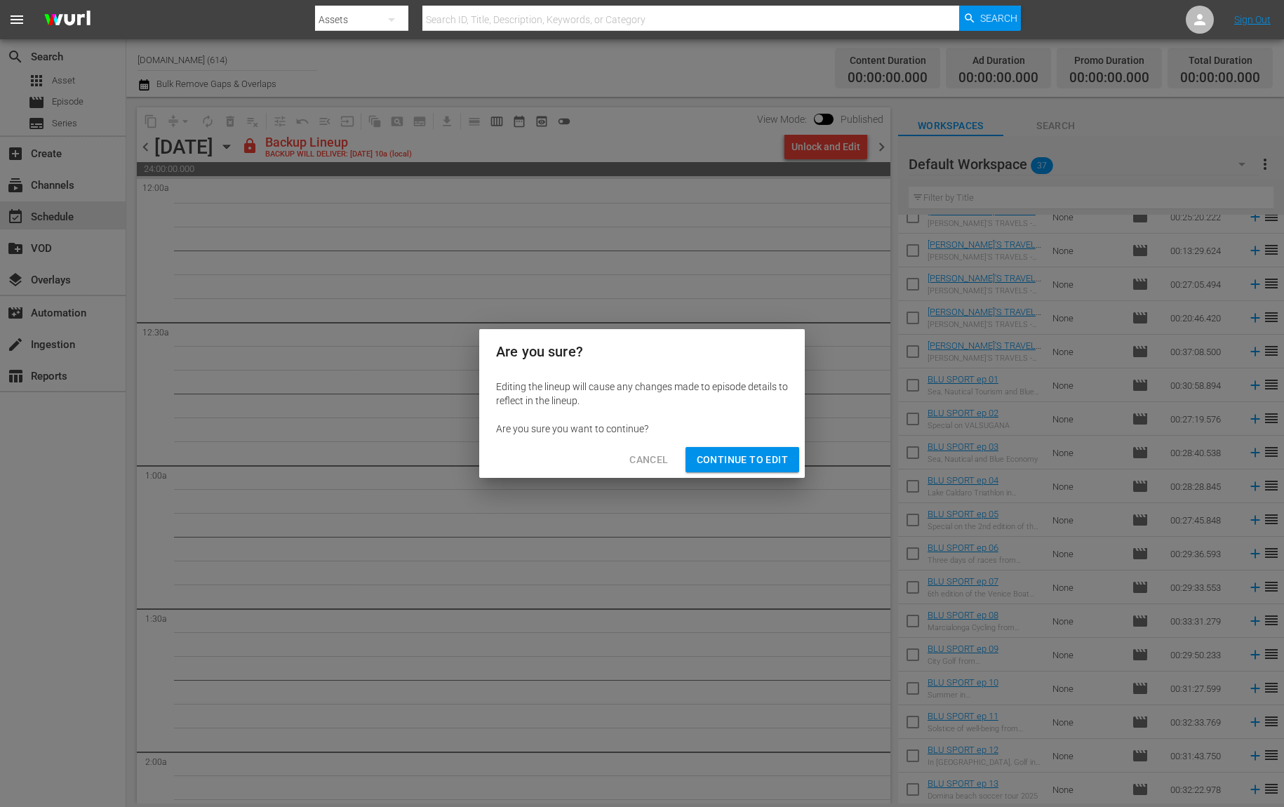
click at [759, 463] on span "Continue to Edit" at bounding box center [742, 460] width 91 height 18
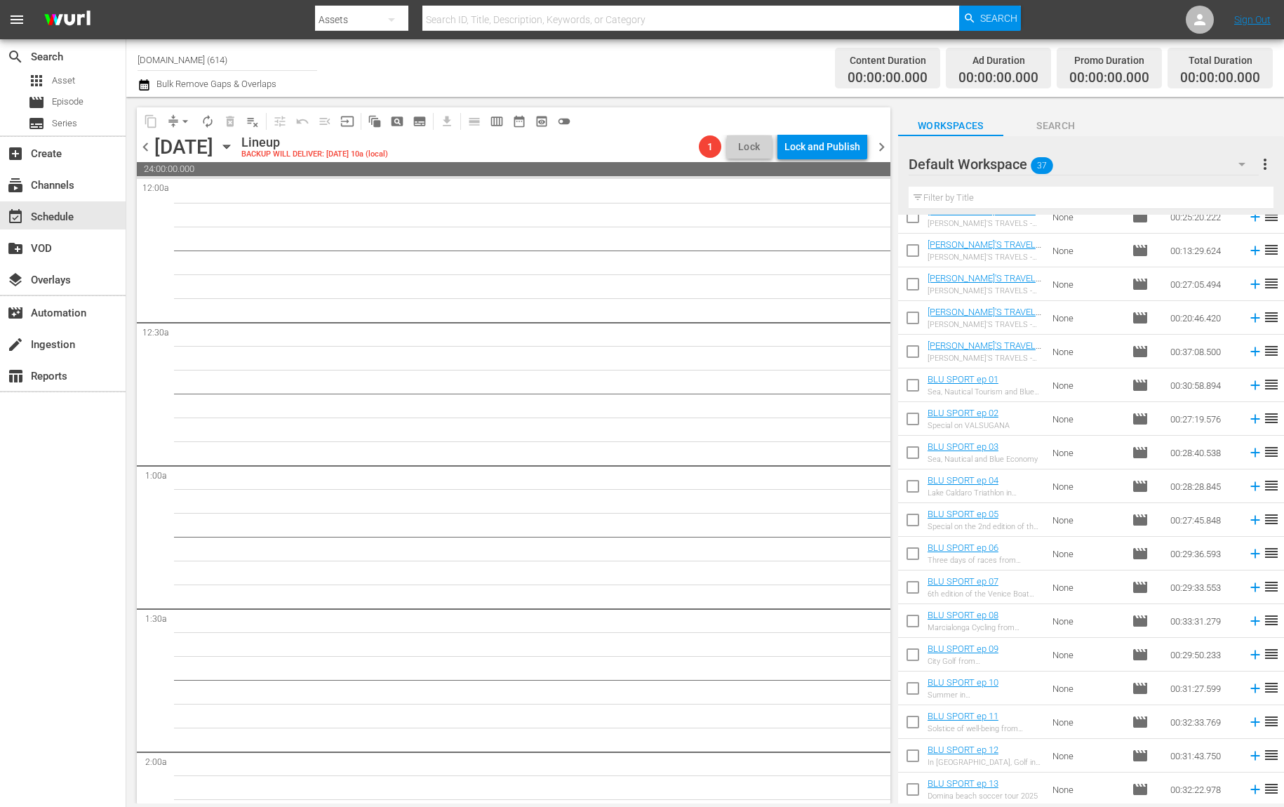
click at [143, 152] on span "chevron_left" at bounding box center [146, 147] width 18 height 18
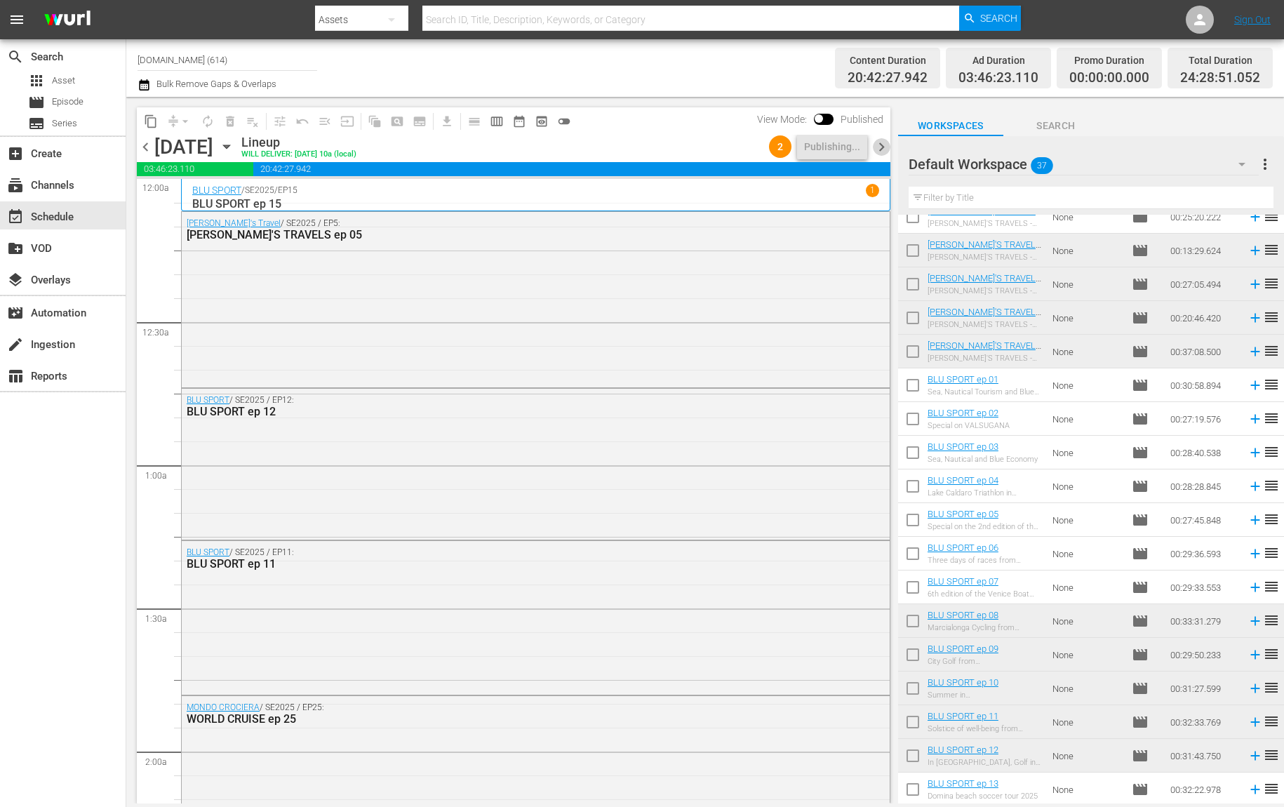
click at [884, 145] on span "chevron_right" at bounding box center [882, 147] width 18 height 18
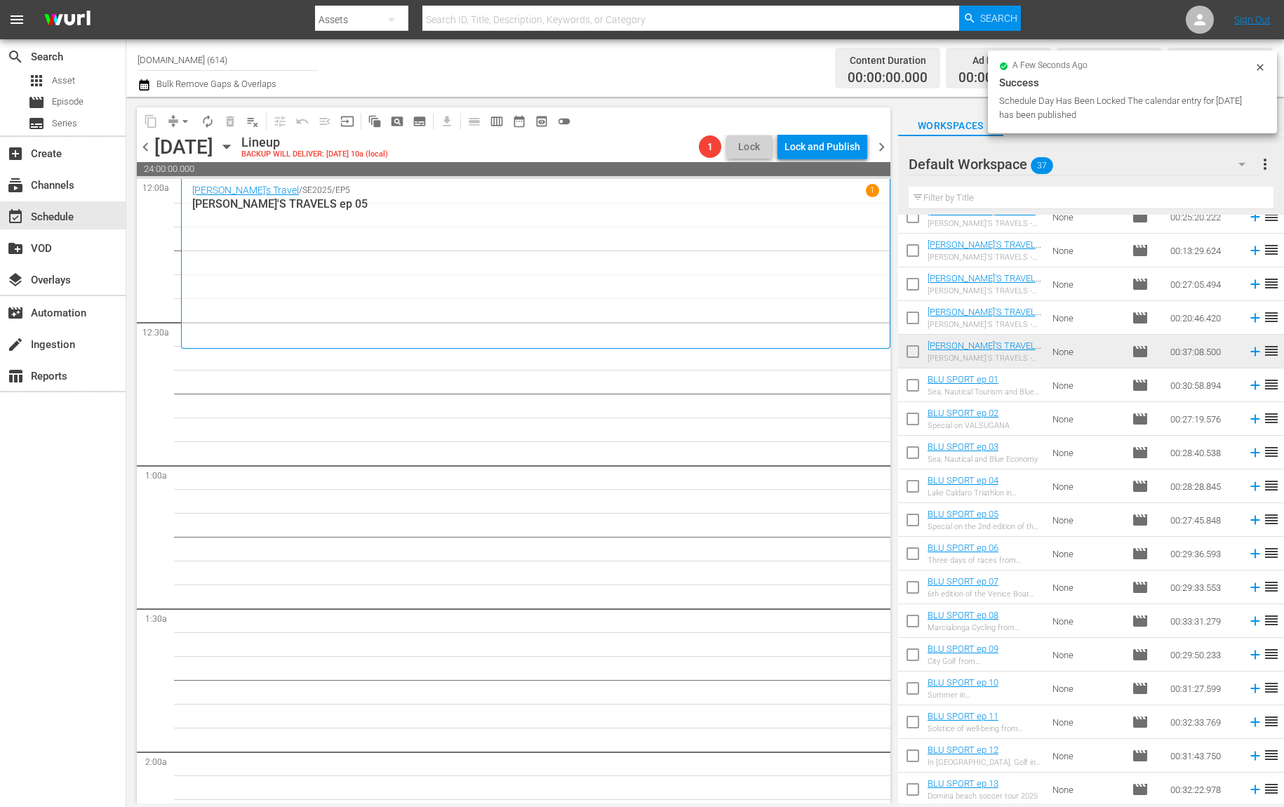
click at [150, 145] on span "chevron_left" at bounding box center [146, 147] width 18 height 18
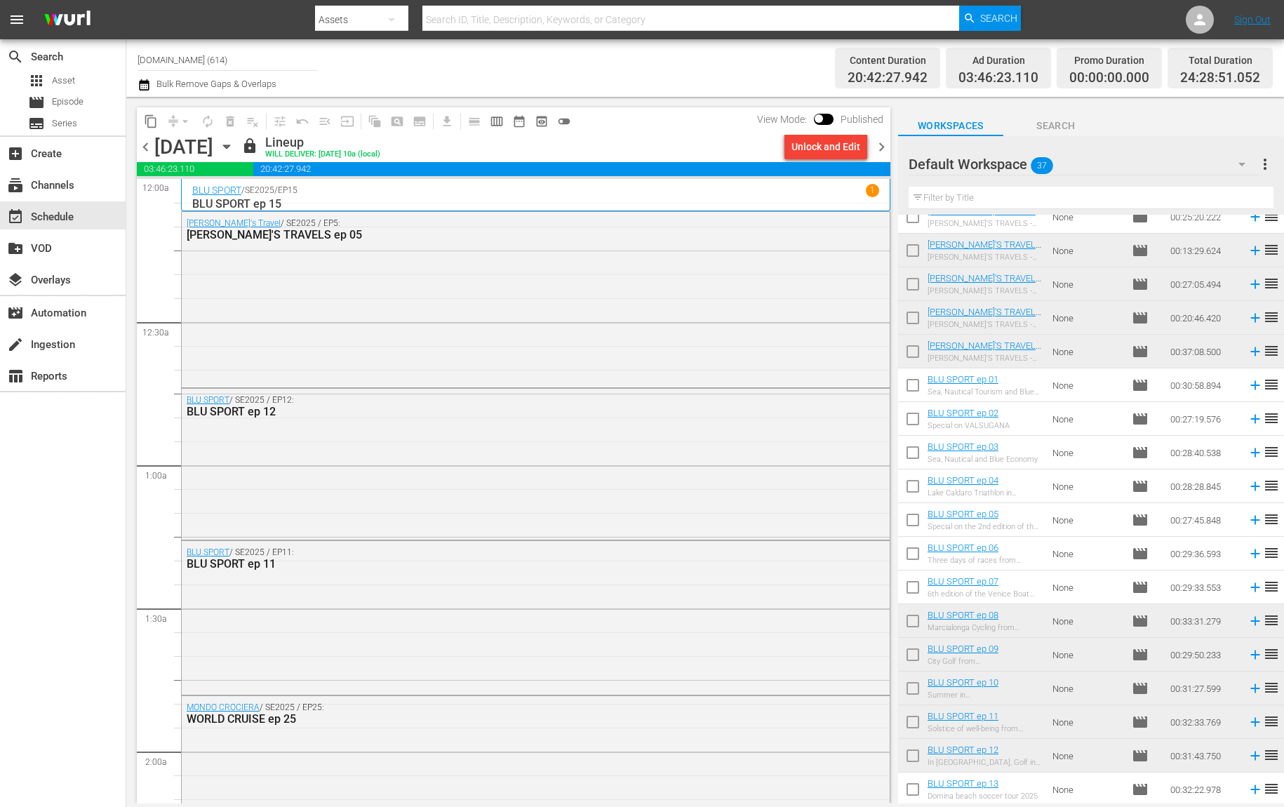
click at [880, 140] on span "chevron_right" at bounding box center [882, 147] width 18 height 18
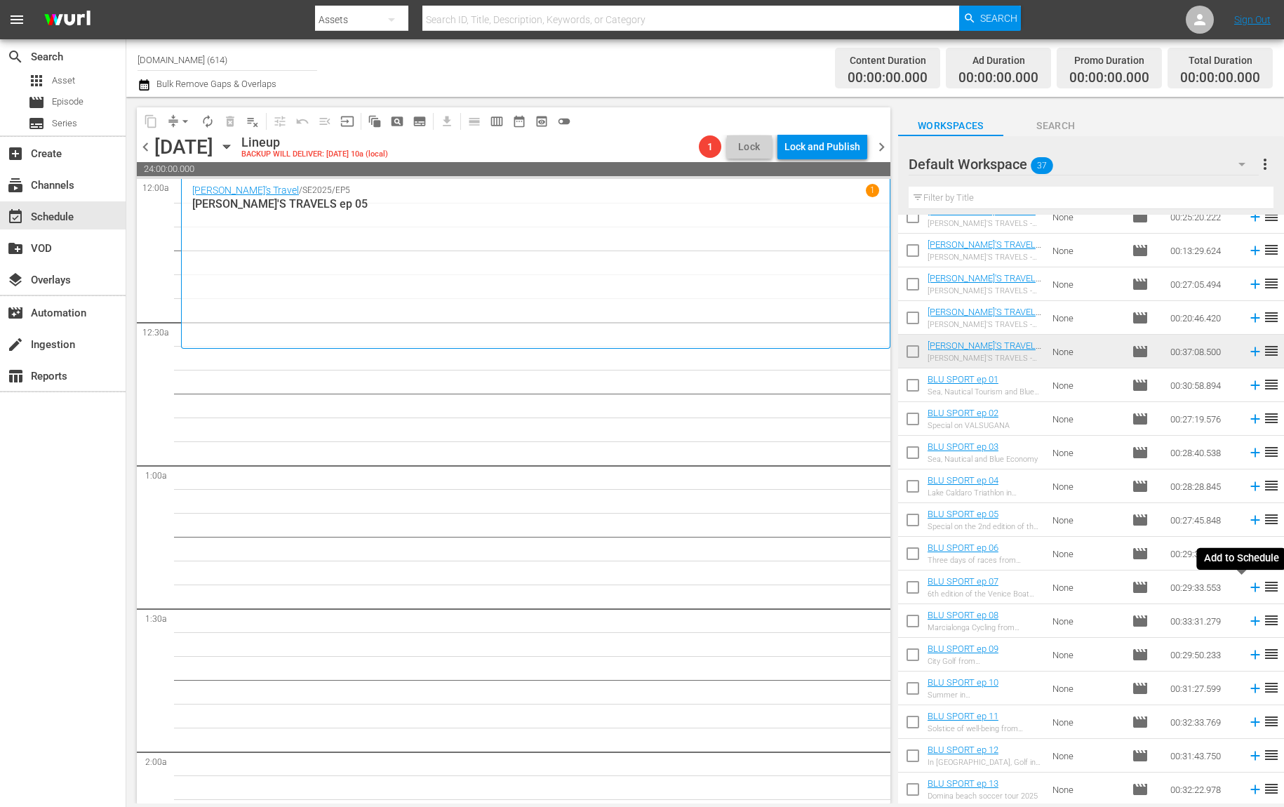
click at [1248, 585] on icon at bounding box center [1255, 587] width 15 height 15
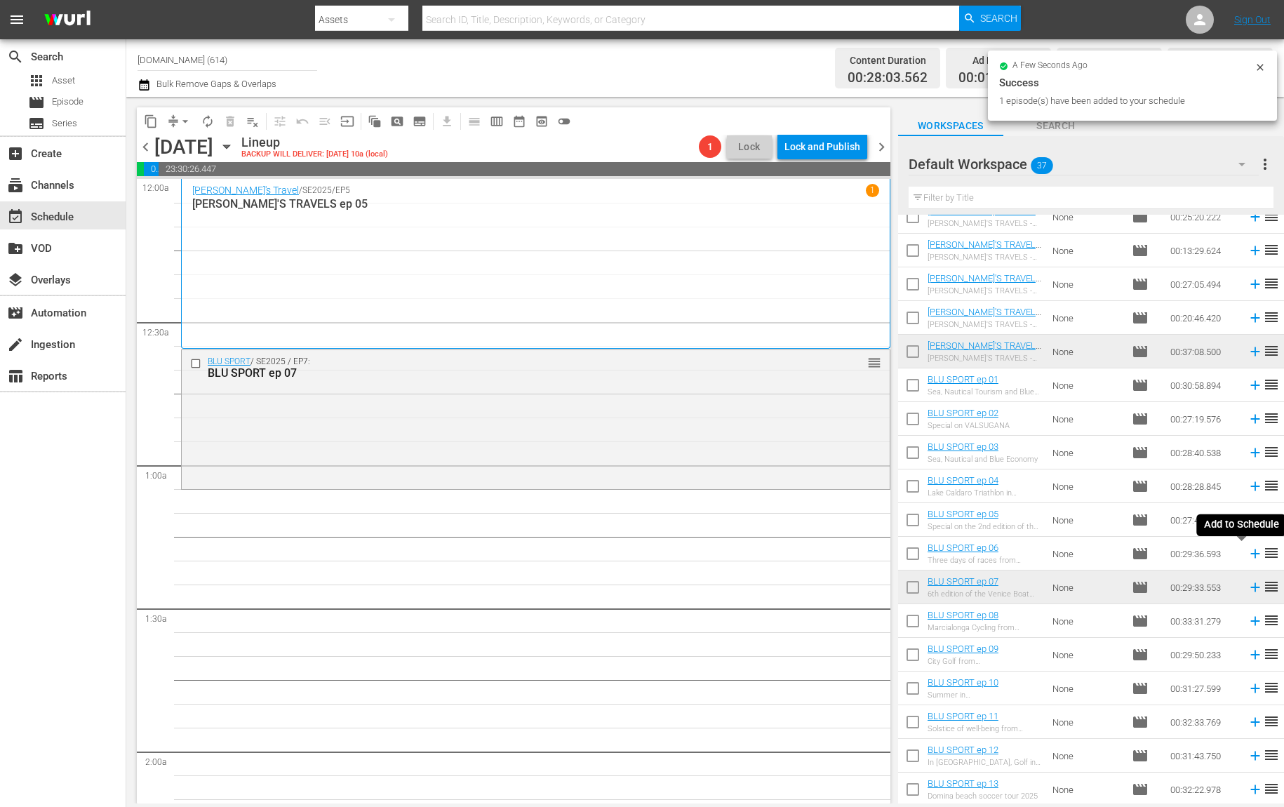
click at [1248, 551] on icon at bounding box center [1255, 553] width 15 height 15
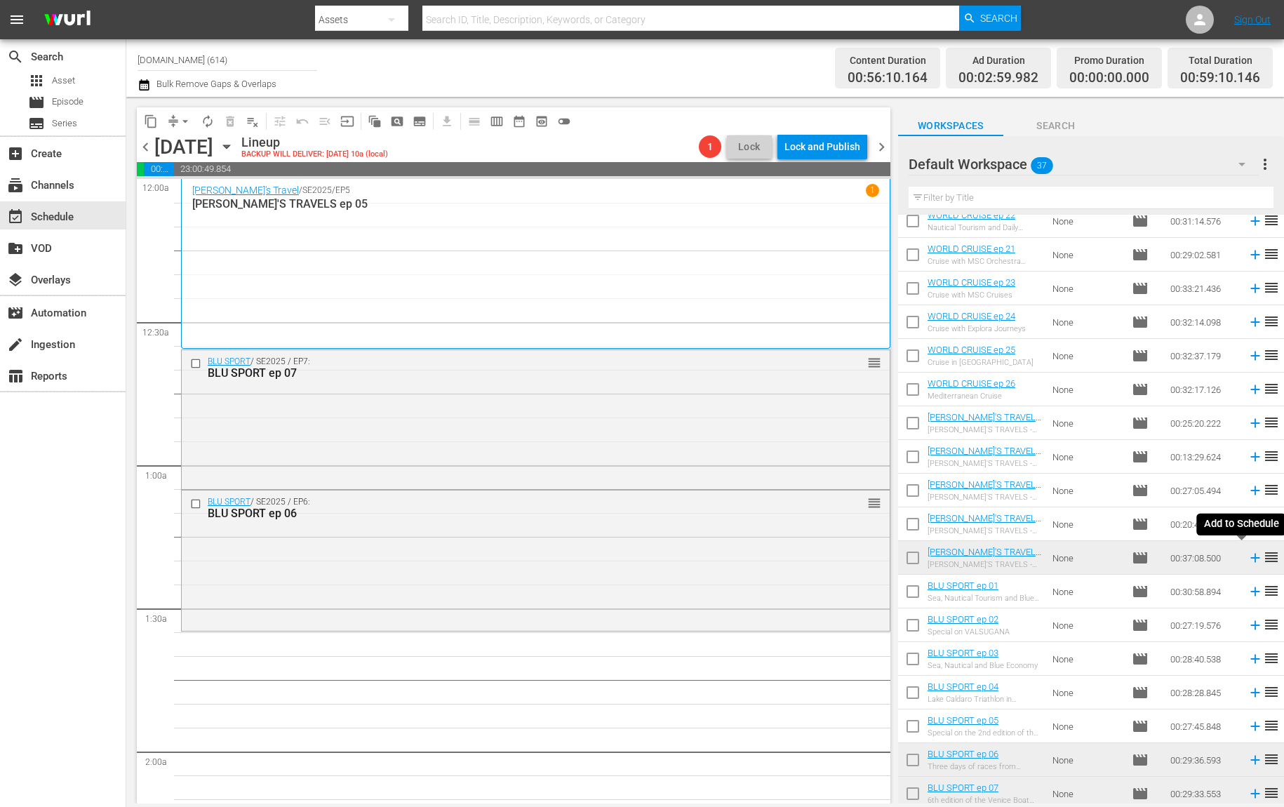
scroll to position [432, 0]
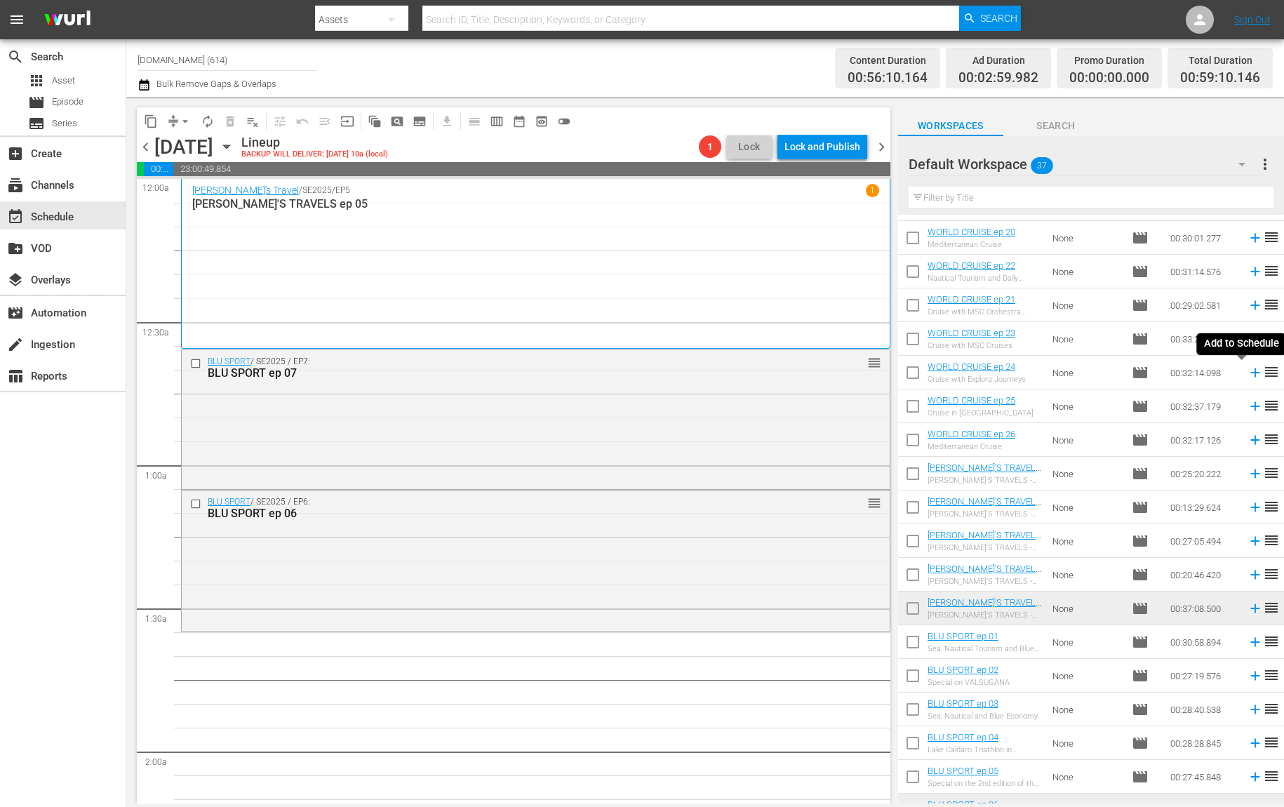
click at [1248, 376] on icon at bounding box center [1255, 372] width 15 height 15
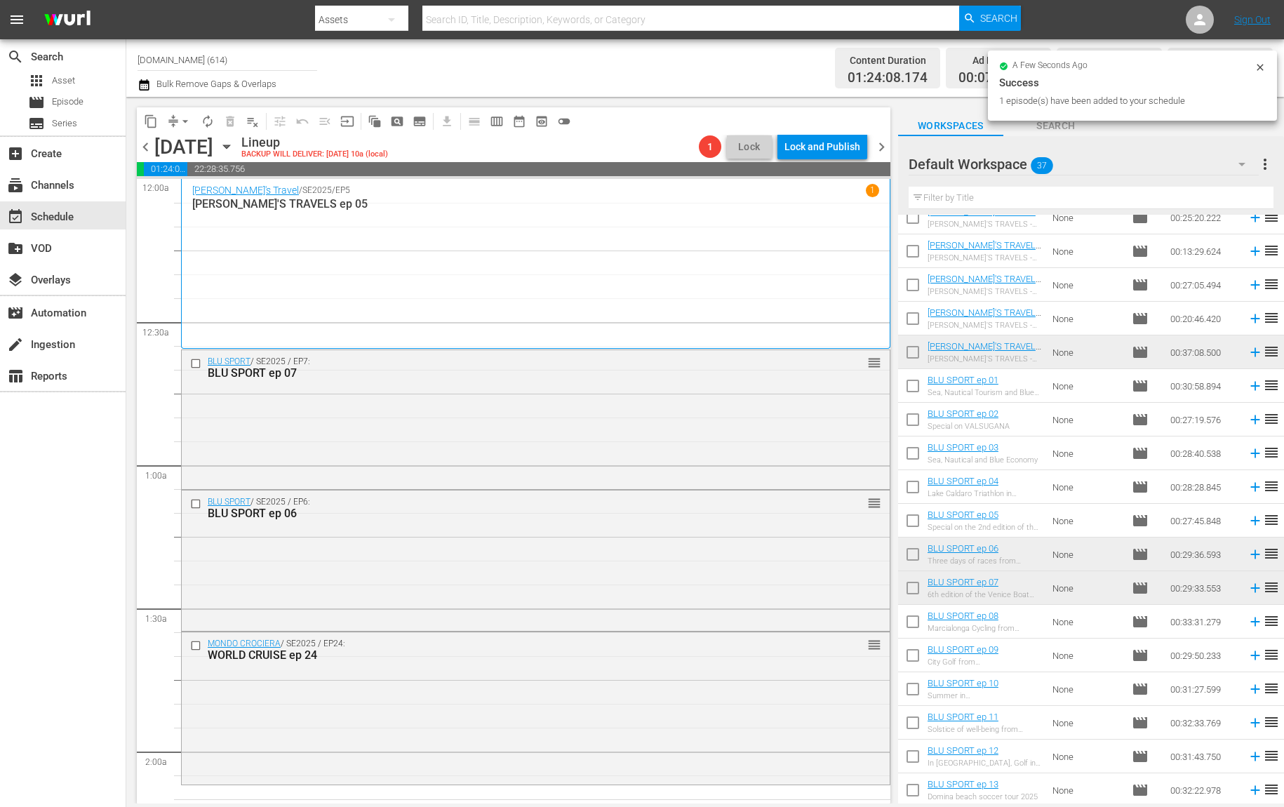
scroll to position [689, 0]
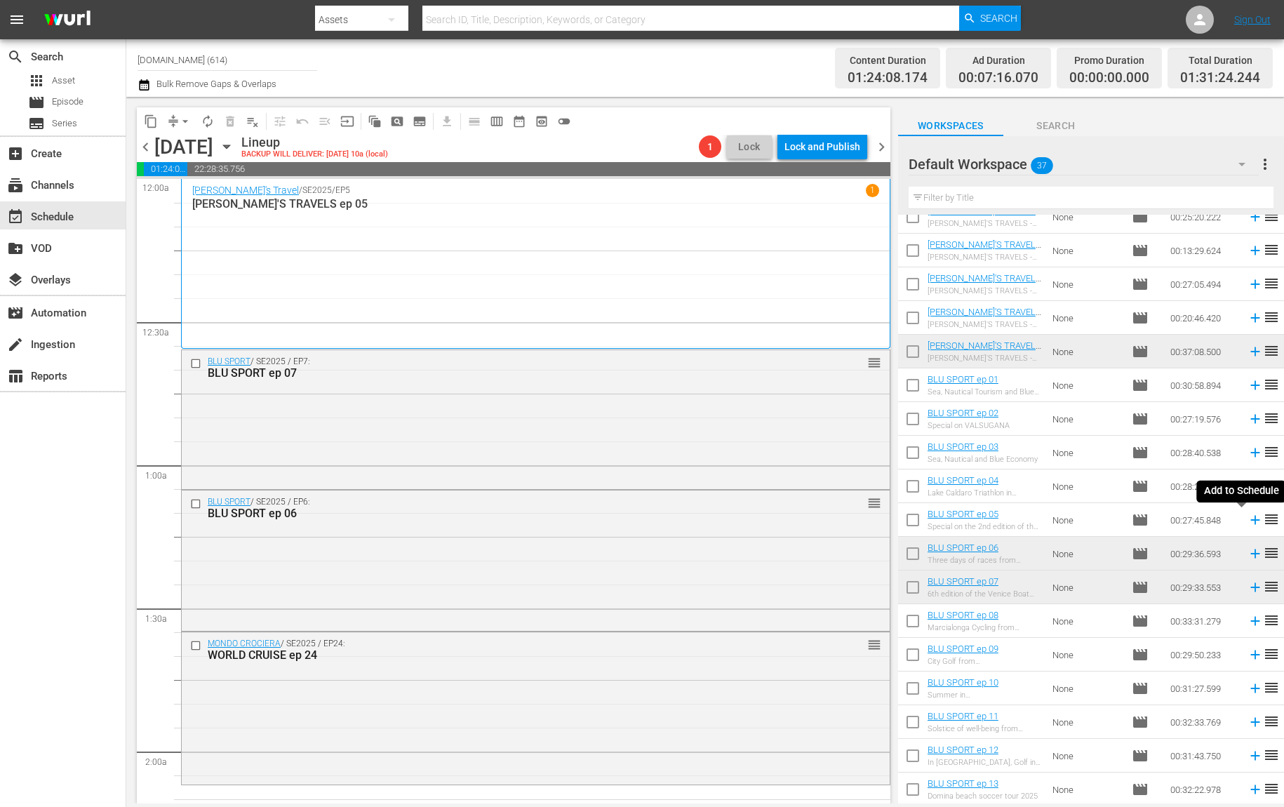
click at [1248, 517] on icon at bounding box center [1255, 519] width 15 height 15
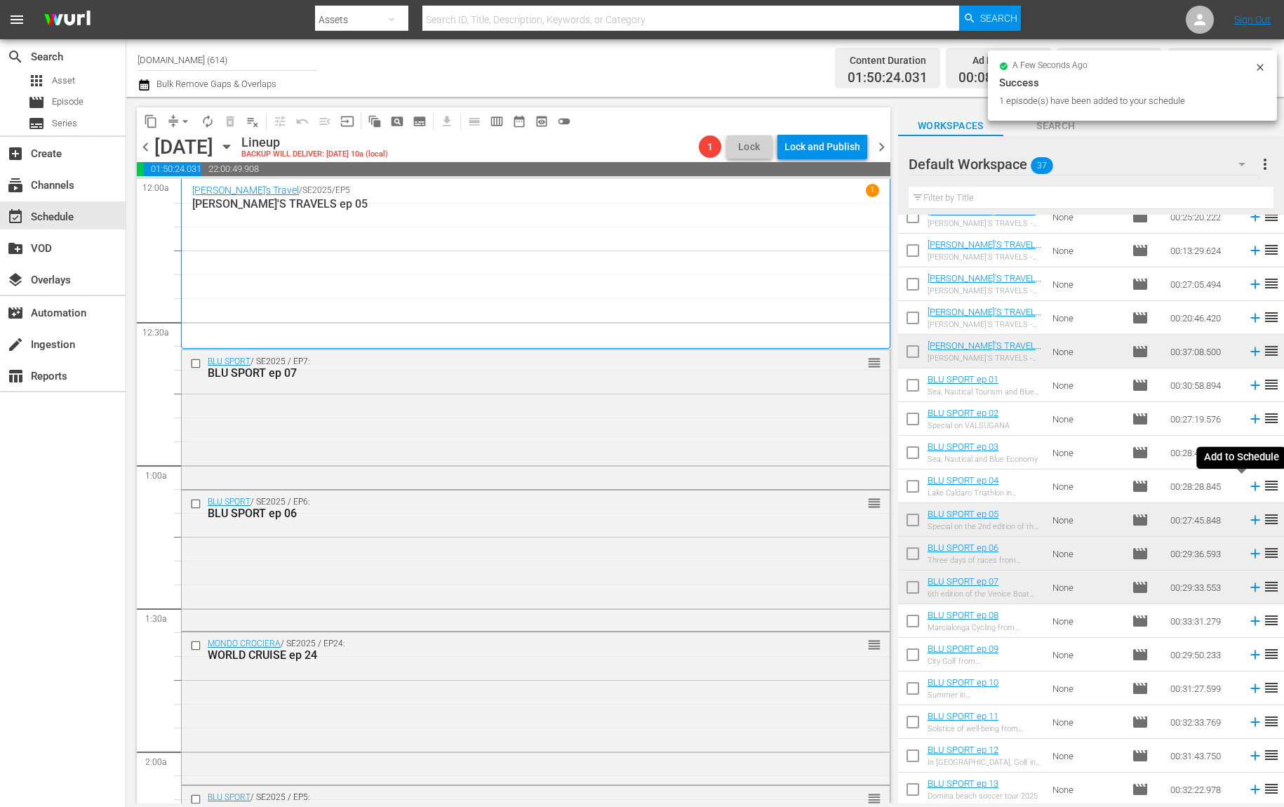
click at [1251, 486] on icon at bounding box center [1255, 486] width 9 height 9
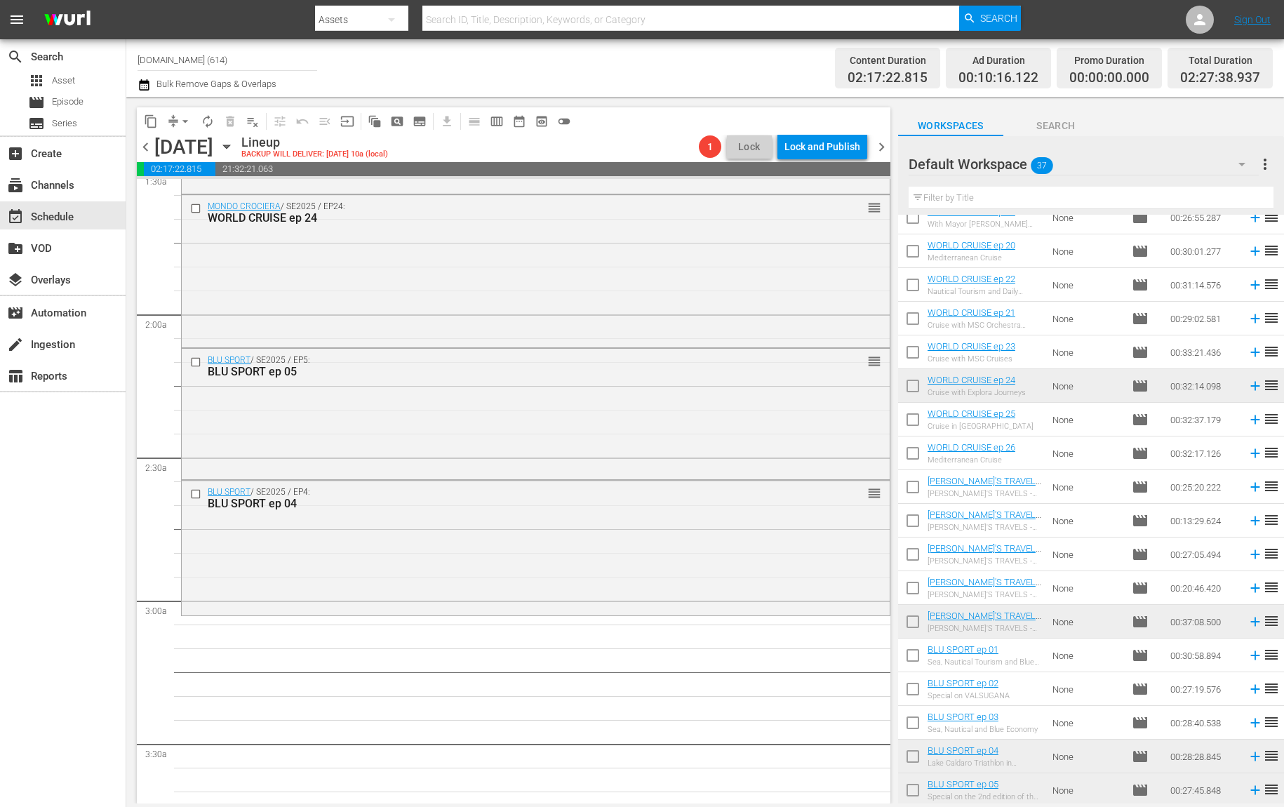
scroll to position [439, 0]
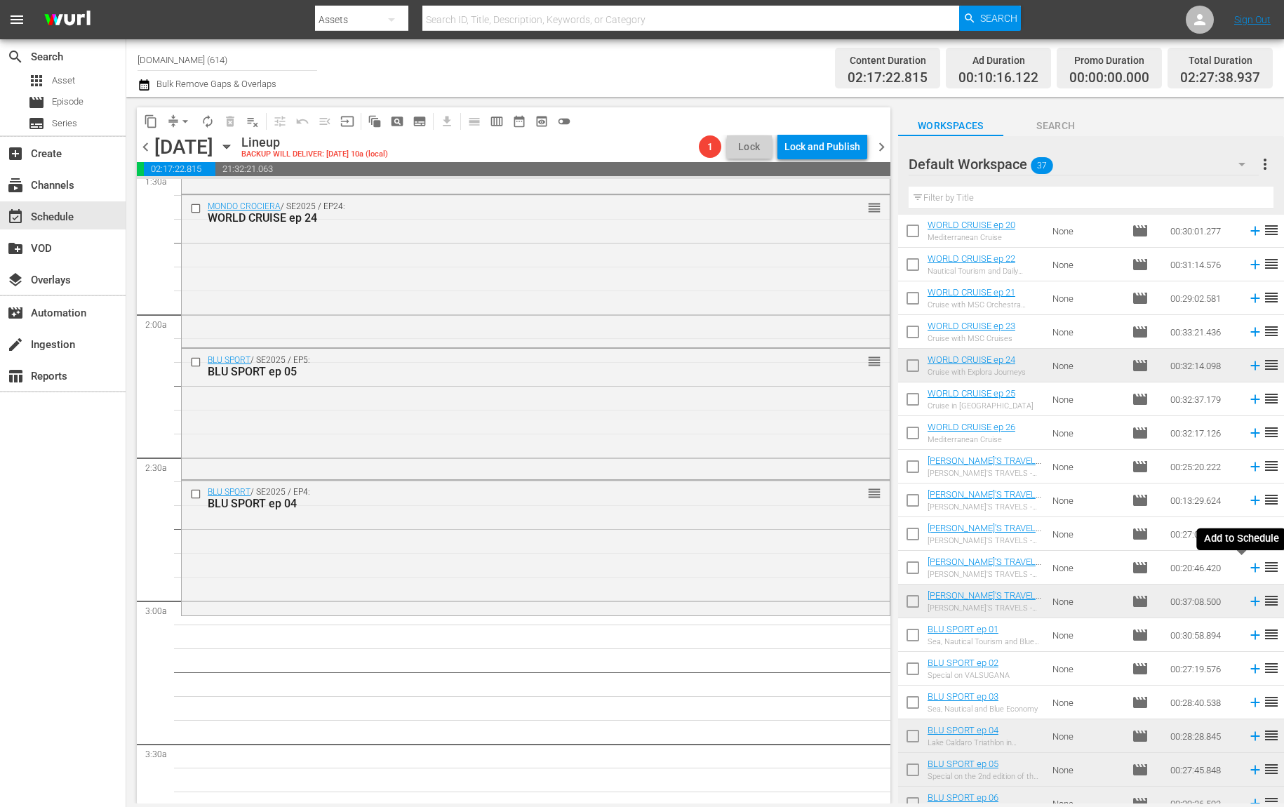
click at [1248, 569] on icon at bounding box center [1255, 567] width 15 height 15
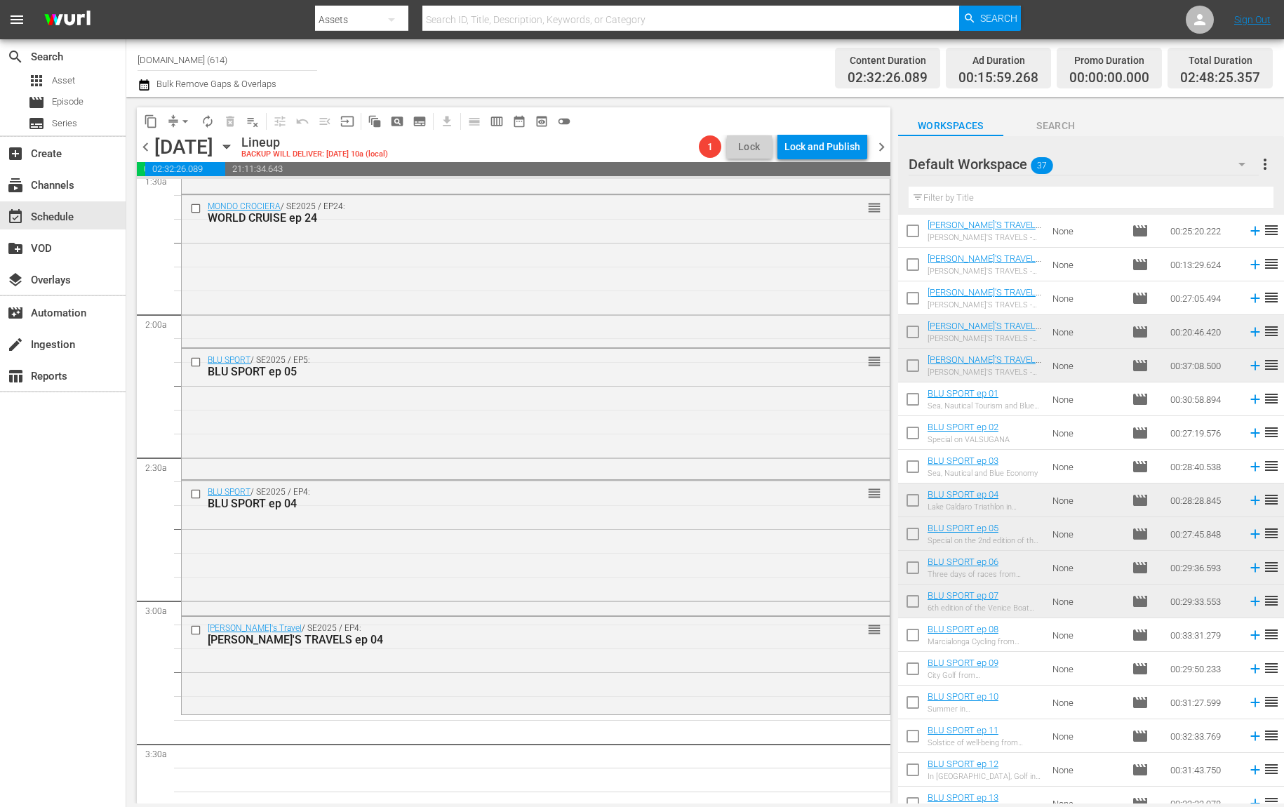
scroll to position [689, 0]
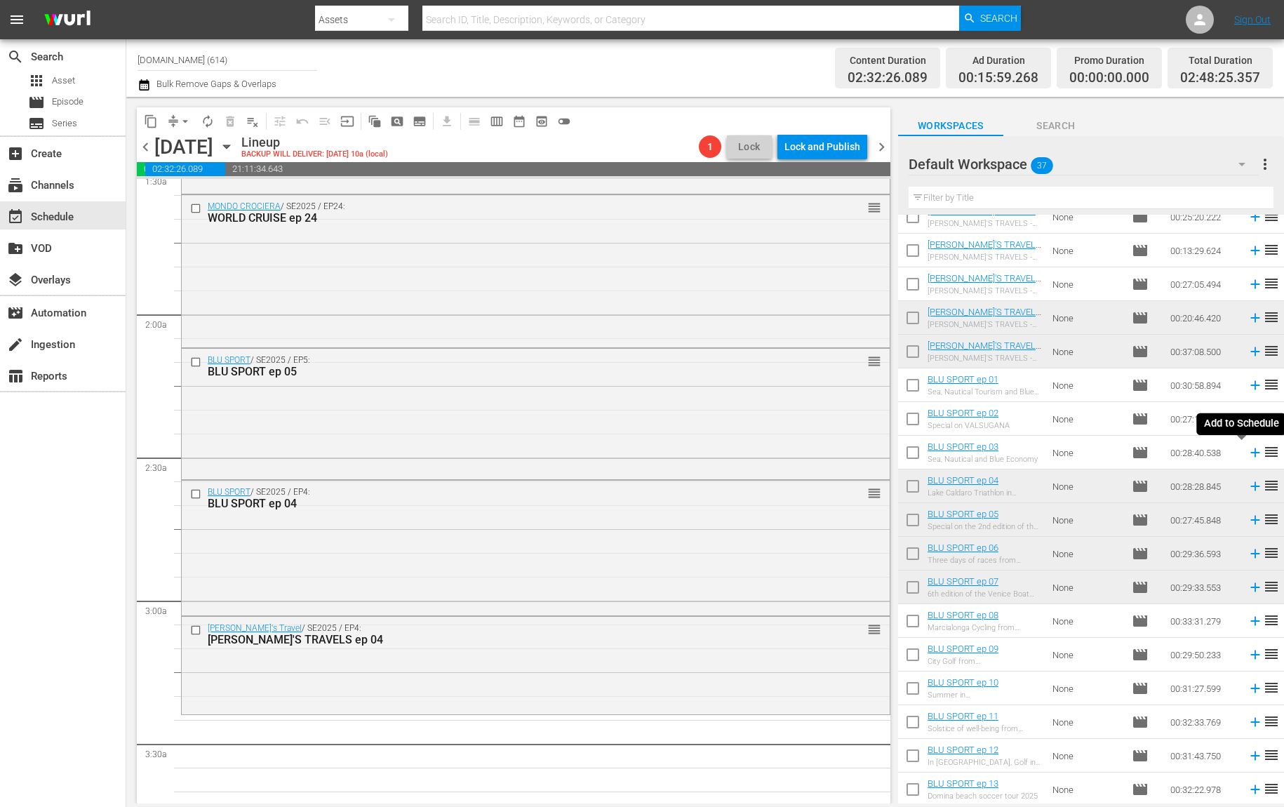
click at [1248, 455] on icon at bounding box center [1255, 452] width 15 height 15
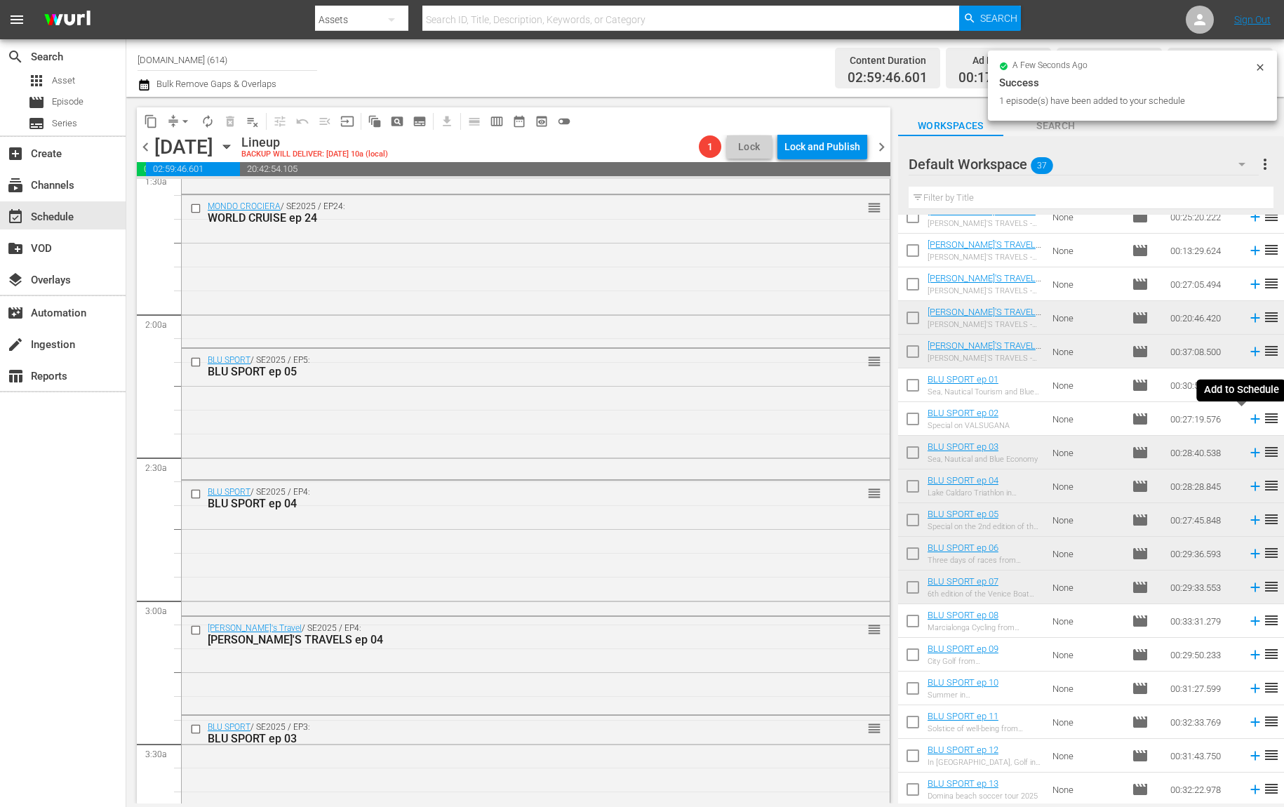
click at [1251, 421] on icon at bounding box center [1255, 419] width 9 height 9
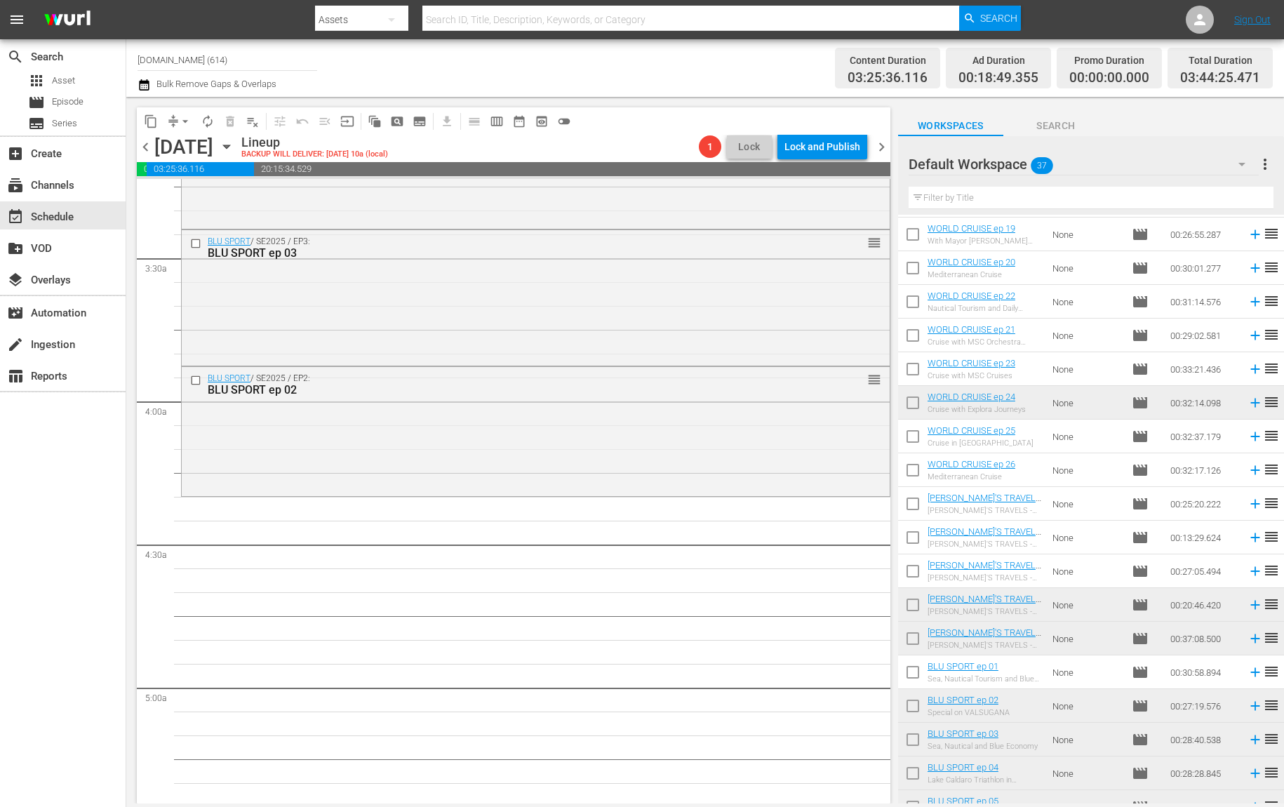
scroll to position [230, 0]
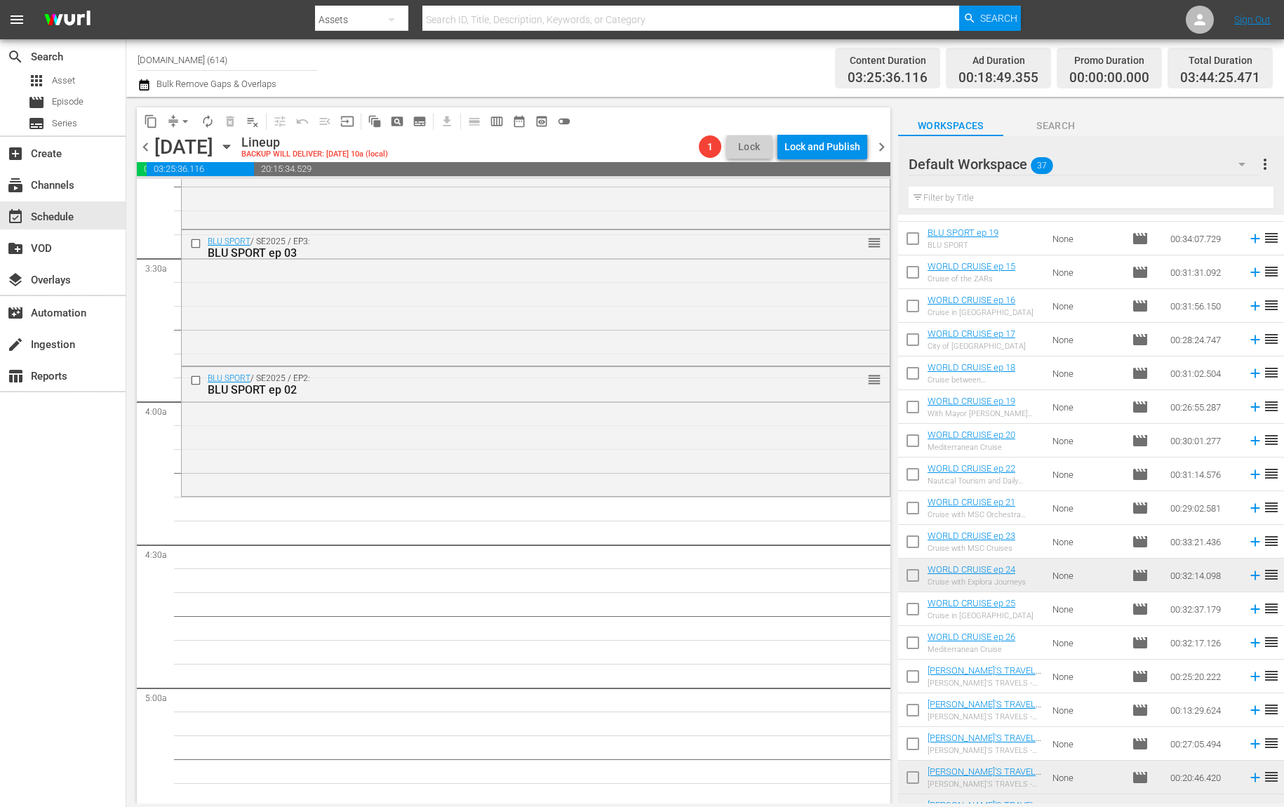
click at [1248, 543] on icon at bounding box center [1255, 541] width 15 height 15
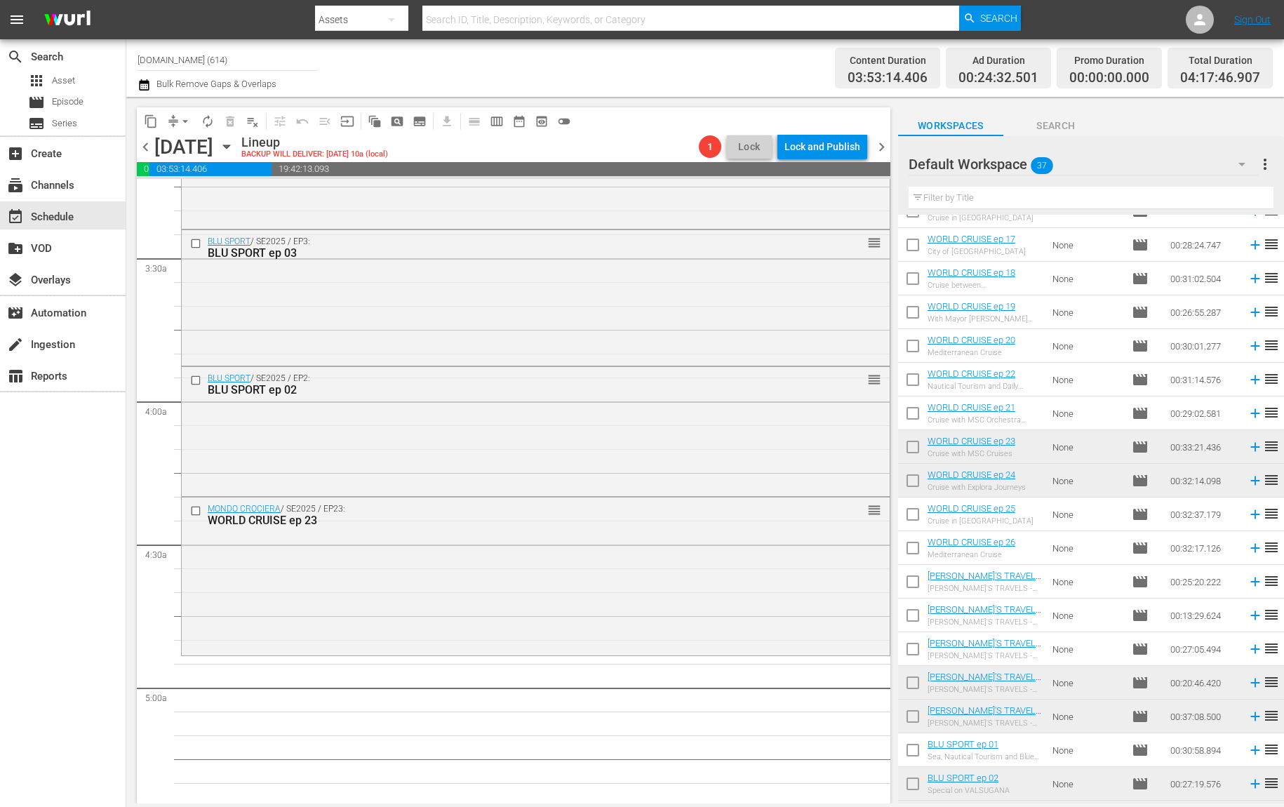
scroll to position [689, 0]
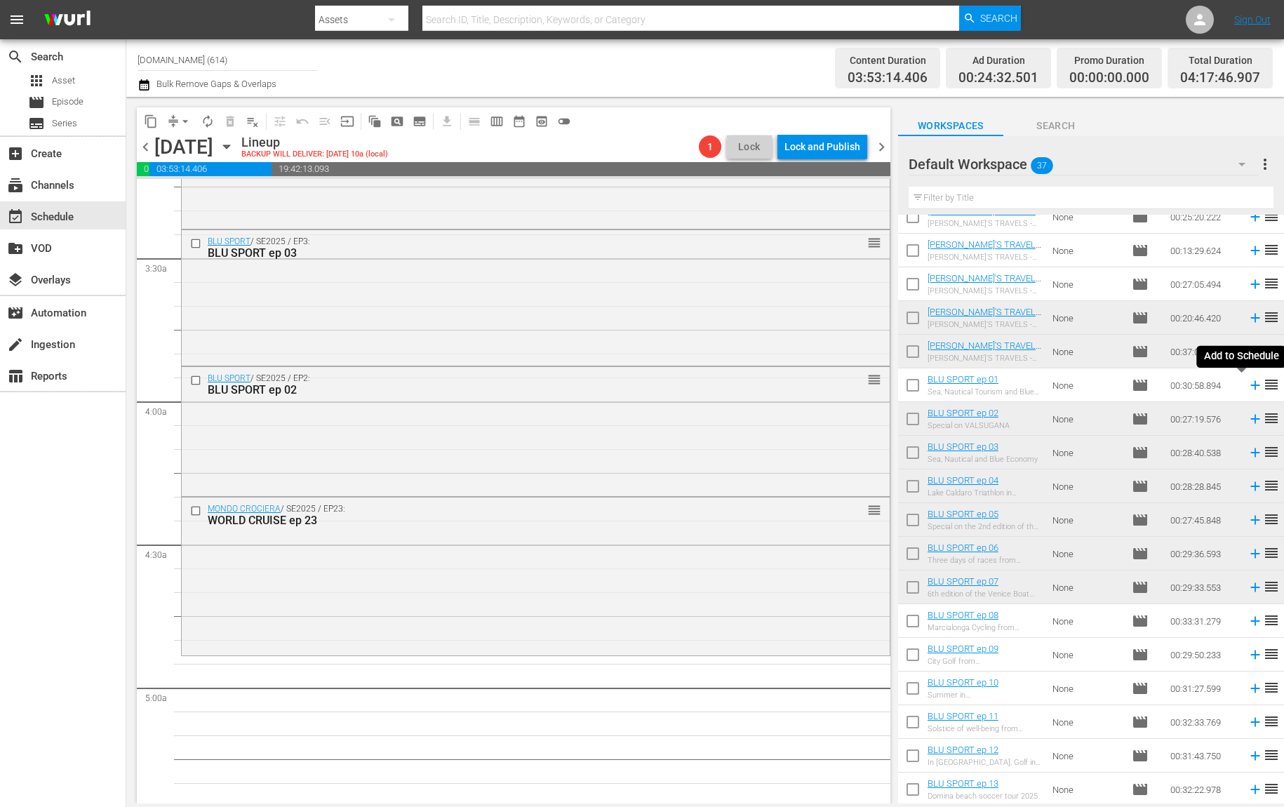
click at [1251, 385] on icon at bounding box center [1255, 385] width 9 height 9
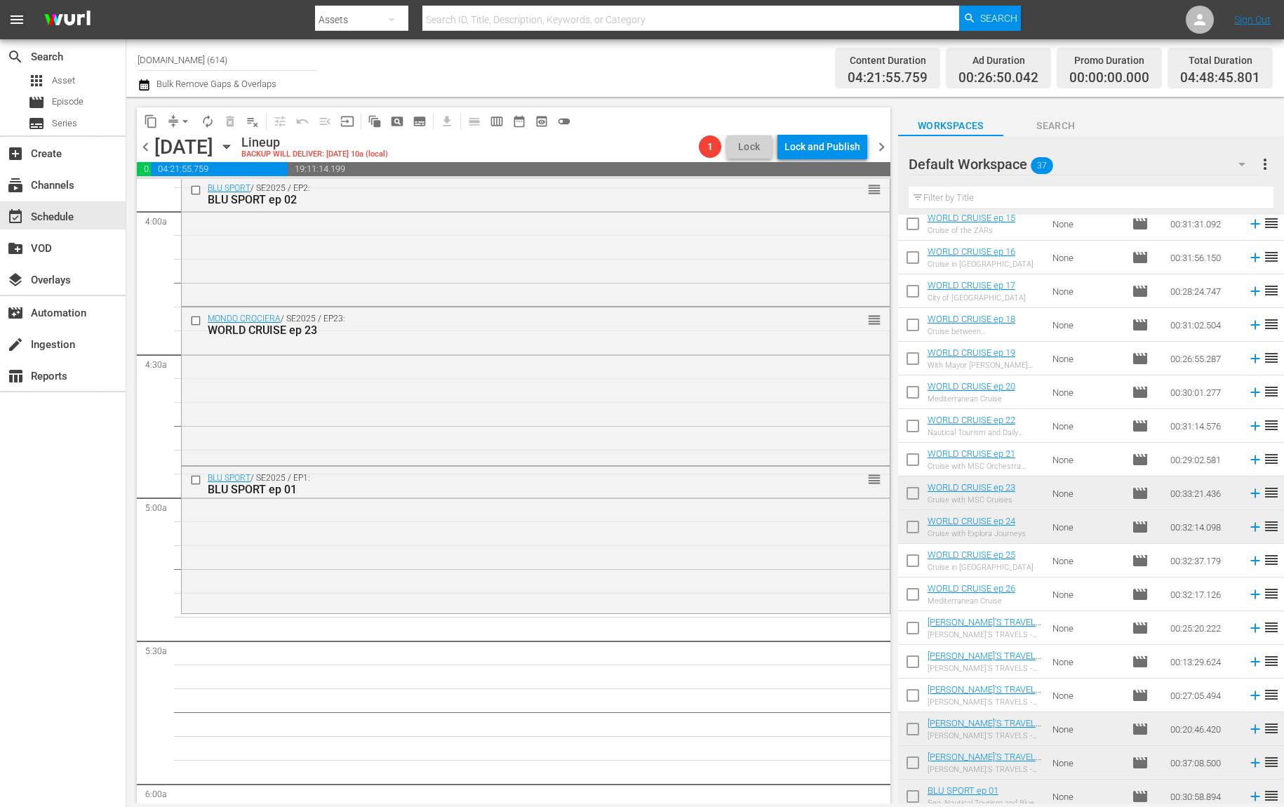
scroll to position [297, 0]
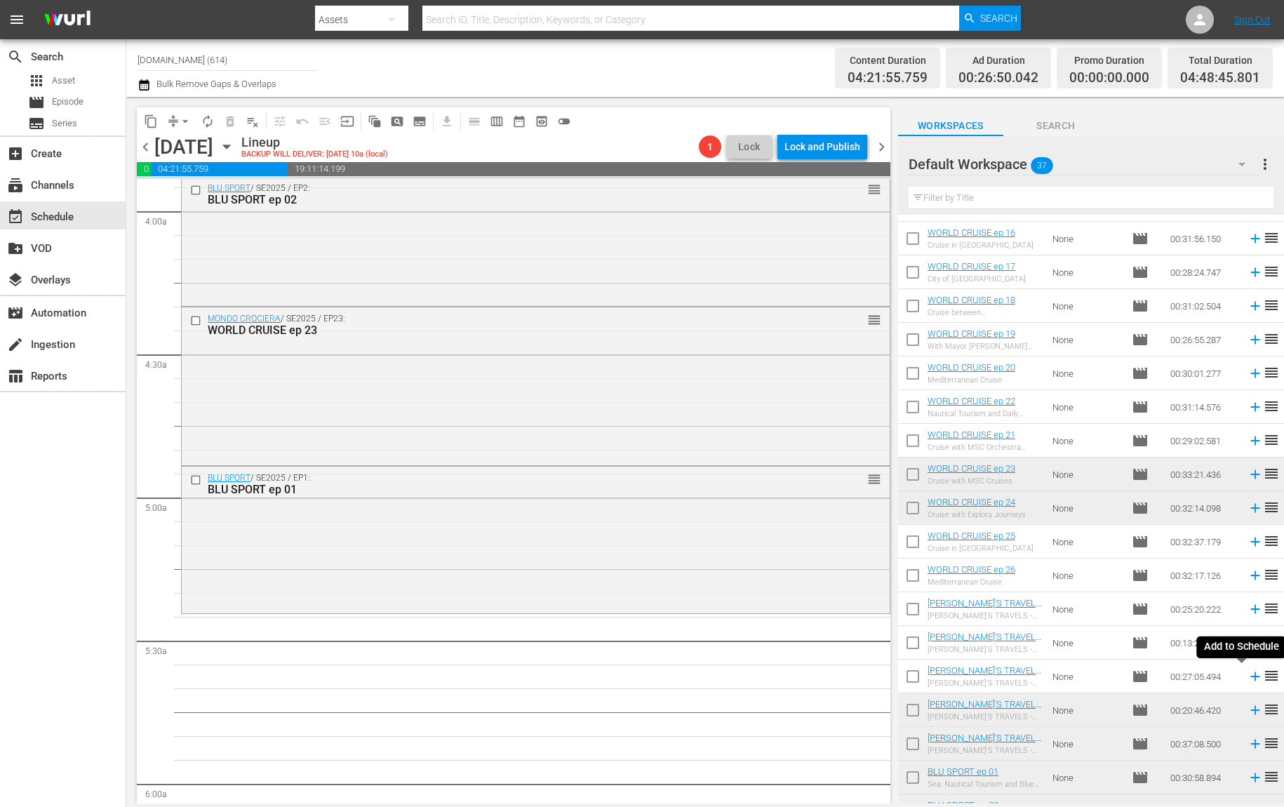
click at [1248, 679] on icon at bounding box center [1255, 676] width 15 height 15
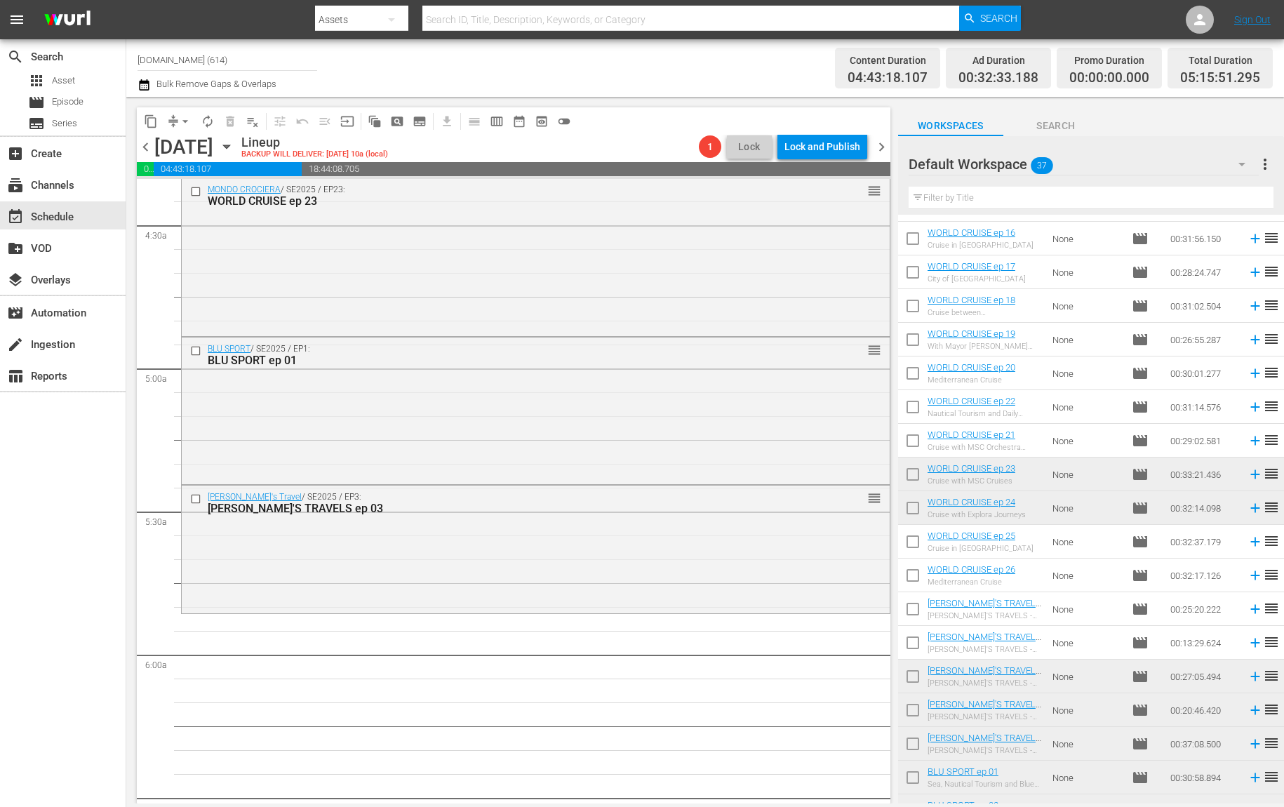
scroll to position [0, 0]
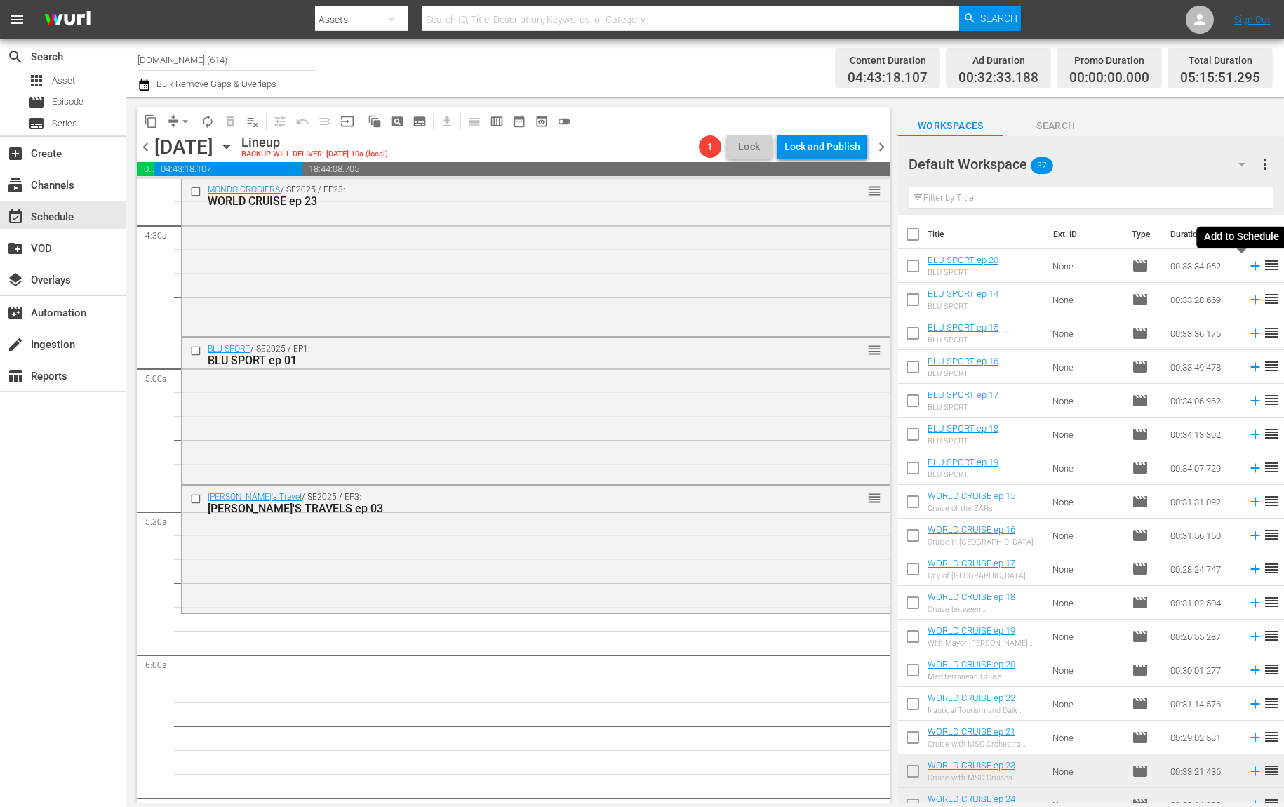
click at [1251, 270] on icon at bounding box center [1255, 266] width 9 height 9
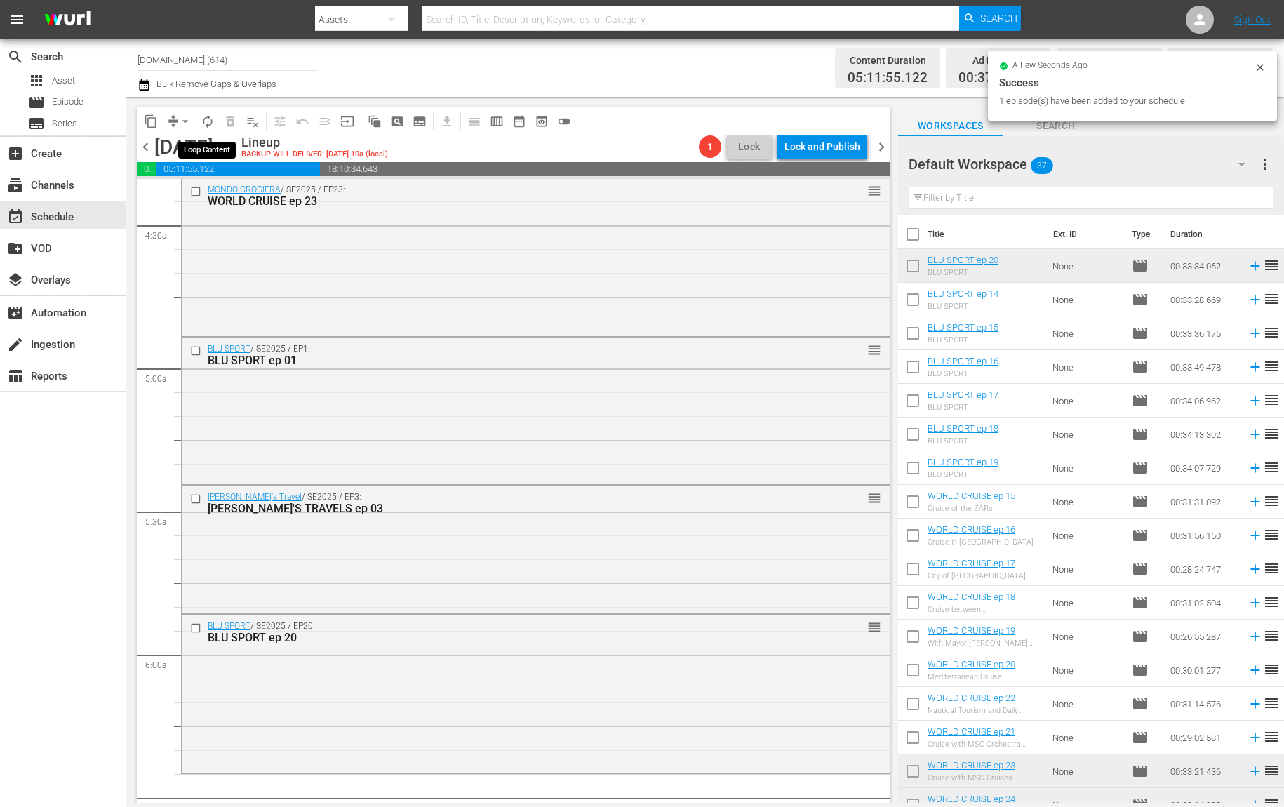
click at [203, 126] on span "autorenew_outlined" at bounding box center [208, 121] width 14 height 14
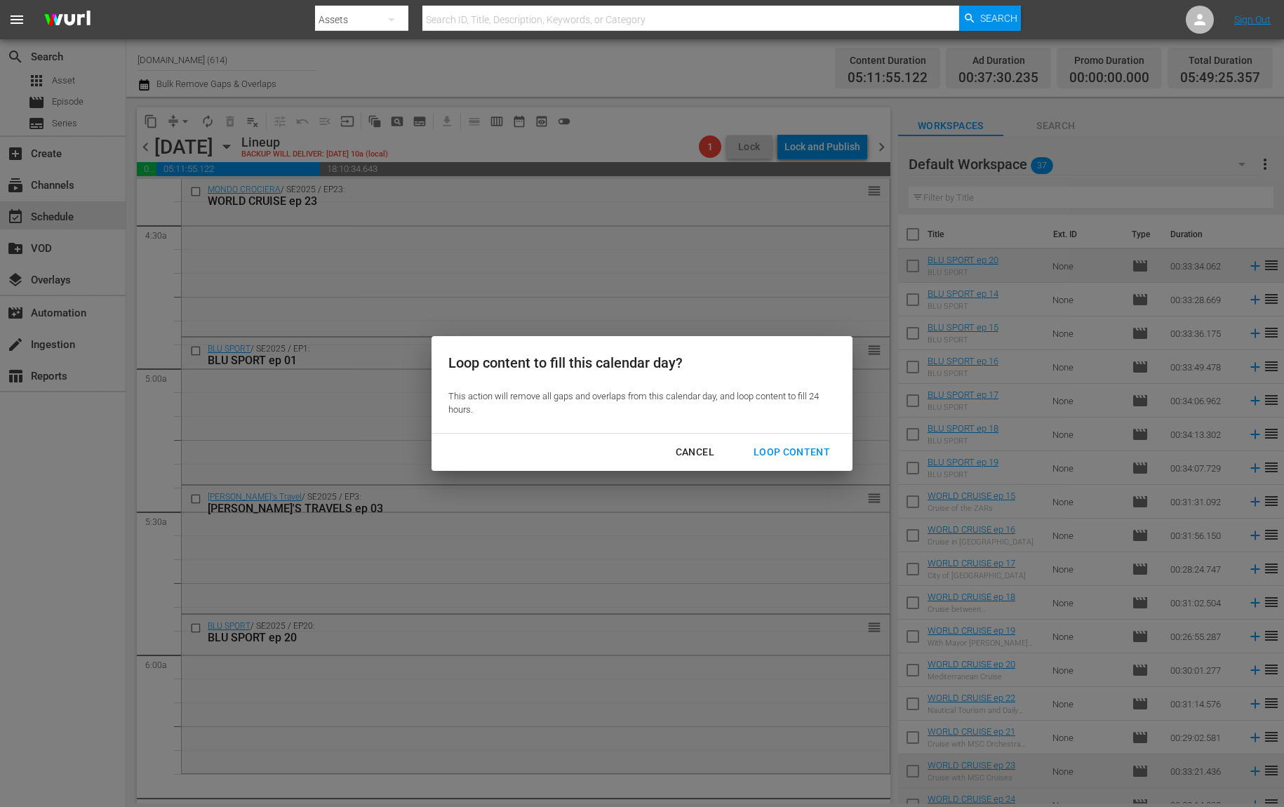
click at [797, 448] on div "Loop Content" at bounding box center [792, 453] width 99 height 18
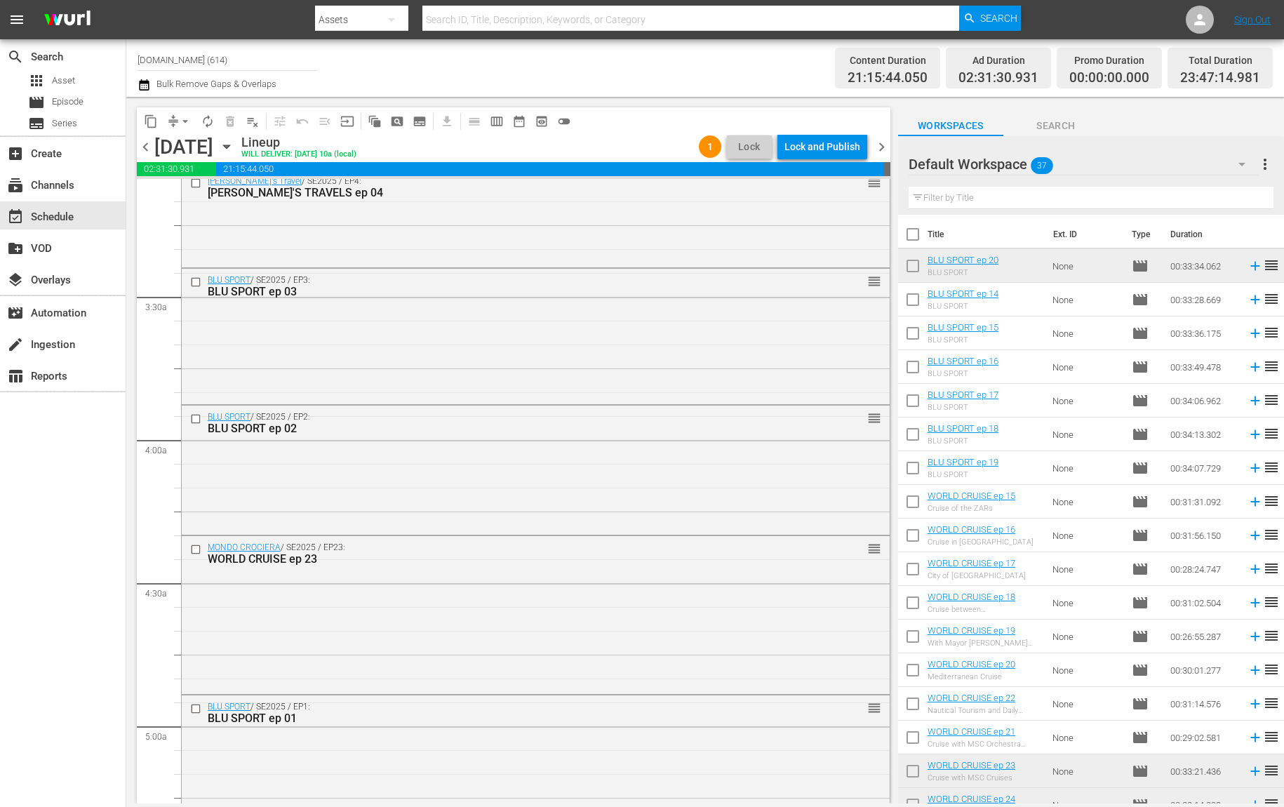
scroll to position [394, 0]
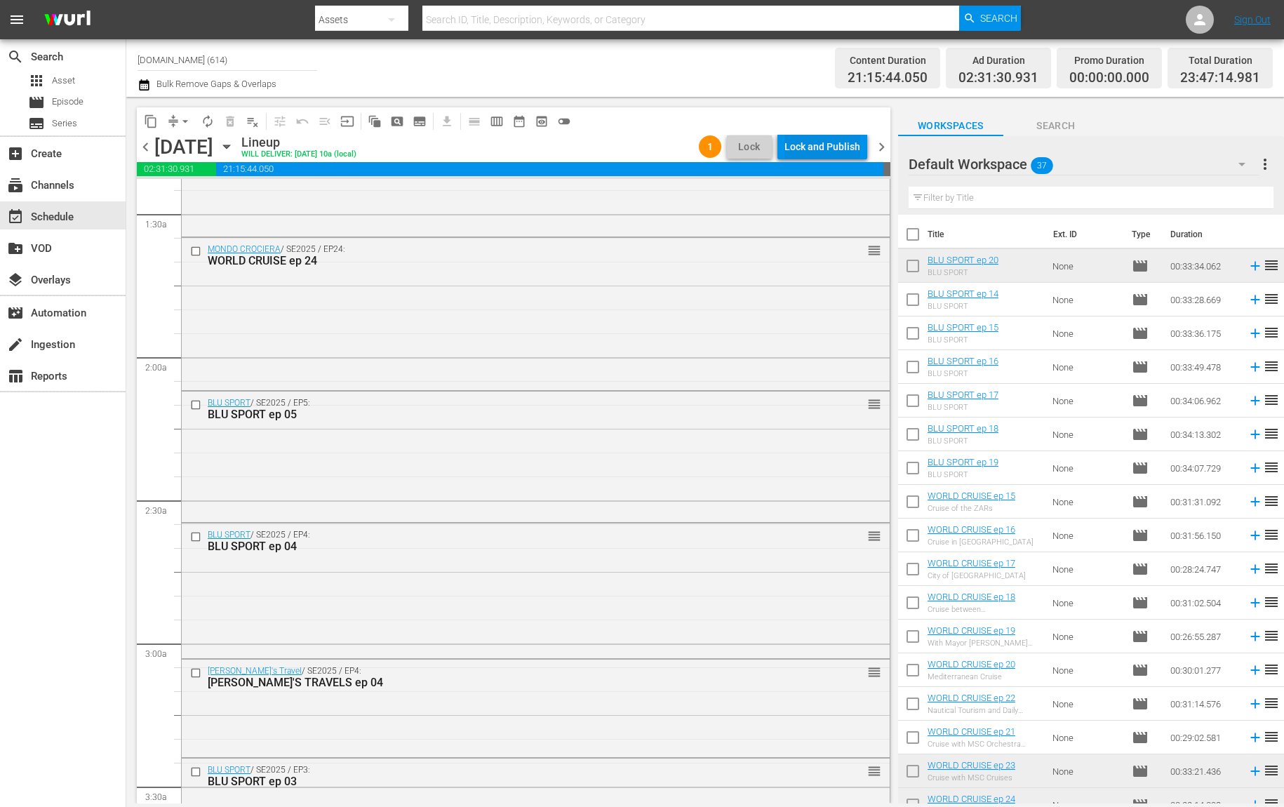
click at [818, 145] on div "Lock and Publish" at bounding box center [823, 146] width 76 height 25
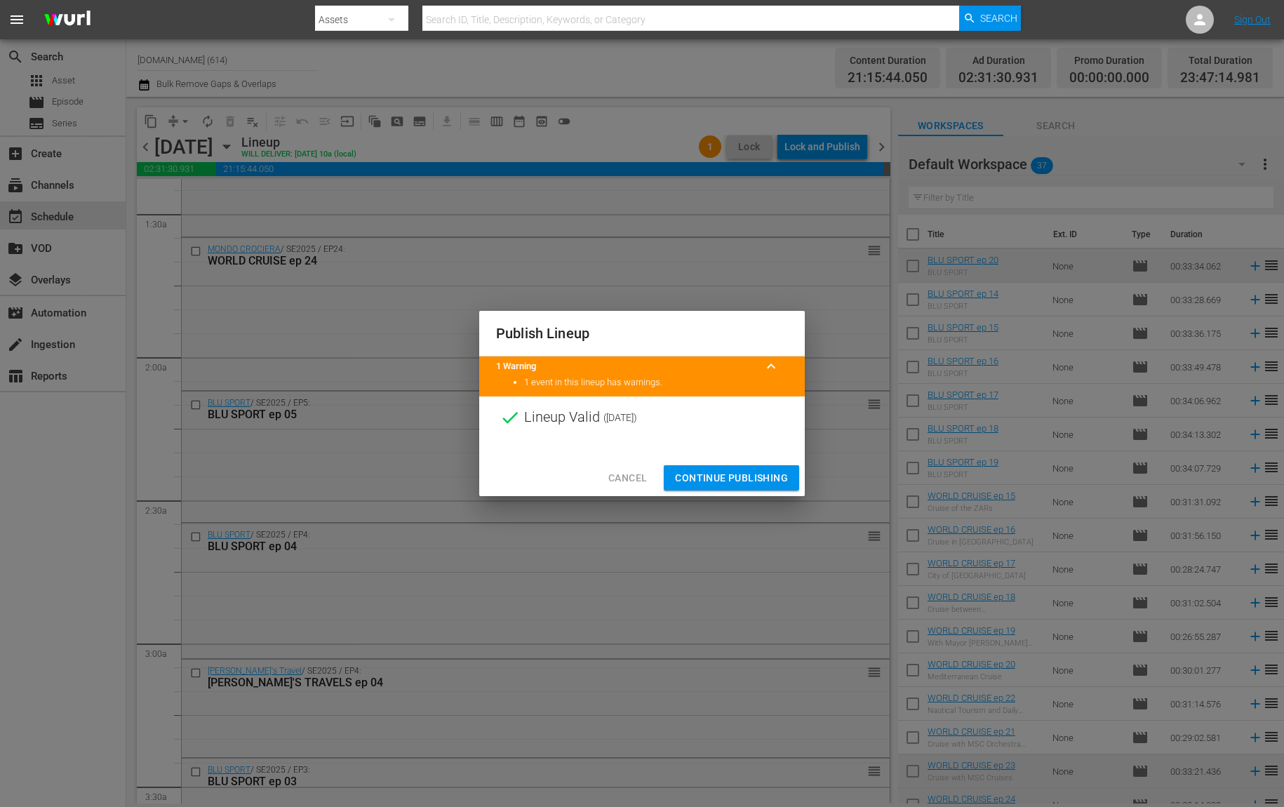
click at [771, 481] on span "Continue Publishing" at bounding box center [731, 479] width 113 height 18
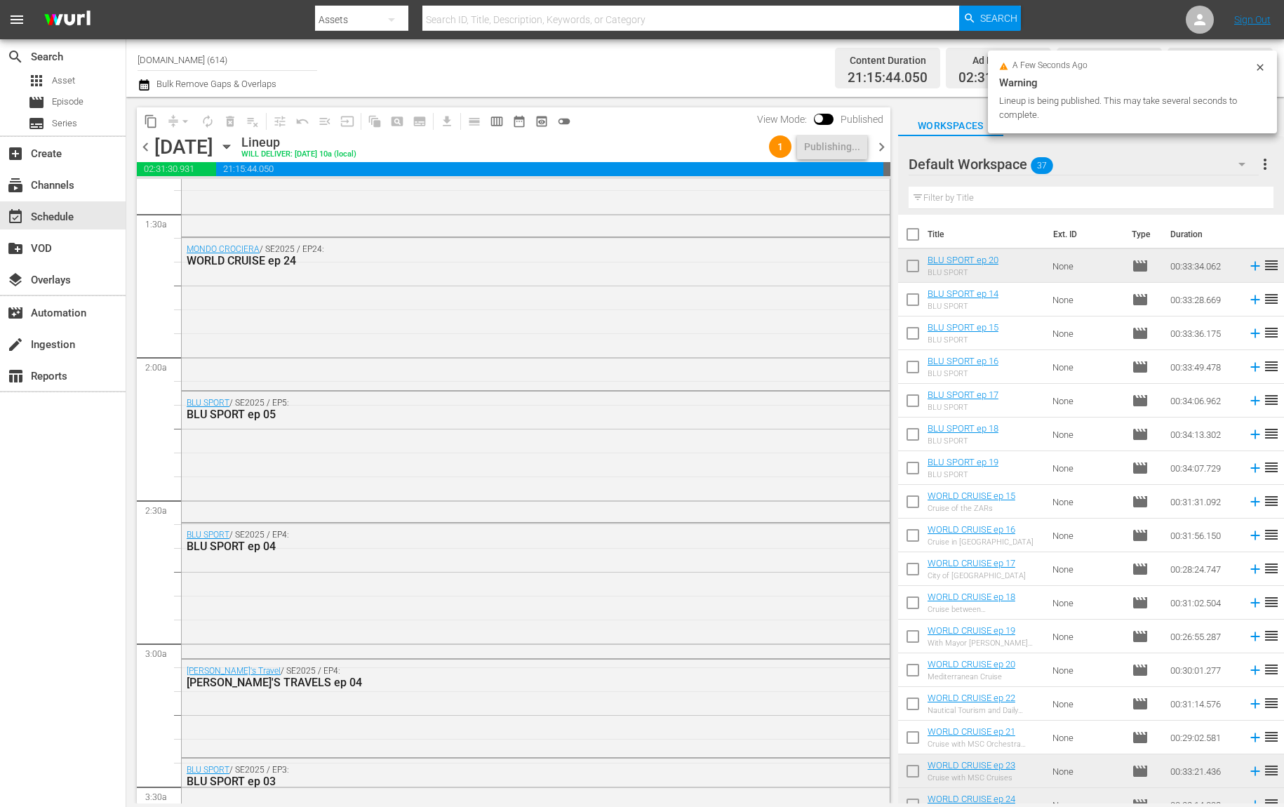
click at [882, 146] on span "chevron_right" at bounding box center [882, 147] width 18 height 18
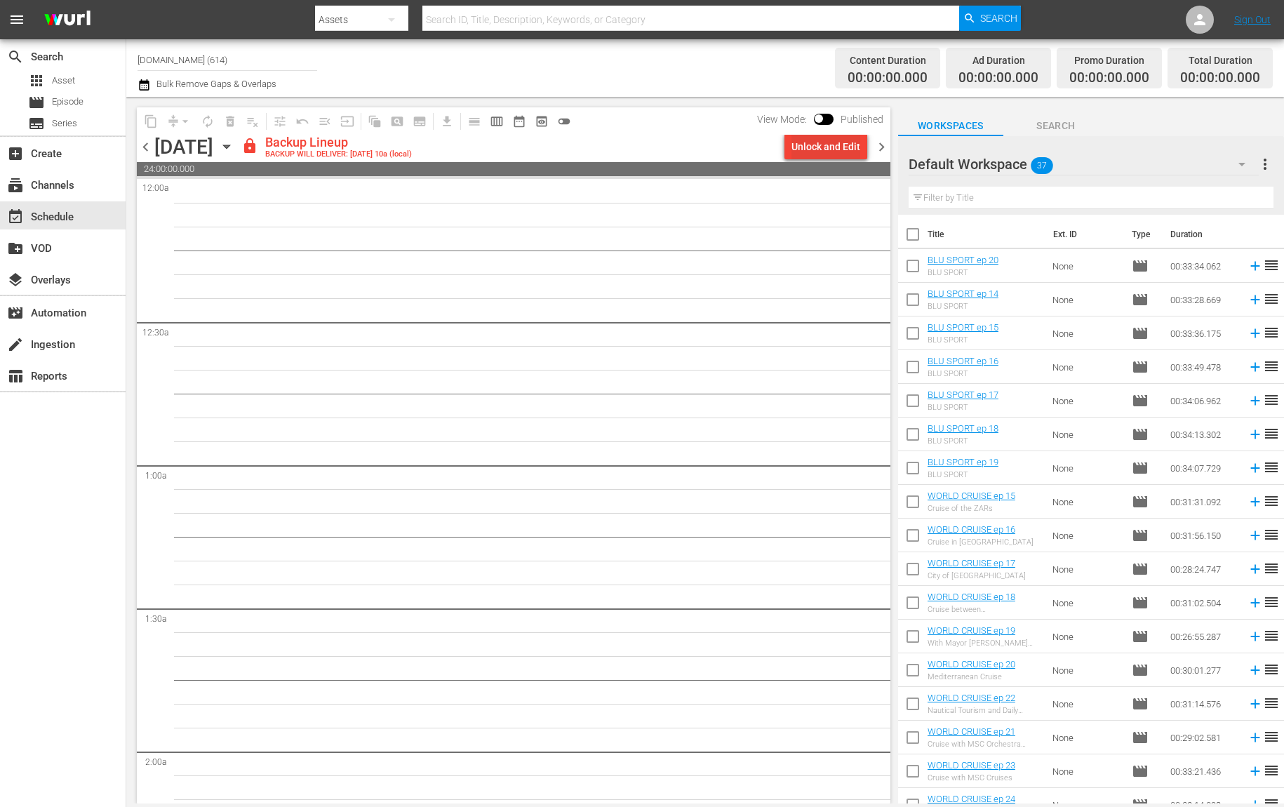
click at [826, 143] on div "Unlock and Edit" at bounding box center [826, 146] width 69 height 25
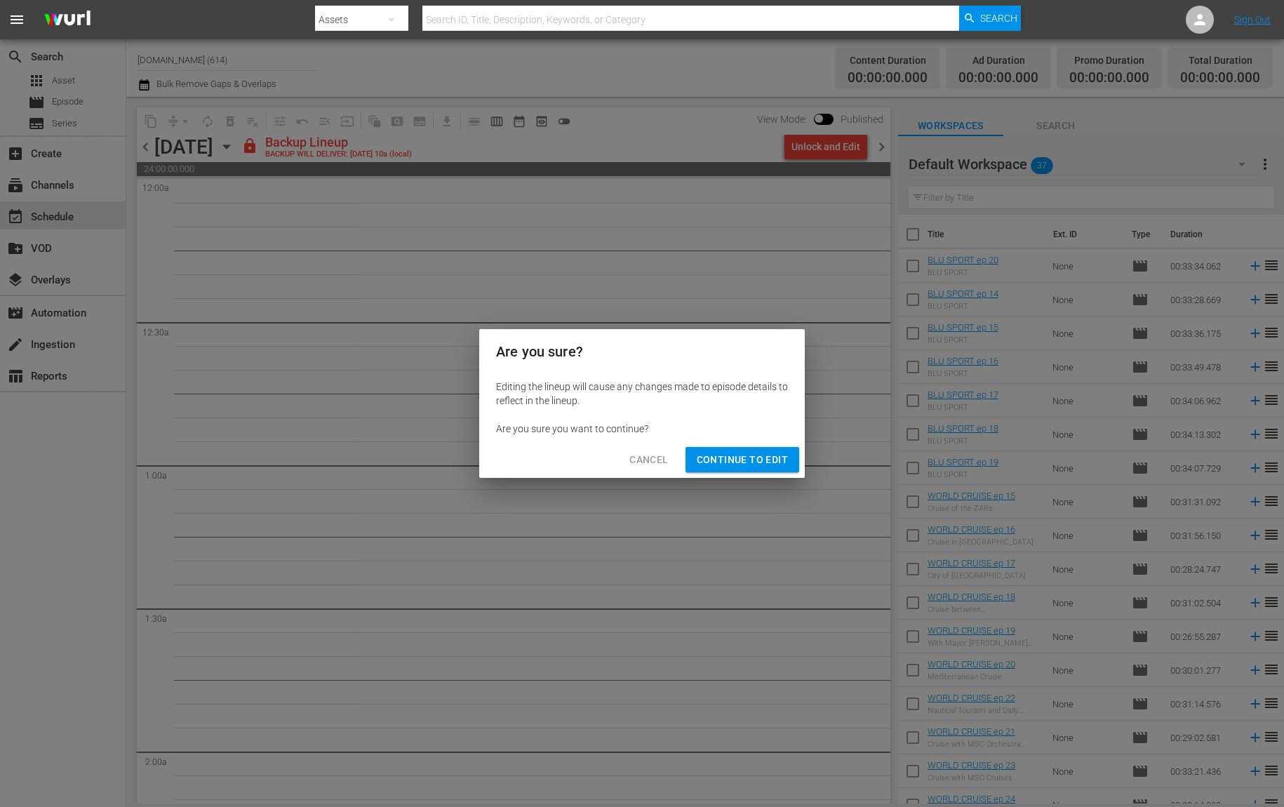
click at [752, 453] on span "Continue to Edit" at bounding box center [742, 460] width 91 height 18
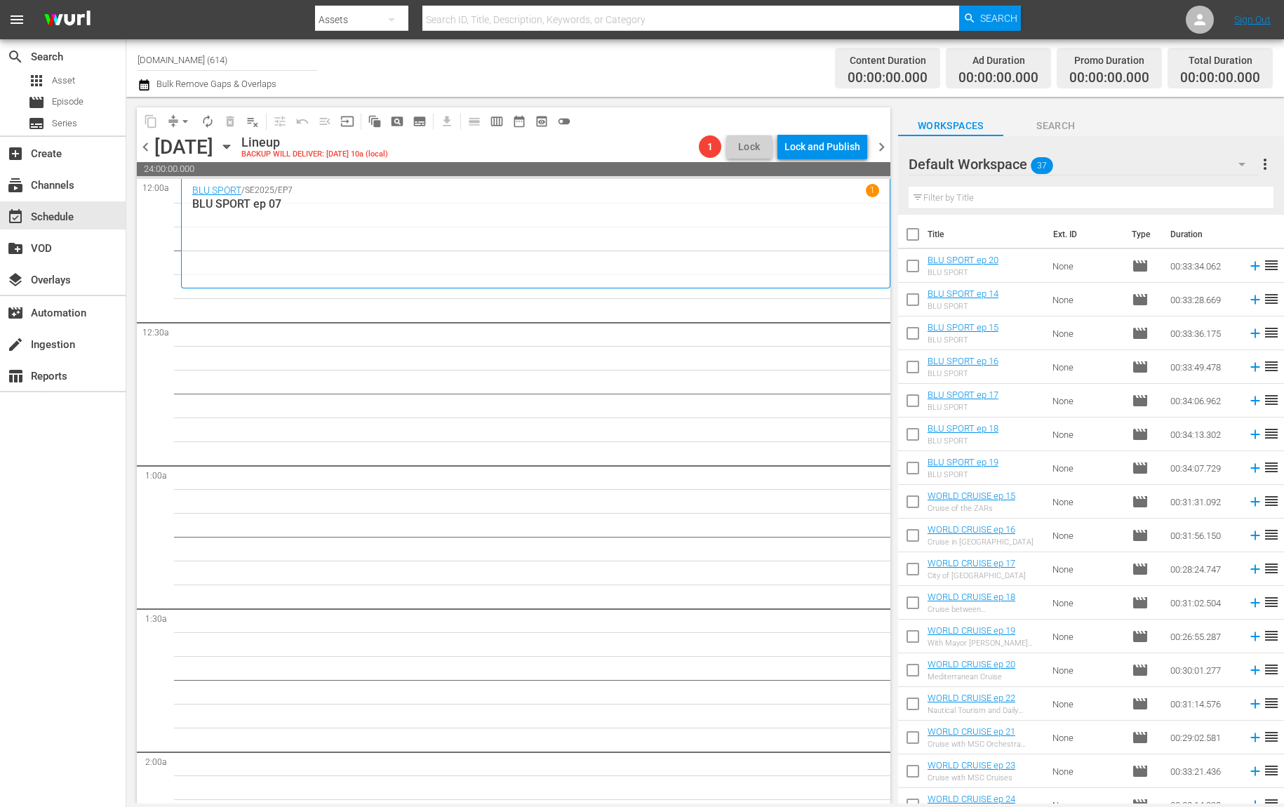
click at [147, 146] on span "chevron_left" at bounding box center [146, 147] width 18 height 18
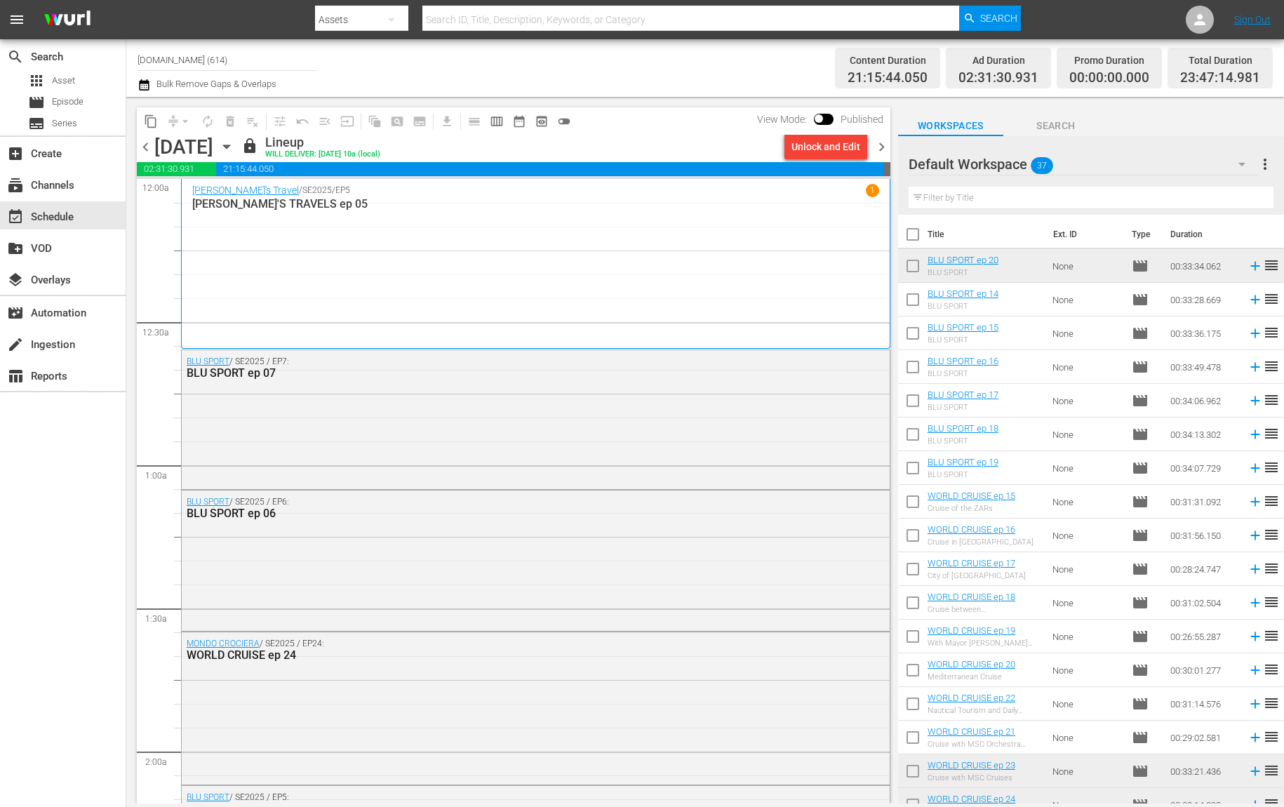
click at [881, 147] on span "chevron_right" at bounding box center [882, 147] width 18 height 18
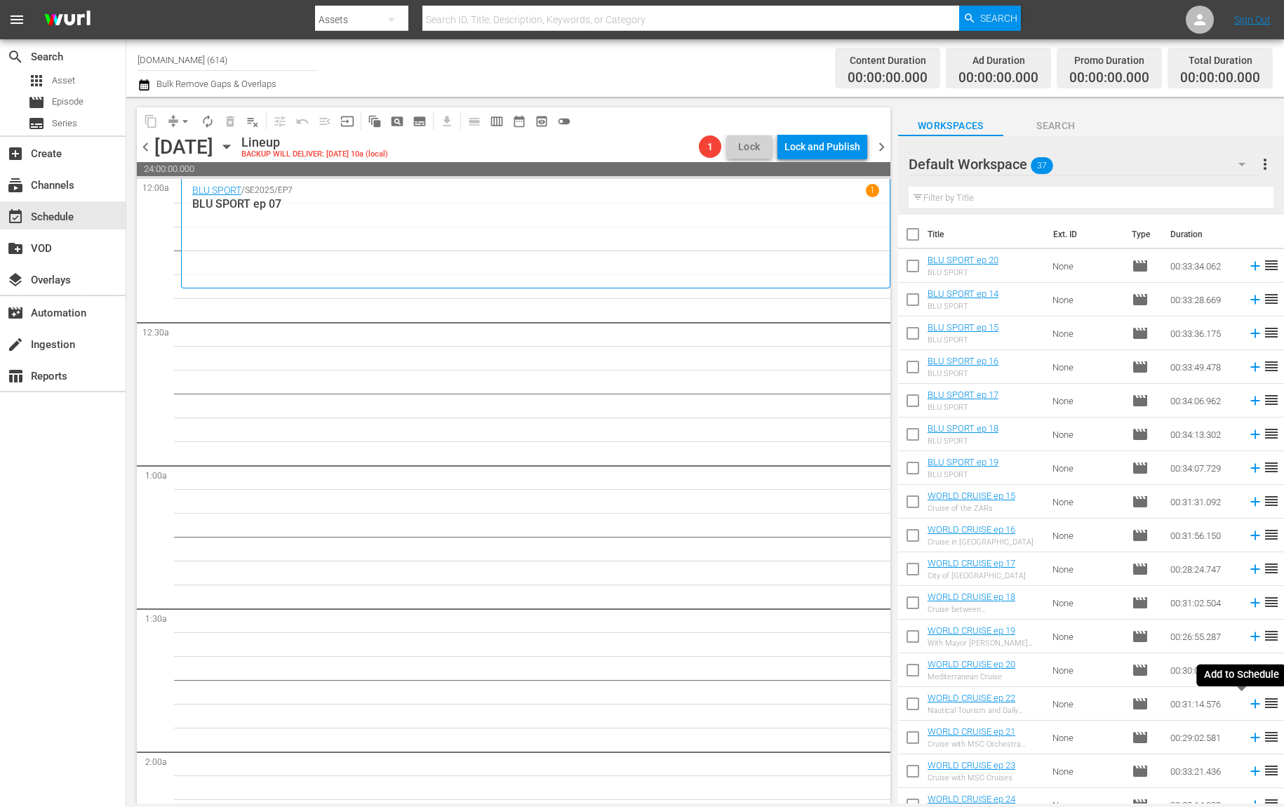
click at [1248, 710] on icon at bounding box center [1255, 703] width 15 height 15
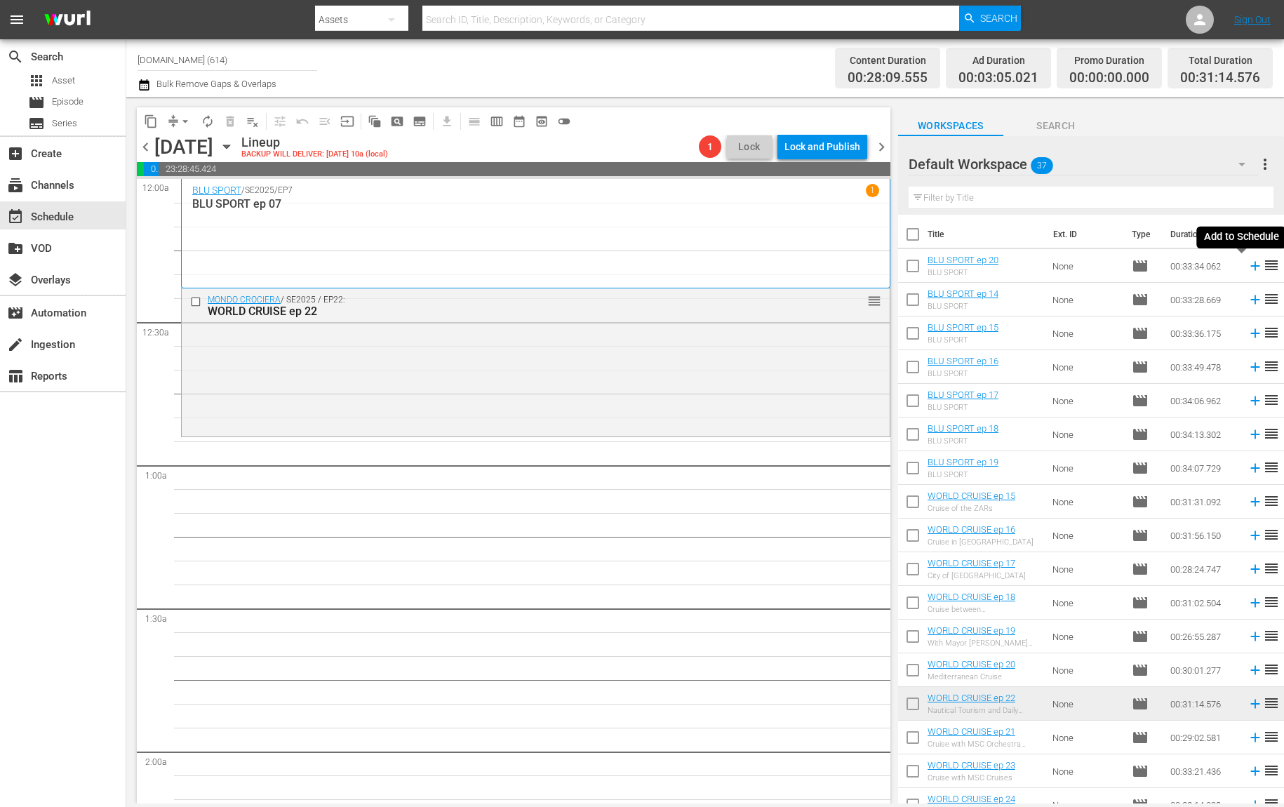
click at [1251, 267] on icon at bounding box center [1255, 266] width 9 height 9
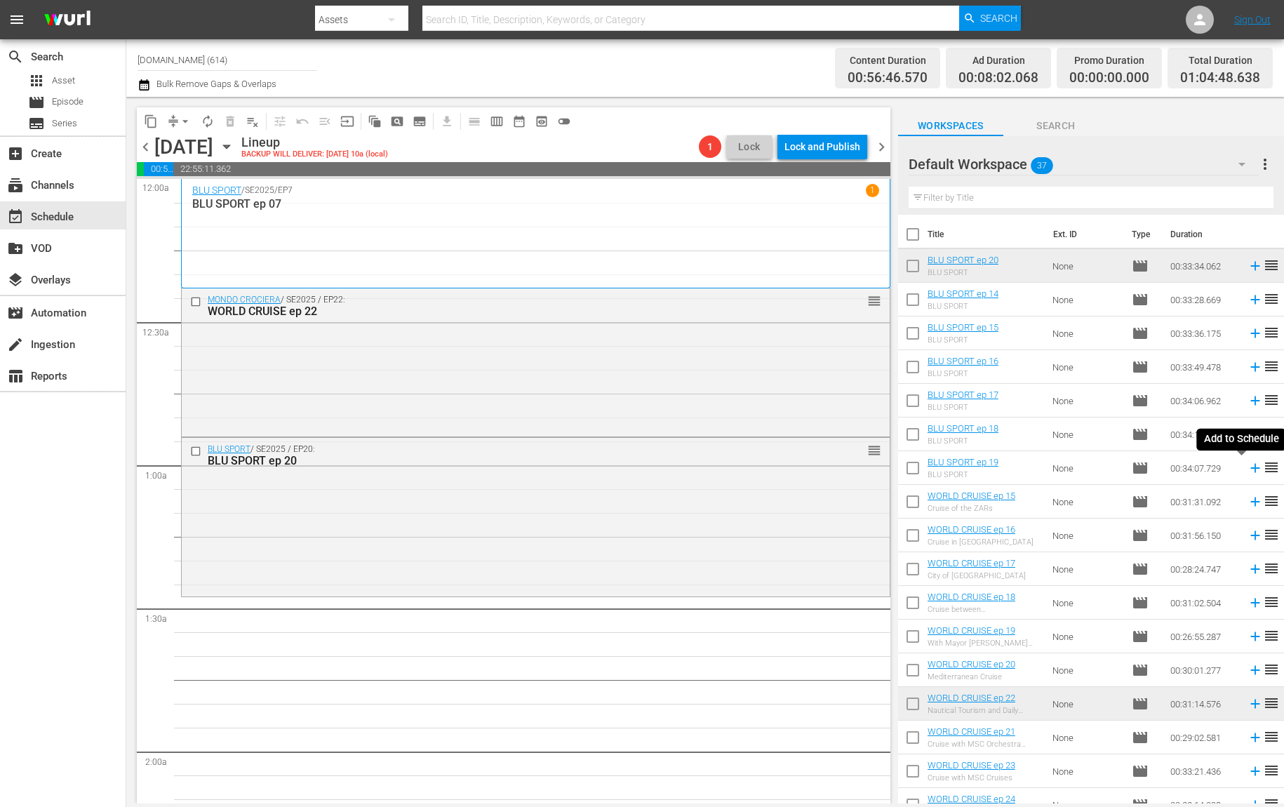
click at [1248, 465] on icon at bounding box center [1255, 467] width 15 height 15
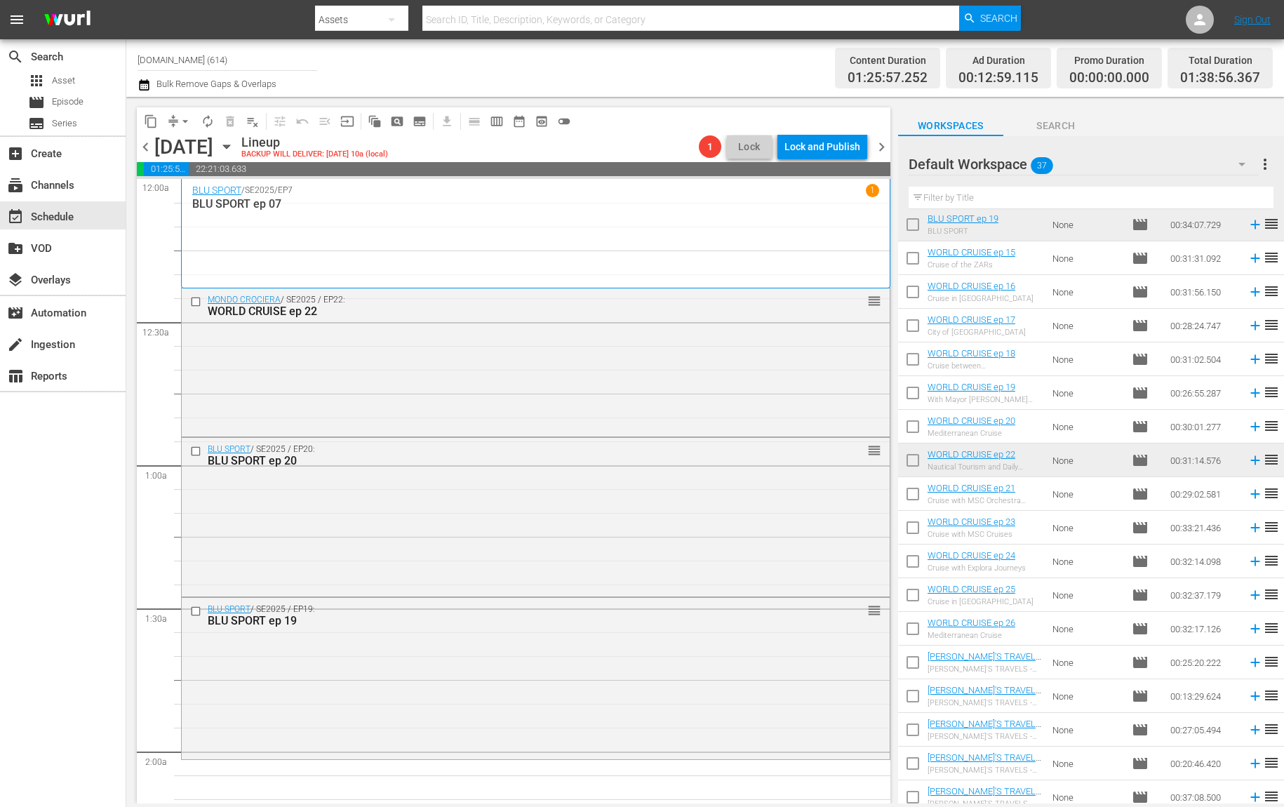
scroll to position [314, 0]
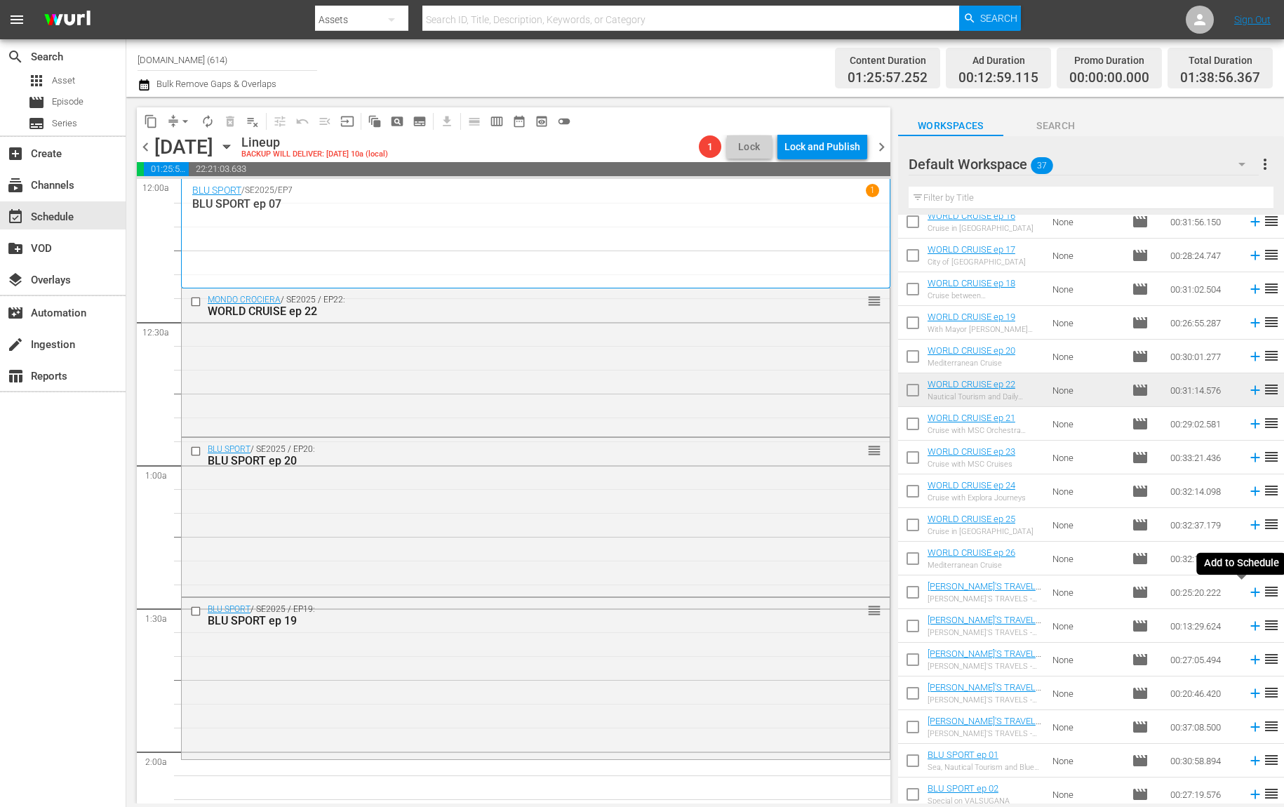
click at [1251, 592] on icon at bounding box center [1255, 592] width 9 height 9
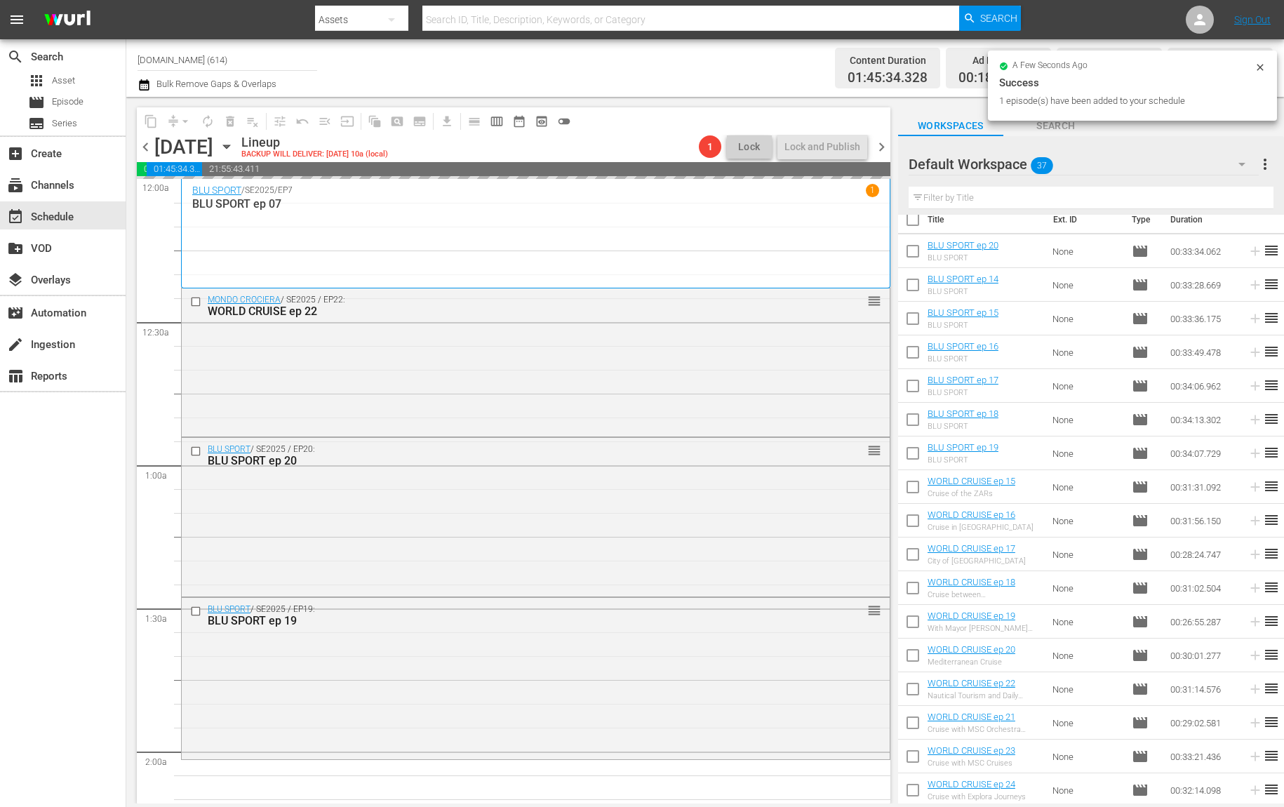
scroll to position [0, 0]
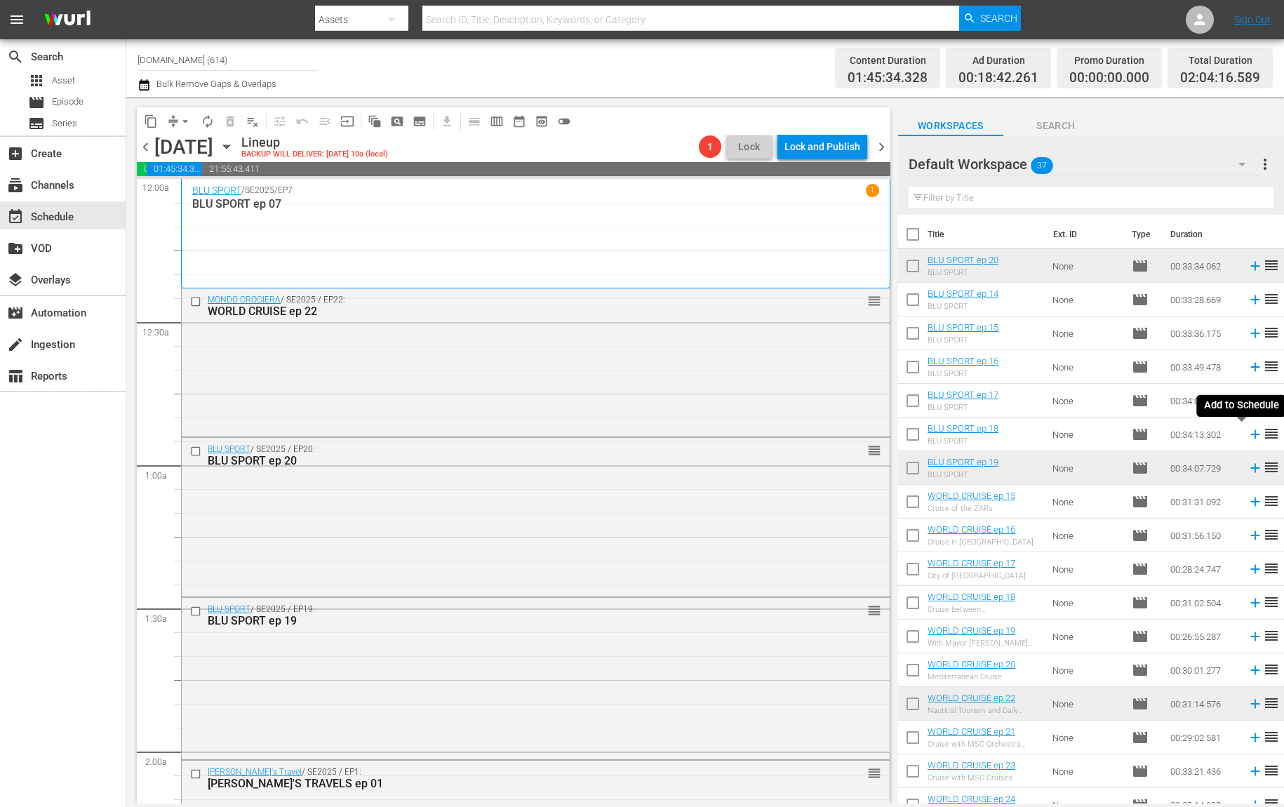
click at [1251, 438] on icon at bounding box center [1255, 434] width 9 height 9
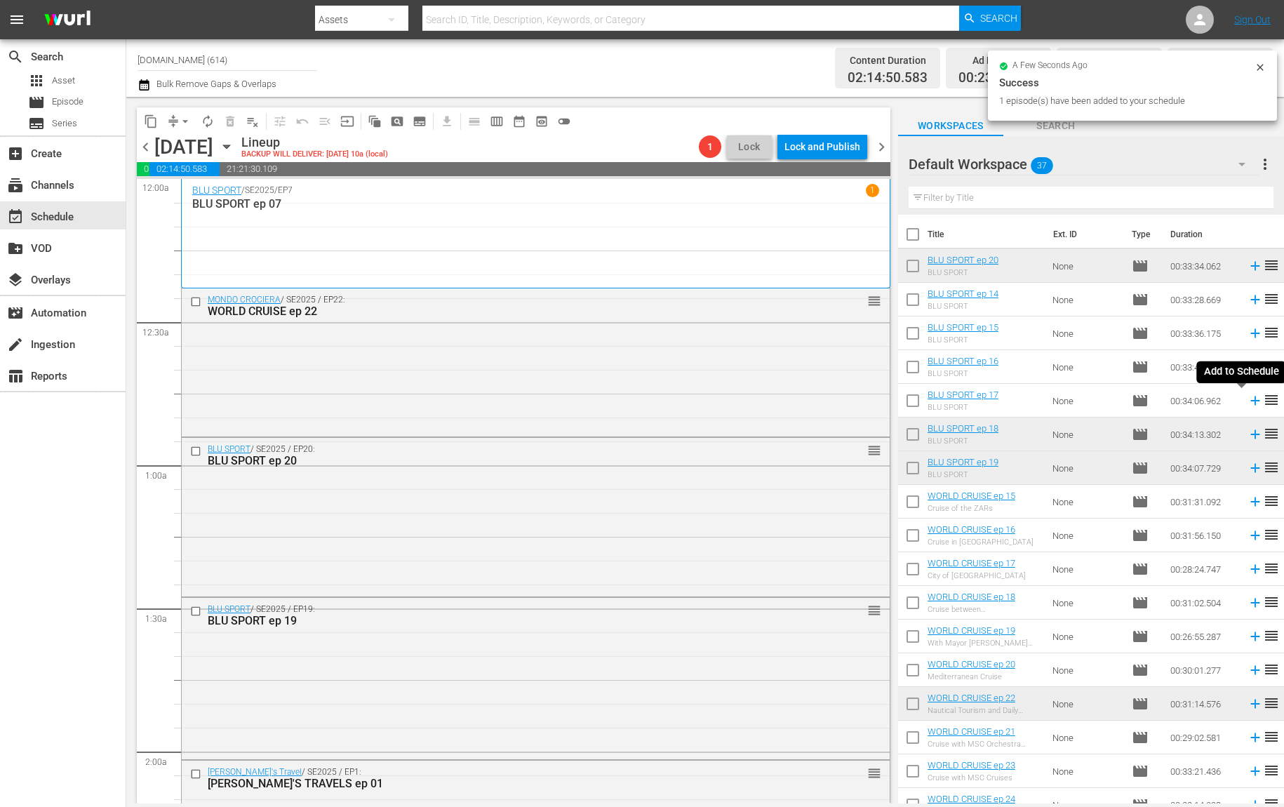
click at [1248, 399] on icon at bounding box center [1255, 400] width 15 height 15
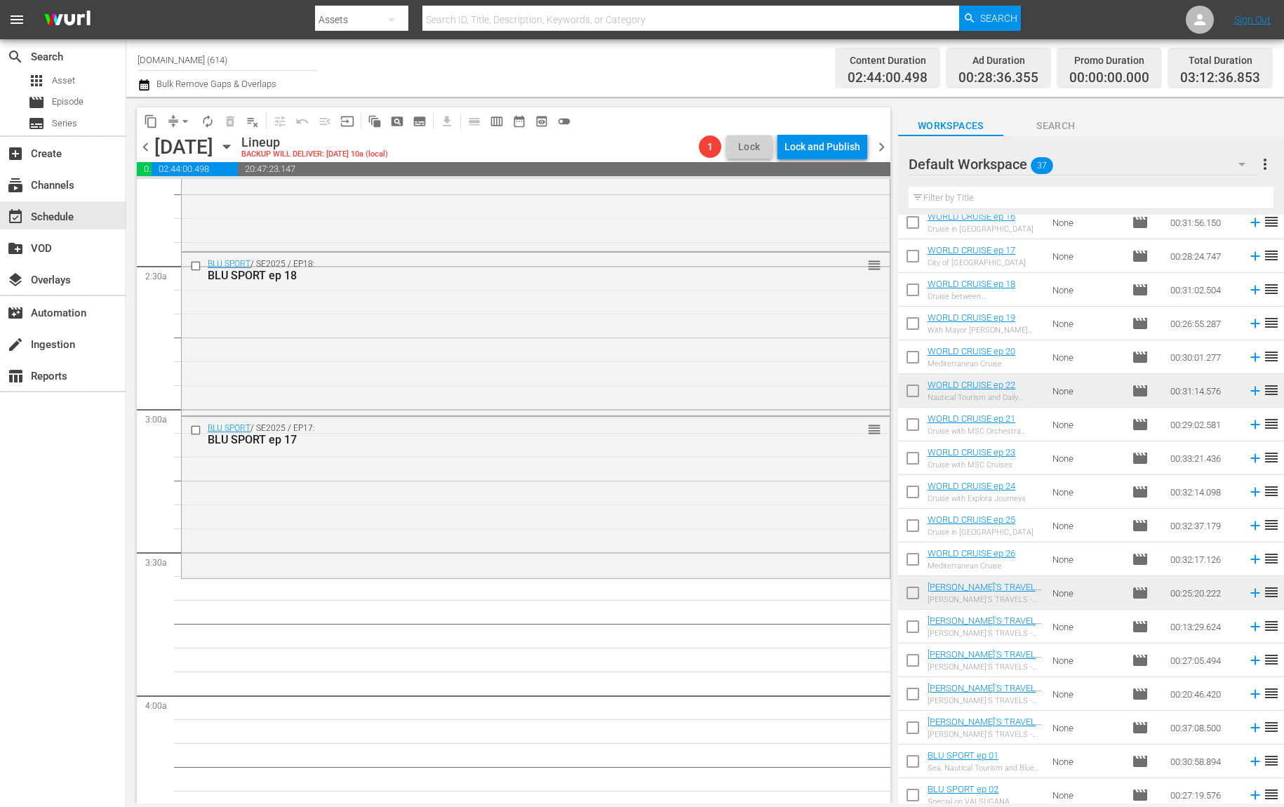
scroll to position [338, 0]
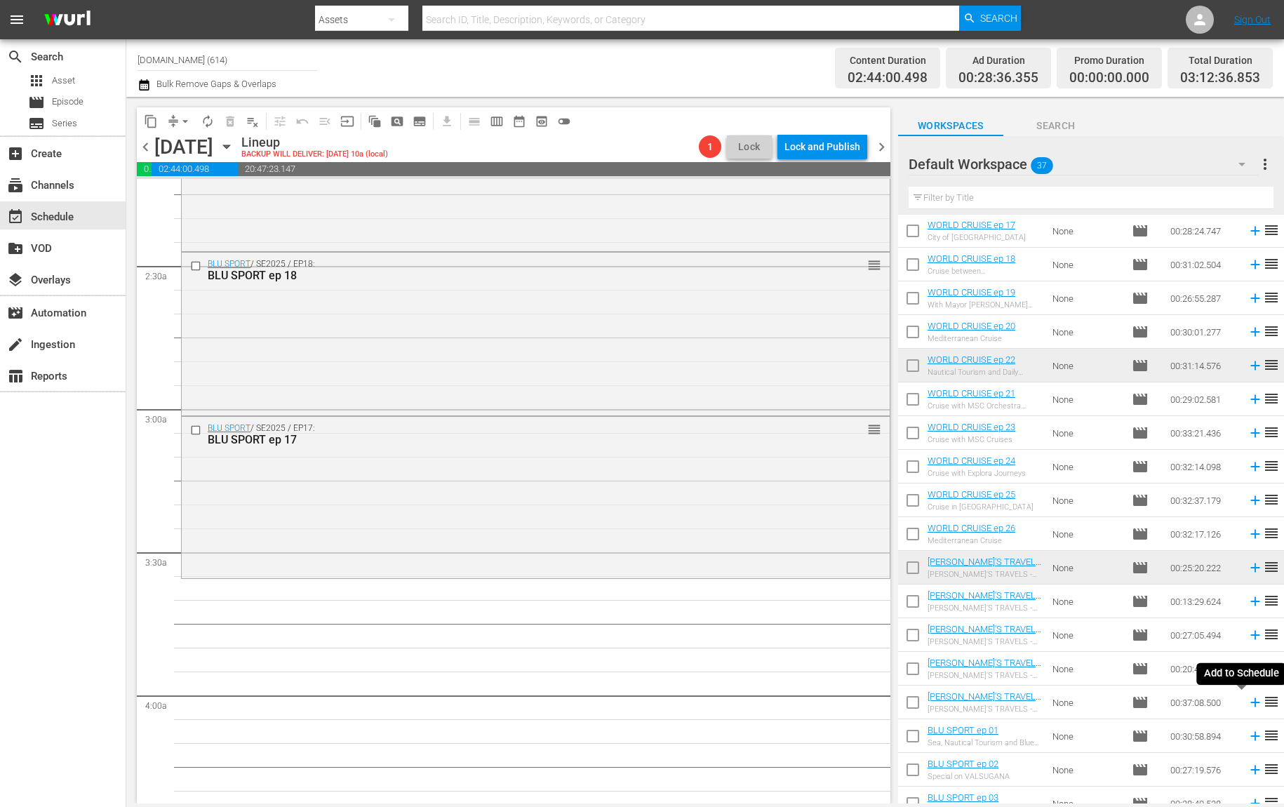
click at [1248, 705] on icon at bounding box center [1255, 702] width 15 height 15
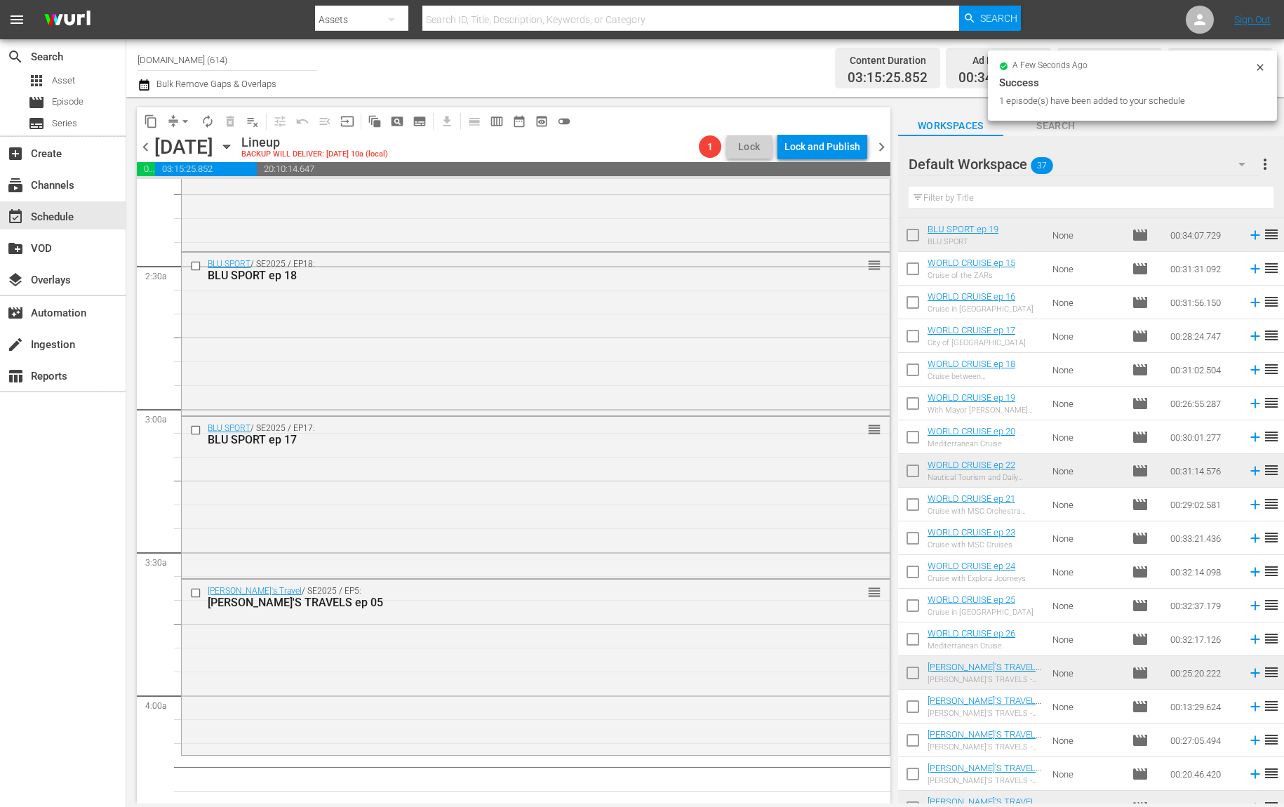
scroll to position [0, 0]
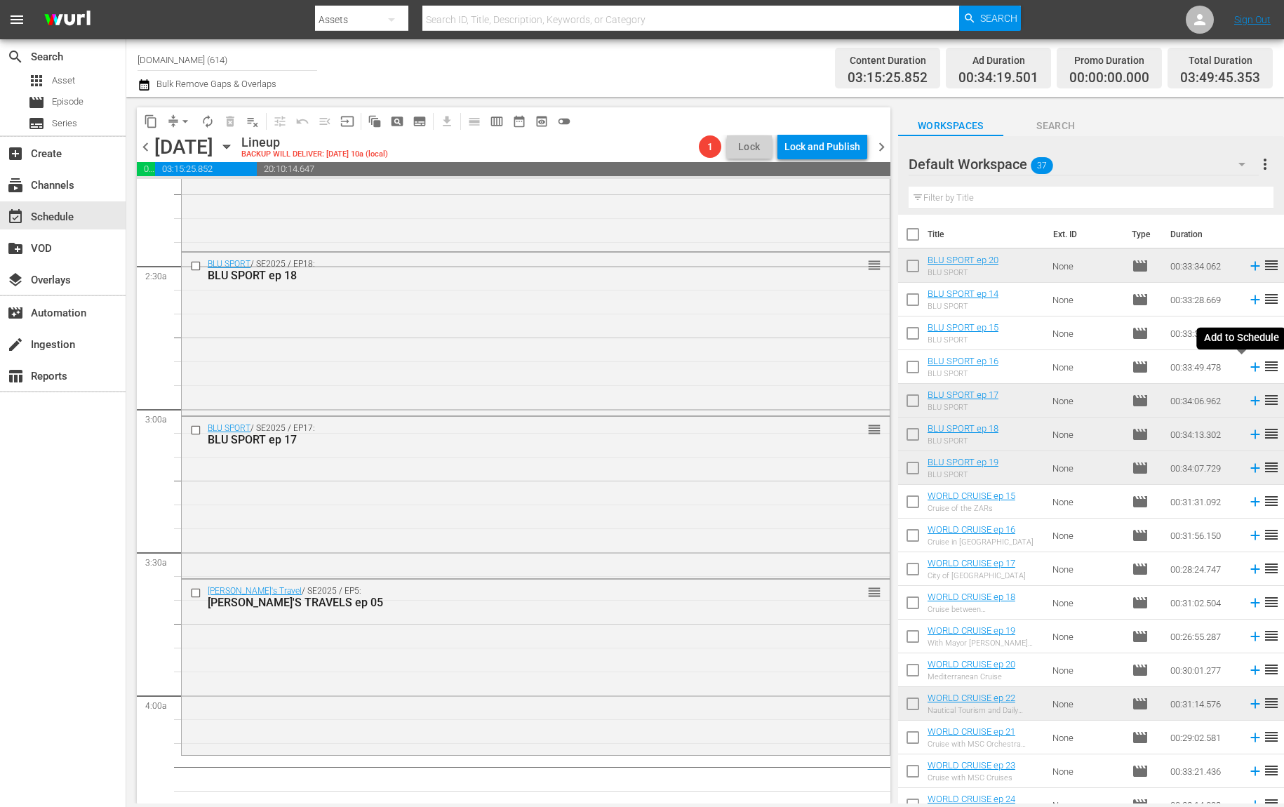
click at [1248, 366] on icon at bounding box center [1255, 366] width 15 height 15
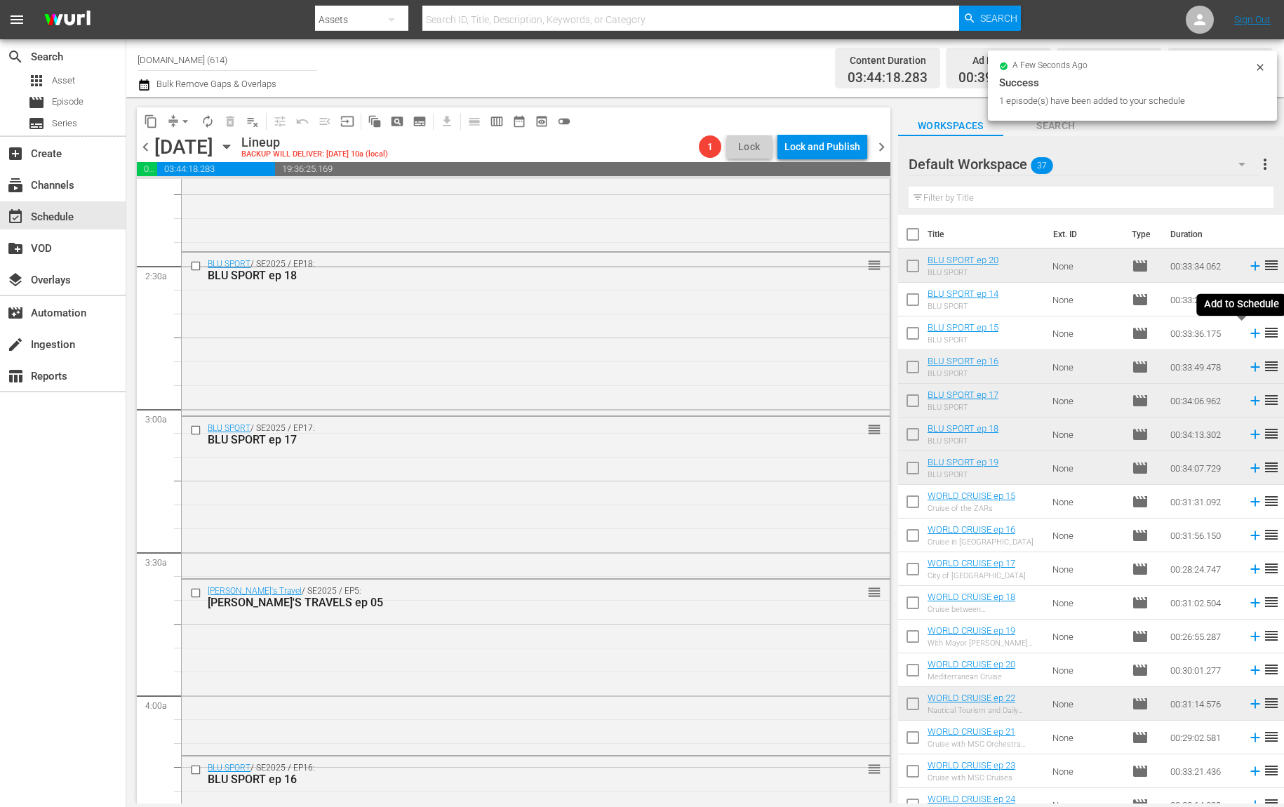
click at [1251, 331] on icon at bounding box center [1255, 333] width 9 height 9
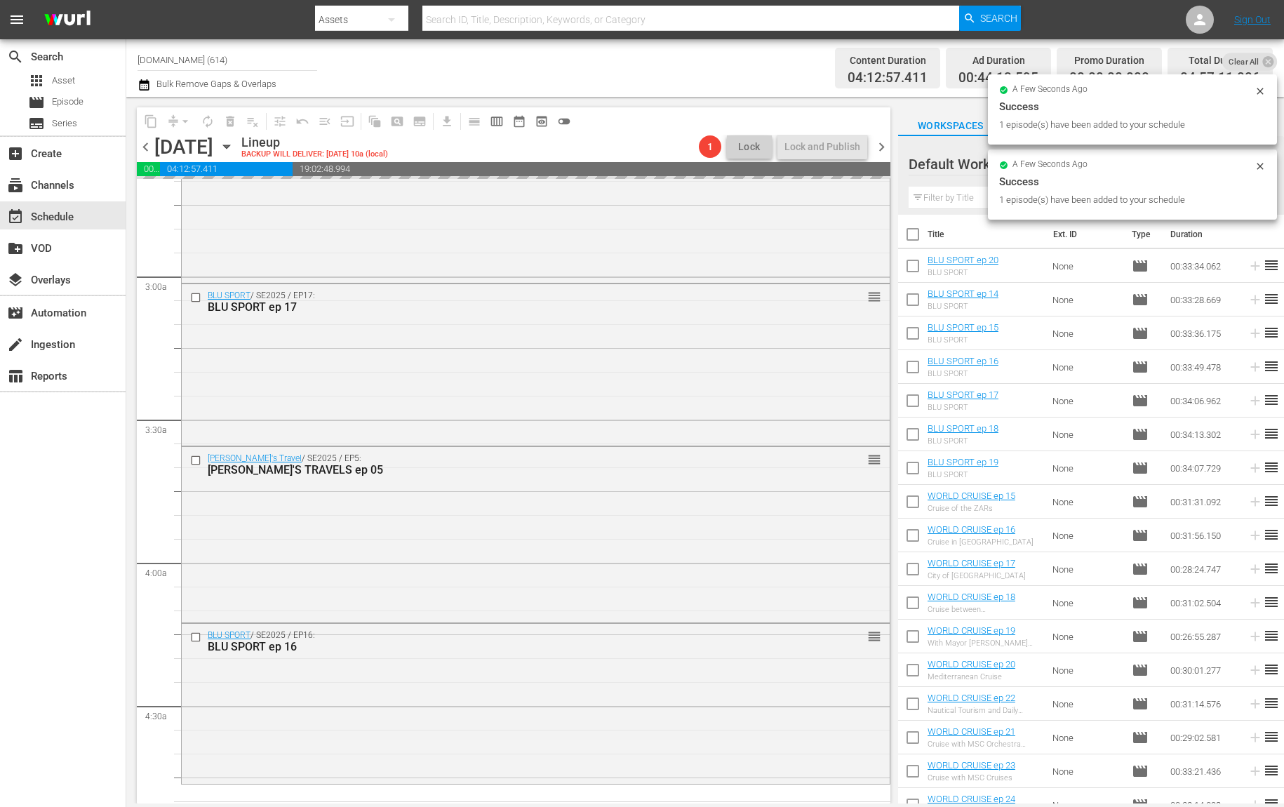
scroll to position [1087, 0]
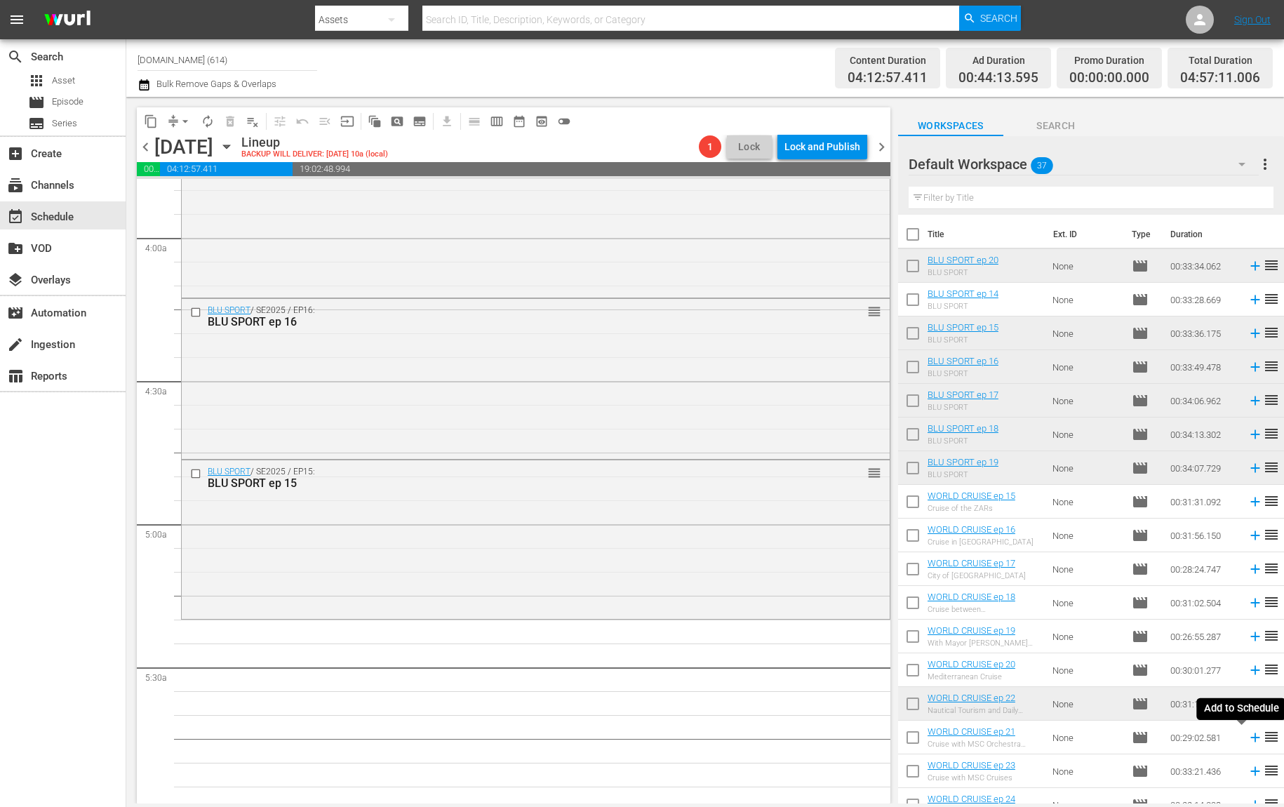
click at [1248, 738] on icon at bounding box center [1255, 737] width 15 height 15
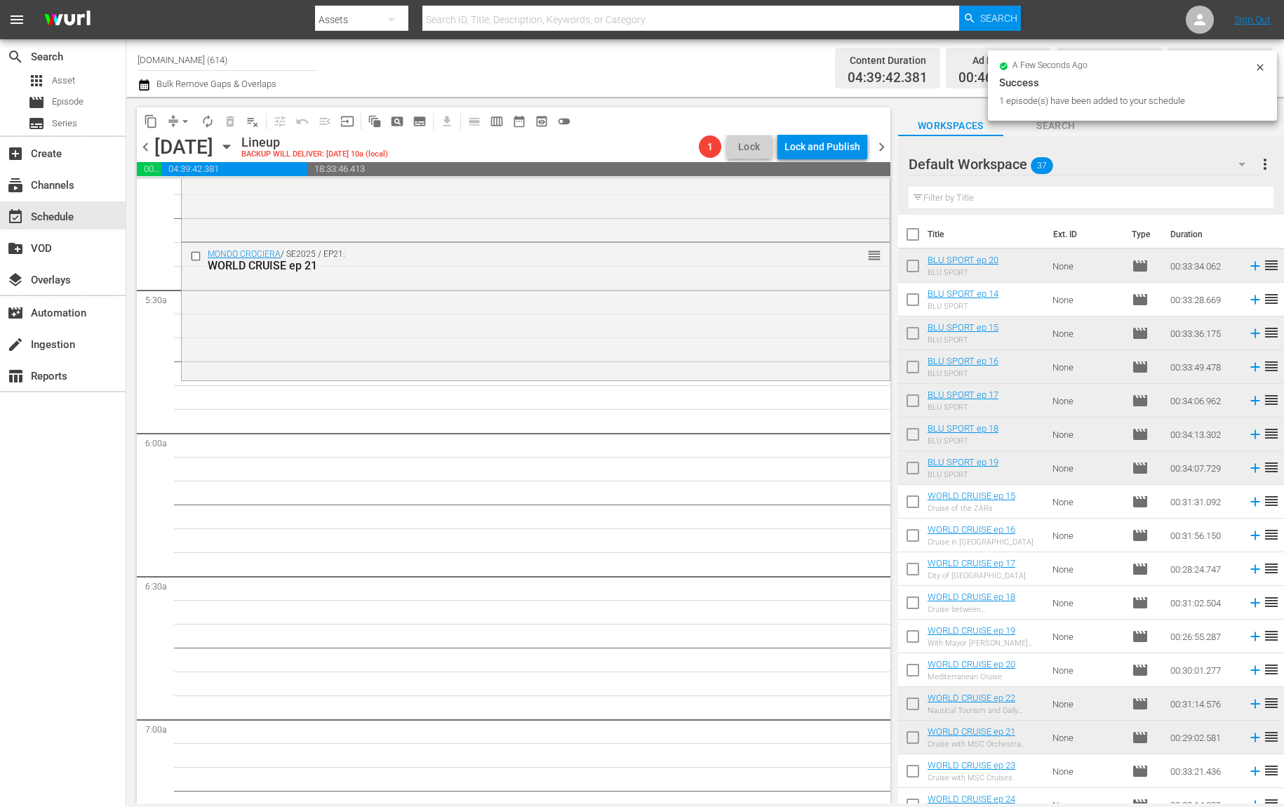
scroll to position [1474, 0]
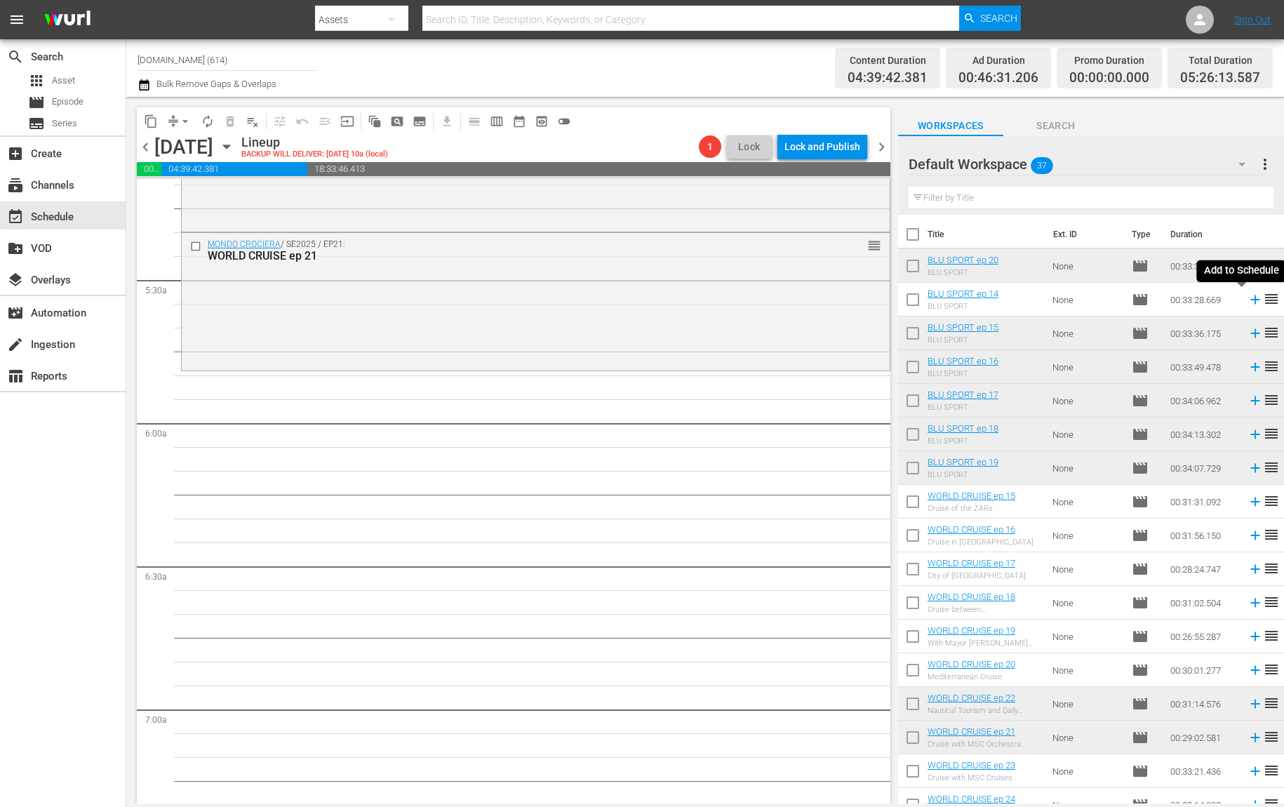
click at [1248, 300] on icon at bounding box center [1255, 299] width 15 height 15
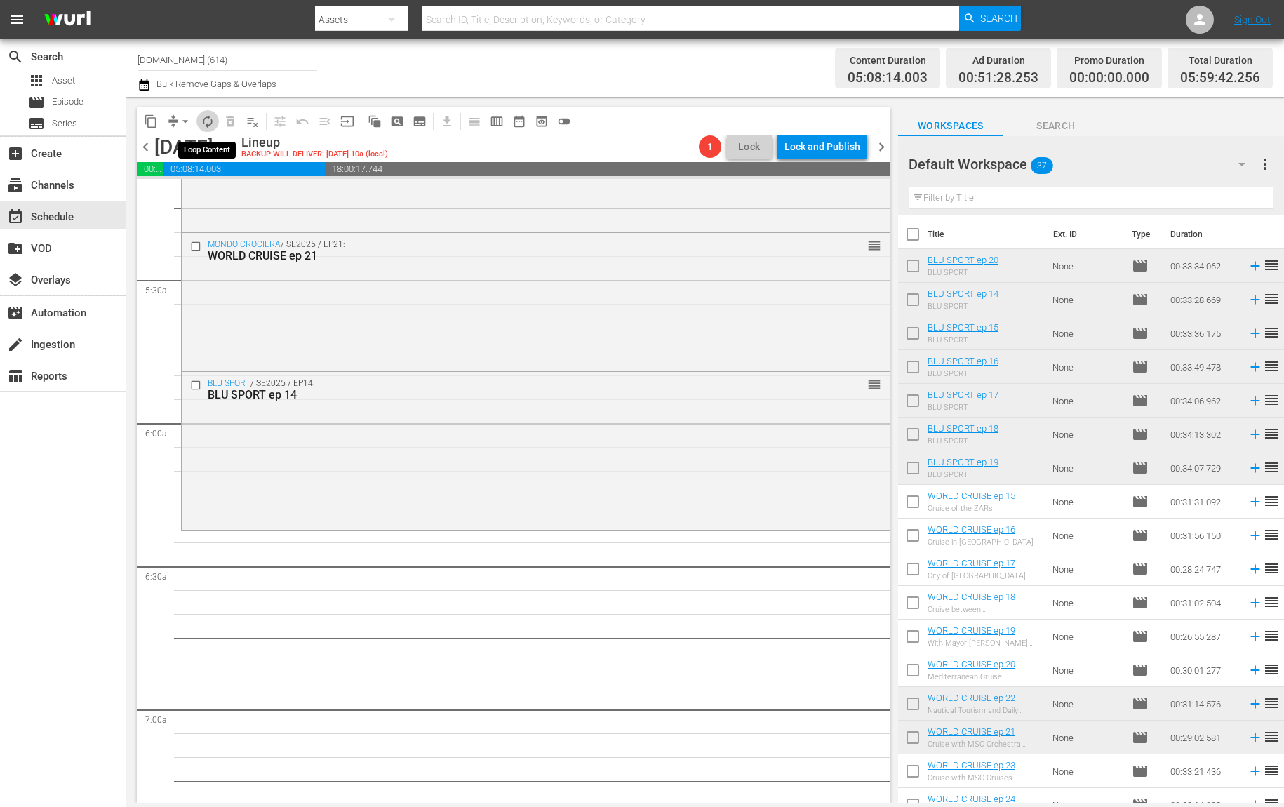
click at [205, 119] on span "autorenew_outlined" at bounding box center [208, 121] width 14 height 14
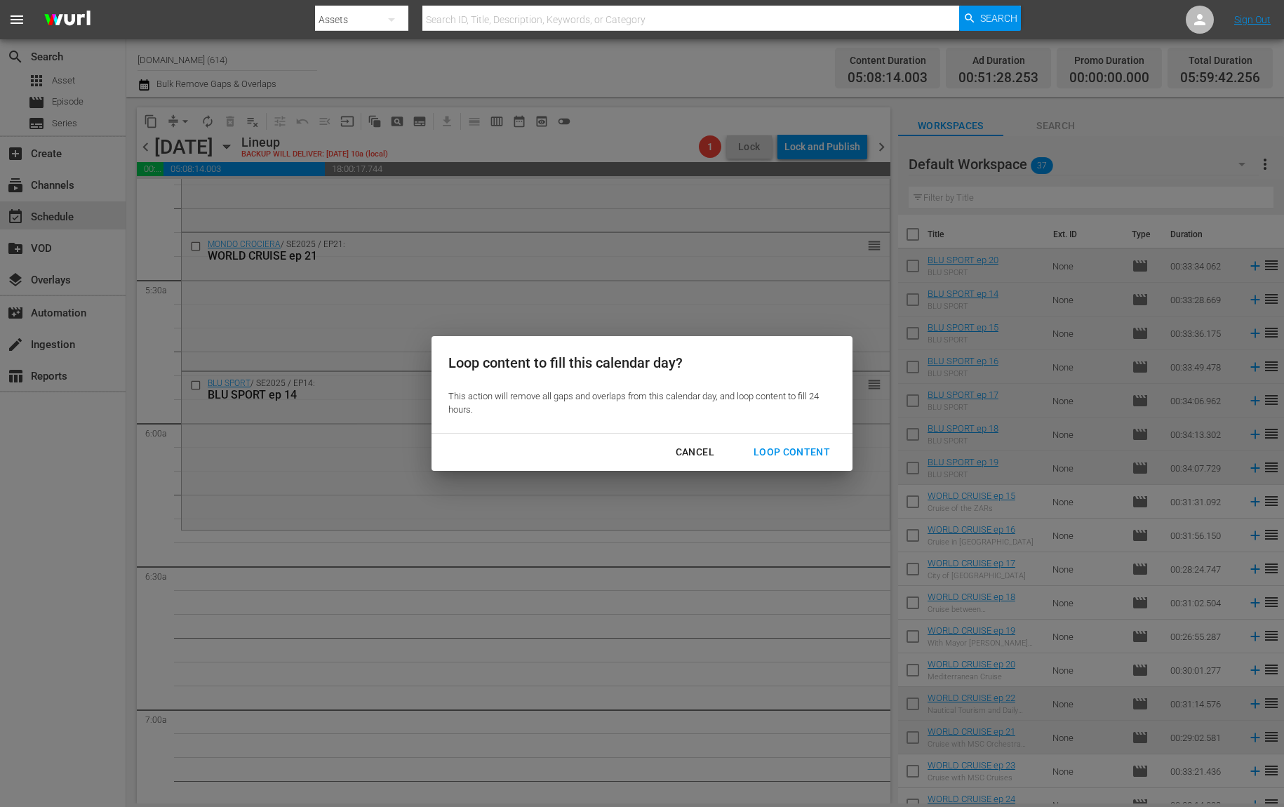
click at [811, 449] on div "Loop Content" at bounding box center [792, 453] width 99 height 18
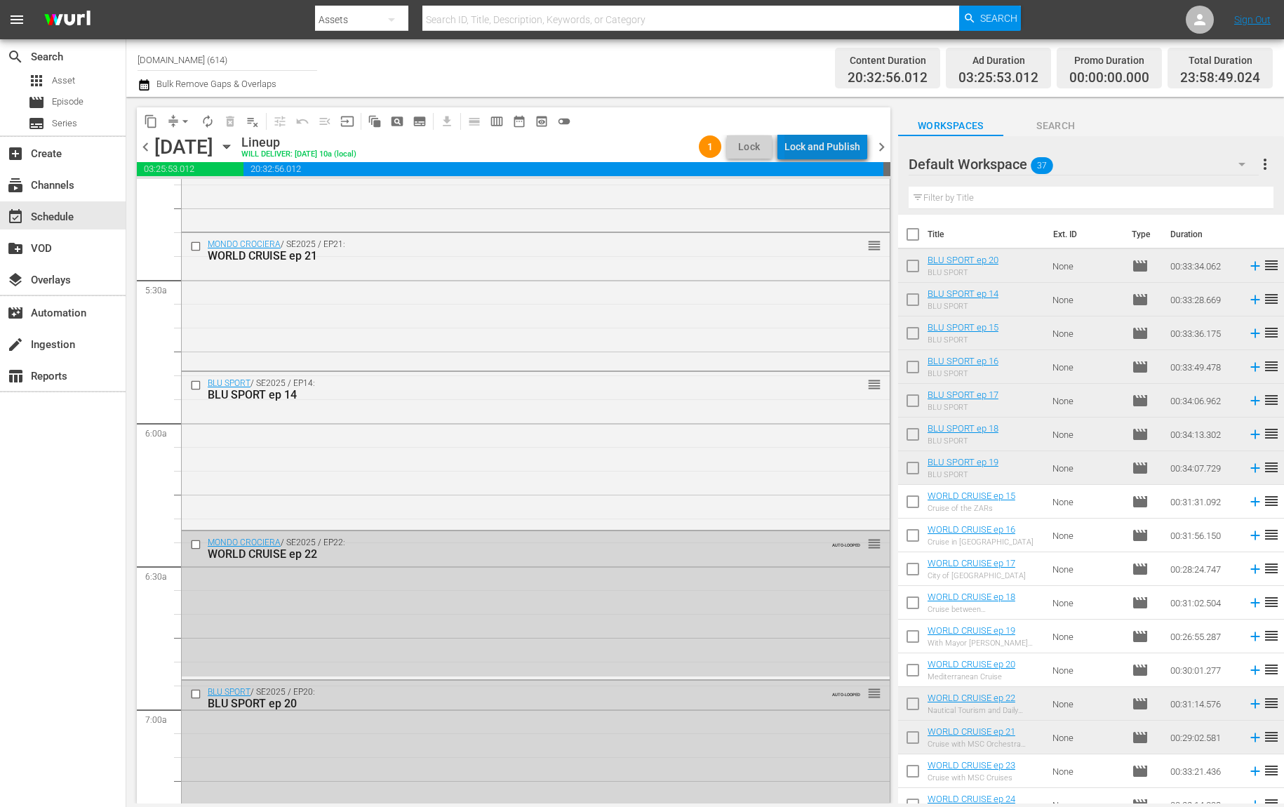
click at [833, 135] on div "Lock and Publish" at bounding box center [823, 146] width 76 height 25
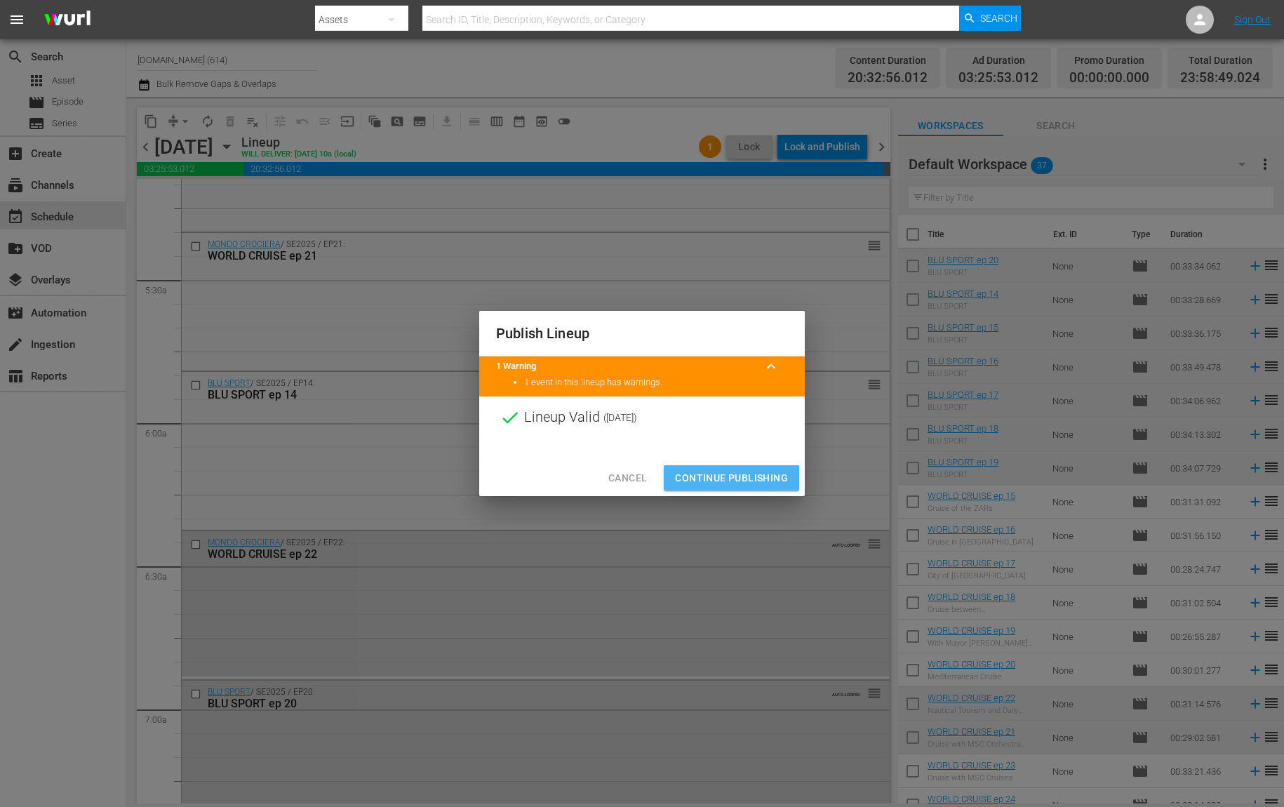
click at [749, 481] on span "Continue Publishing" at bounding box center [731, 479] width 113 height 18
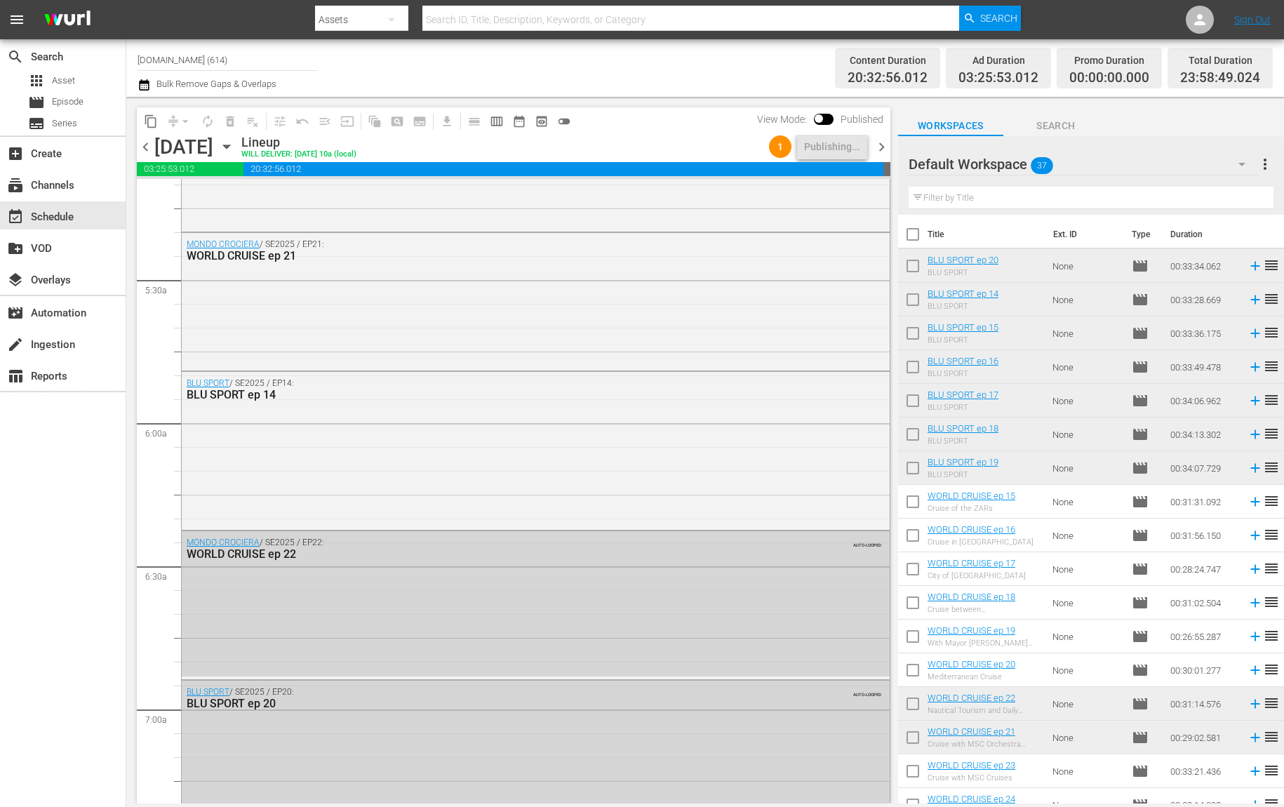
click at [882, 149] on span "chevron_right" at bounding box center [882, 147] width 18 height 18
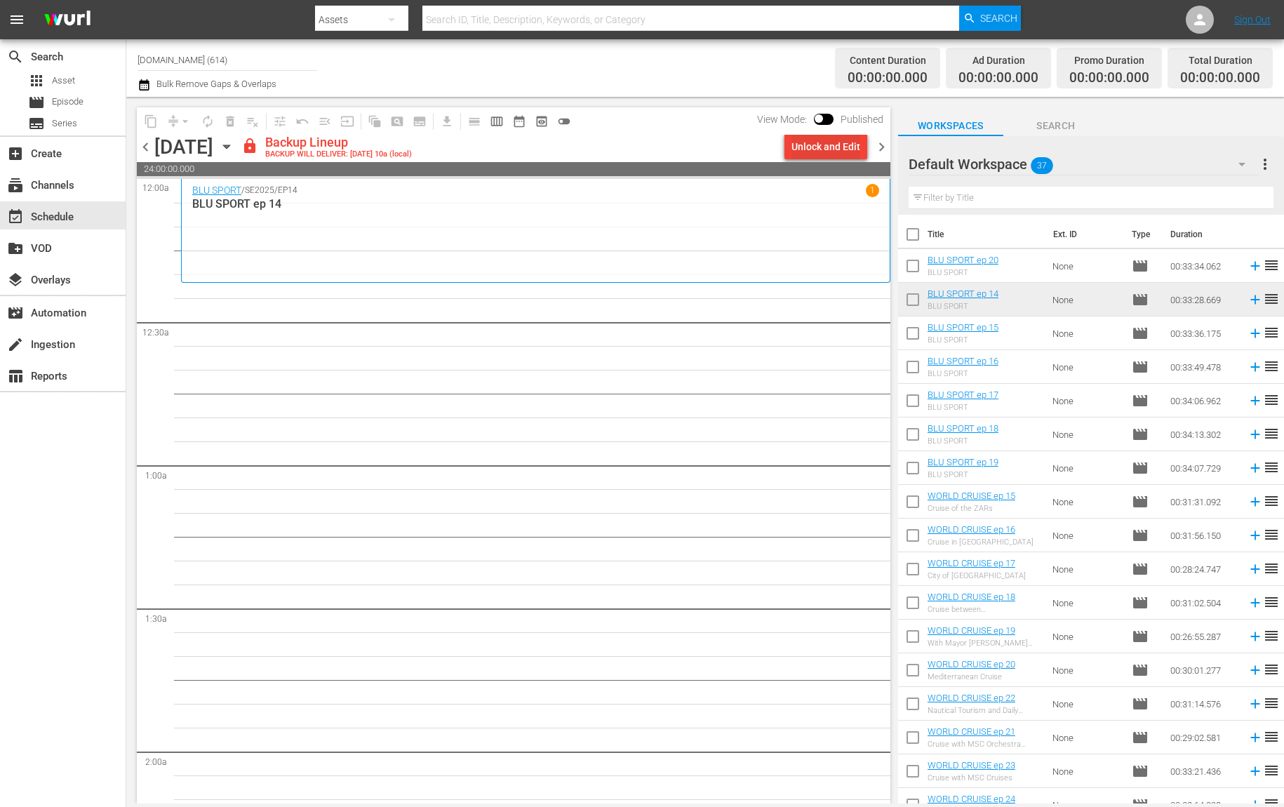
click at [805, 154] on div "Unlock and Edit" at bounding box center [826, 146] width 69 height 25
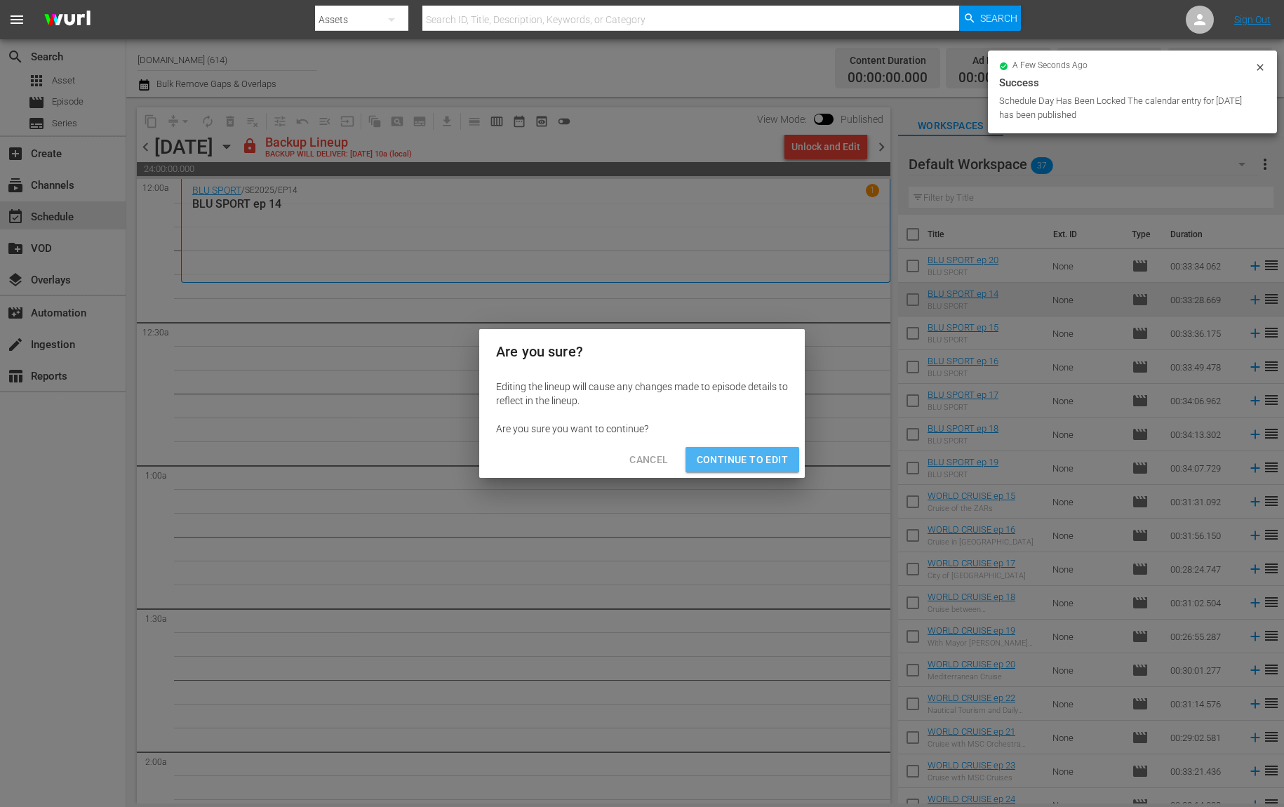
click at [746, 456] on span "Continue to Edit" at bounding box center [742, 460] width 91 height 18
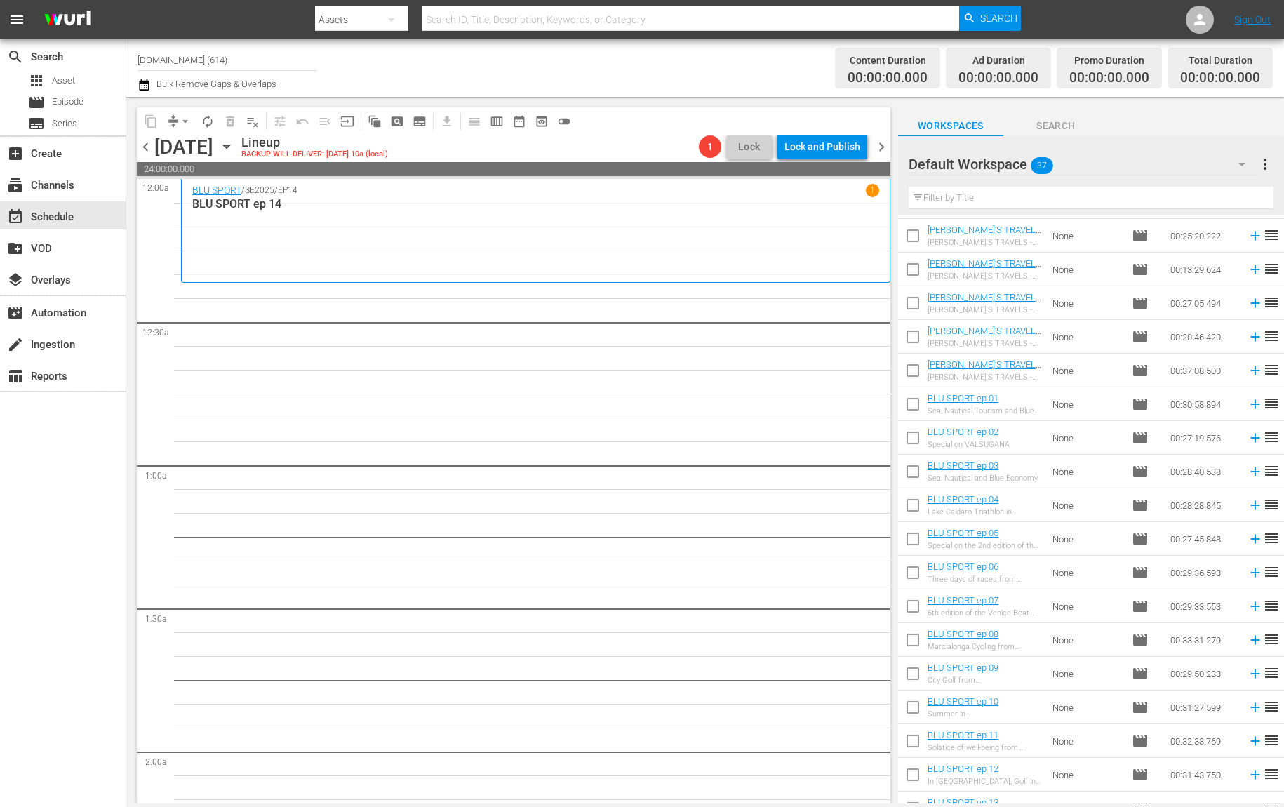
scroll to position [667, 0]
click at [1248, 341] on icon at bounding box center [1255, 339] width 15 height 15
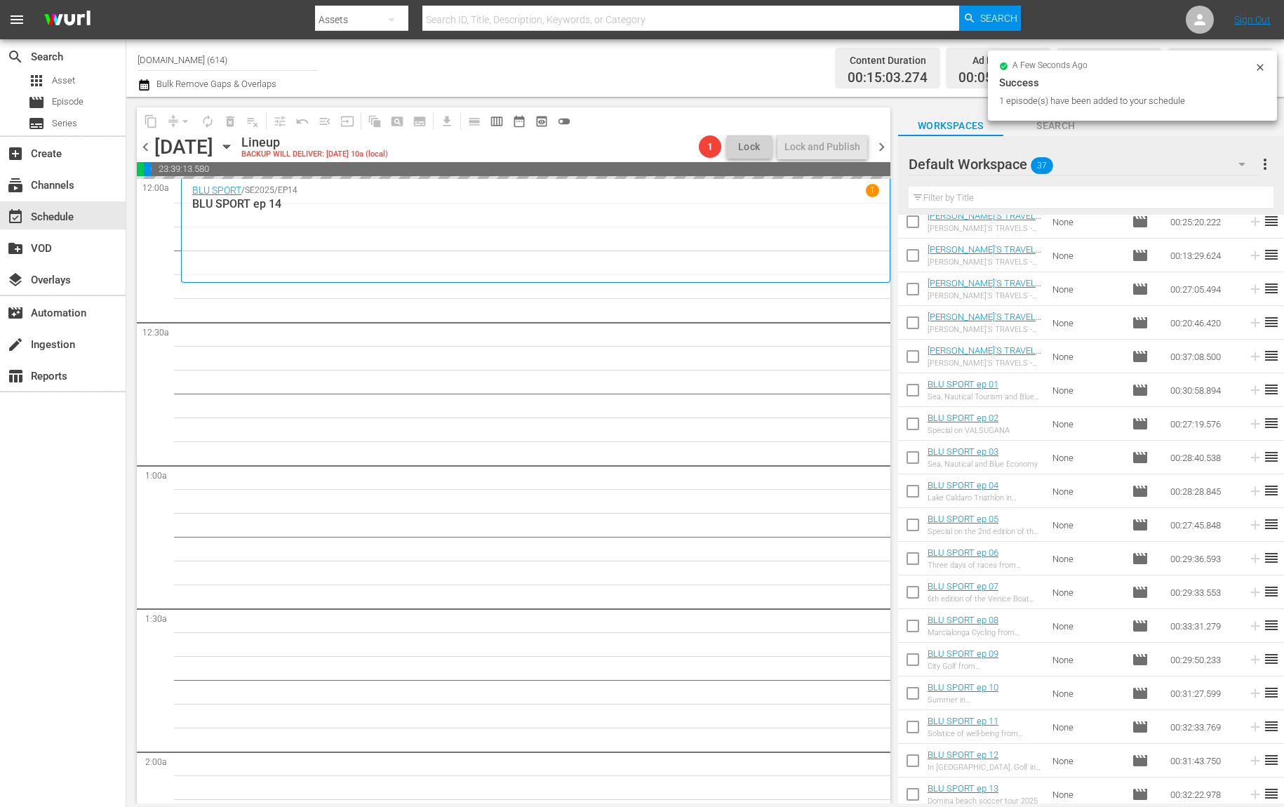
scroll to position [689, 0]
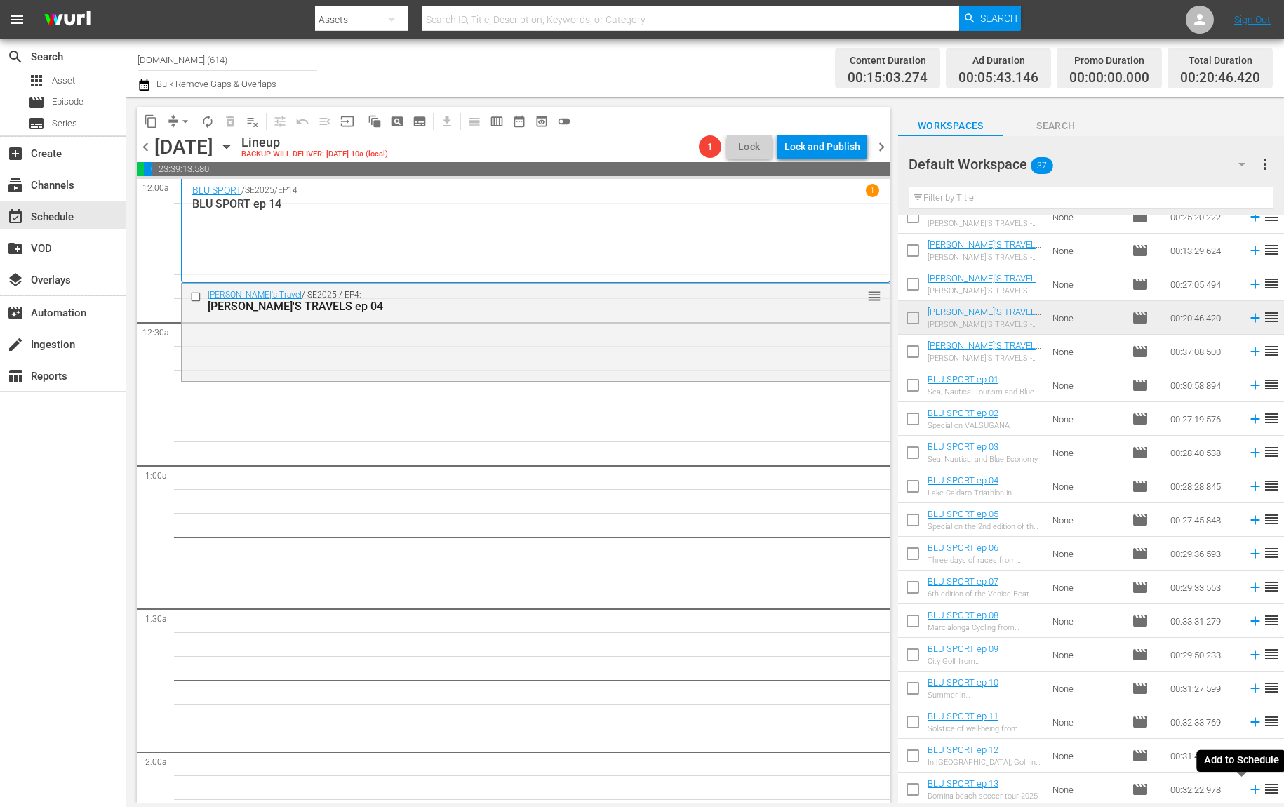
click at [1248, 788] on icon at bounding box center [1255, 789] width 15 height 15
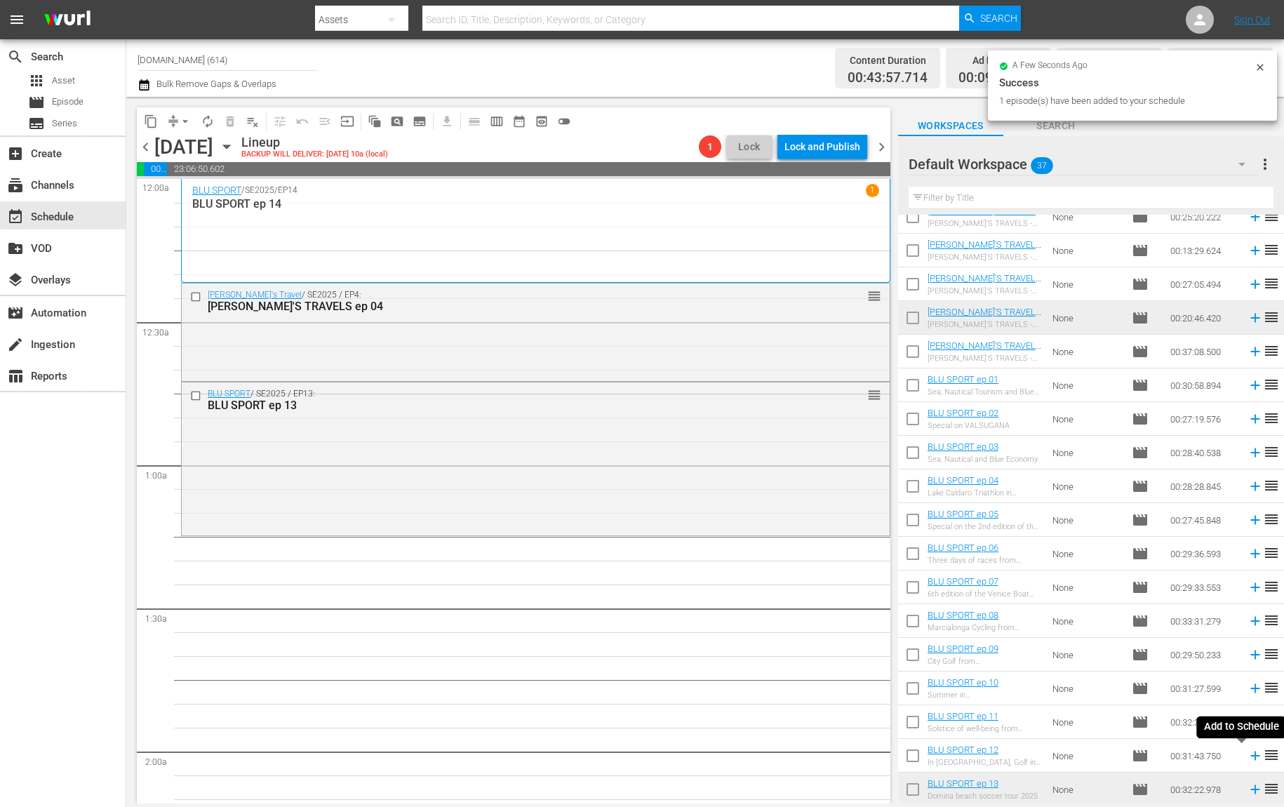
click at [1248, 753] on icon at bounding box center [1255, 755] width 15 height 15
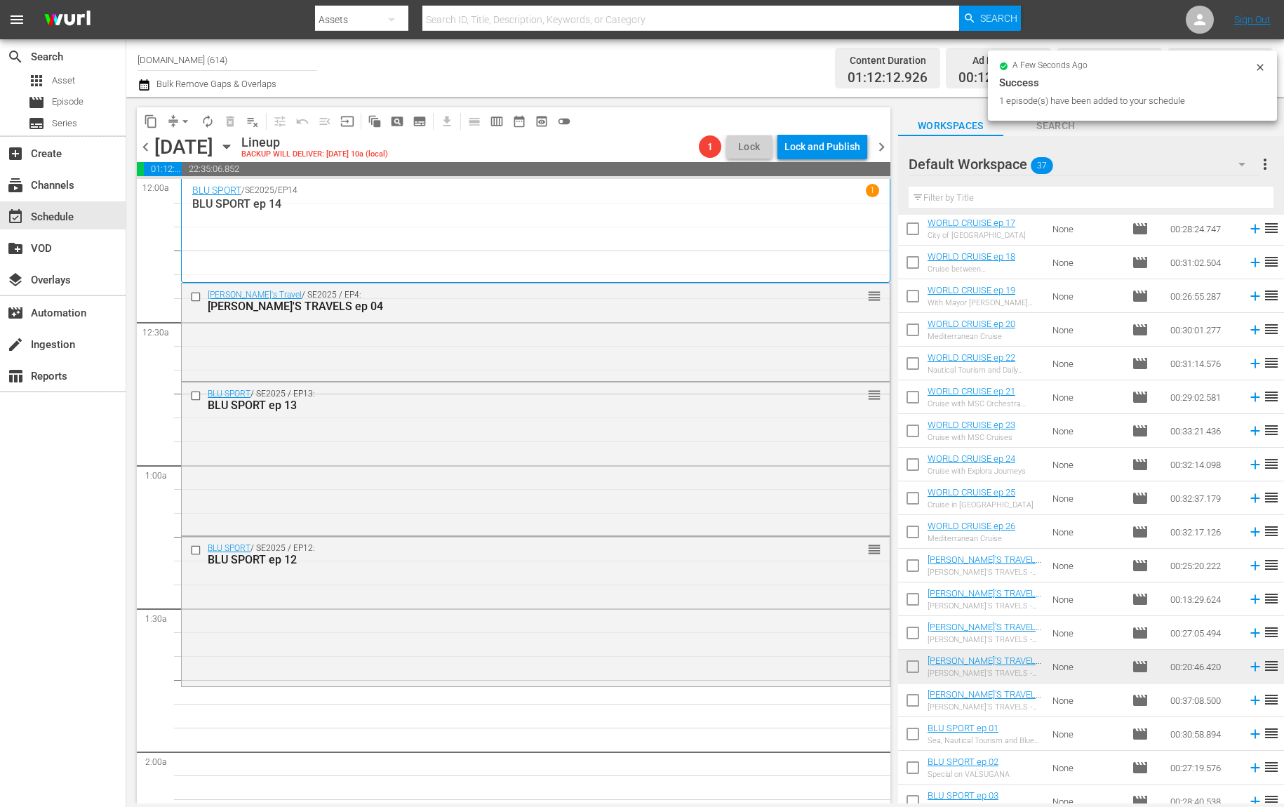
scroll to position [276, 0]
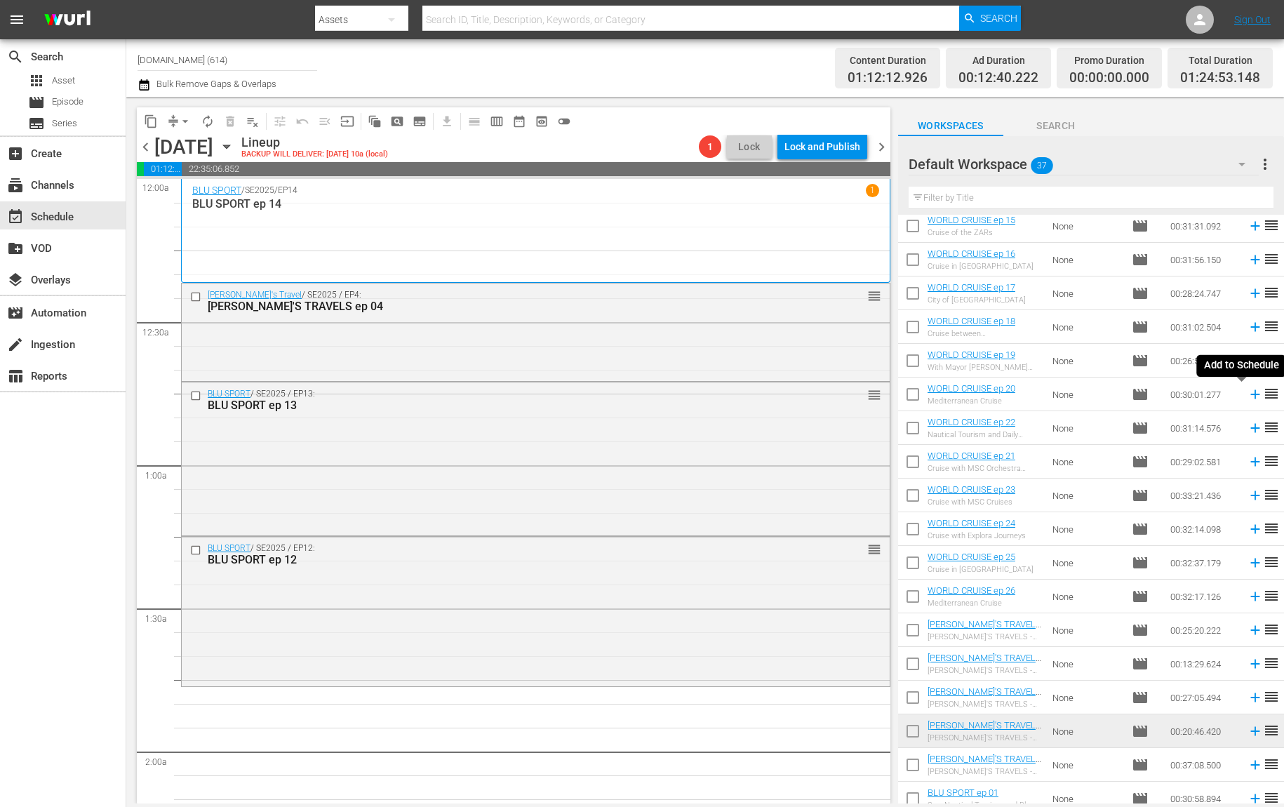
click at [1248, 397] on icon at bounding box center [1255, 394] width 15 height 15
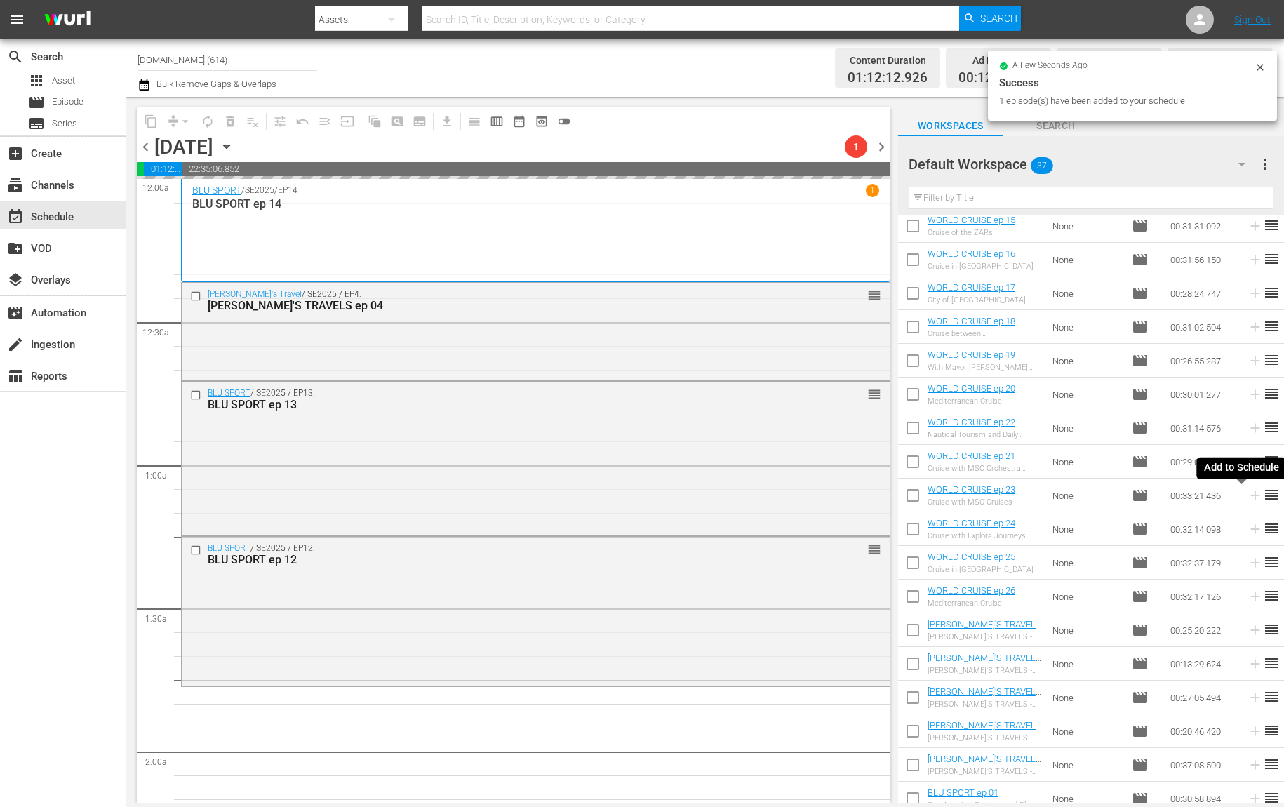
scroll to position [689, 0]
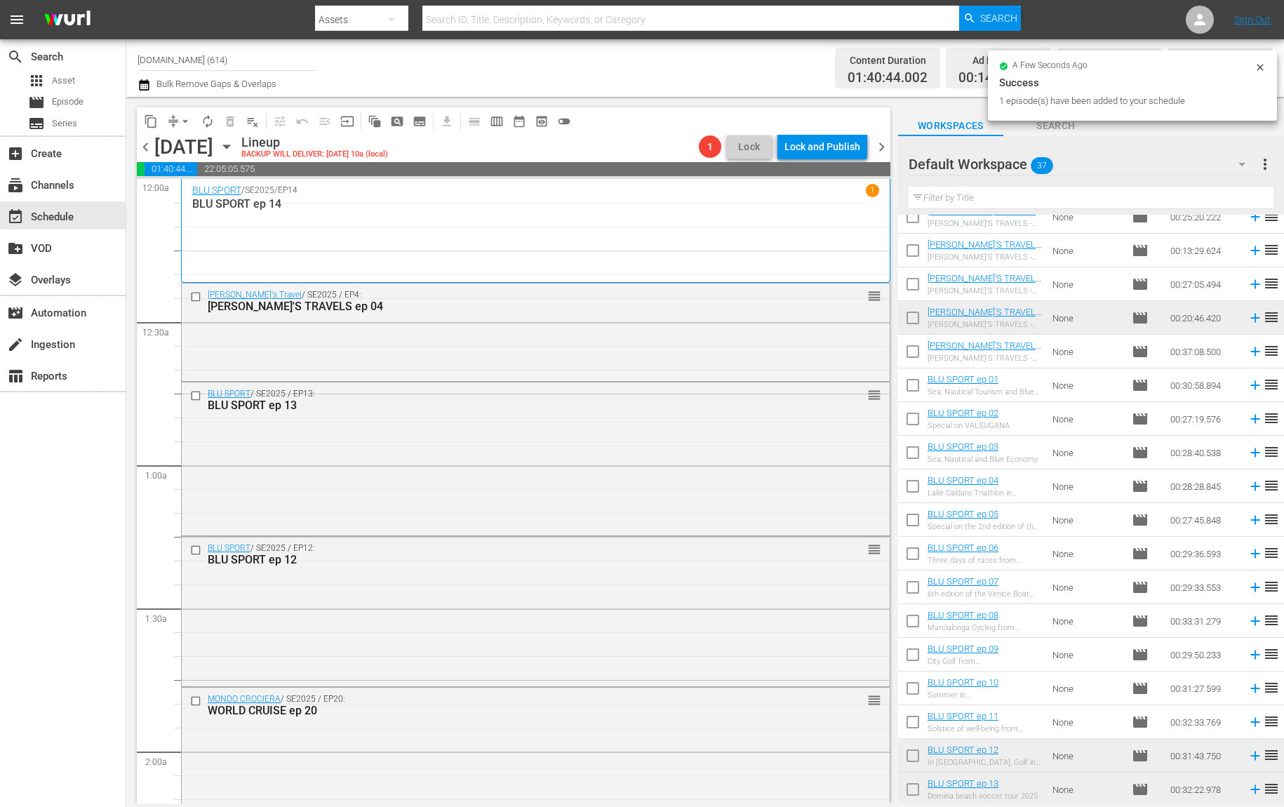
click at [1251, 722] on icon at bounding box center [1255, 722] width 9 height 9
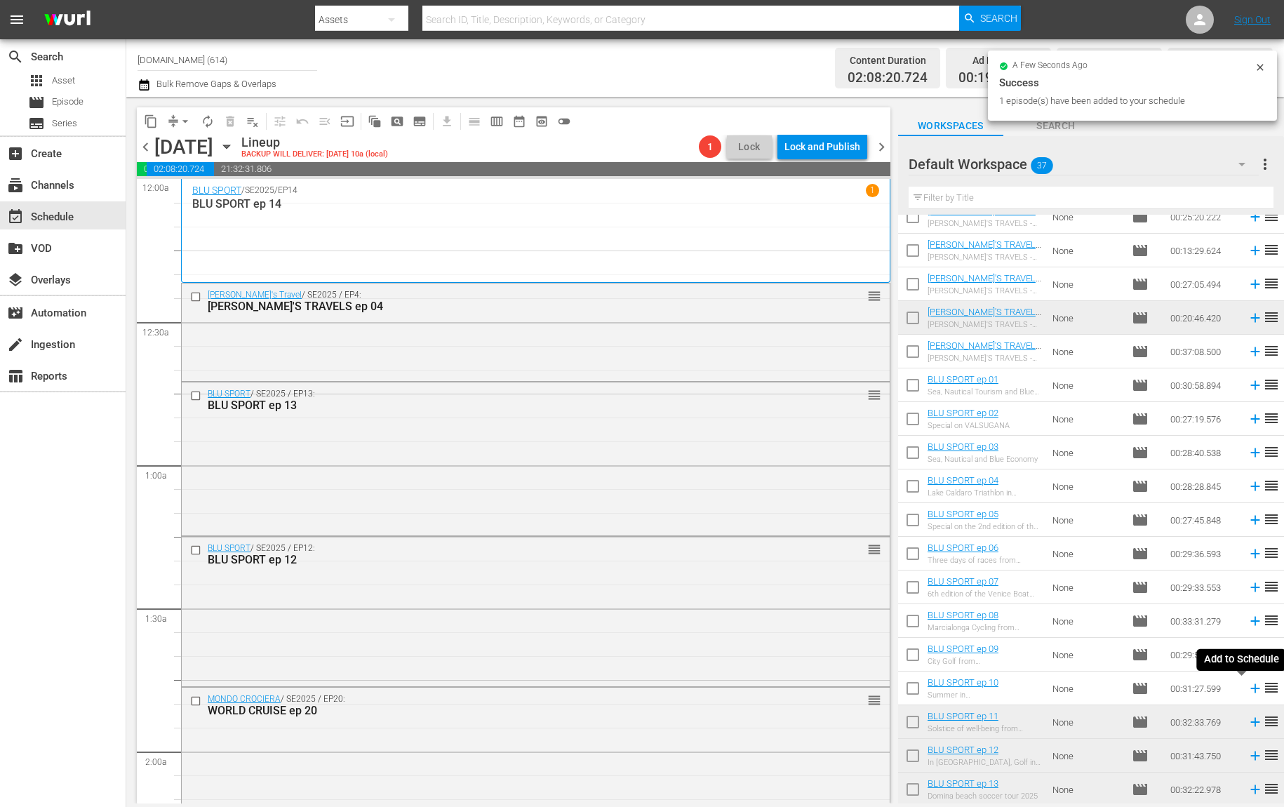
click at [1251, 688] on icon at bounding box center [1255, 688] width 9 height 9
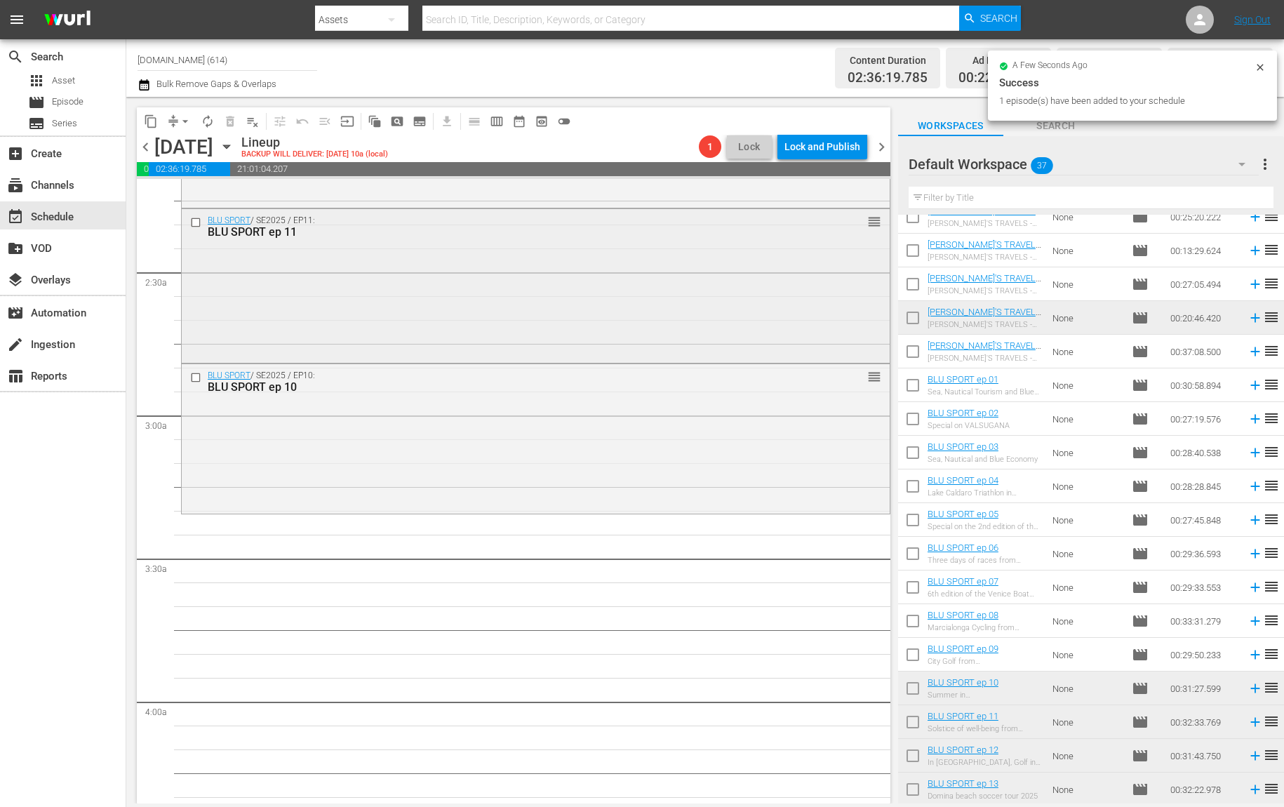
scroll to position [765, 0]
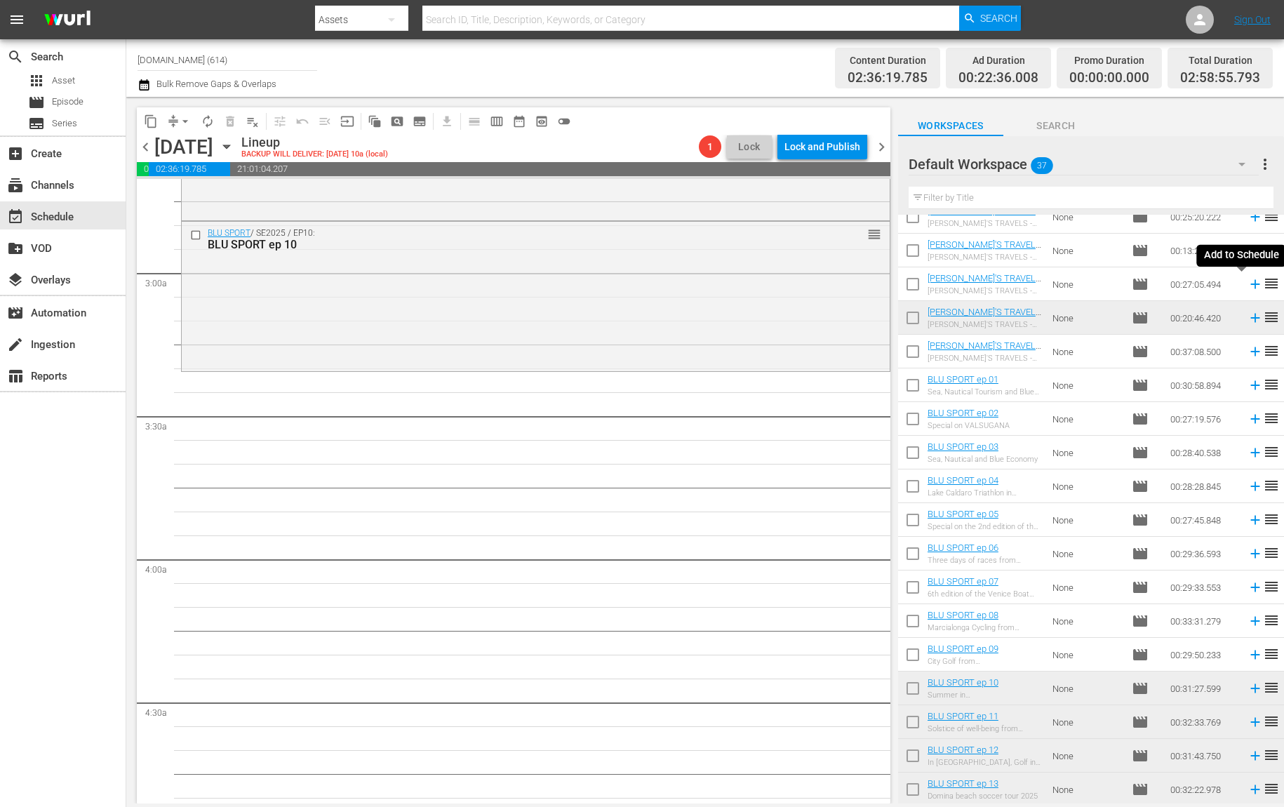
click at [1248, 289] on icon at bounding box center [1255, 284] width 15 height 15
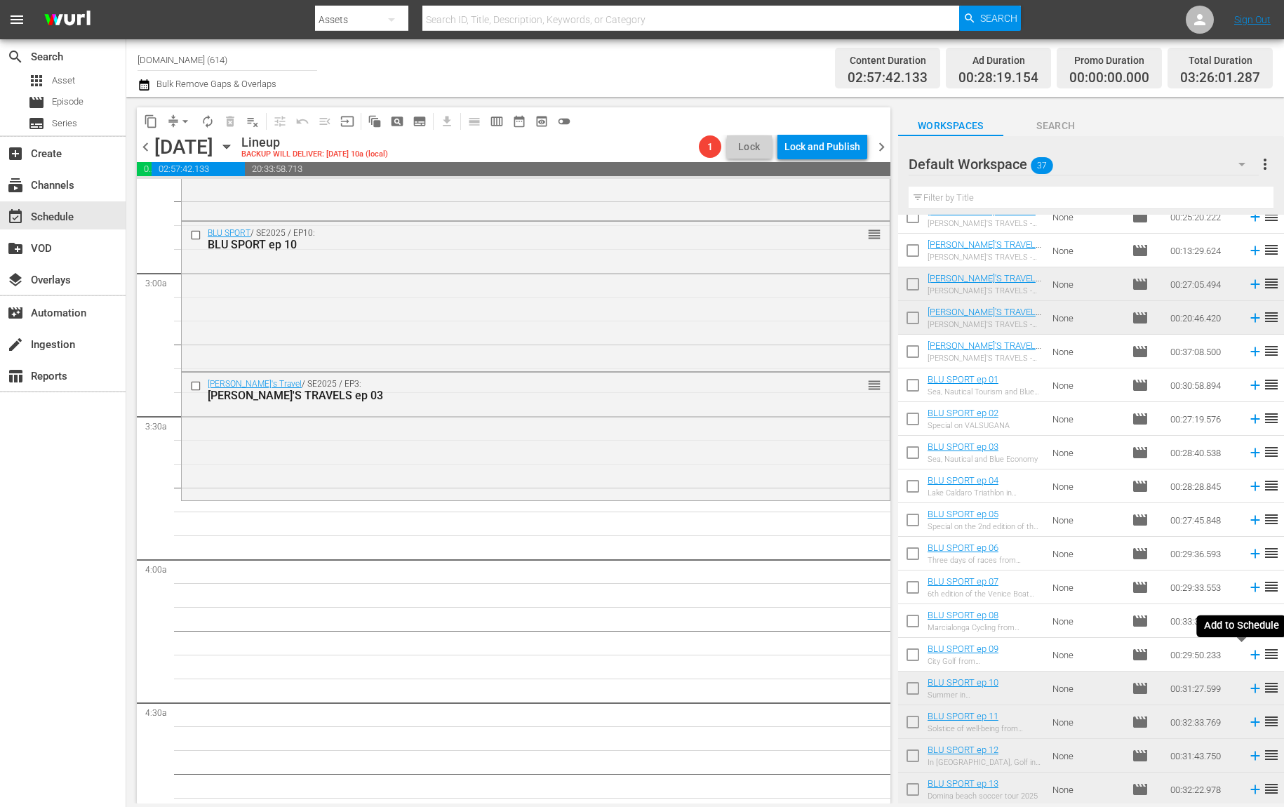
click at [1248, 658] on icon at bounding box center [1255, 654] width 15 height 15
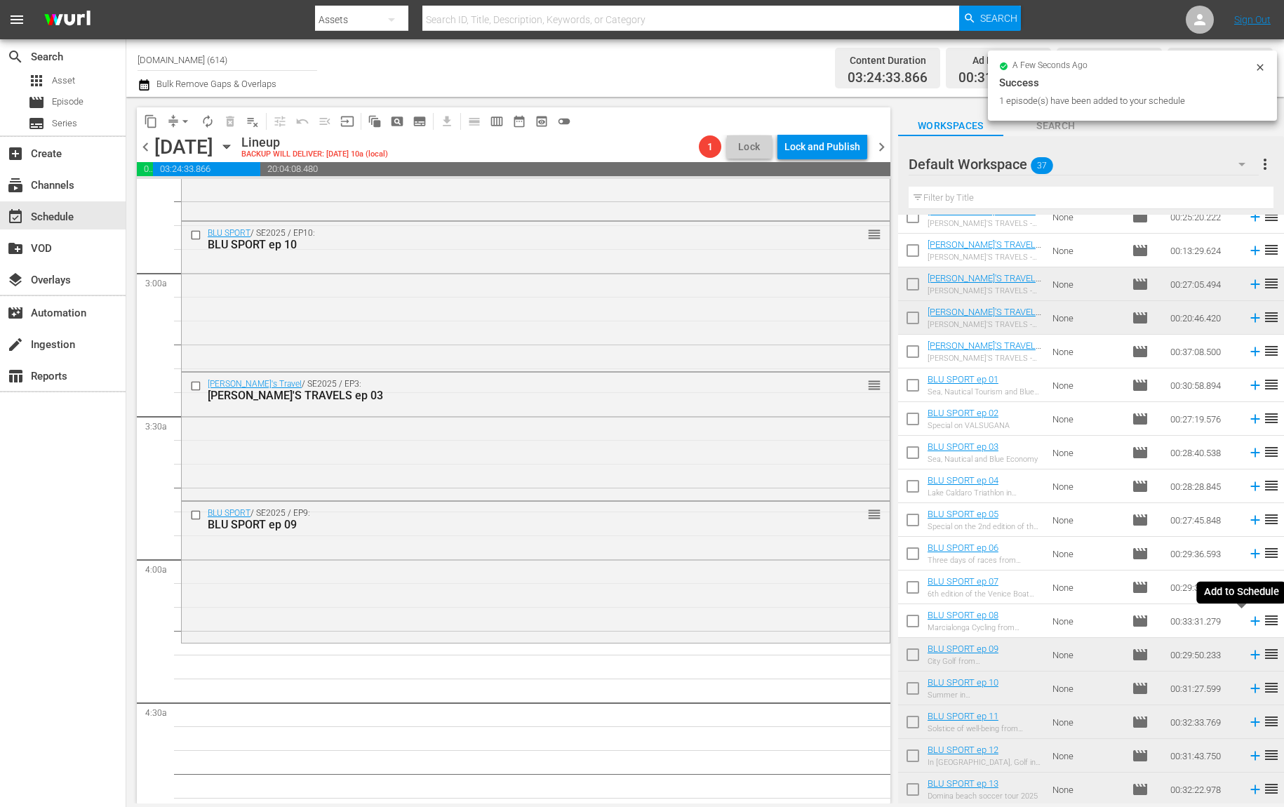
click at [1251, 618] on icon at bounding box center [1255, 621] width 9 height 9
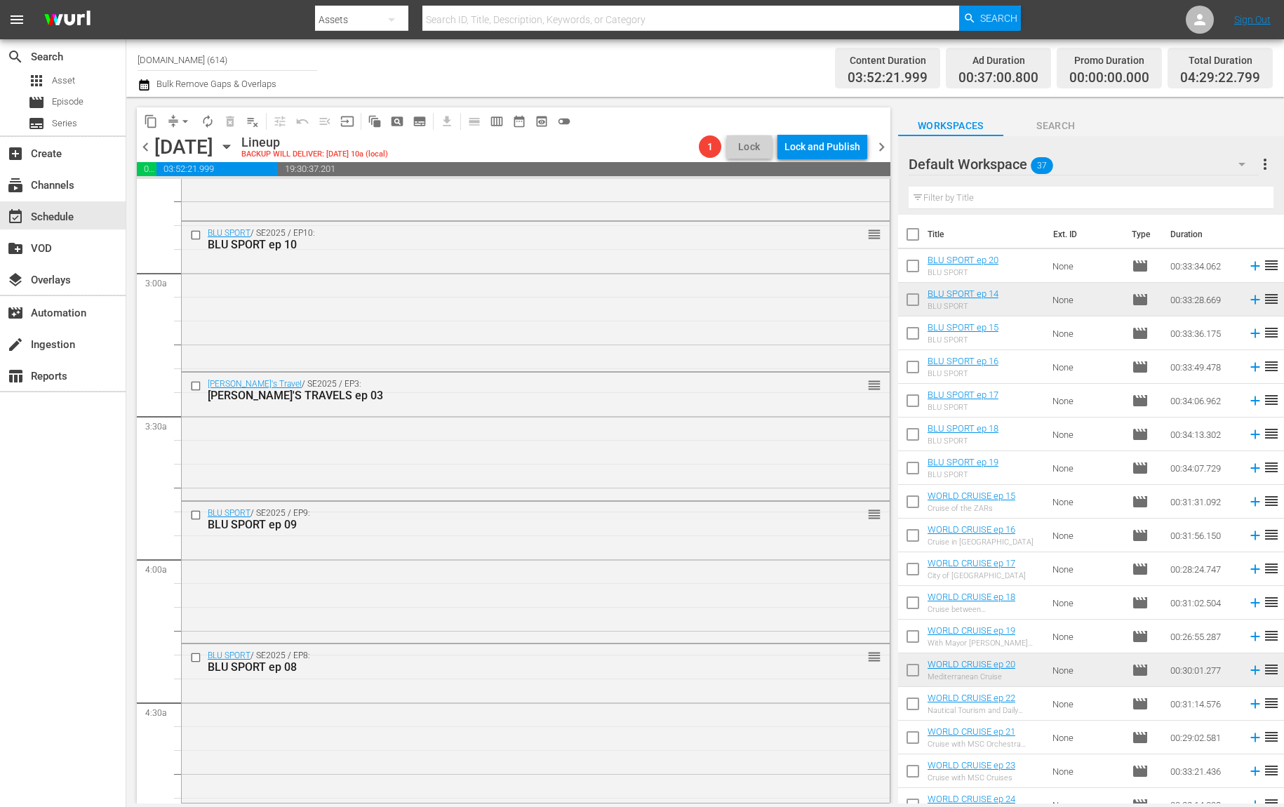
scroll to position [216, 0]
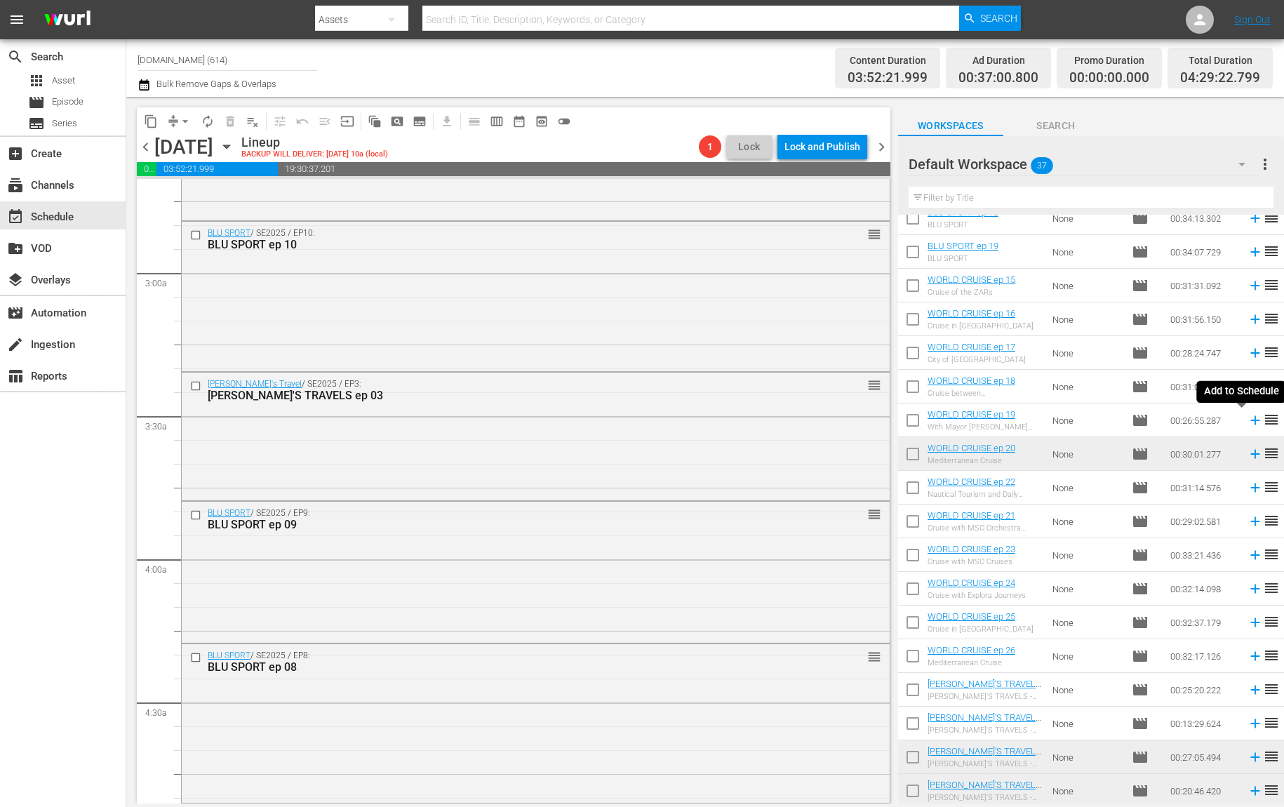
click at [1248, 421] on icon at bounding box center [1255, 420] width 15 height 15
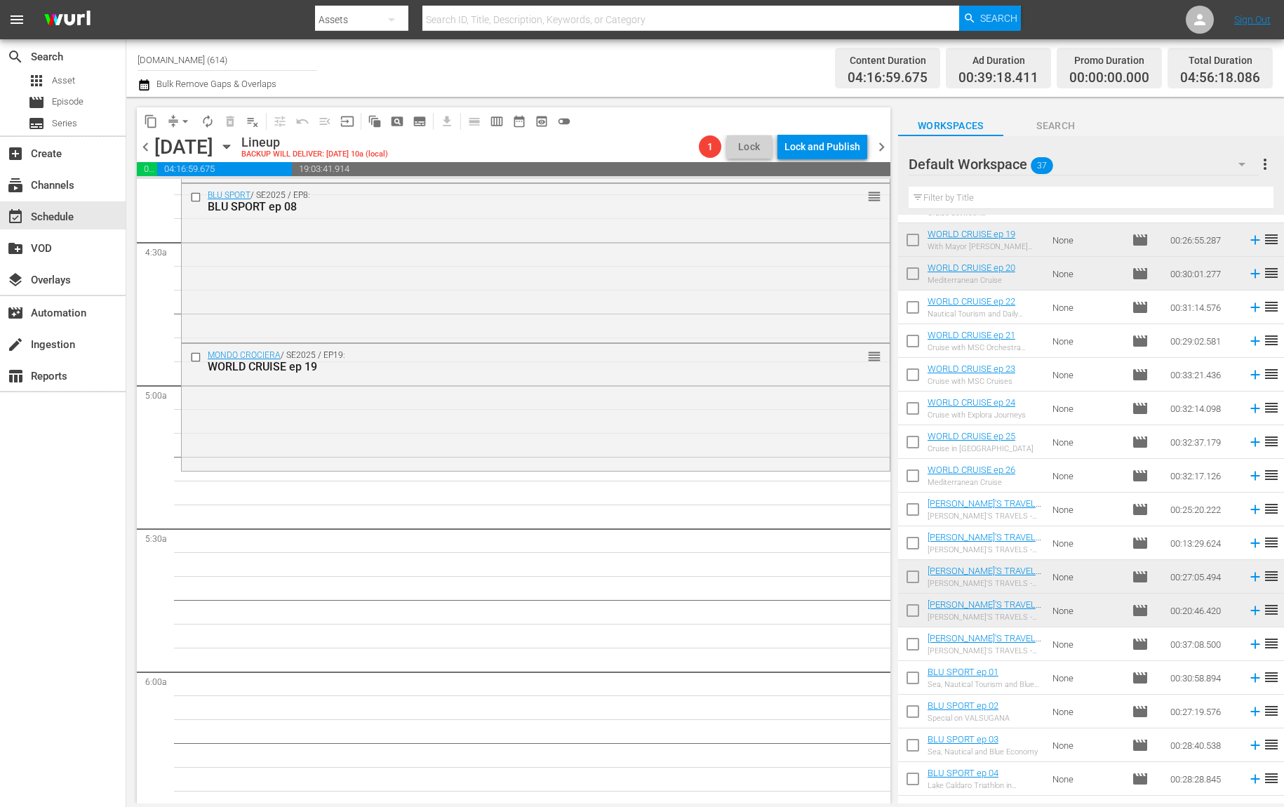
scroll to position [418, 0]
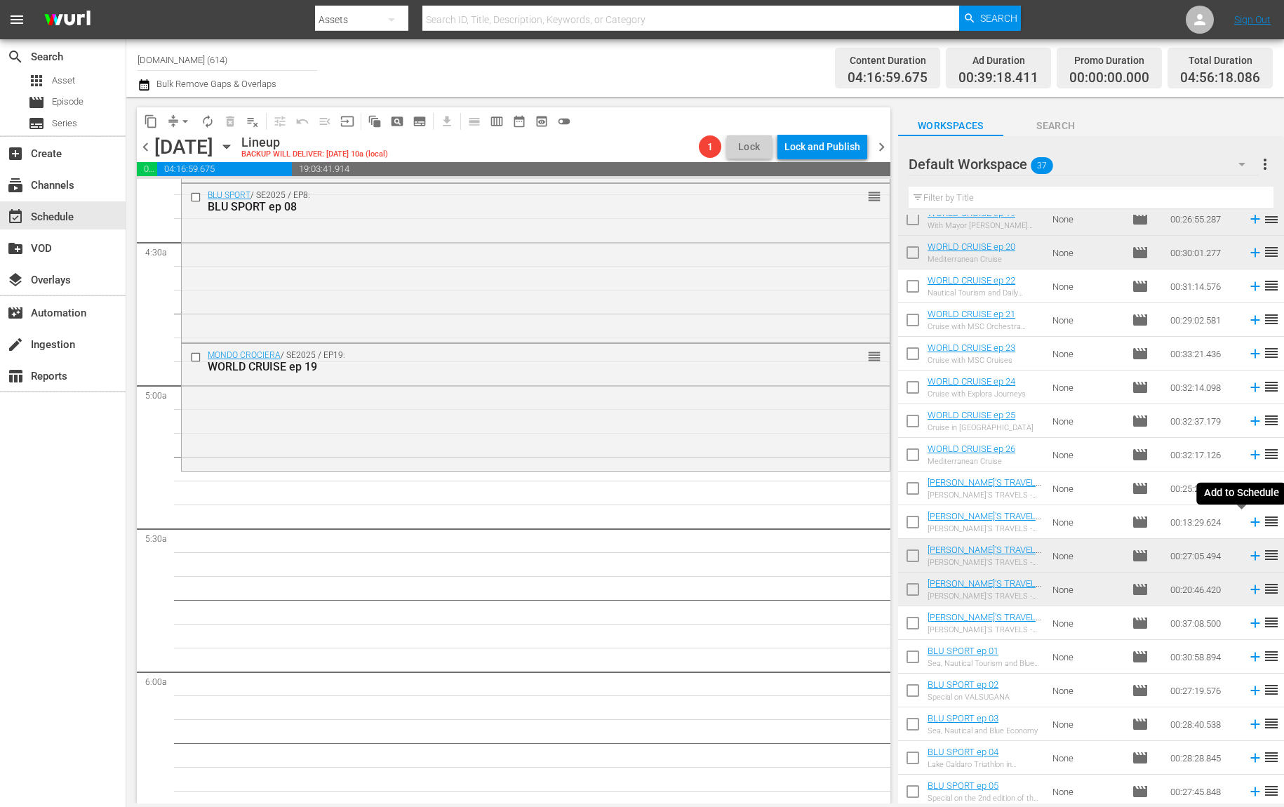
click at [1248, 524] on icon at bounding box center [1255, 521] width 15 height 15
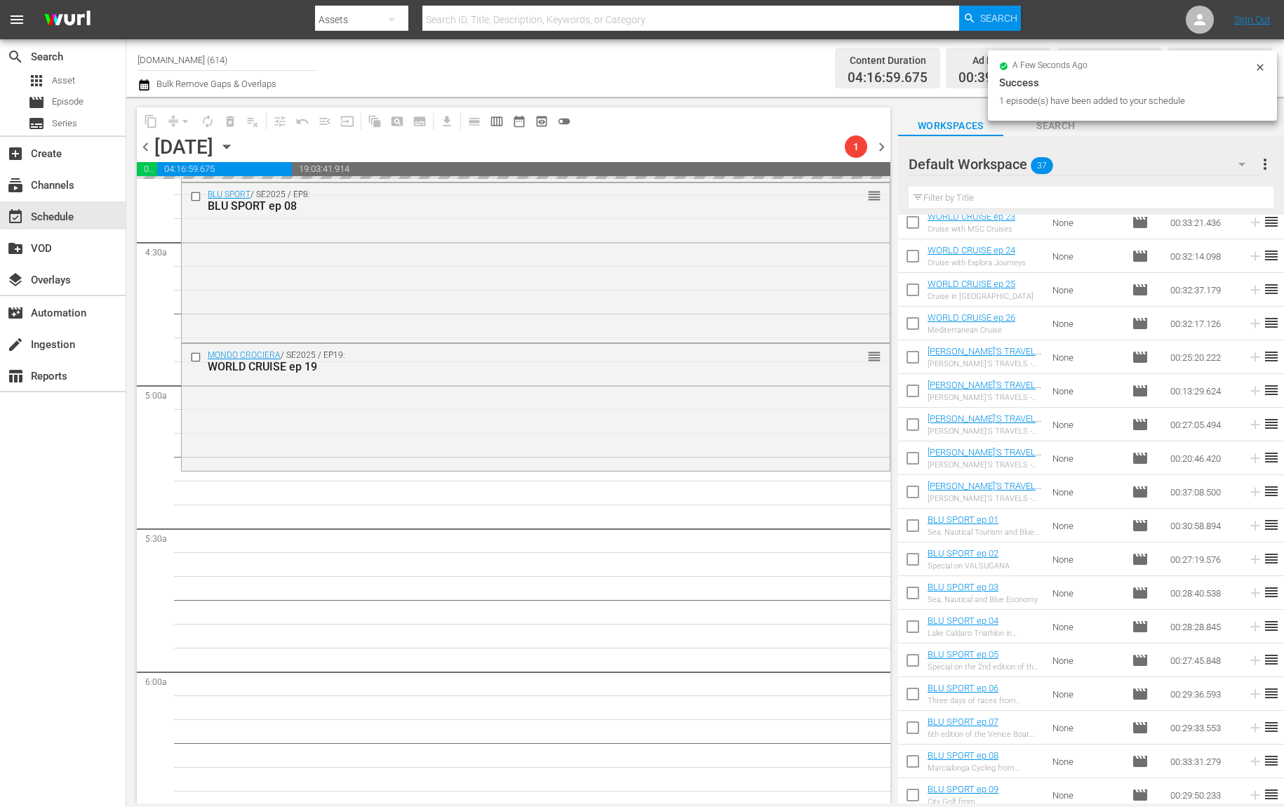
scroll to position [583, 0]
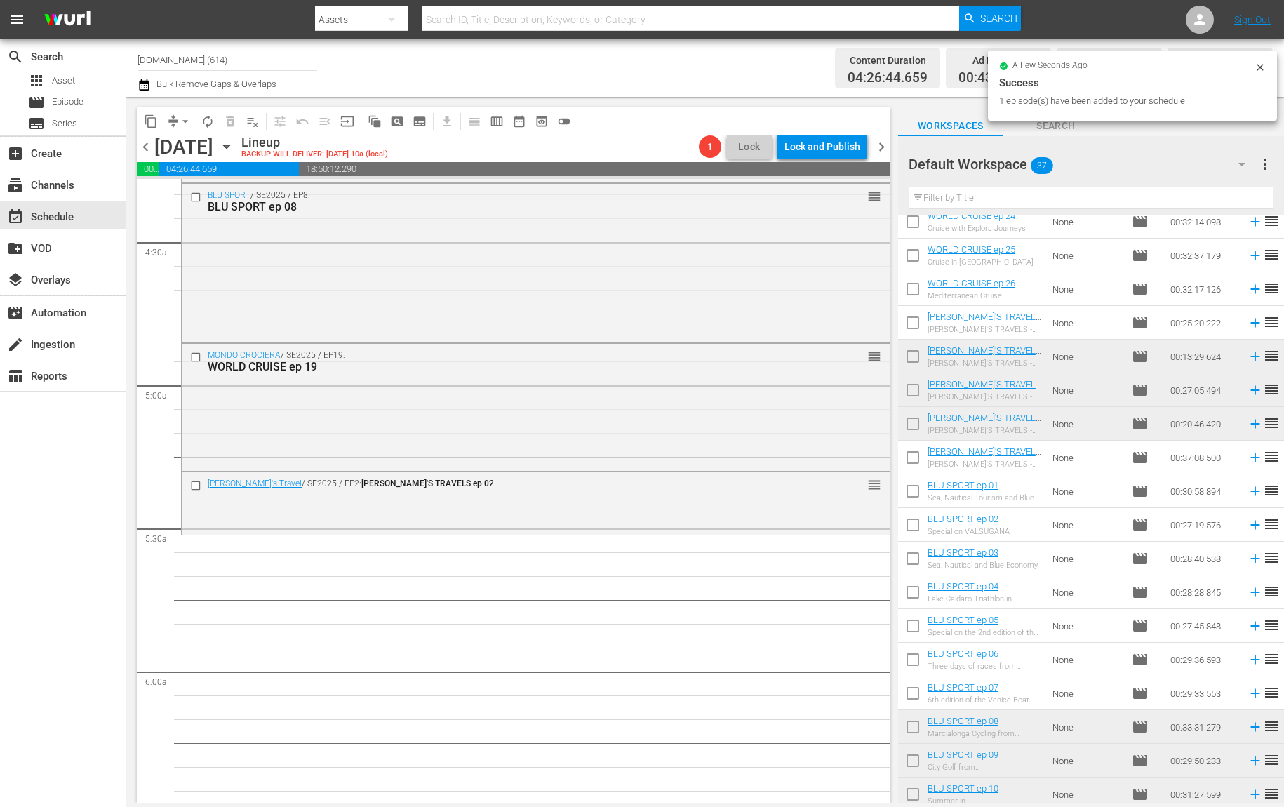
click at [1251, 692] on icon at bounding box center [1255, 693] width 9 height 9
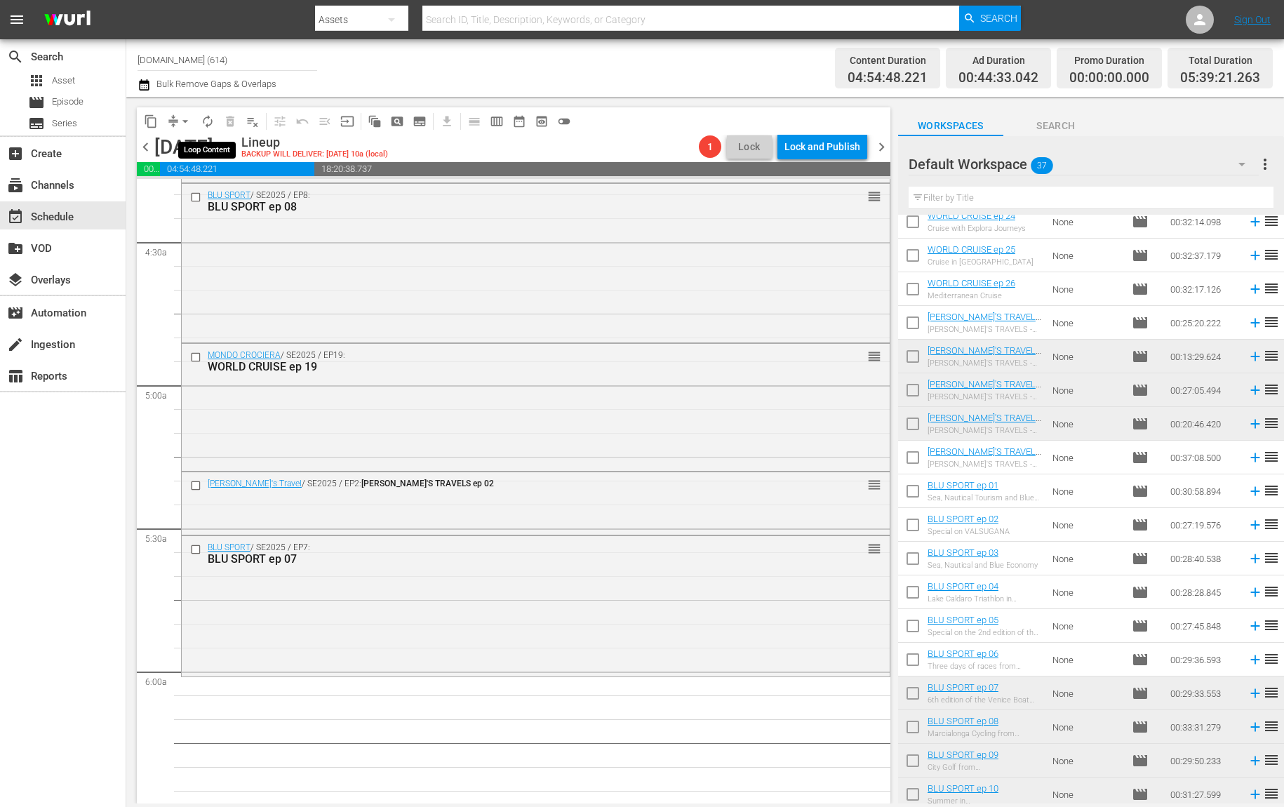
click at [211, 119] on span "autorenew_outlined" at bounding box center [208, 121] width 14 height 14
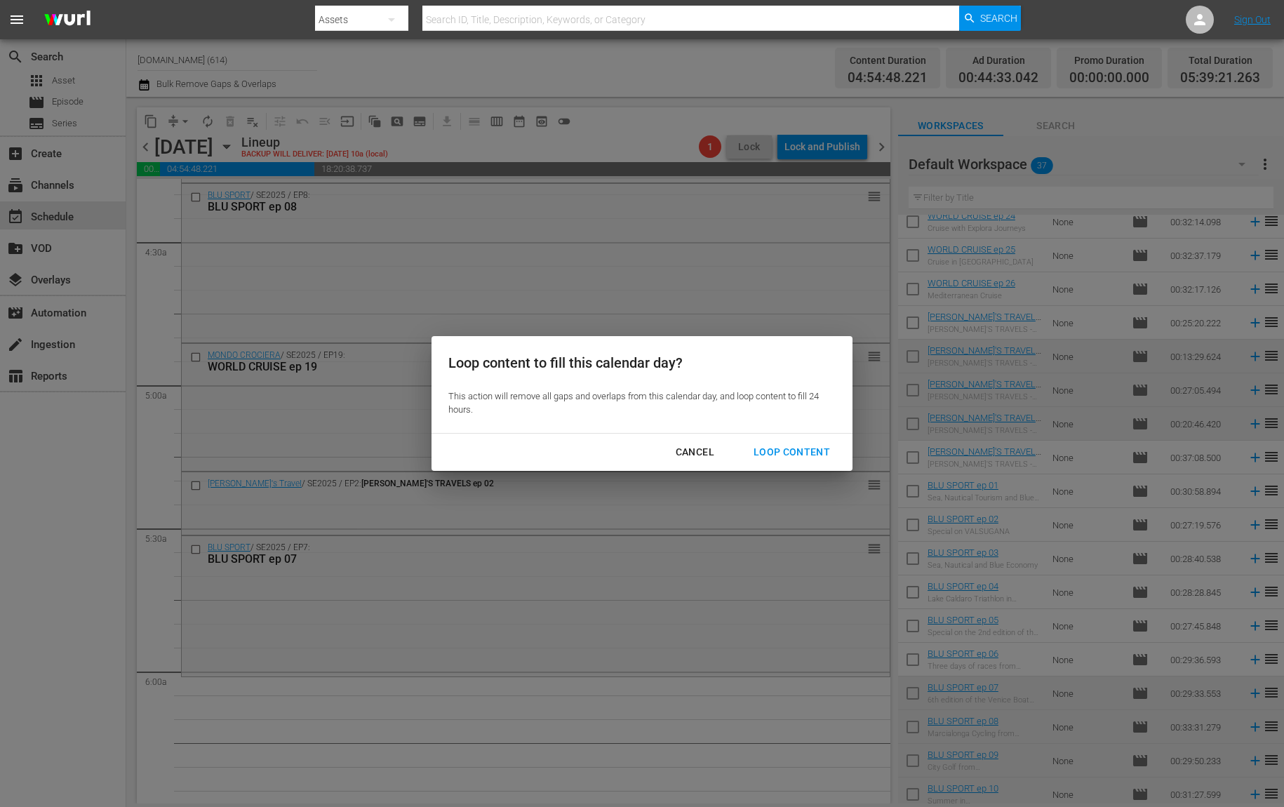
click at [810, 458] on div "Loop Content" at bounding box center [792, 453] width 99 height 18
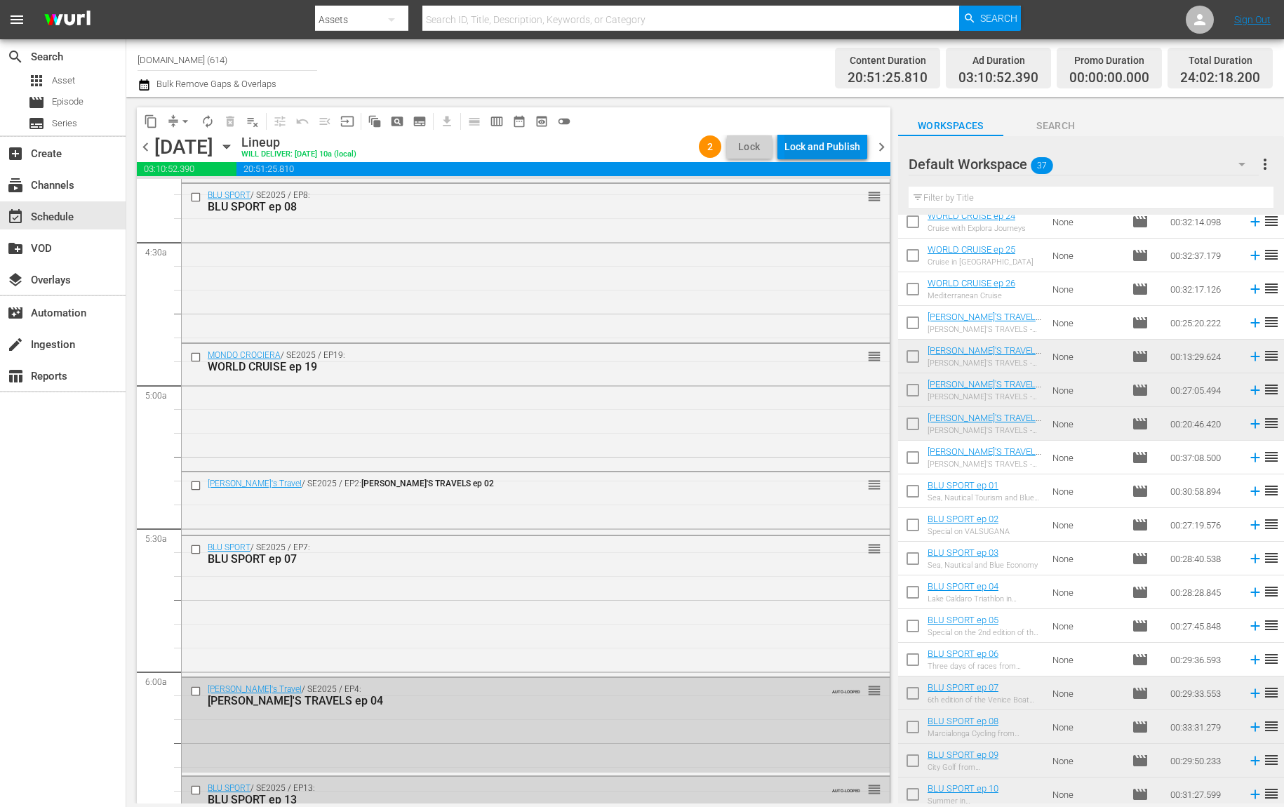
click at [832, 148] on div "Lock and Publish" at bounding box center [823, 146] width 76 height 25
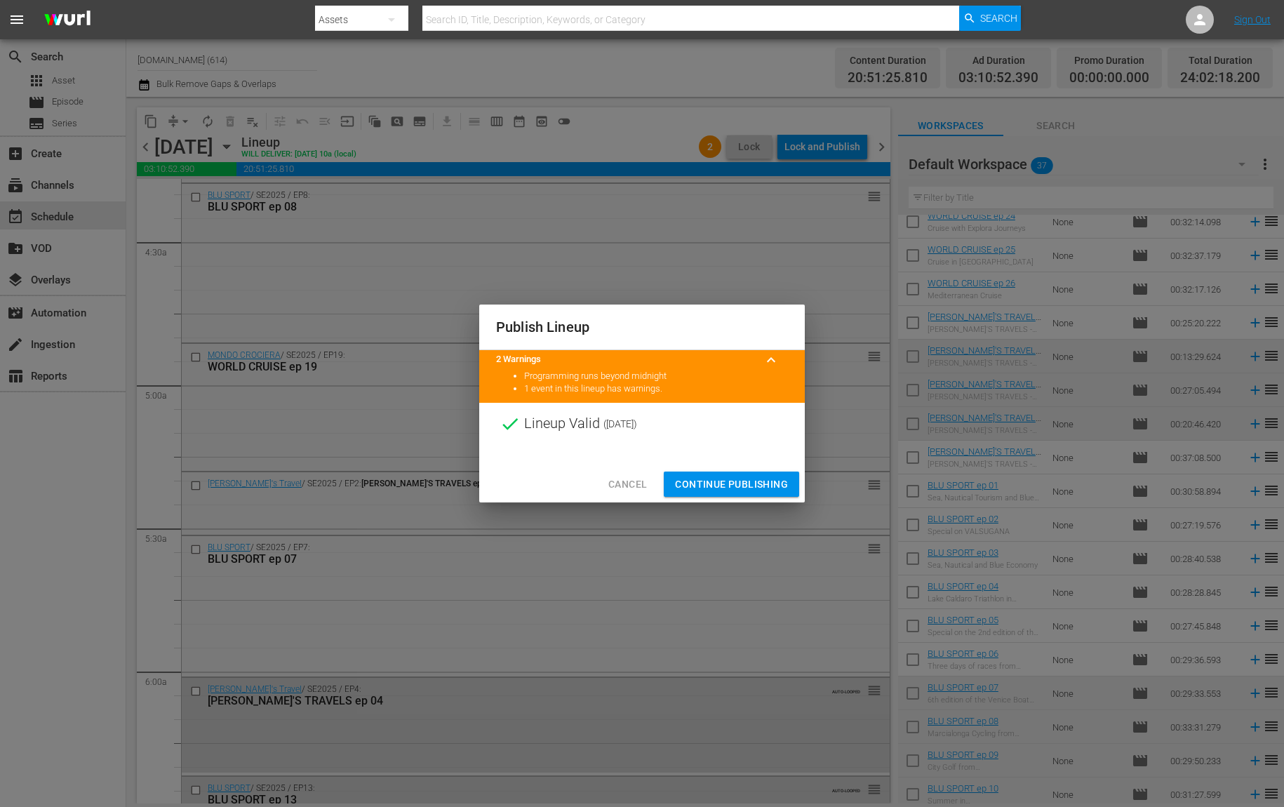
click at [727, 477] on span "Continue Publishing" at bounding box center [731, 485] width 113 height 18
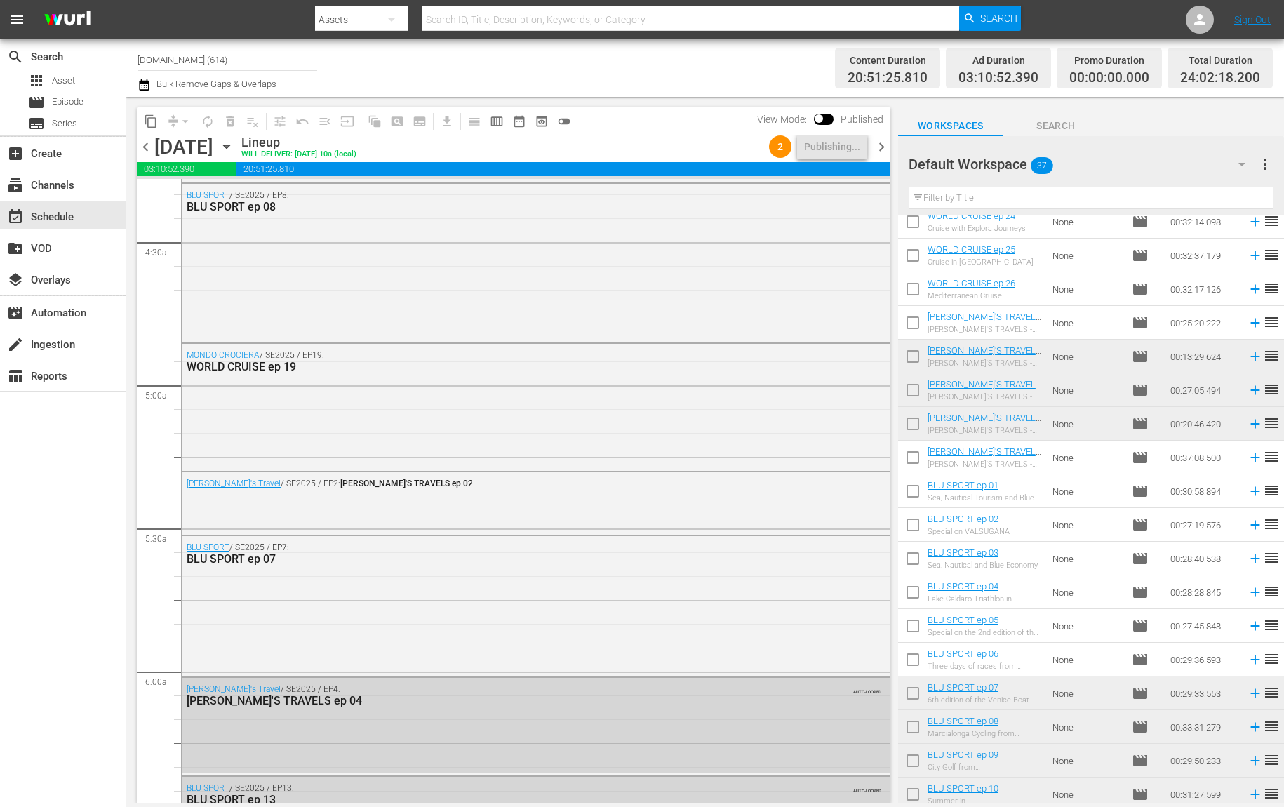
click at [880, 148] on span "chevron_right" at bounding box center [882, 147] width 18 height 18
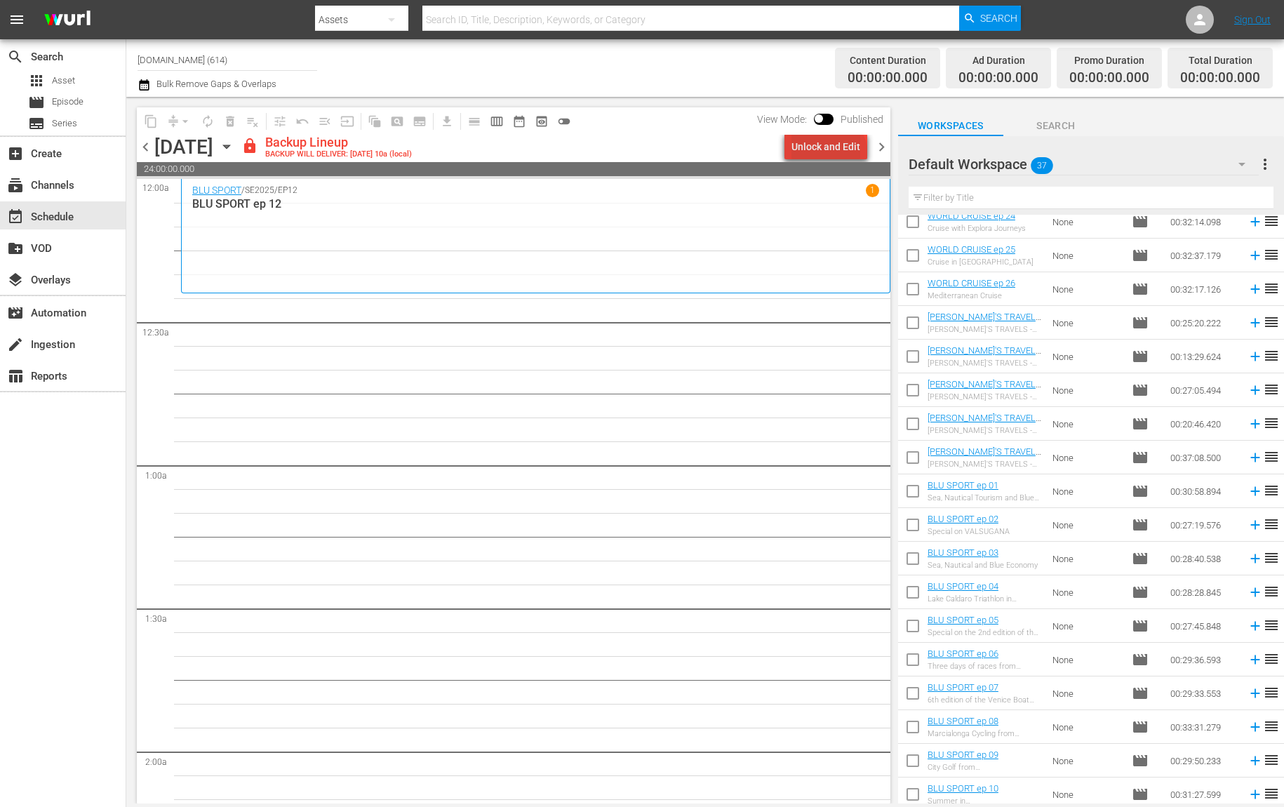
click at [832, 154] on div "Unlock and Edit" at bounding box center [826, 146] width 69 height 25
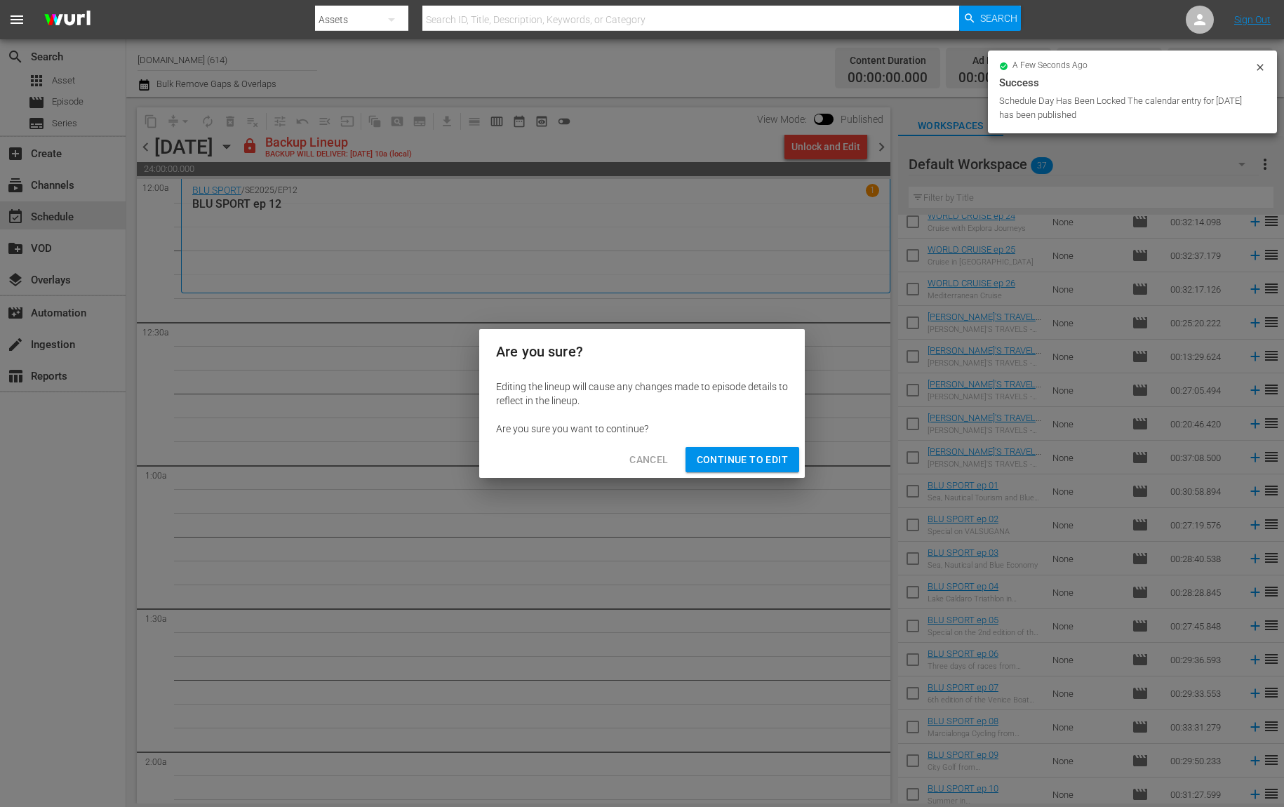
click at [766, 460] on span "Continue to Edit" at bounding box center [742, 460] width 91 height 18
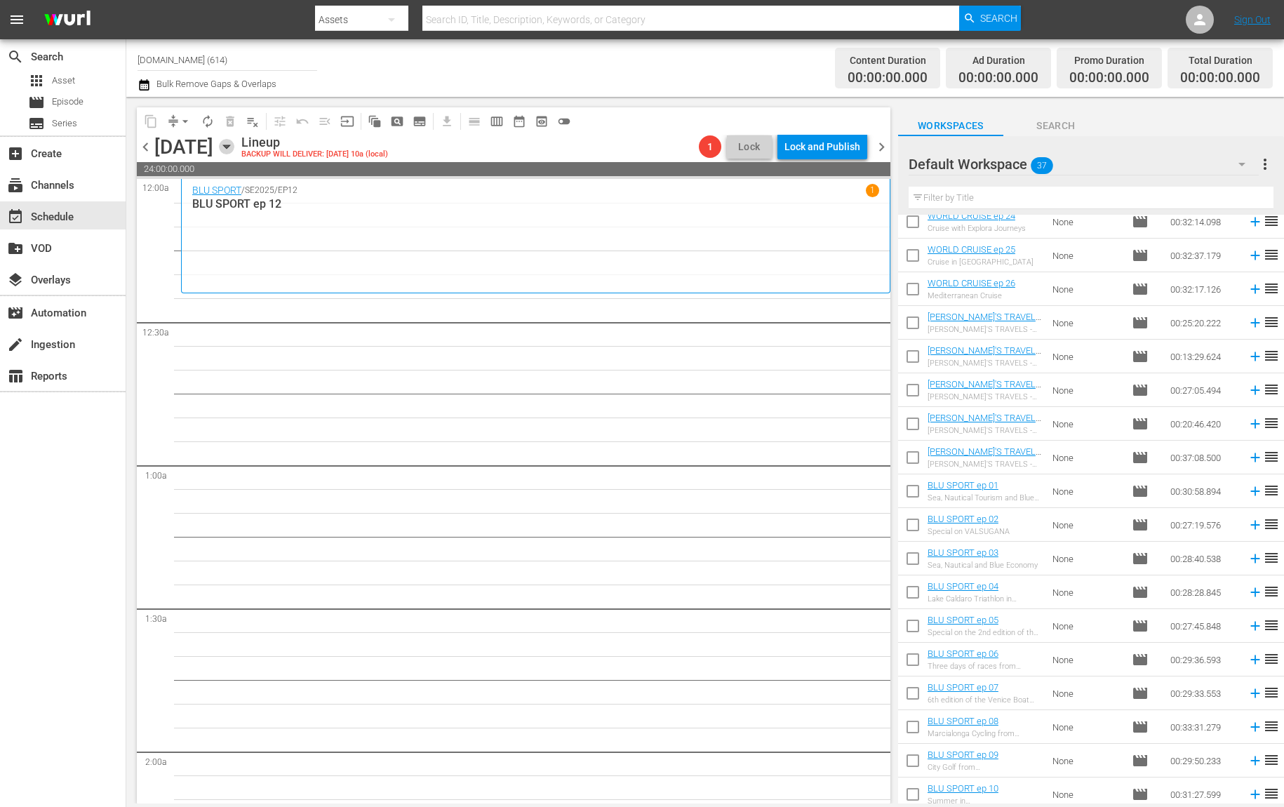
click at [230, 147] on icon "button" at bounding box center [226, 147] width 6 height 4
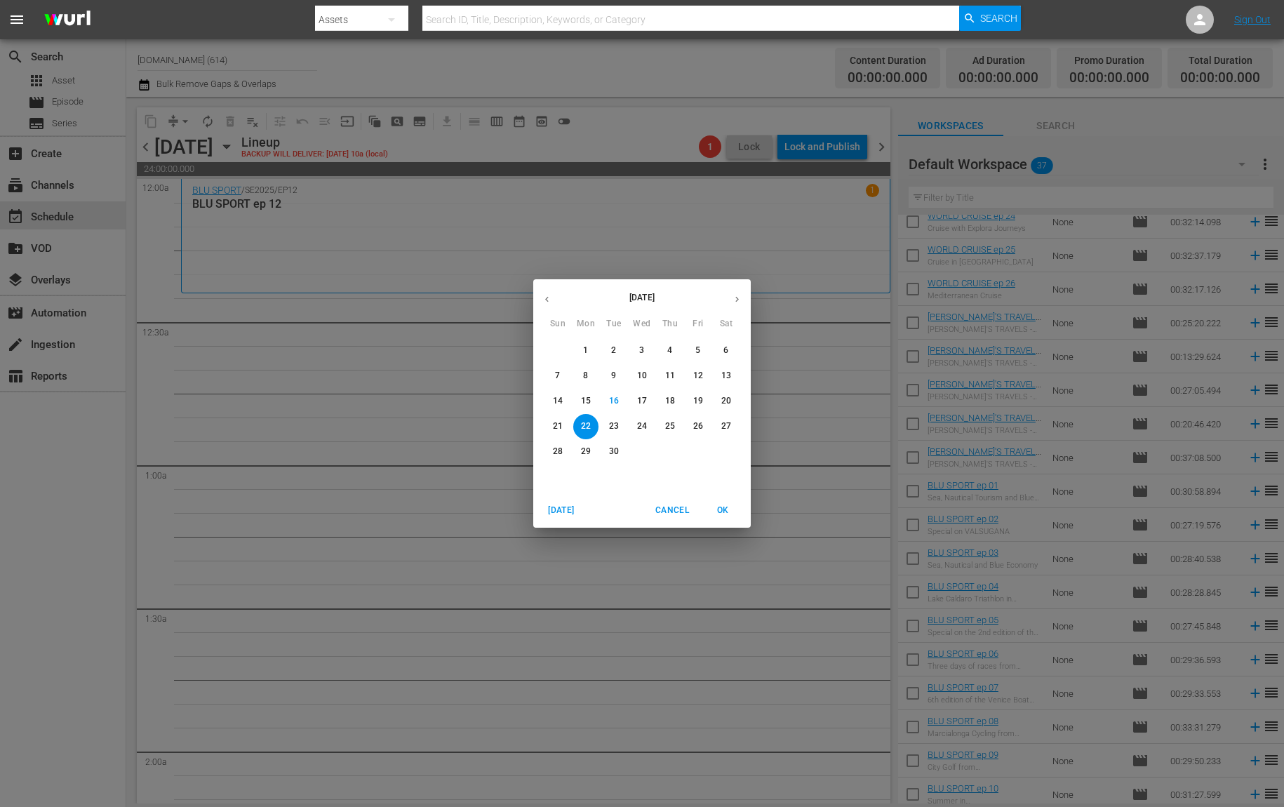
click at [673, 401] on p "18" at bounding box center [670, 401] width 10 height 12
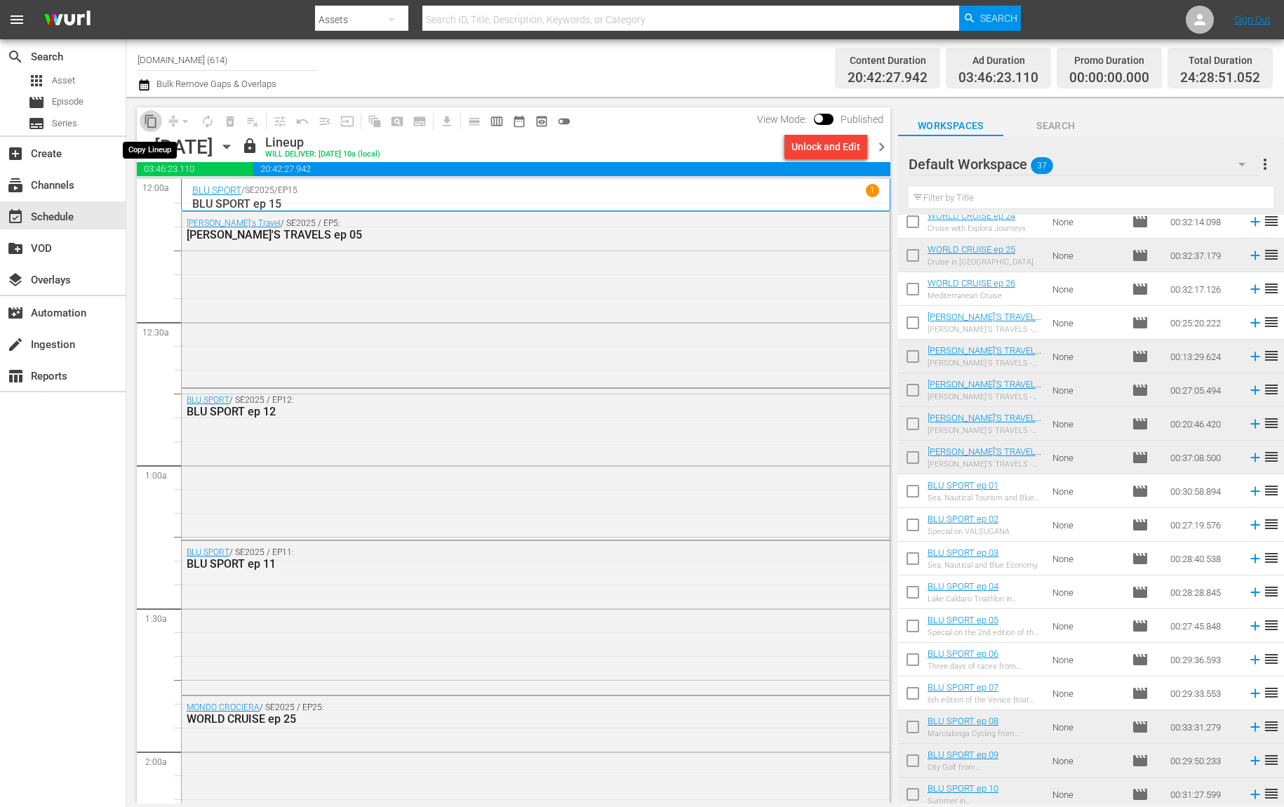
click at [152, 128] on button "content_copy" at bounding box center [151, 121] width 22 height 22
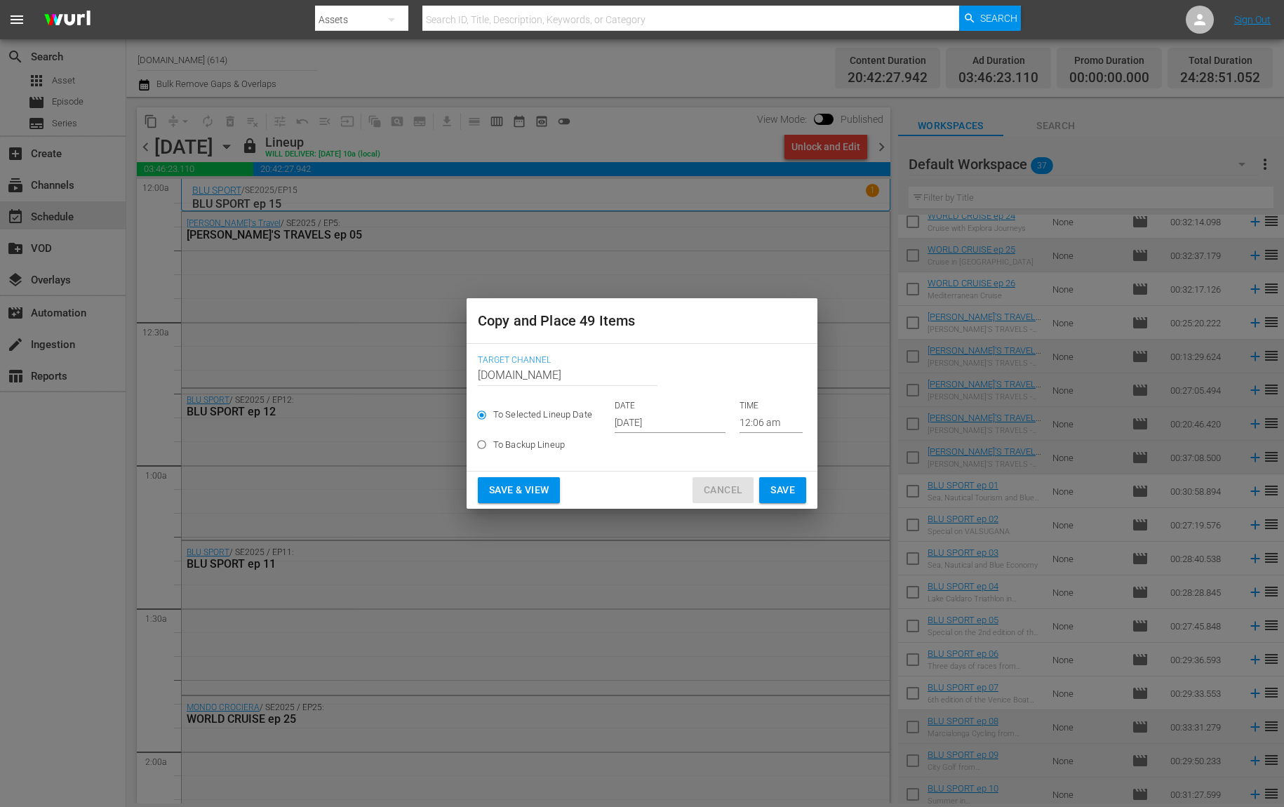
click at [721, 493] on span "Cancel" at bounding box center [723, 490] width 39 height 18
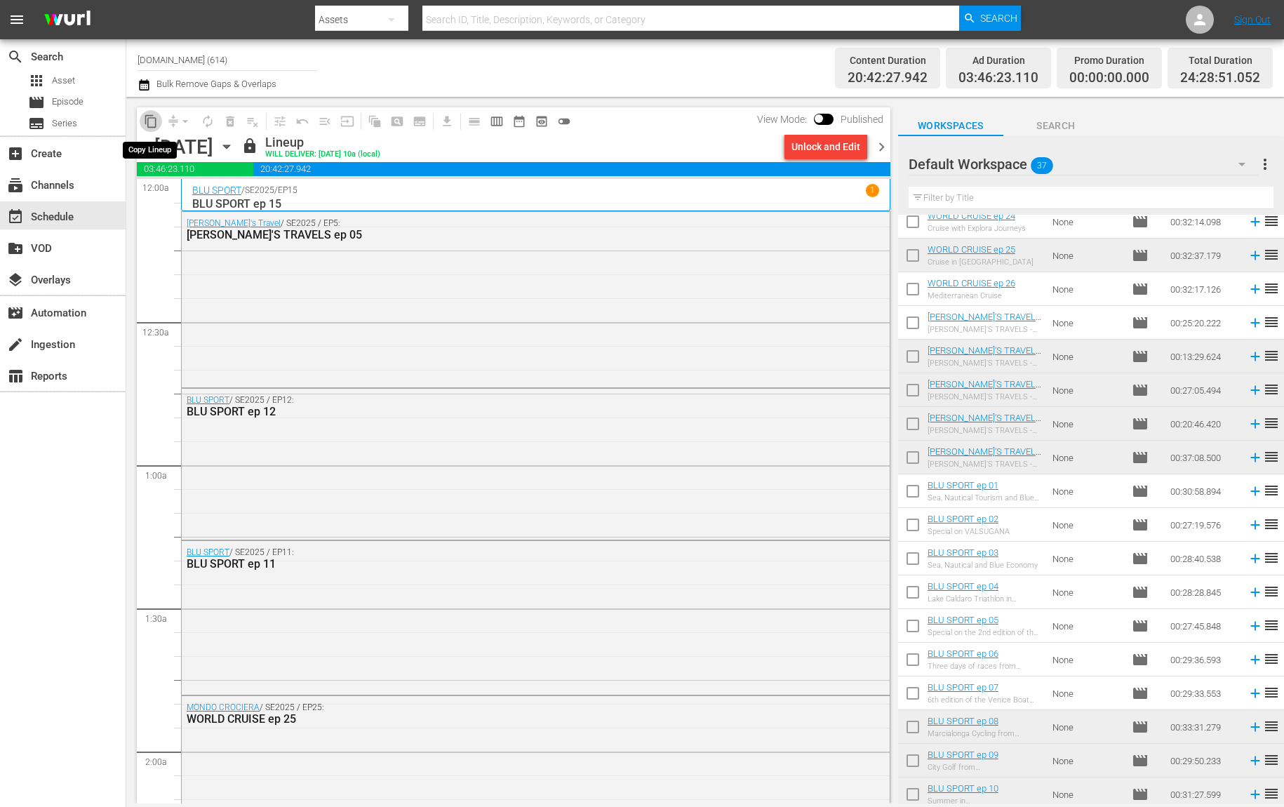
click at [154, 122] on span "content_copy" at bounding box center [151, 121] width 14 height 14
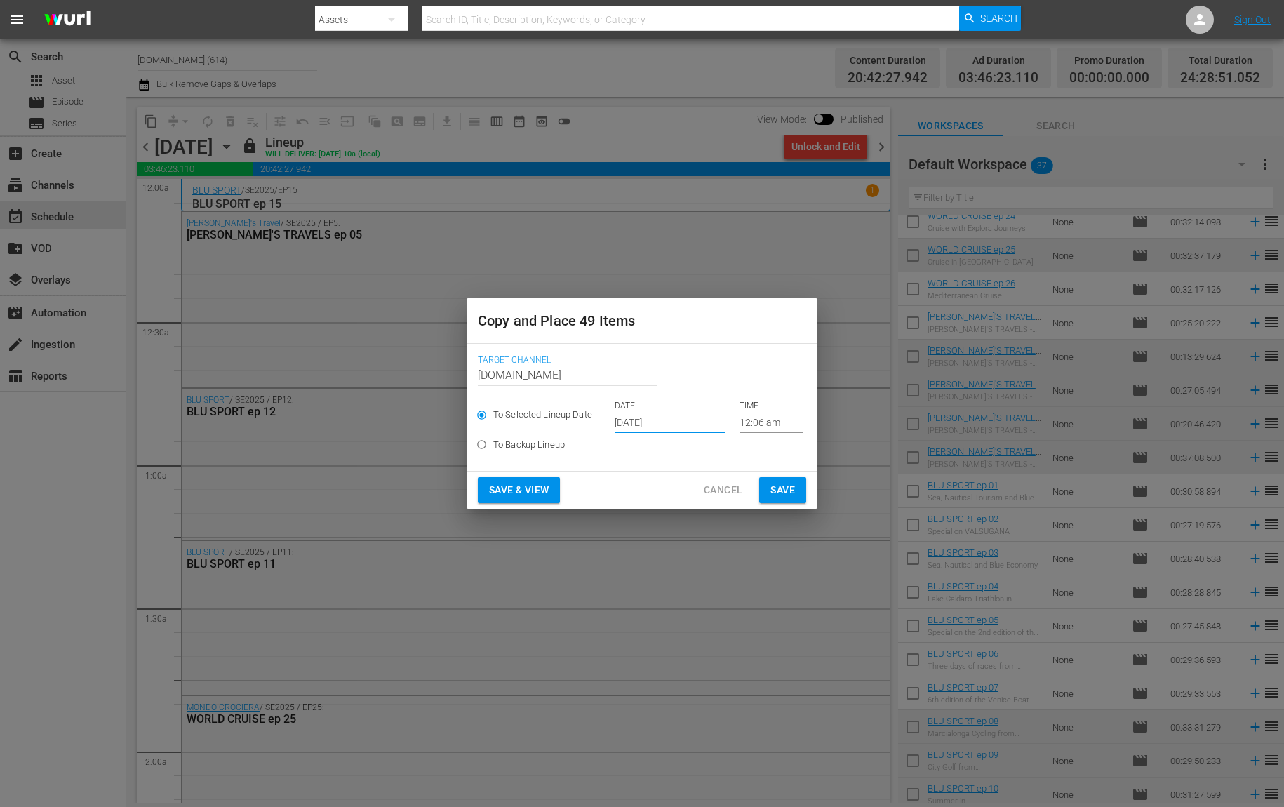
click at [682, 420] on input "[DATE]" at bounding box center [670, 422] width 111 height 21
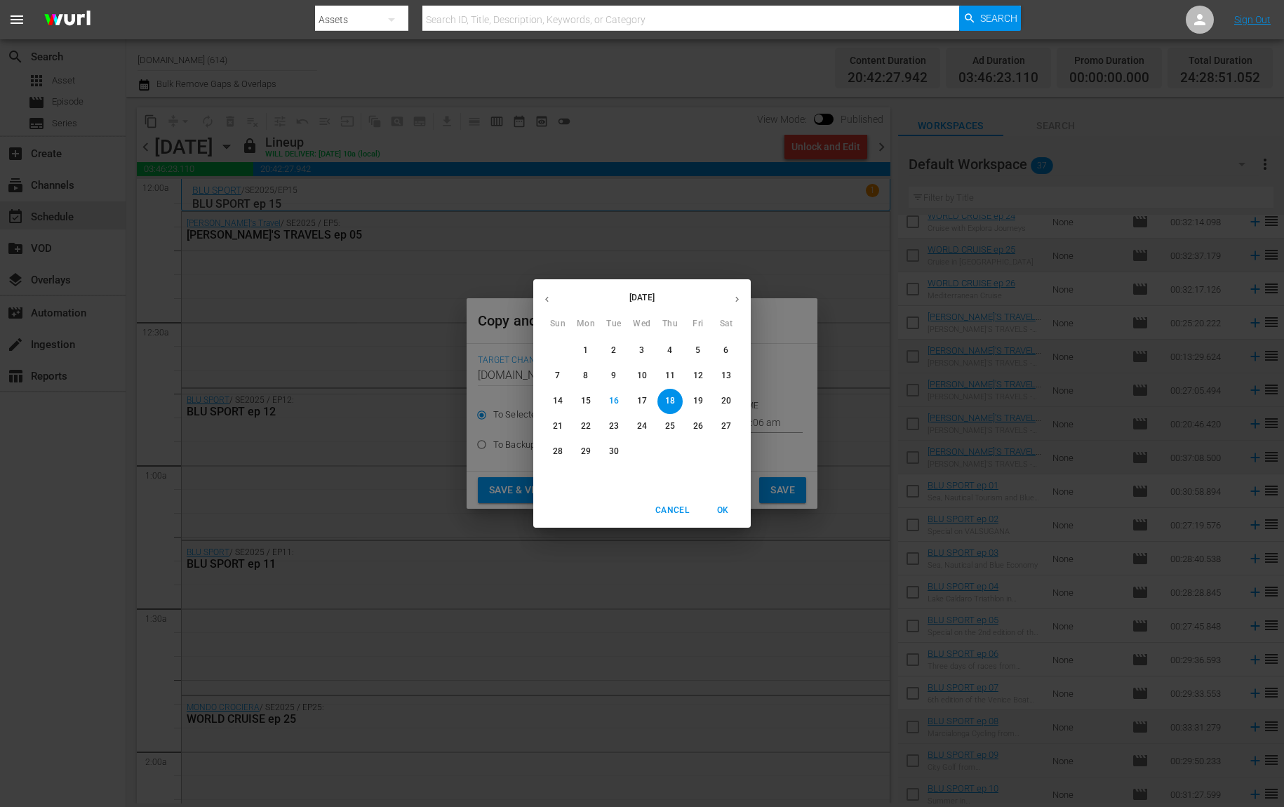
click at [590, 428] on p "22" at bounding box center [586, 426] width 10 height 12
type input "[DATE]"
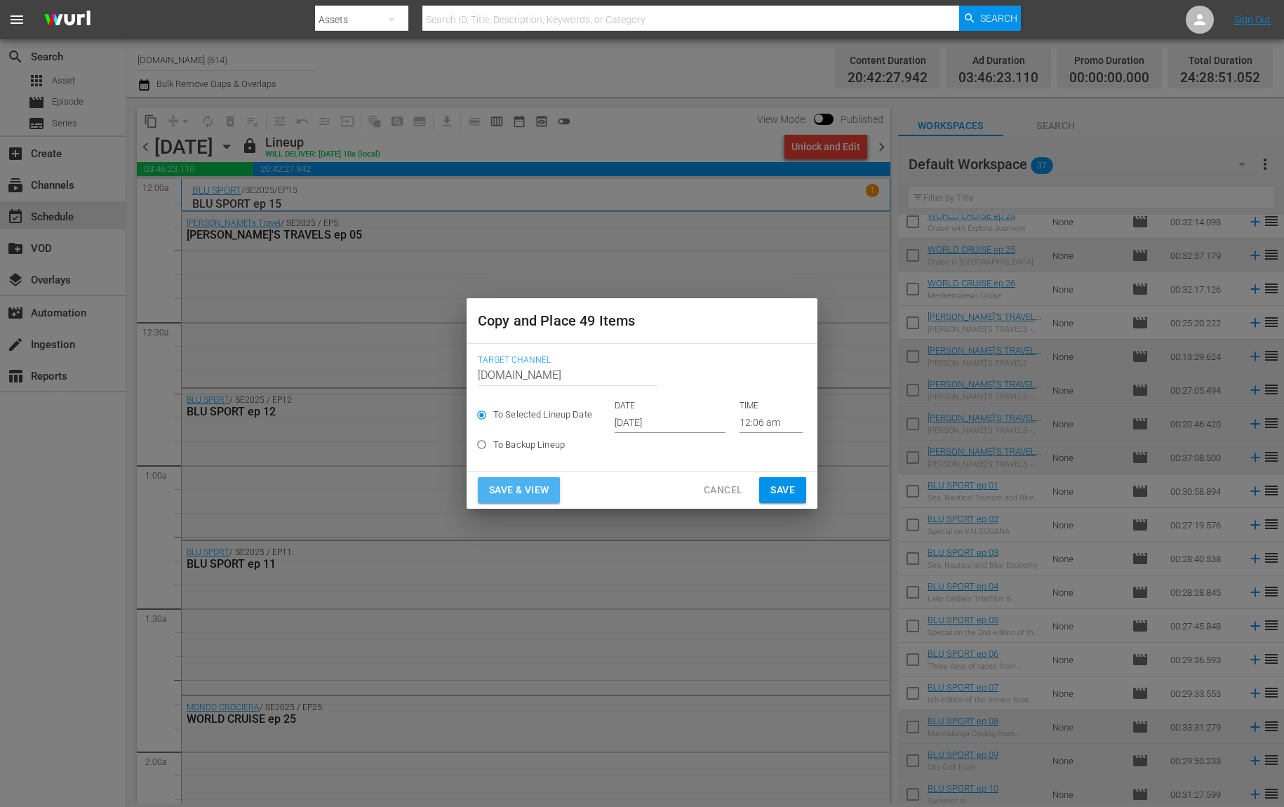
click at [552, 491] on button "Save & View" at bounding box center [519, 490] width 82 height 26
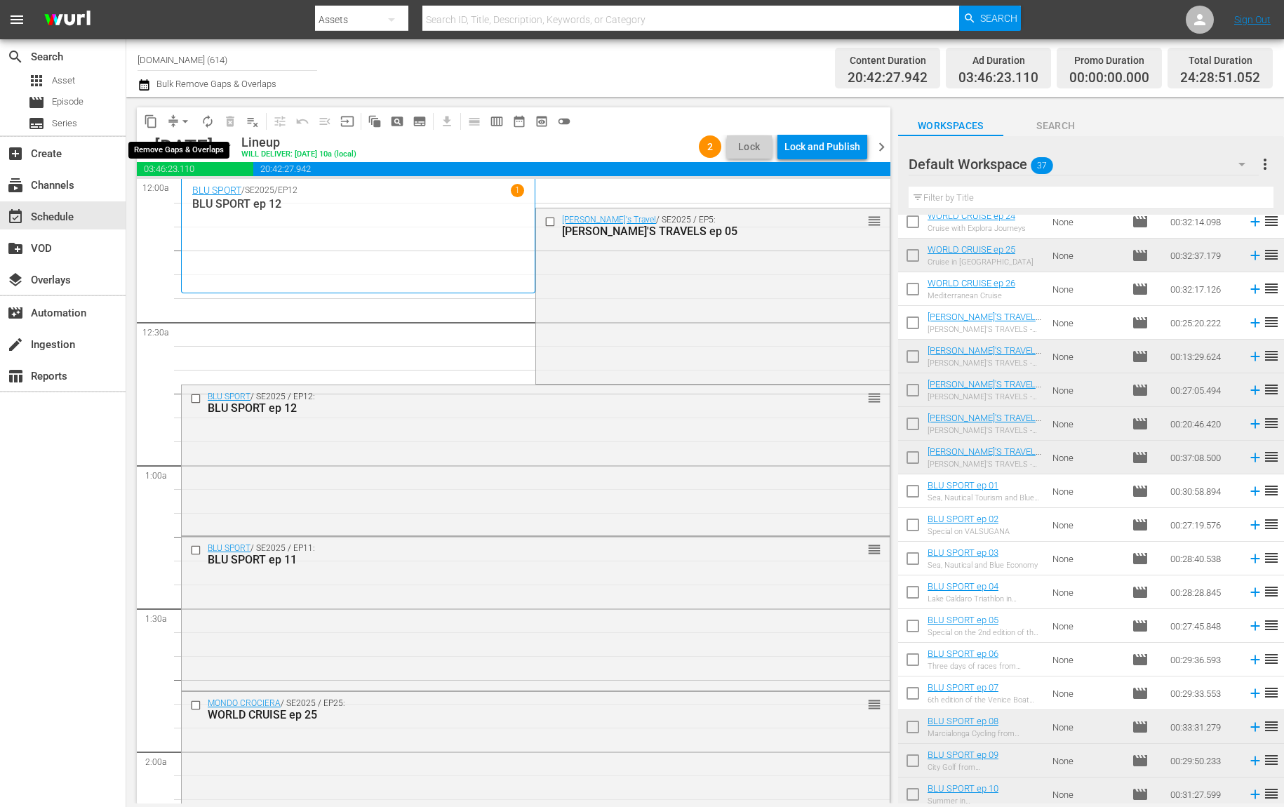
click at [183, 121] on span "arrow_drop_down" at bounding box center [185, 121] width 14 height 14
click at [205, 190] on li "Align to End of Previous Day" at bounding box center [185, 195] width 147 height 23
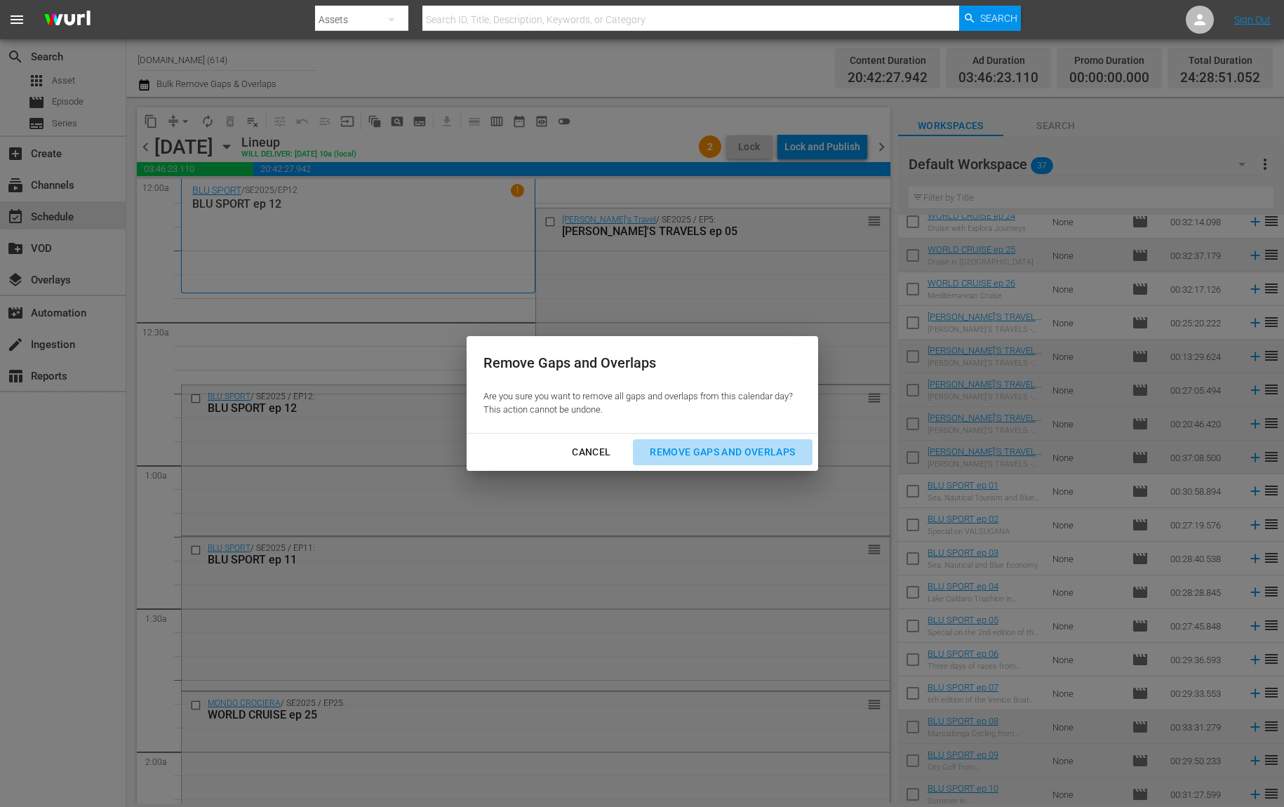
click at [710, 451] on div "Remove Gaps and Overlaps" at bounding box center [723, 453] width 168 height 18
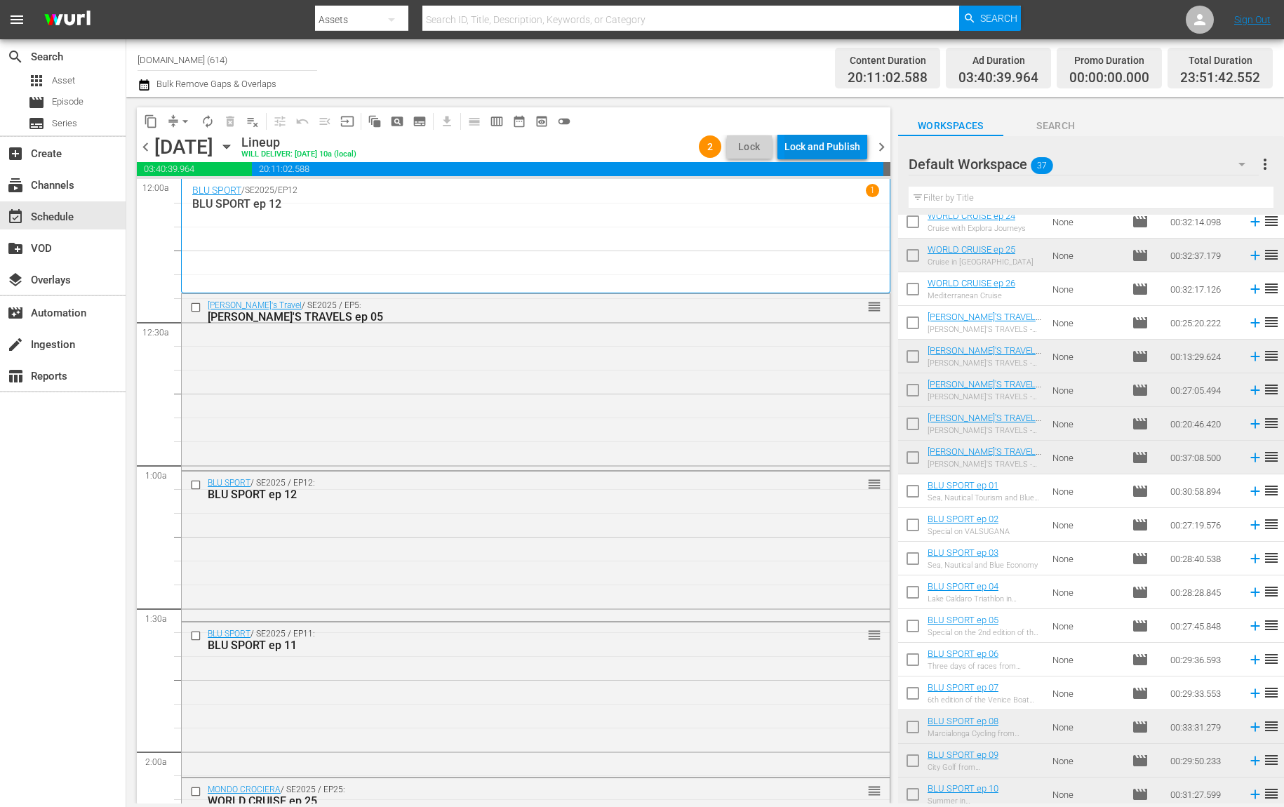
click at [853, 149] on div "Lock and Publish" at bounding box center [823, 146] width 76 height 25
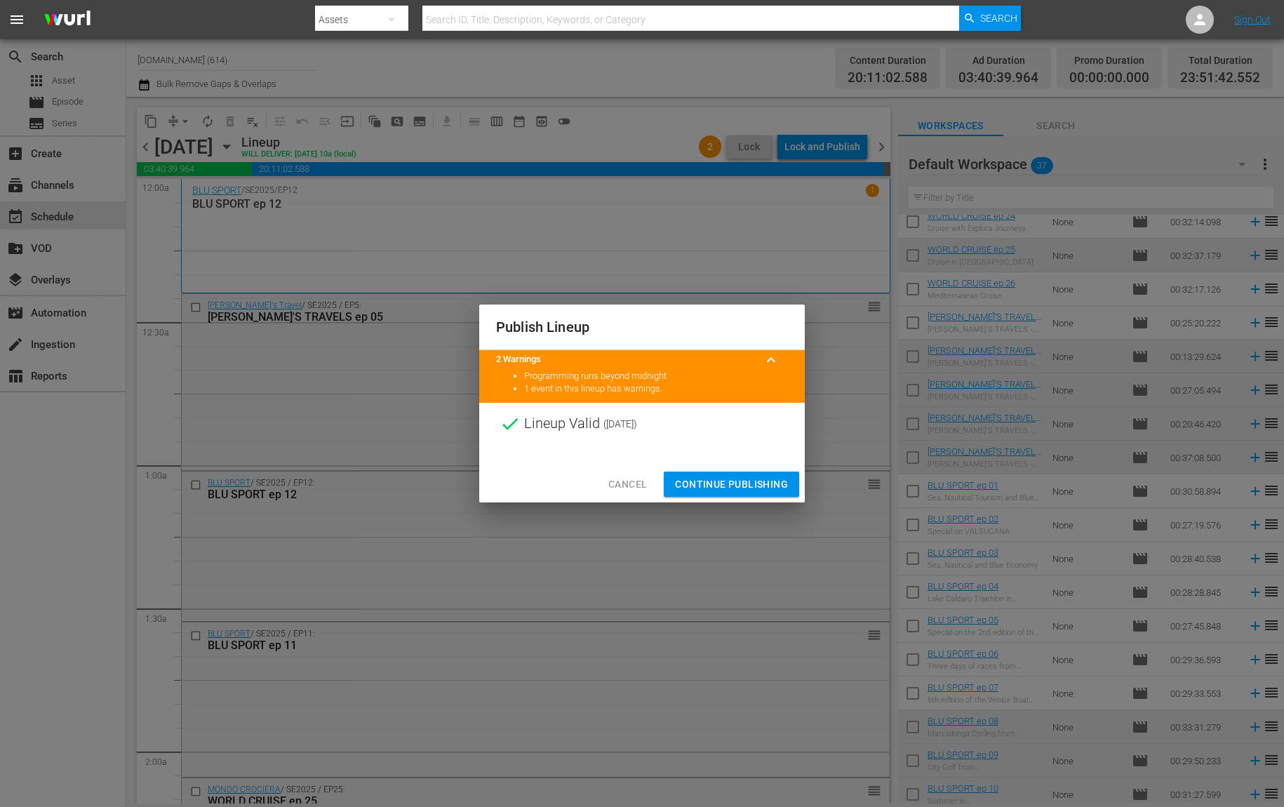
click at [728, 481] on span "Continue Publishing" at bounding box center [731, 485] width 113 height 18
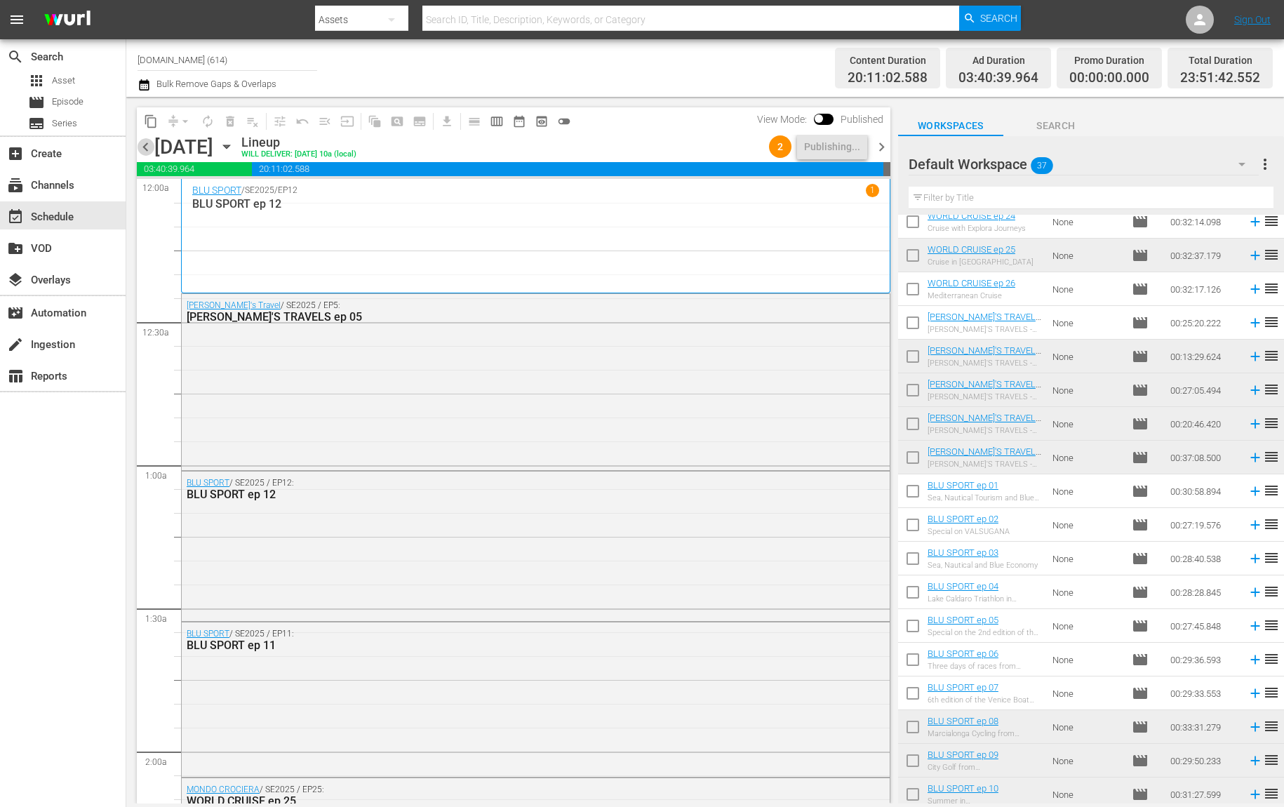
click at [147, 147] on span "chevron_left" at bounding box center [146, 147] width 18 height 18
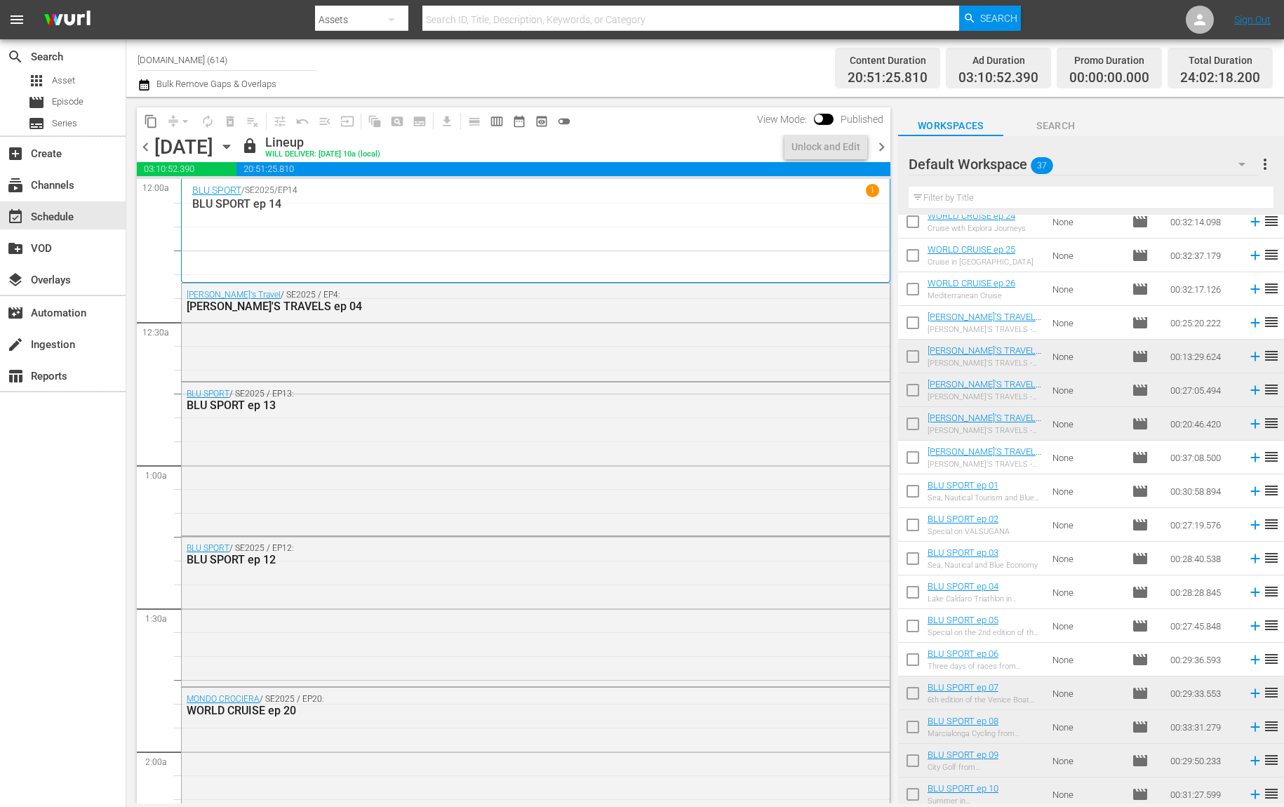
click at [147, 147] on span "chevron_left" at bounding box center [146, 147] width 18 height 18
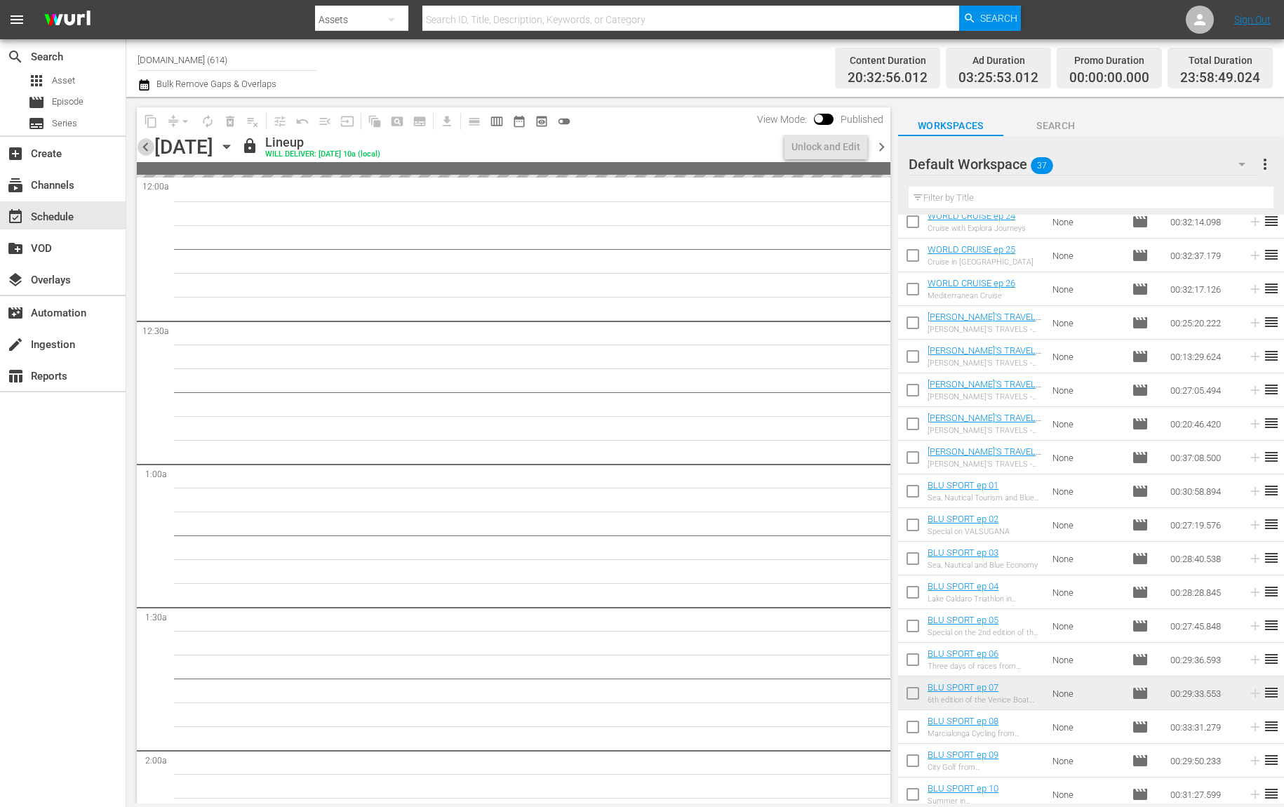
click at [147, 147] on span "chevron_left" at bounding box center [146, 147] width 18 height 18
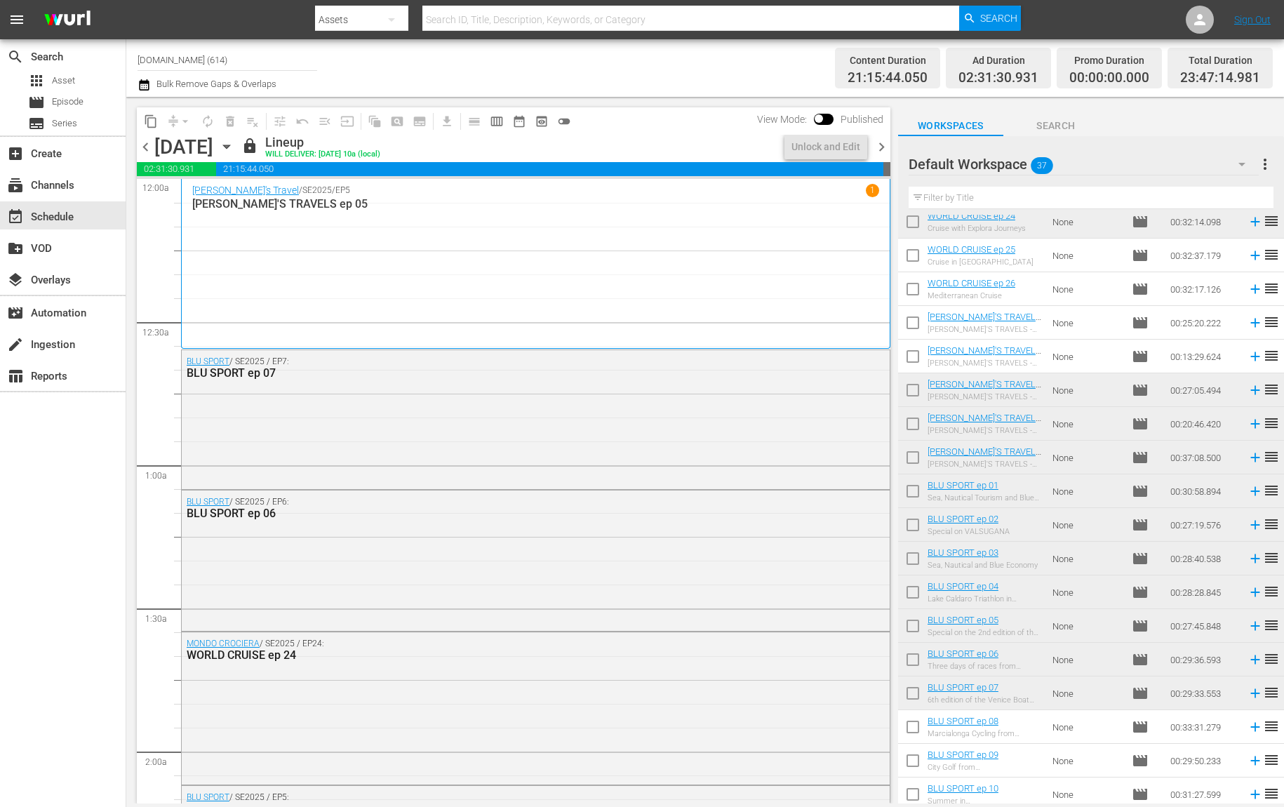
click at [147, 147] on span "chevron_left" at bounding box center [146, 147] width 18 height 18
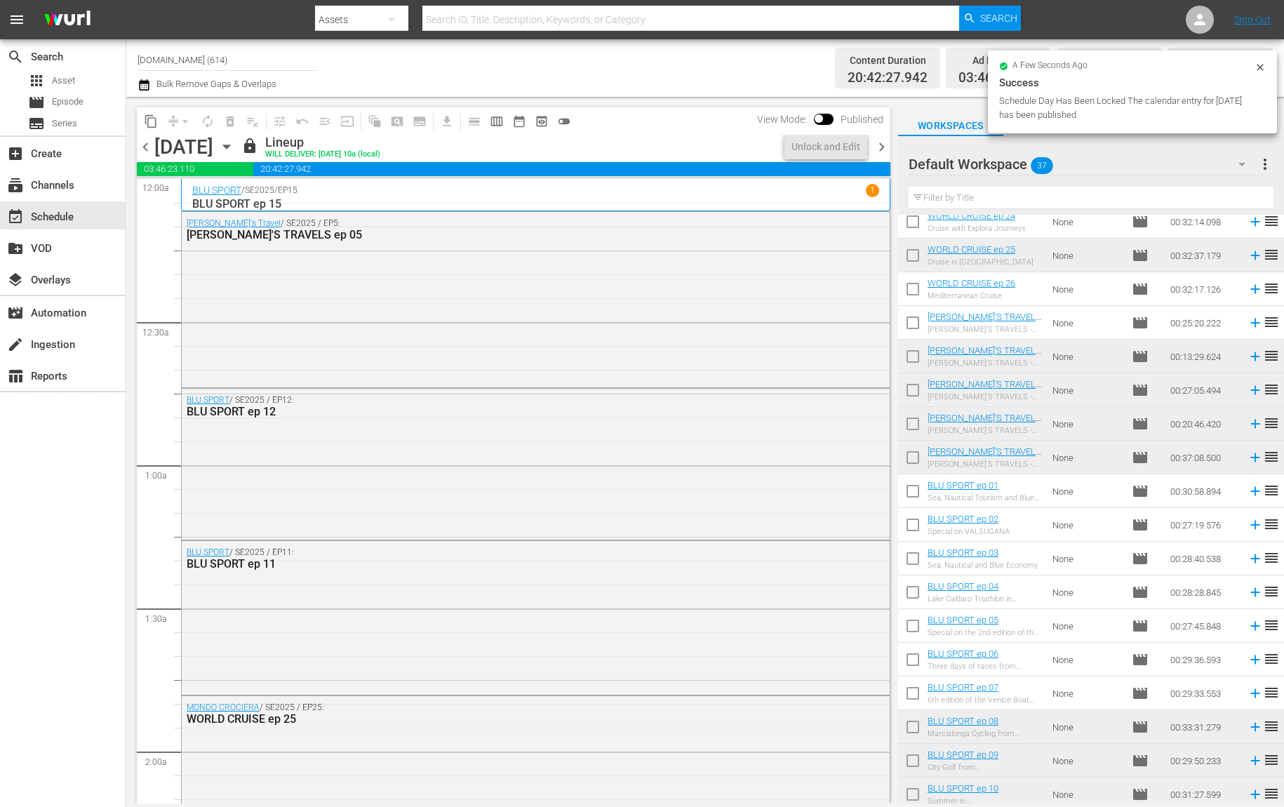
click at [147, 147] on span "chevron_left" at bounding box center [146, 147] width 18 height 18
